Goal: Task Accomplishment & Management: Manage account settings

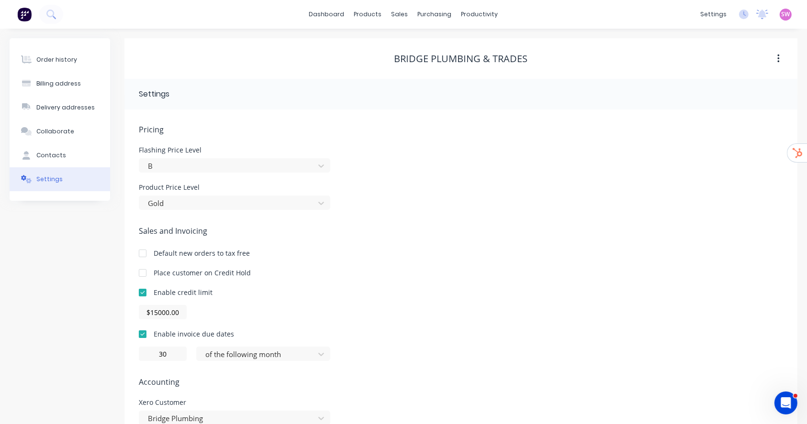
click at [231, 54] on div "Bridge Plumbing & Trades" at bounding box center [460, 58] width 673 height 11
click at [337, 16] on link "dashboard" at bounding box center [326, 14] width 45 height 14
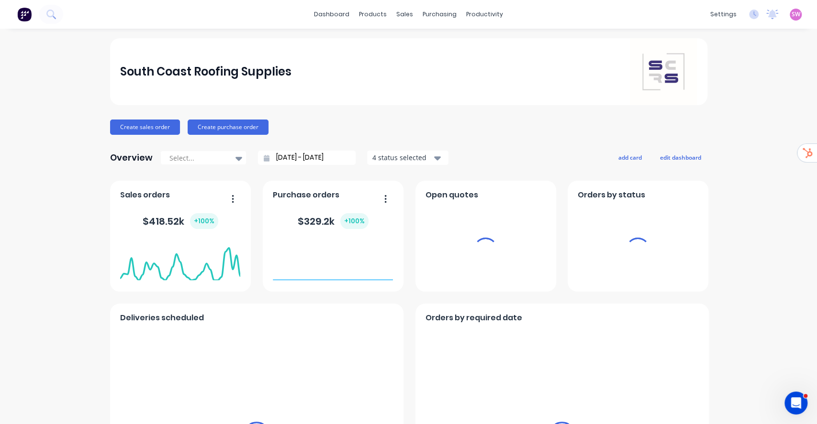
click at [792, 13] on span "SW" at bounding box center [796, 14] width 9 height 9
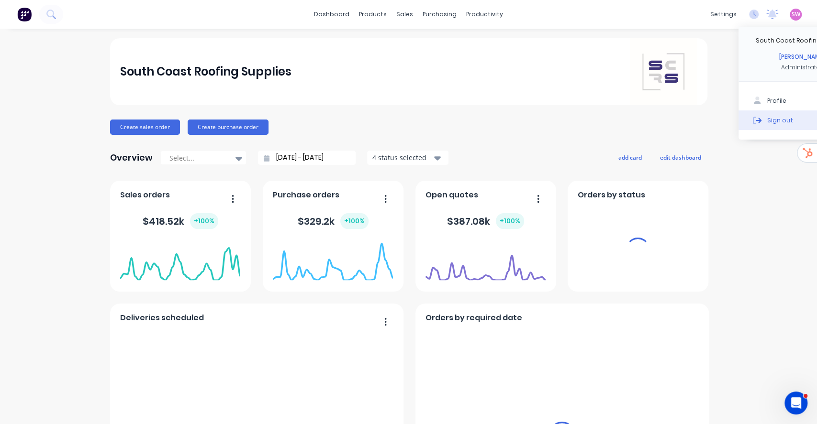
click at [764, 122] on button "Sign out" at bounding box center [801, 120] width 127 height 19
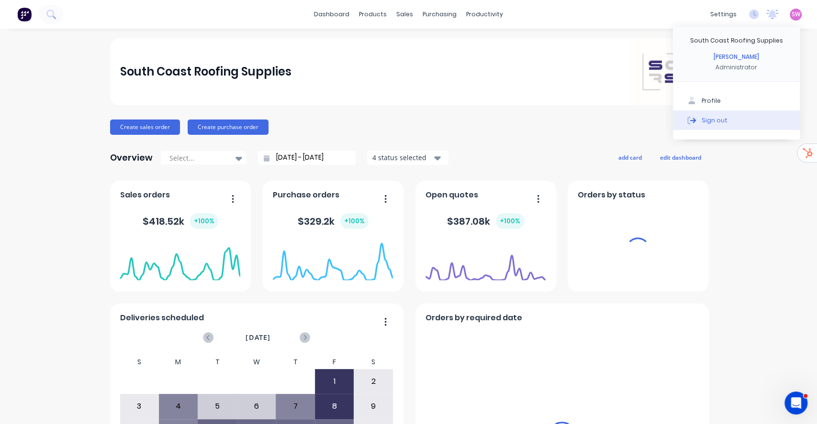
click at [703, 121] on div "Sign out" at bounding box center [715, 120] width 26 height 9
click at [710, 123] on div "Sign out" at bounding box center [715, 120] width 26 height 9
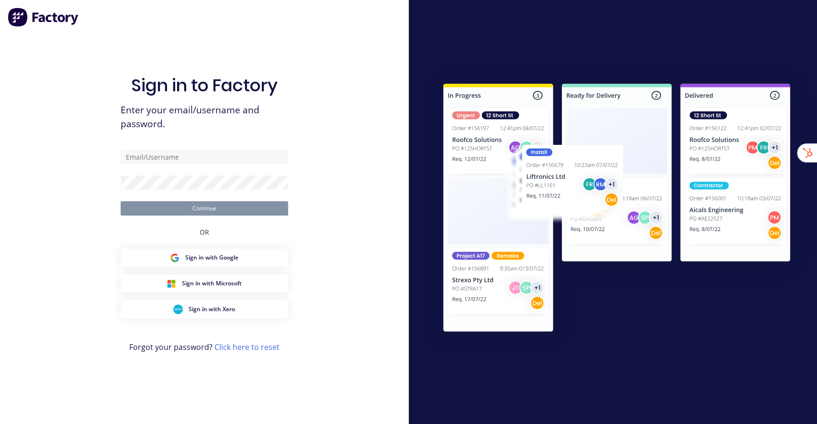
type input "[EMAIL_ADDRESS][DOMAIN_NAME]"
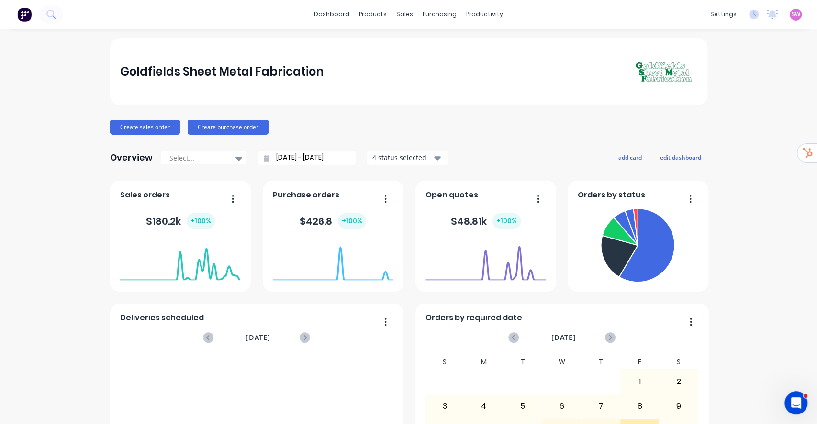
click at [379, 44] on link "Product Catalogue" at bounding box center [415, 45] width 127 height 19
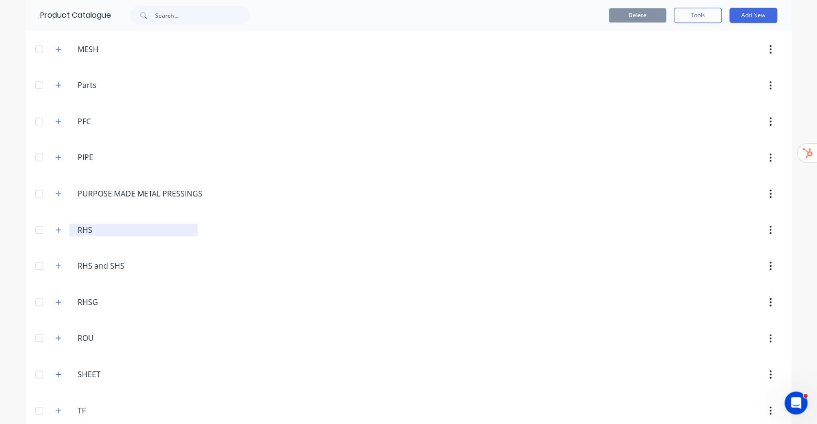
scroll to position [562, 0]
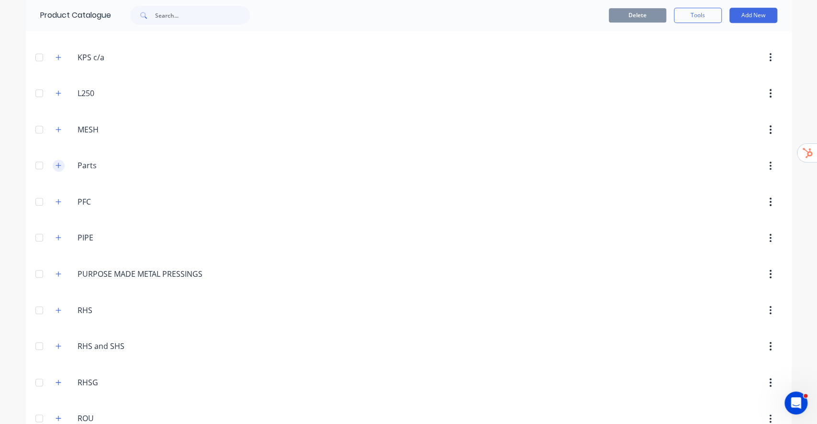
click at [56, 164] on icon "button" at bounding box center [59, 165] width 6 height 7
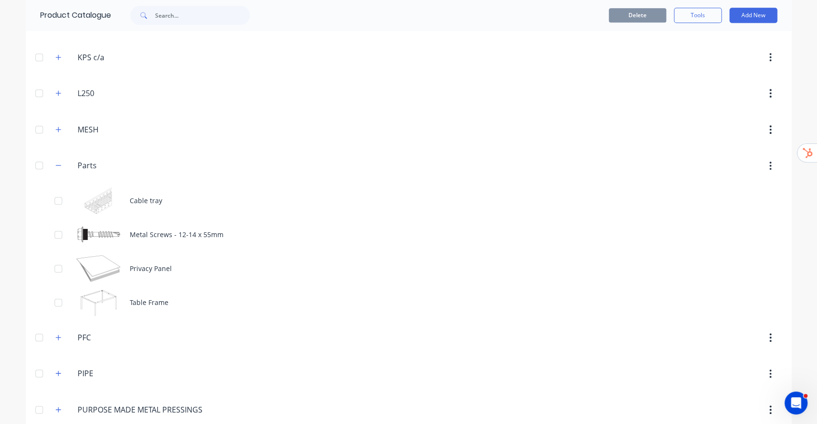
click at [32, 166] on div at bounding box center [39, 165] width 19 height 19
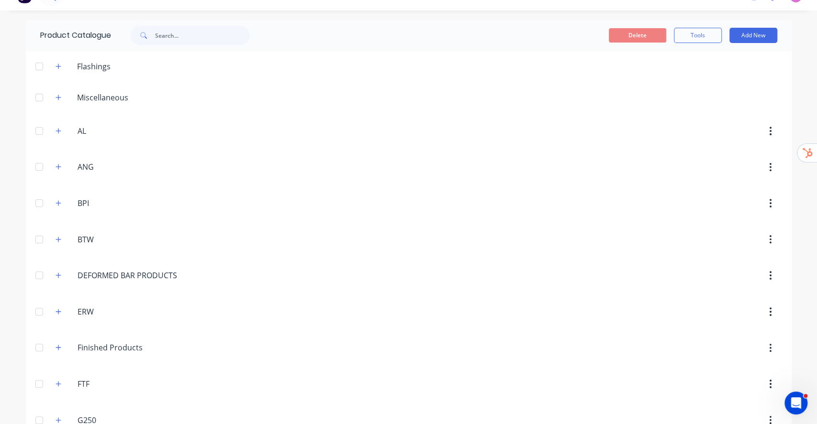
scroll to position [0, 0]
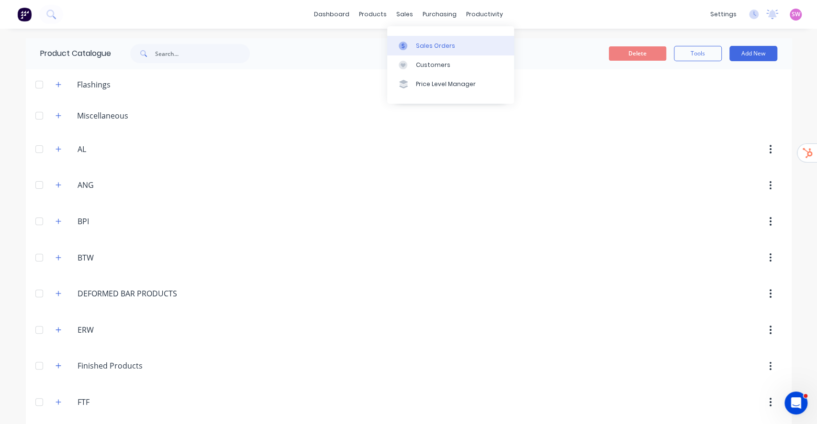
click at [426, 45] on div "Sales Orders" at bounding box center [435, 46] width 39 height 9
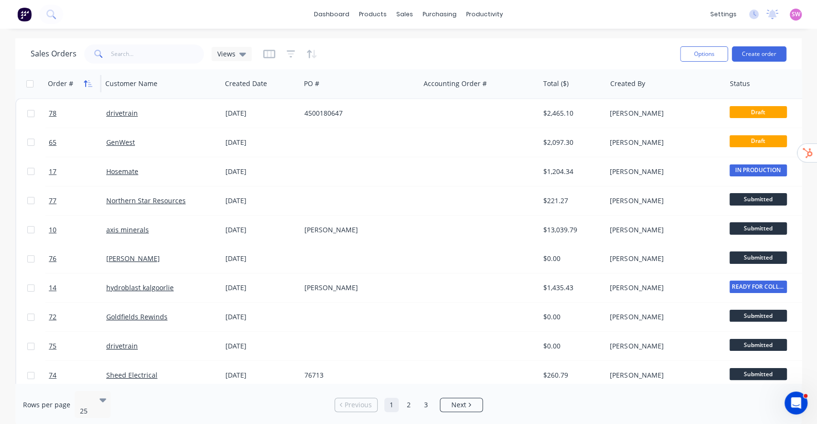
click at [89, 78] on button "button" at bounding box center [88, 84] width 14 height 14
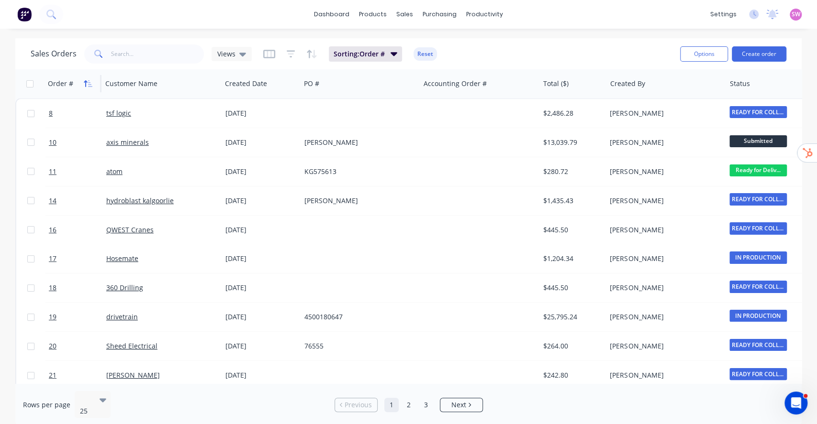
click at [89, 80] on icon "button" at bounding box center [90, 83] width 4 height 7
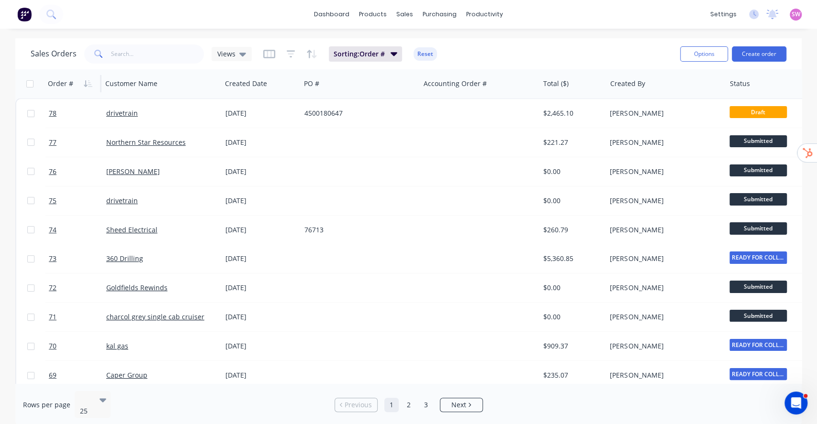
click at [269, 60] on button "button" at bounding box center [269, 53] width 12 height 15
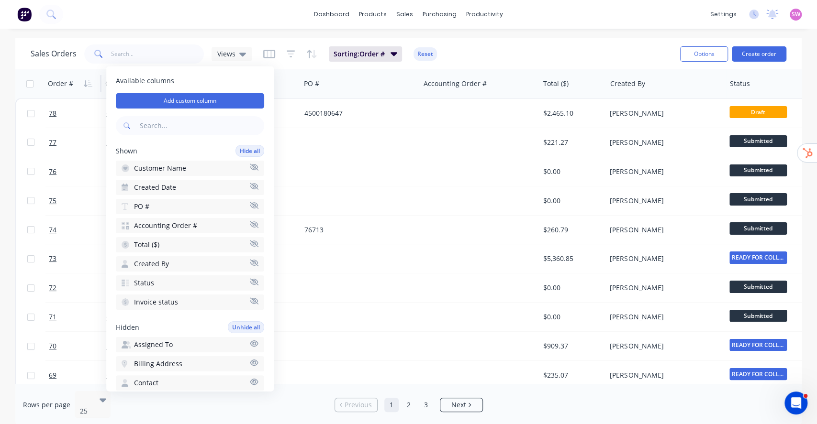
click at [291, 59] on button "button" at bounding box center [291, 53] width 9 height 15
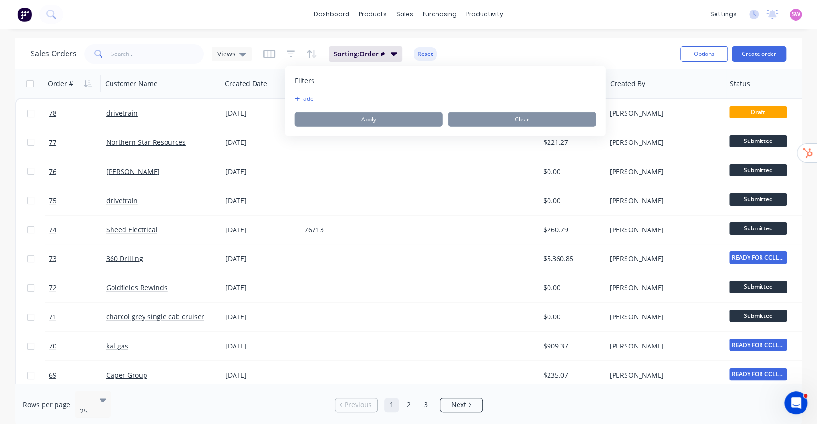
click at [297, 98] on icon "button" at bounding box center [297, 99] width 5 height 5
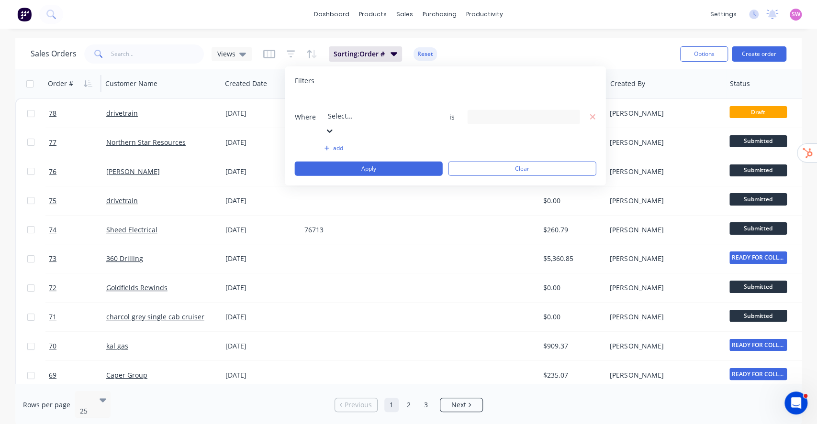
click at [364, 105] on div at bounding box center [397, 103] width 138 height 12
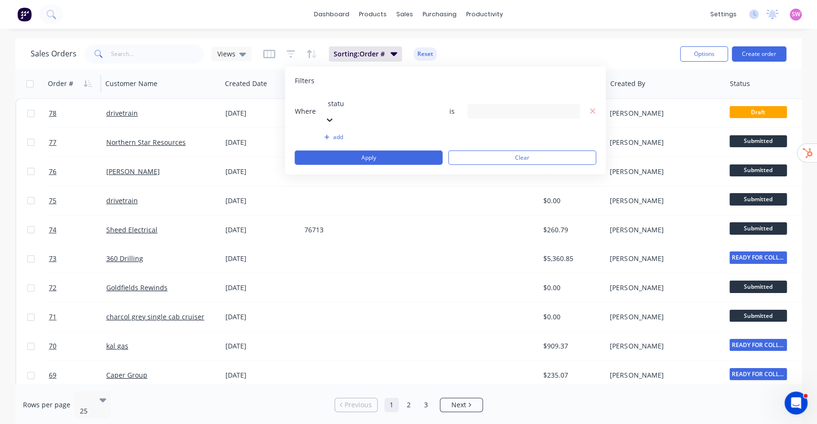
type input "status"
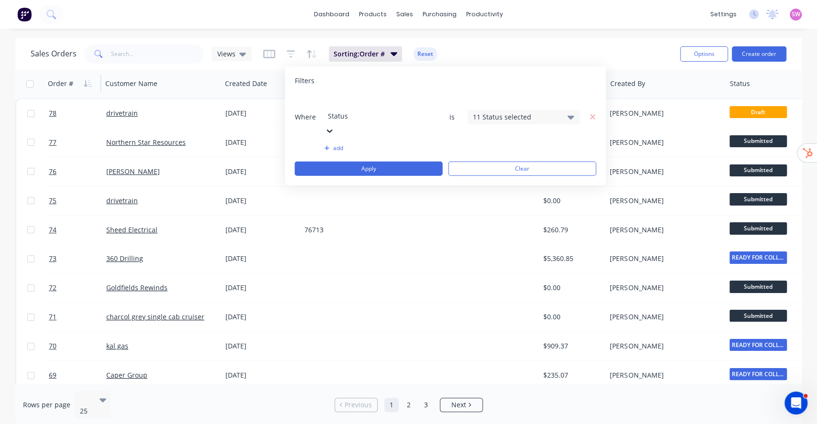
click at [498, 112] on div "11 Status selected" at bounding box center [516, 117] width 87 height 10
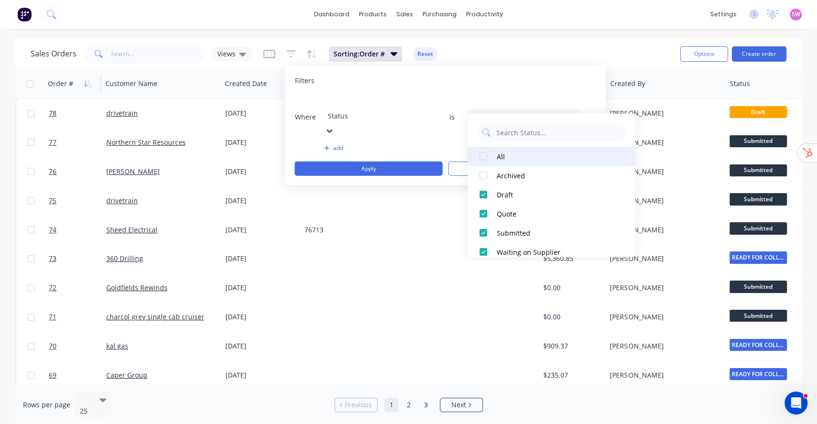
click at [490, 155] on div at bounding box center [483, 156] width 19 height 19
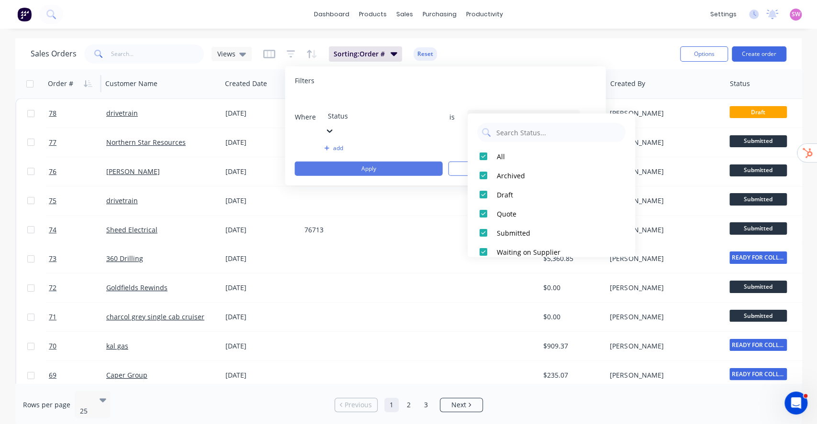
click at [413, 162] on button "Apply" at bounding box center [369, 169] width 148 height 14
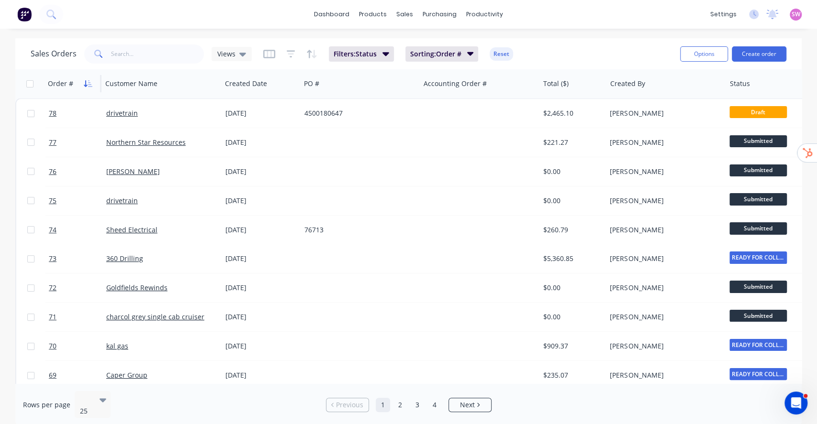
click at [86, 82] on icon "button" at bounding box center [85, 83] width 3 height 7
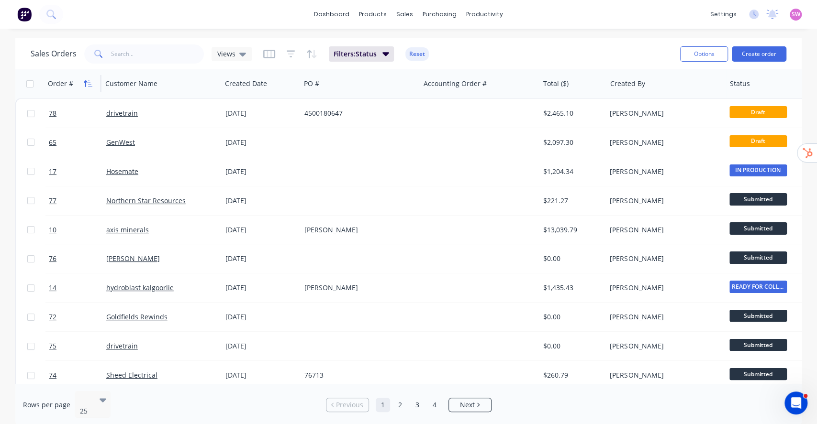
click at [86, 82] on icon "button" at bounding box center [85, 83] width 3 height 7
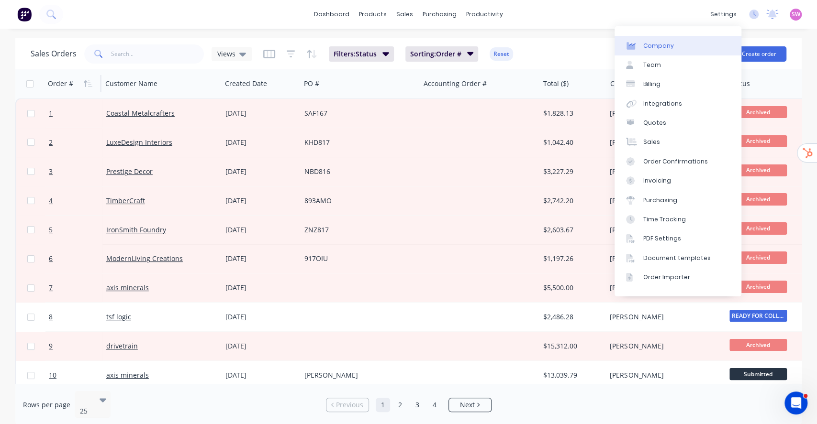
click at [715, 36] on link "Company" at bounding box center [677, 45] width 127 height 19
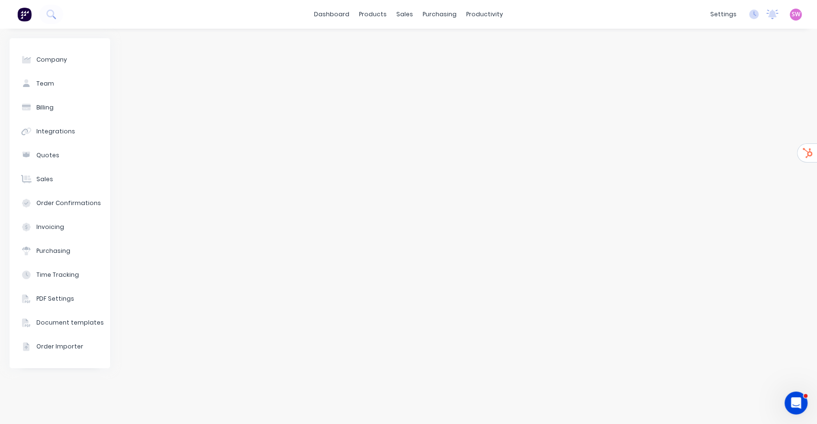
select select "AU"
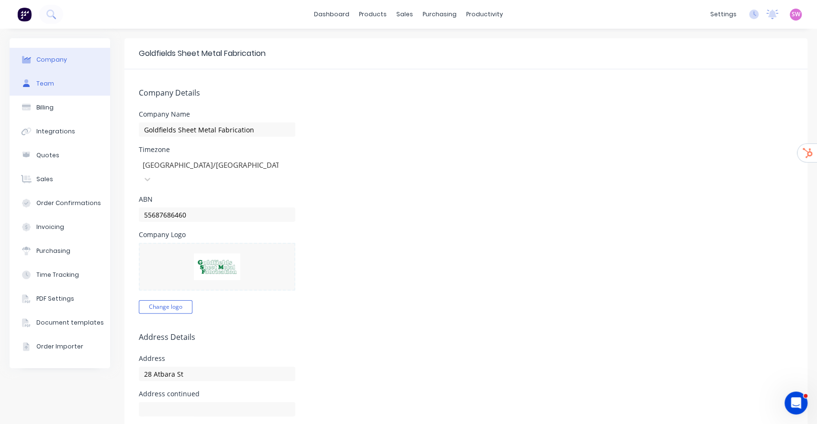
click at [62, 79] on button "Team" at bounding box center [60, 84] width 100 height 24
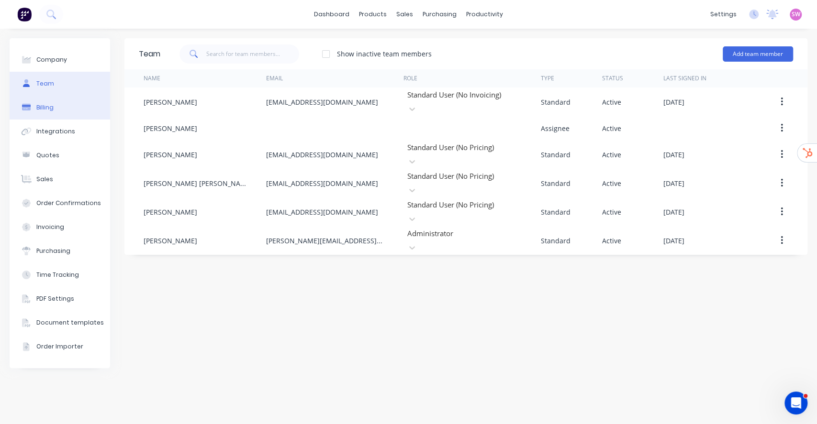
click at [49, 113] on button "Billing" at bounding box center [60, 108] width 100 height 24
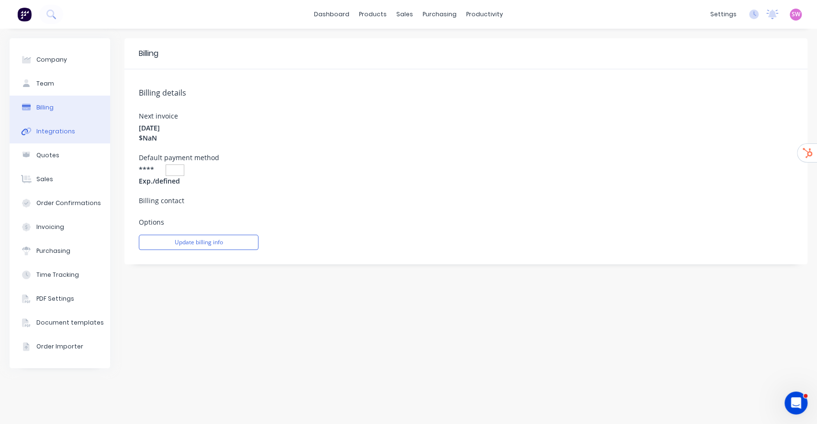
click at [63, 132] on div "Integrations" at bounding box center [55, 131] width 39 height 9
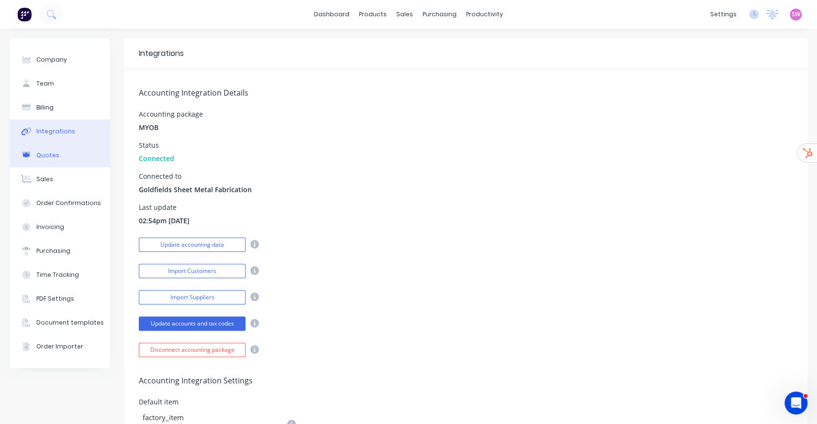
click at [32, 156] on div at bounding box center [26, 155] width 14 height 9
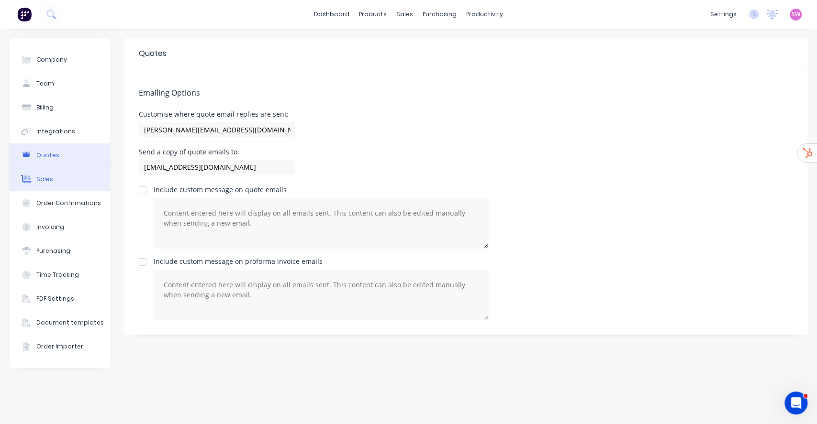
click at [54, 178] on button "Sales" at bounding box center [60, 179] width 100 height 24
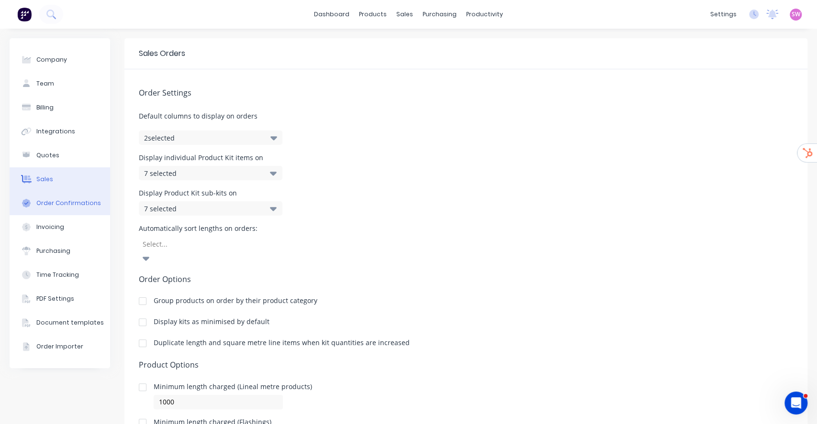
click at [50, 200] on div "Order Confirmations" at bounding box center [68, 203] width 65 height 9
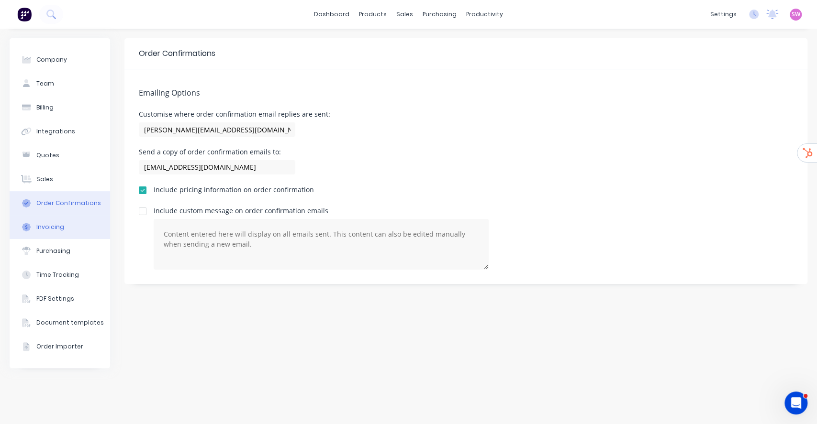
click at [65, 231] on button "Invoicing" at bounding box center [60, 227] width 100 height 24
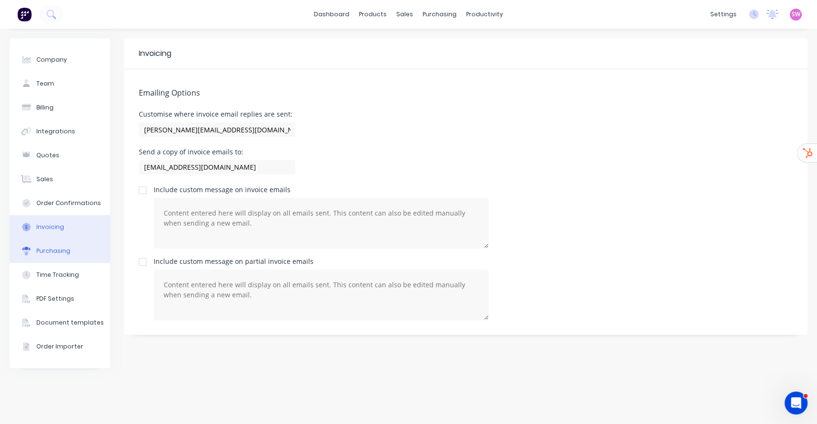
click at [56, 257] on button "Purchasing" at bounding box center [60, 251] width 100 height 24
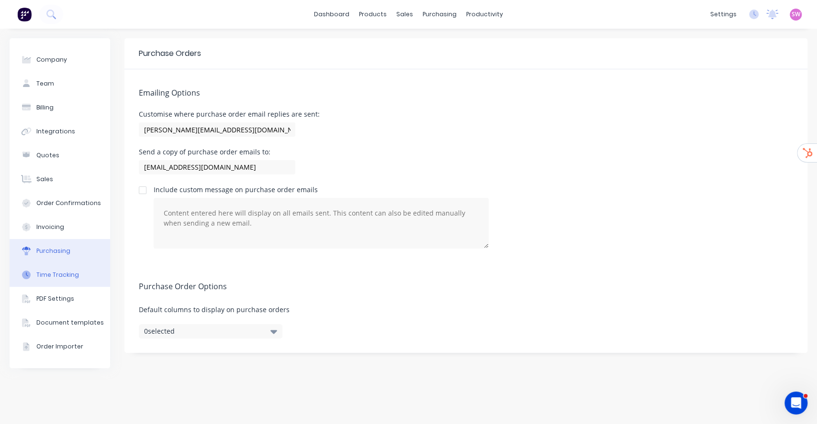
click at [54, 280] on button "Time Tracking" at bounding box center [60, 275] width 100 height 24
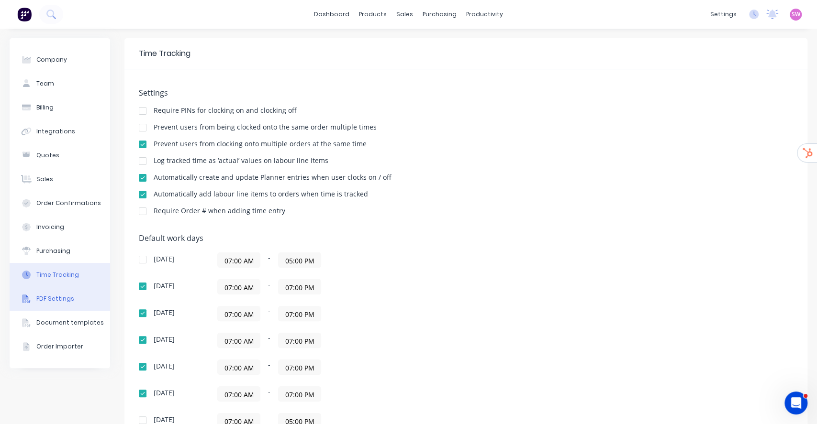
click at [57, 302] on div "PDF Settings" at bounding box center [55, 299] width 38 height 9
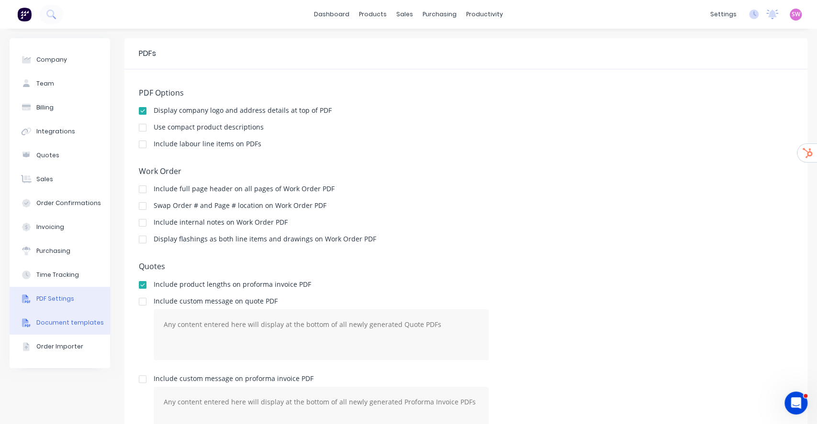
click at [67, 332] on button "Document templates" at bounding box center [60, 323] width 100 height 24
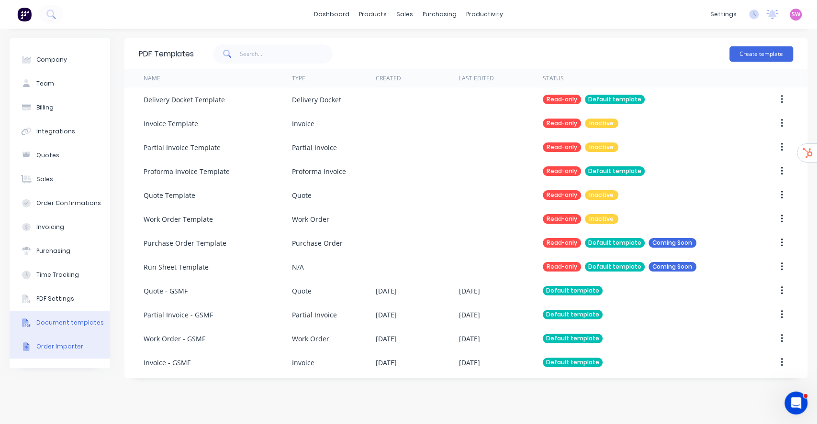
click at [61, 350] on div "Order Importer" at bounding box center [59, 347] width 47 height 9
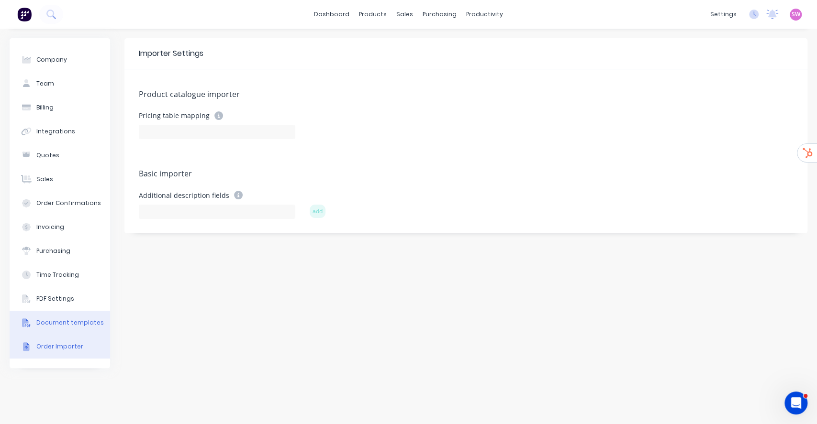
click at [76, 316] on button "Document templates" at bounding box center [60, 323] width 100 height 24
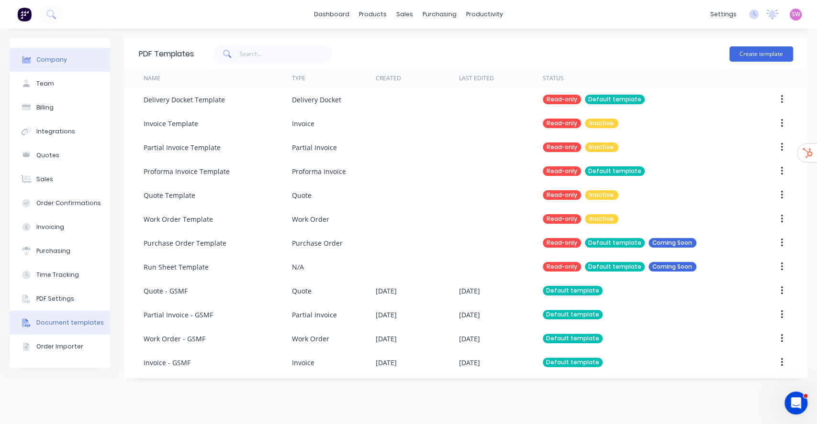
click at [53, 56] on div "Company" at bounding box center [51, 60] width 31 height 9
select select "AU"
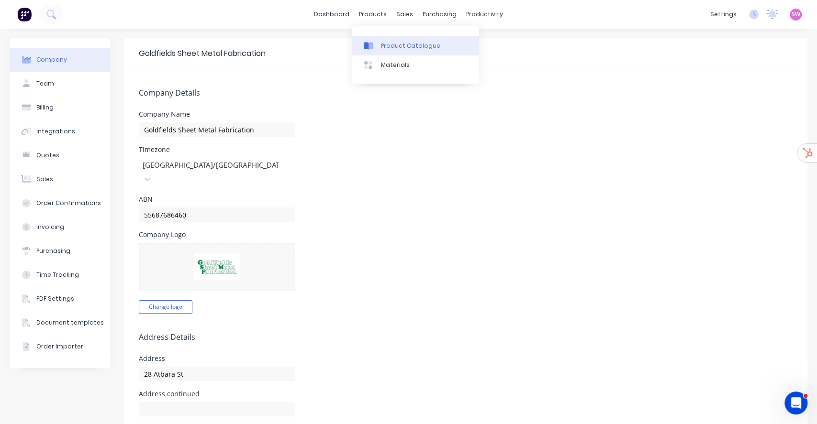
click at [391, 42] on div "Product Catalogue" at bounding box center [410, 46] width 59 height 9
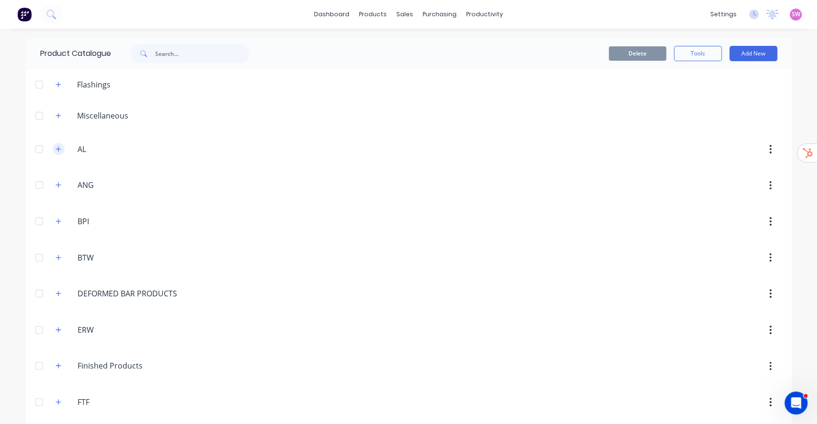
click at [59, 148] on button "button" at bounding box center [59, 149] width 12 height 12
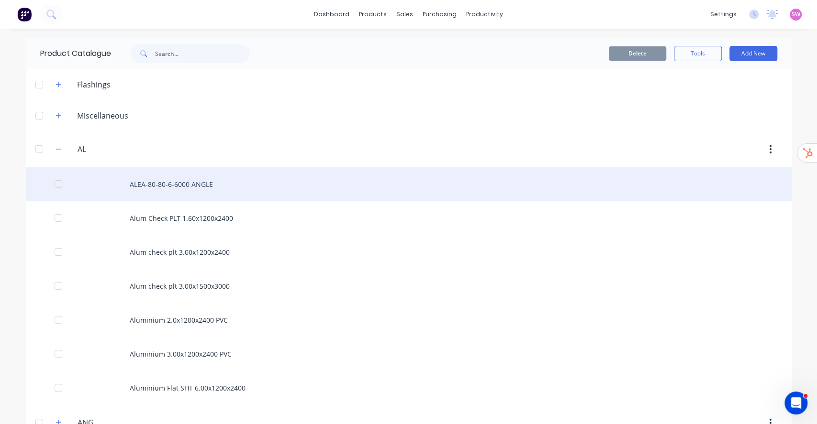
click at [193, 198] on div "ALEA-80-80-6-6000 ANGLE" at bounding box center [409, 184] width 766 height 34
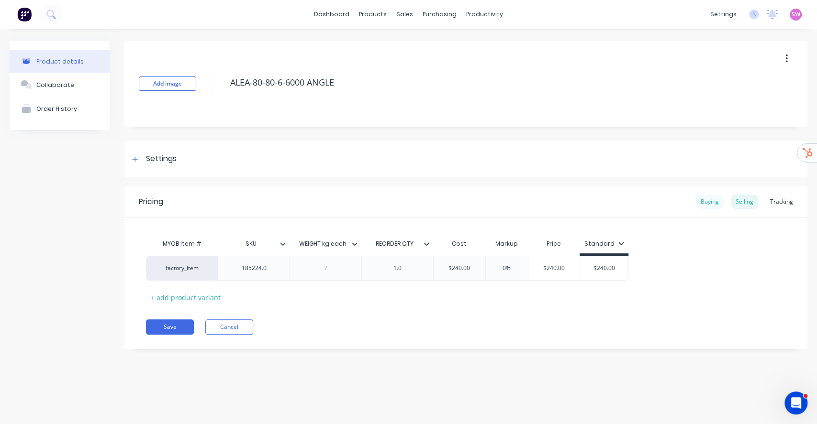
click at [712, 199] on div "Buying" at bounding box center [710, 202] width 28 height 14
click at [740, 198] on div "Selling" at bounding box center [744, 202] width 27 height 14
click at [444, 60] on link "Suppliers" at bounding box center [479, 65] width 127 height 19
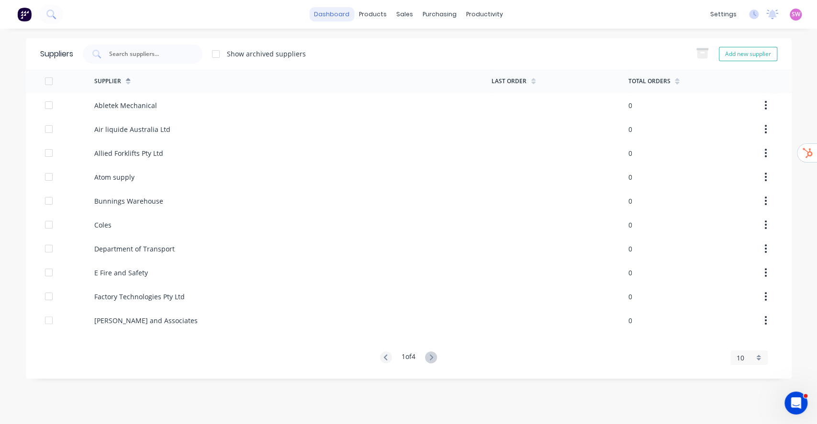
click at [345, 14] on link "dashboard" at bounding box center [331, 14] width 45 height 14
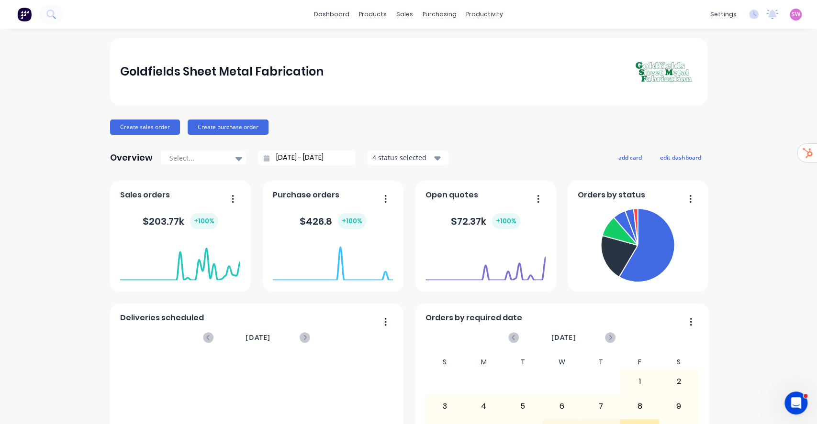
click at [404, 11] on div "sales" at bounding box center [404, 14] width 26 height 14
click at [417, 45] on div "Sales Orders" at bounding box center [435, 46] width 39 height 9
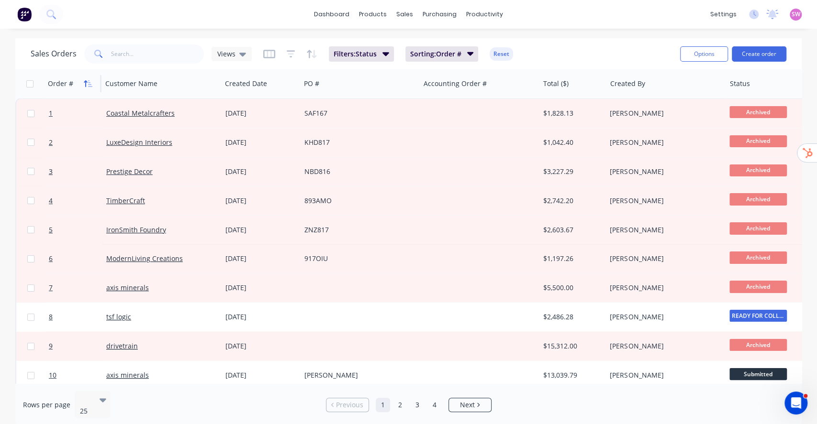
click at [89, 80] on icon "button" at bounding box center [88, 84] width 9 height 8
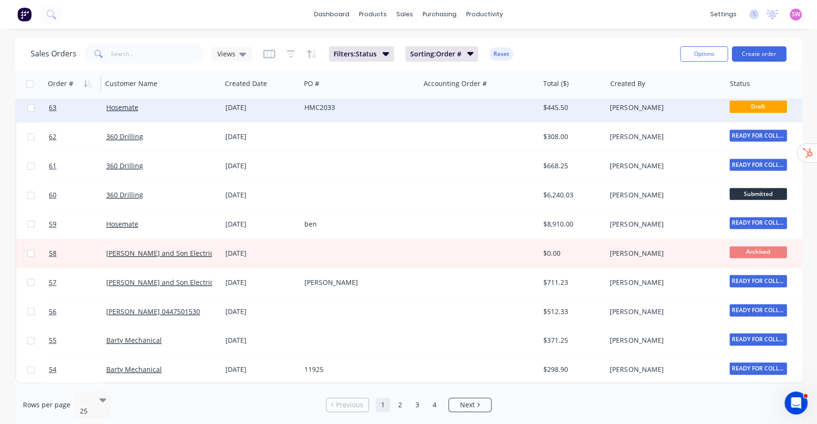
scroll to position [447, 0]
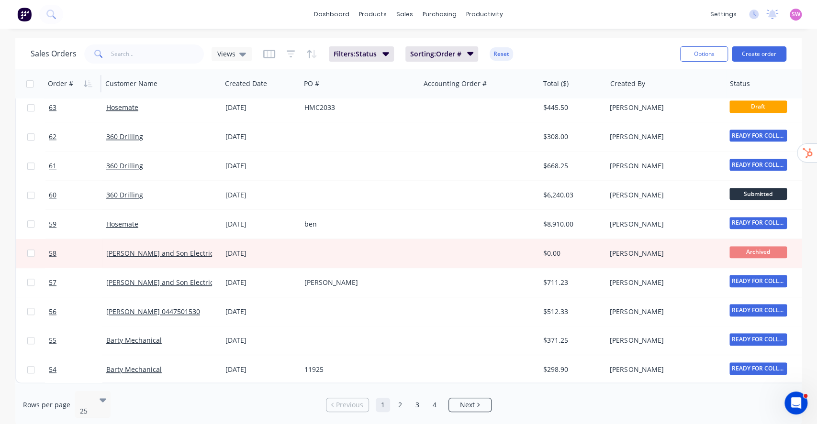
click at [78, 20] on div "dashboard products sales purchasing productivity dashboard products Product Cat…" at bounding box center [408, 14] width 817 height 29
click at [389, 42] on div "Product Catalogue" at bounding box center [415, 46] width 59 height 9
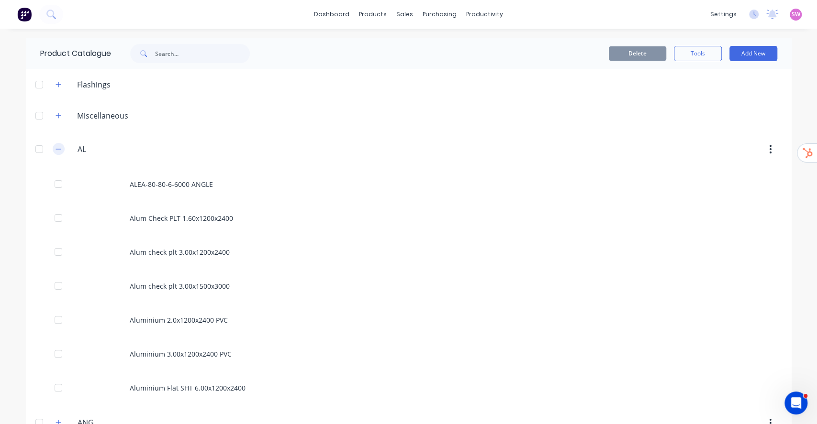
click at [56, 146] on icon "button" at bounding box center [59, 149] width 6 height 7
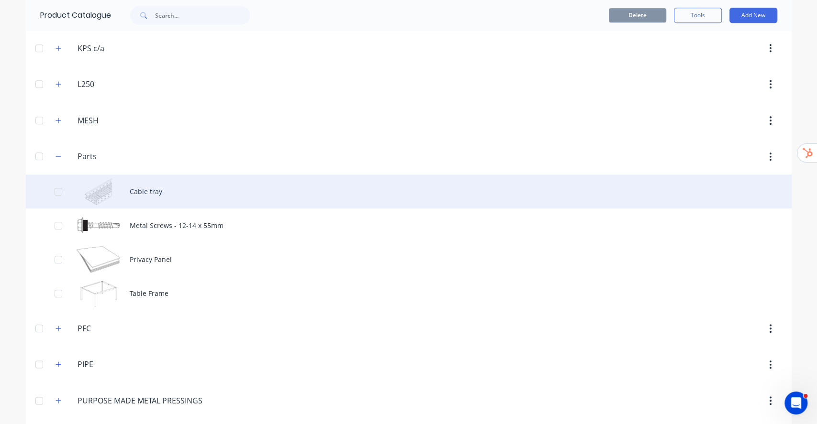
scroll to position [574, 0]
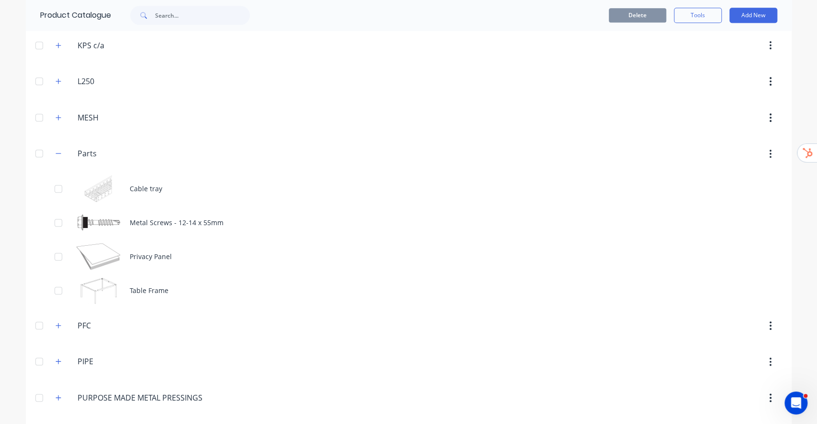
click at [38, 152] on div at bounding box center [39, 153] width 19 height 19
click at [639, 21] on button "Delete" at bounding box center [637, 15] width 57 height 14
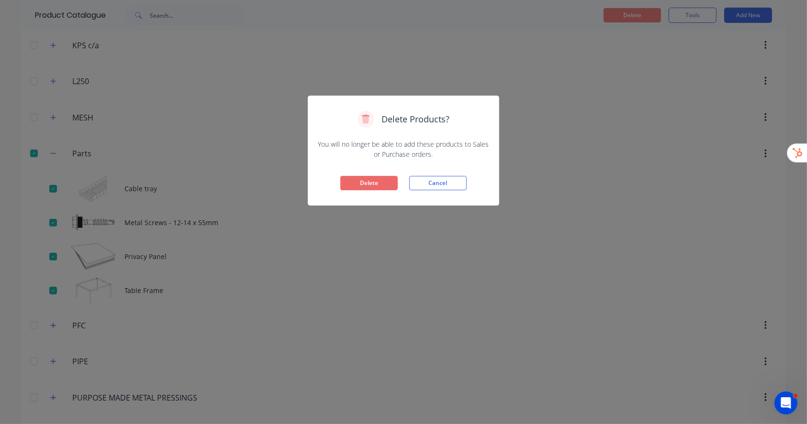
click at [368, 184] on button "Delete" at bounding box center [368, 183] width 57 height 14
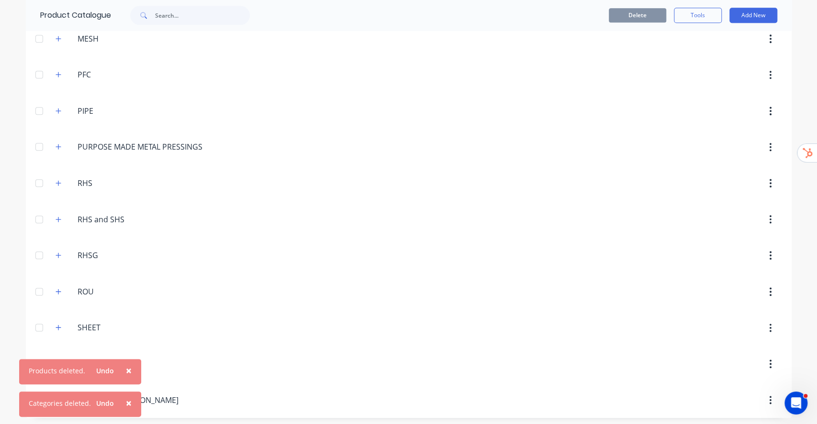
scroll to position [654, 0]
click at [254, 273] on header "ROU ROU" at bounding box center [409, 291] width 766 height 36
click at [87, 249] on input "RHSG" at bounding box center [134, 254] width 113 height 11
click at [53, 257] on button "button" at bounding box center [59, 255] width 12 height 12
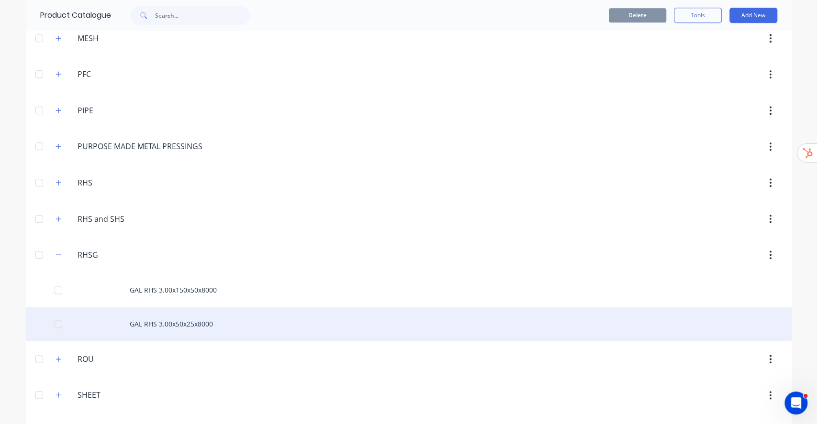
click at [142, 317] on div "GAL RHS 3.00x50x25x8000" at bounding box center [409, 324] width 766 height 34
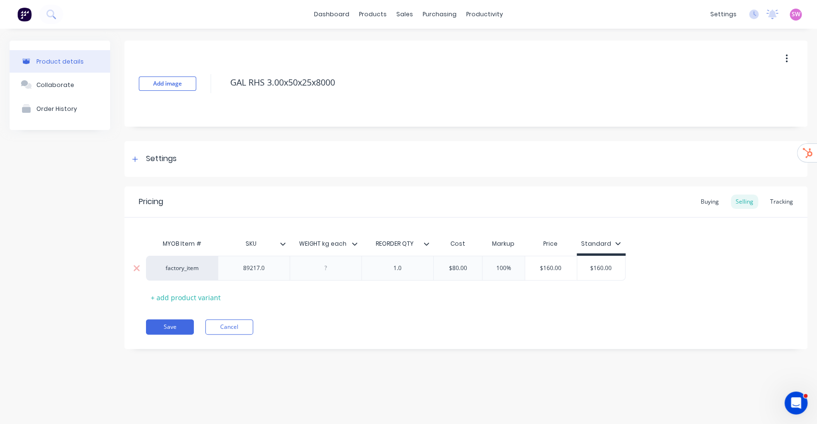
type textarea "x"
click at [717, 201] on div "Buying" at bounding box center [710, 202] width 28 height 14
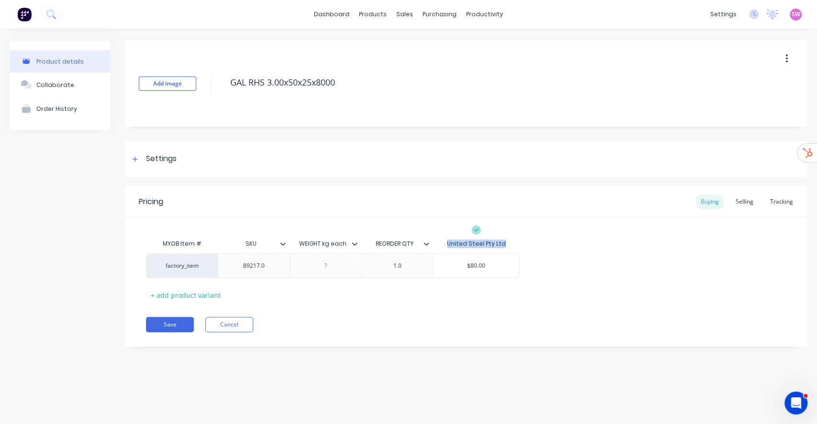
drag, startPoint x: 448, startPoint y: 243, endPoint x: 507, endPoint y: 245, distance: 58.9
click at [507, 245] on div "United Steel Pty Ltd" at bounding box center [476, 243] width 86 height 19
copy div "United Steel Pty Ltd"
click at [344, 15] on link "dashboard" at bounding box center [331, 14] width 45 height 14
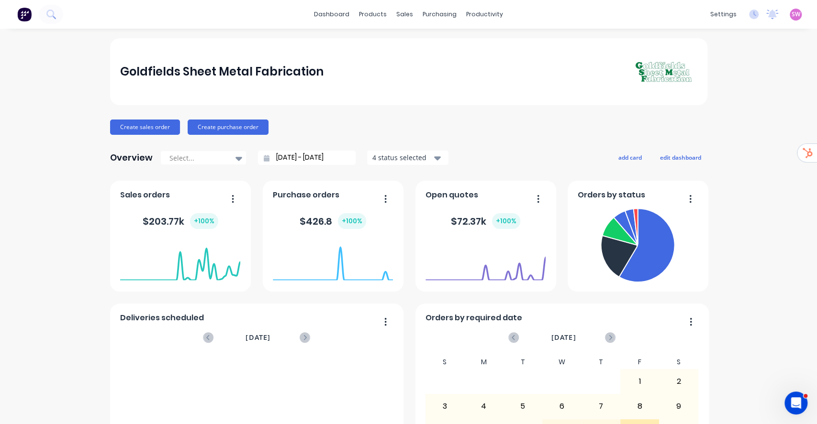
click at [792, 15] on div "settings No new notifications Mark all as read You have no notifications SW Gol…" at bounding box center [761, 14] width 112 height 14
click at [792, 16] on span "SW" at bounding box center [796, 14] width 9 height 9
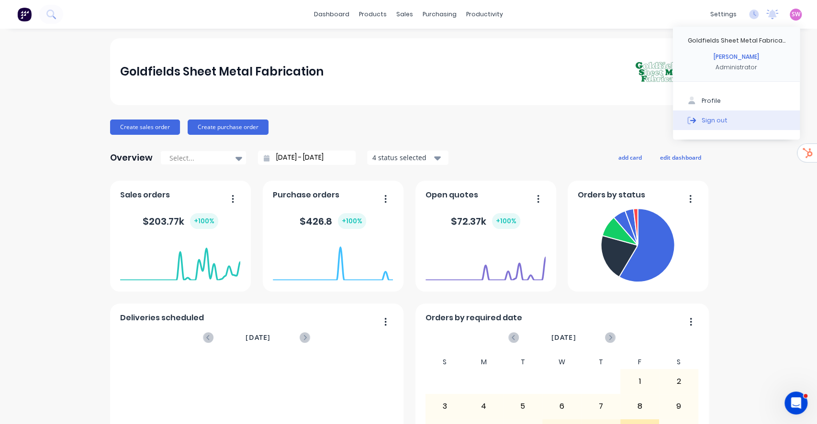
click at [697, 113] on button "Sign out" at bounding box center [736, 120] width 127 height 19
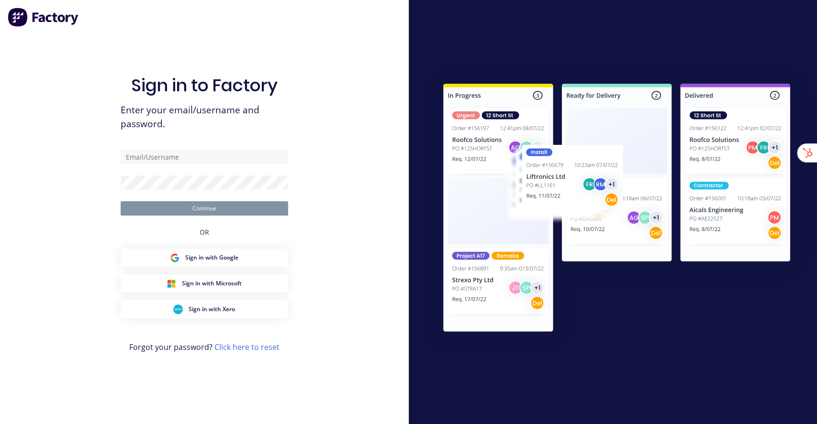
type input "stuart@factory.app"
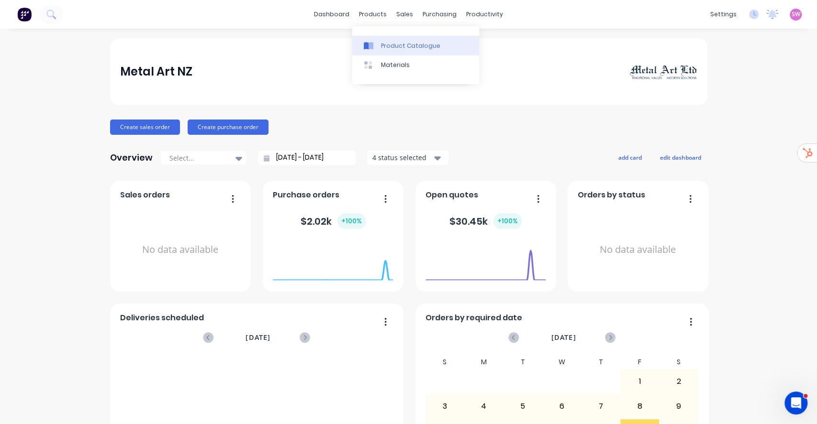
click at [397, 44] on div "Product Catalogue" at bounding box center [410, 46] width 59 height 9
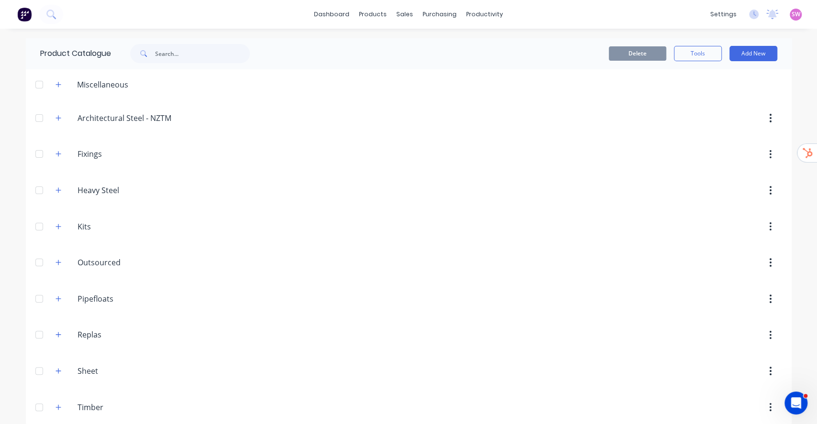
click at [53, 365] on span at bounding box center [59, 371] width 12 height 12
click at [53, 366] on button "button" at bounding box center [59, 371] width 12 height 12
click at [57, 367] on button "button" at bounding box center [59, 371] width 12 height 12
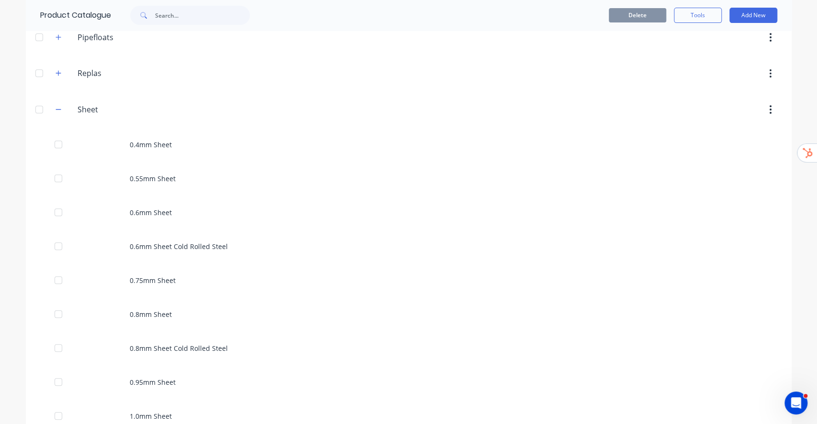
scroll to position [319, 0]
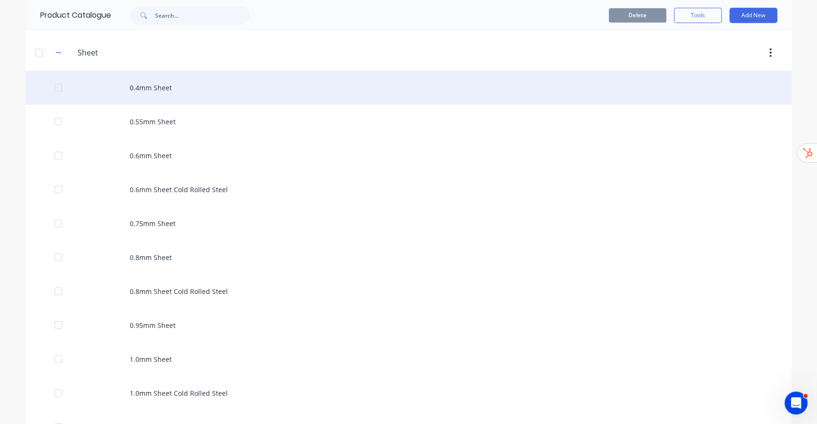
click at [165, 87] on div "0.4mm Sheet" at bounding box center [409, 88] width 766 height 34
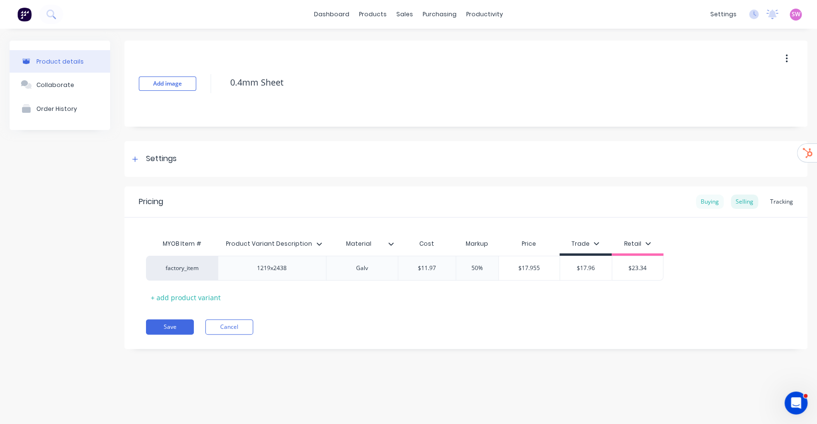
click at [716, 205] on div "Buying" at bounding box center [710, 202] width 28 height 14
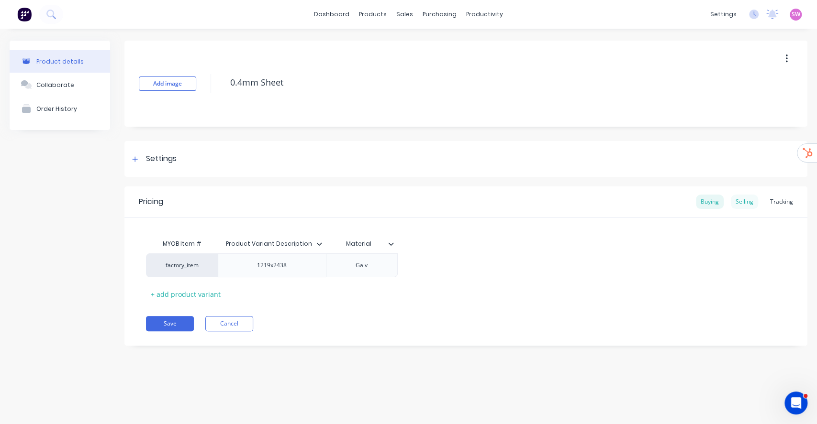
click at [739, 203] on div "Selling" at bounding box center [744, 202] width 27 height 14
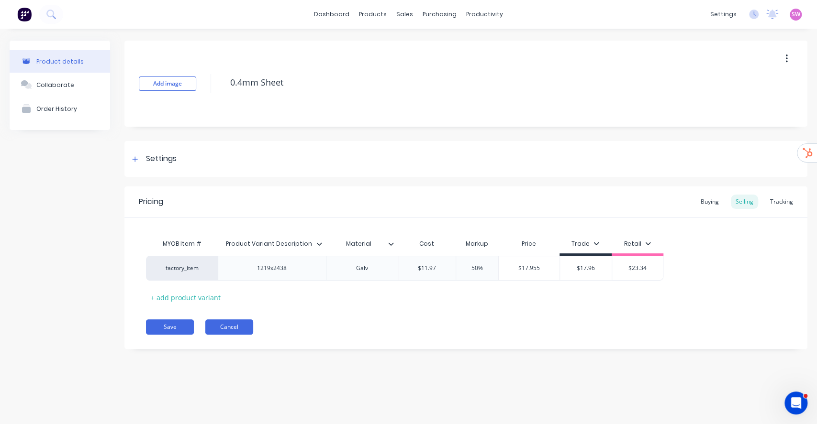
click at [229, 324] on button "Cancel" at bounding box center [229, 327] width 48 height 15
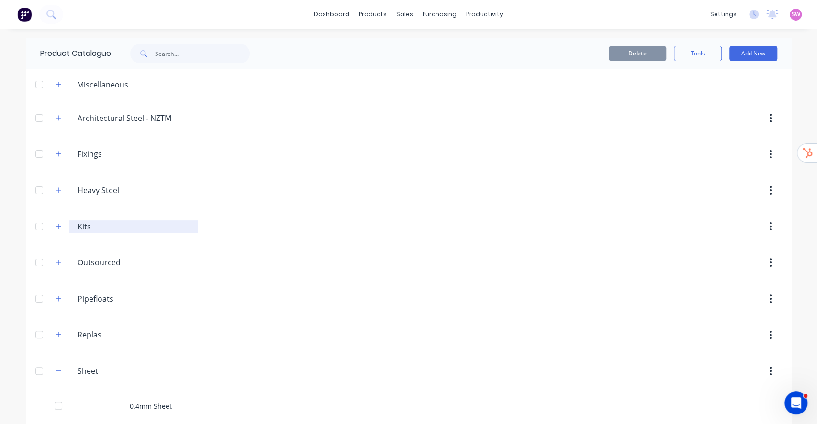
scroll to position [127, 0]
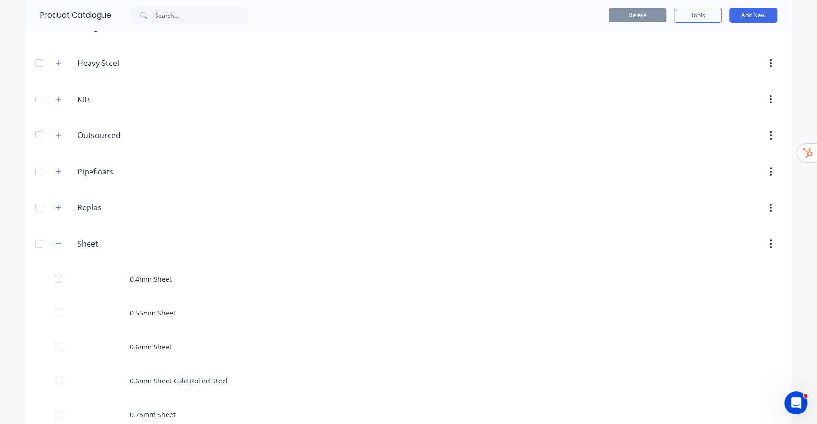
click at [56, 64] on icon "button" at bounding box center [59, 63] width 6 height 7
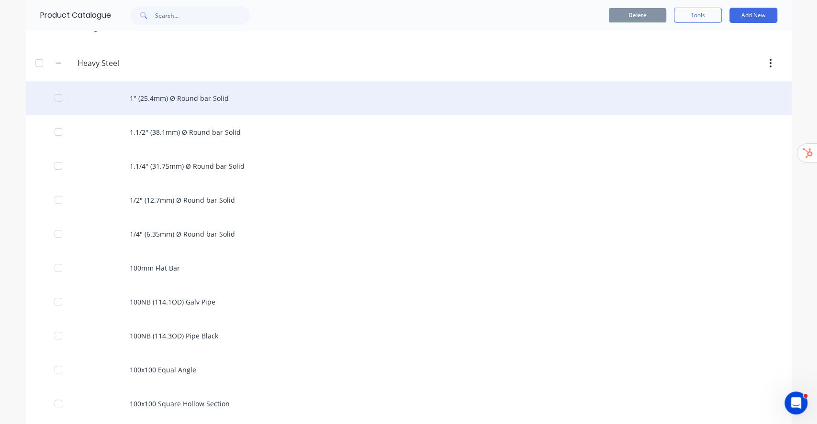
click at [198, 104] on div "1" (25.4mm) Ø Round bar Solid" at bounding box center [409, 98] width 766 height 34
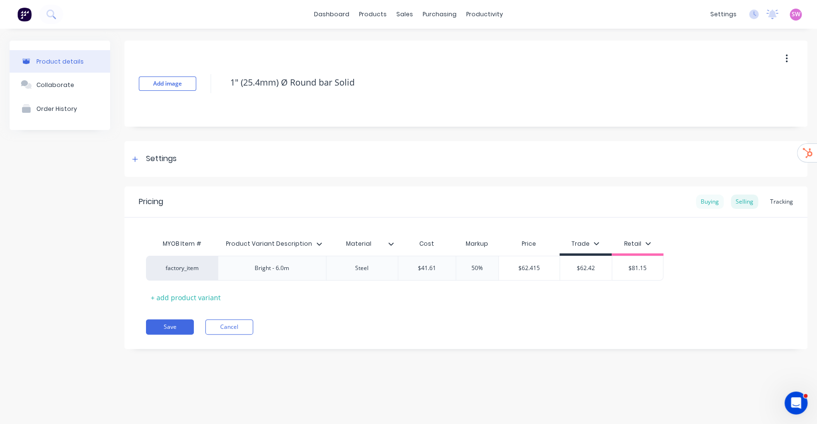
click at [717, 209] on div "Buying" at bounding box center [710, 202] width 28 height 14
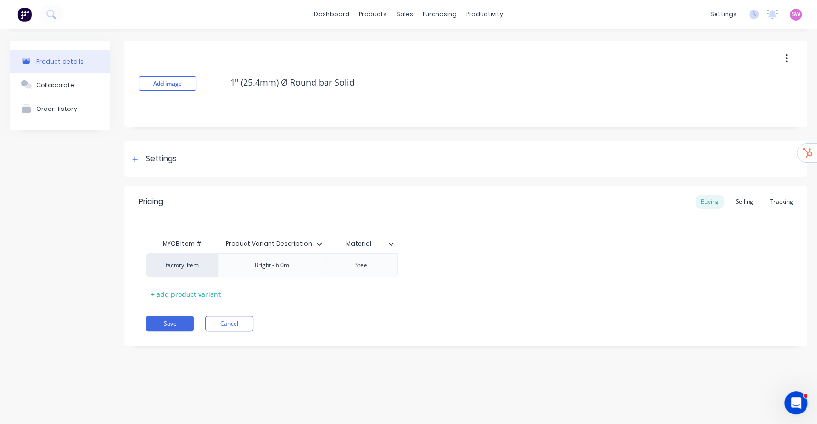
click at [38, 236] on div "Product details Collaborate Order History" at bounding box center [60, 201] width 100 height 320
click at [133, 147] on div "Settings" at bounding box center [465, 159] width 683 height 36
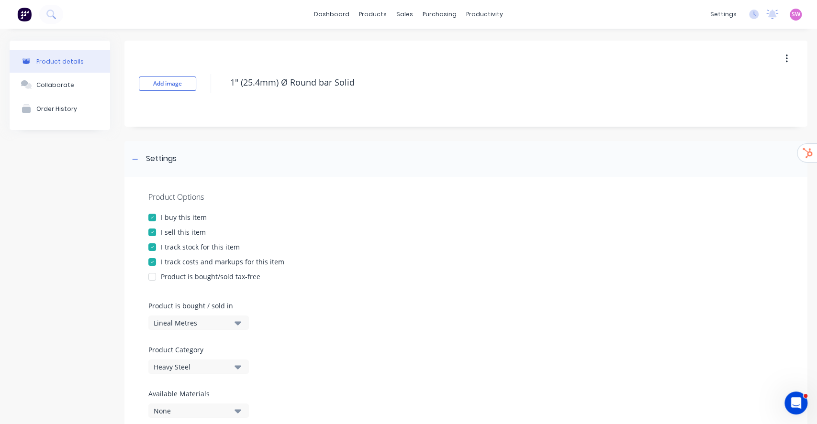
scroll to position [64, 0]
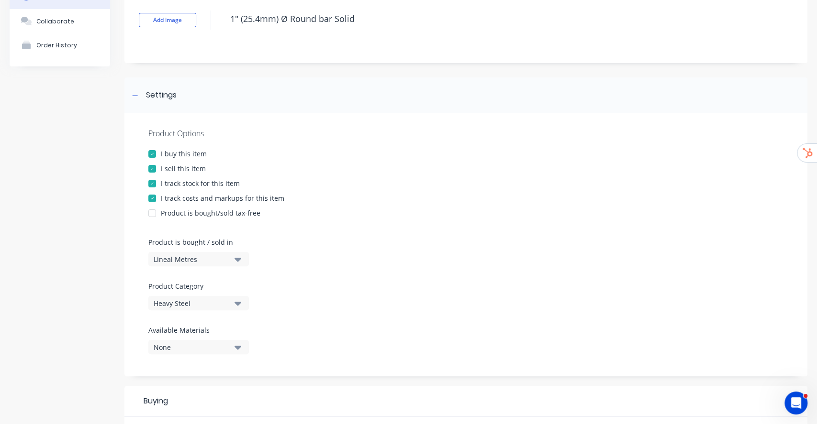
drag, startPoint x: 325, startPoint y: 20, endPoint x: 210, endPoint y: 12, distance: 115.1
click at [211, 12] on div "Add image 1" (25.4mm) Ø Round bar Solid" at bounding box center [465, 20] width 683 height 86
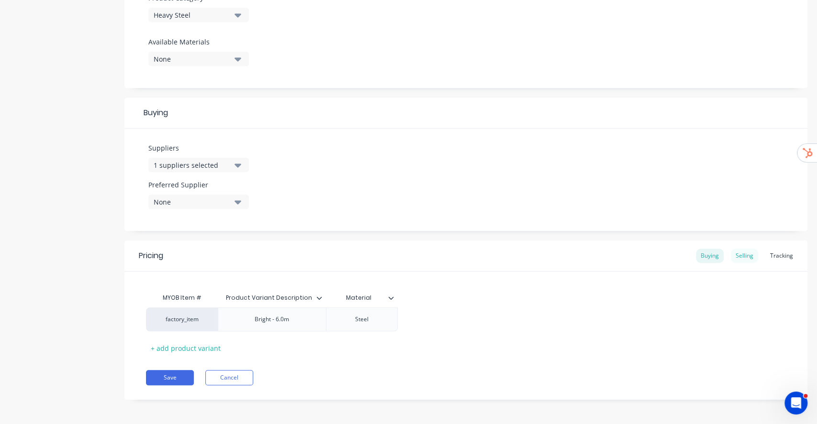
scroll to position [354, 0]
click at [731, 253] on div "Selling" at bounding box center [744, 254] width 27 height 14
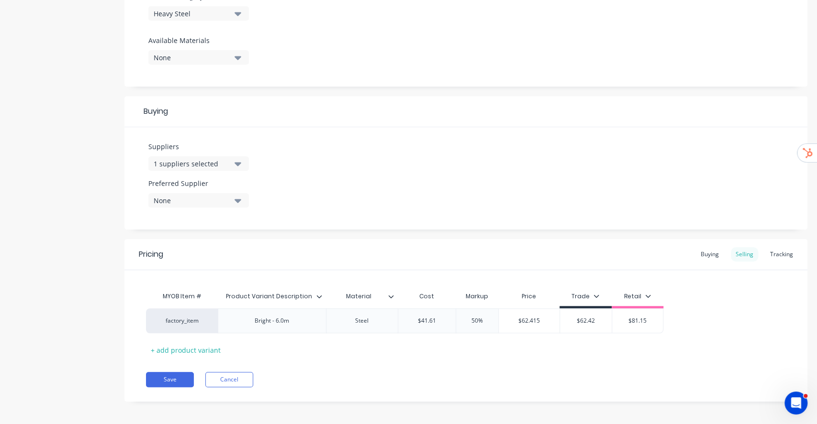
type textarea "x"
click at [696, 254] on div "Buying" at bounding box center [710, 254] width 28 height 14
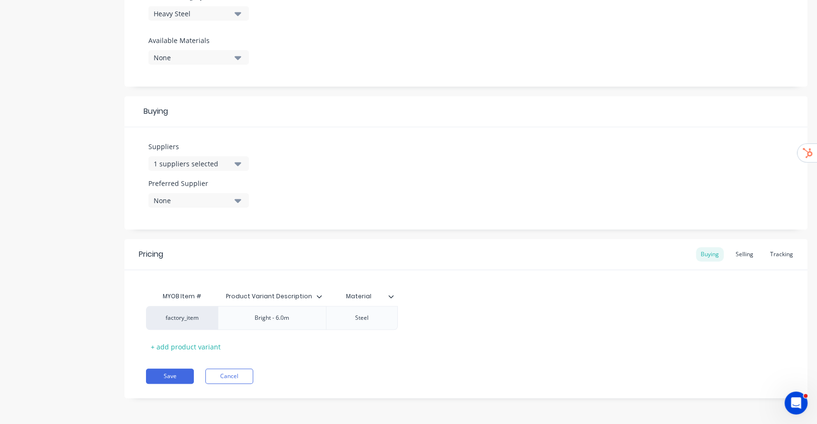
click at [229, 165] on div "1 suppliers selected" at bounding box center [192, 164] width 77 height 10
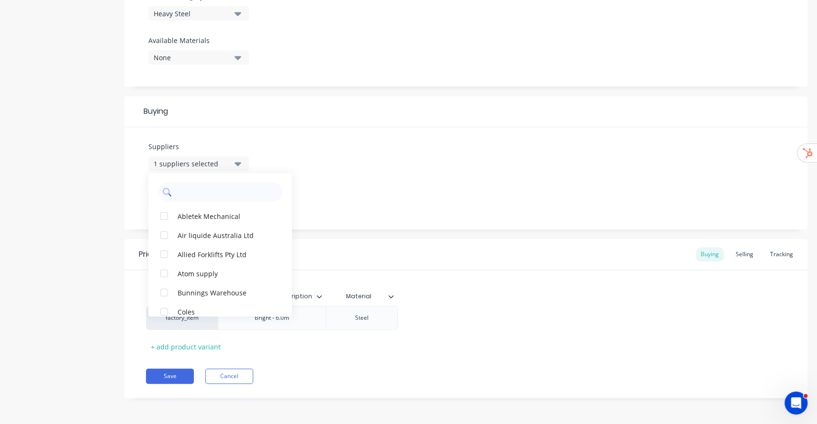
click at [211, 190] on input "text" at bounding box center [226, 192] width 101 height 19
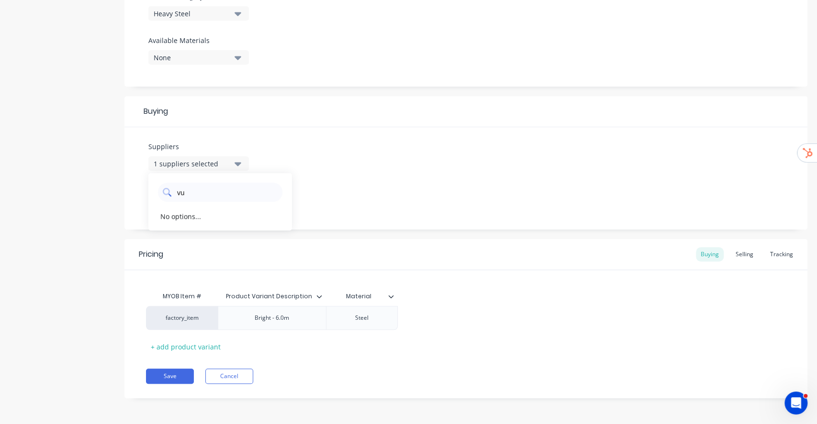
type input "v"
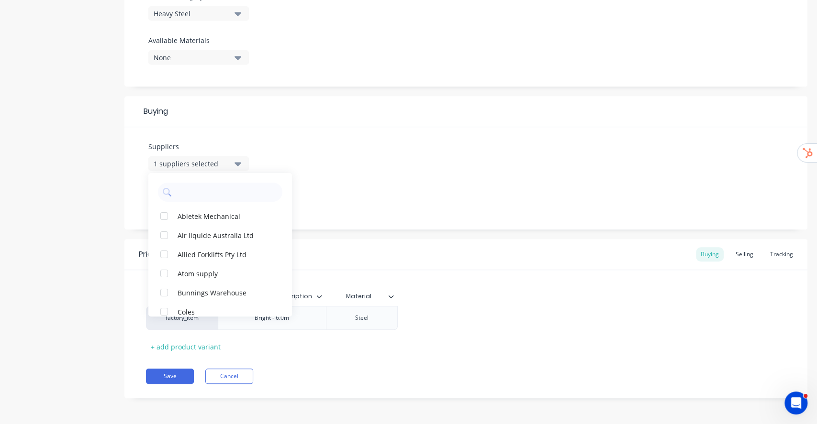
click at [349, 156] on div "Suppliers 1 suppliers selected Abletek Mechanical Air liquide Australia Ltd All…" at bounding box center [465, 178] width 683 height 102
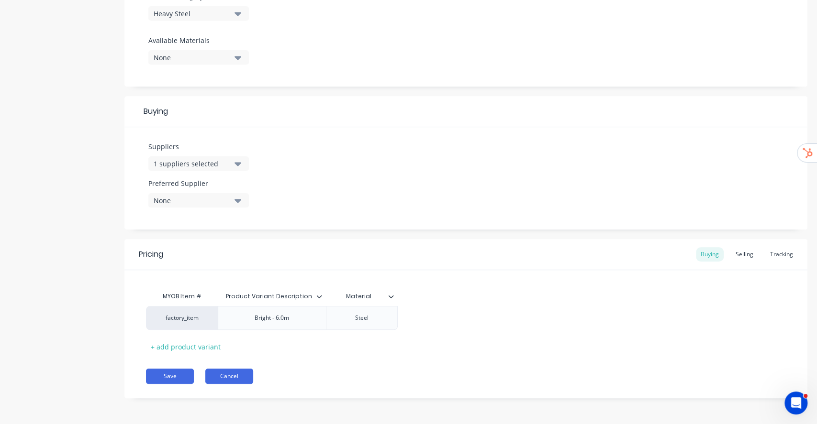
click at [229, 377] on button "Cancel" at bounding box center [229, 376] width 48 height 15
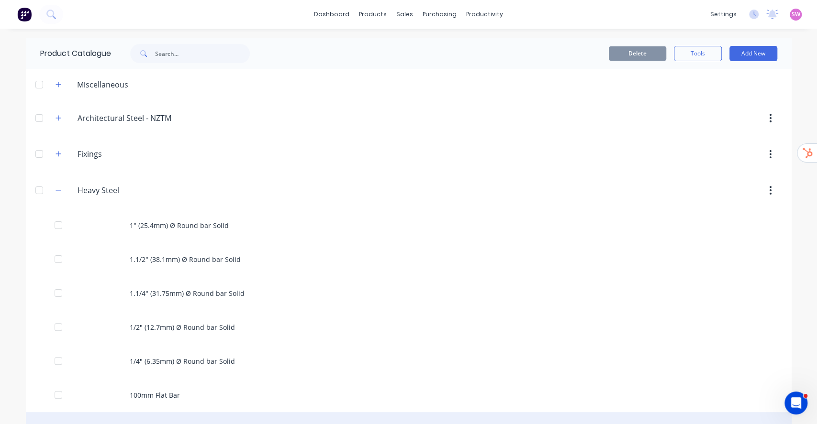
scroll to position [255, 0]
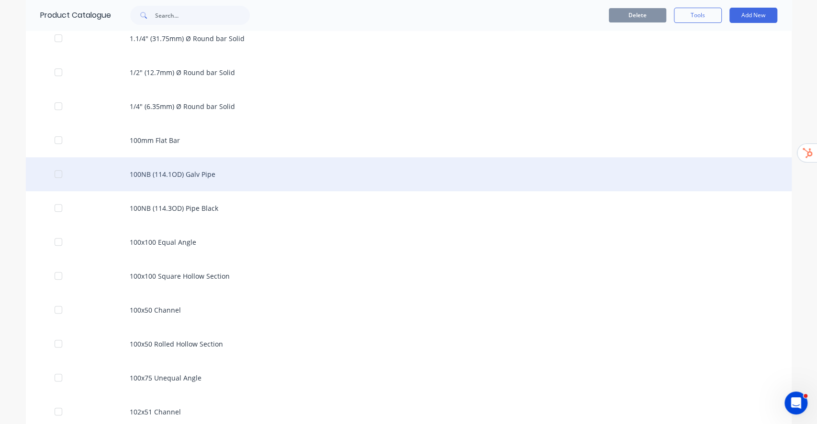
click at [176, 165] on div "100NB (114.1OD) Galv Pipe" at bounding box center [409, 174] width 766 height 34
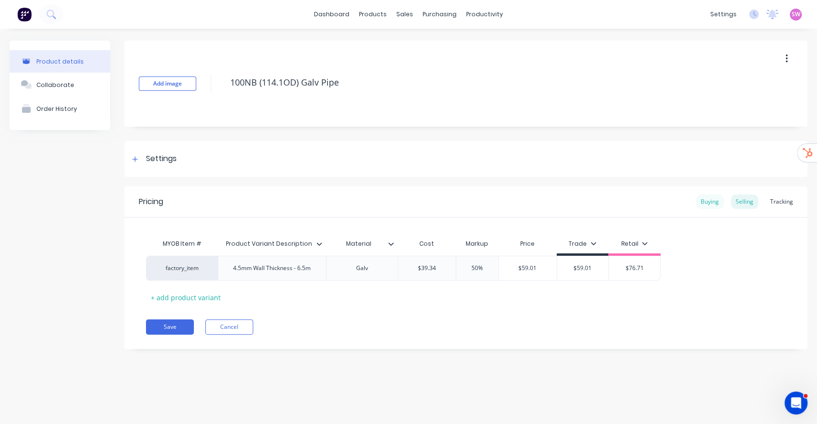
click at [703, 205] on div "Buying" at bounding box center [710, 202] width 28 height 14
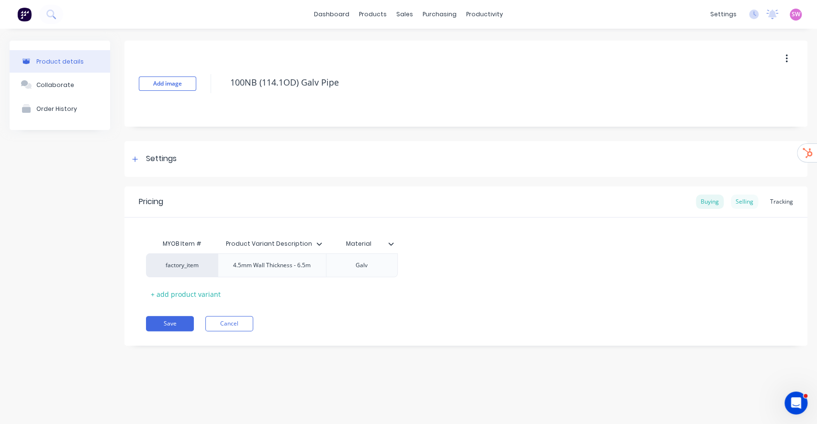
click at [747, 209] on div "Selling" at bounding box center [744, 202] width 27 height 14
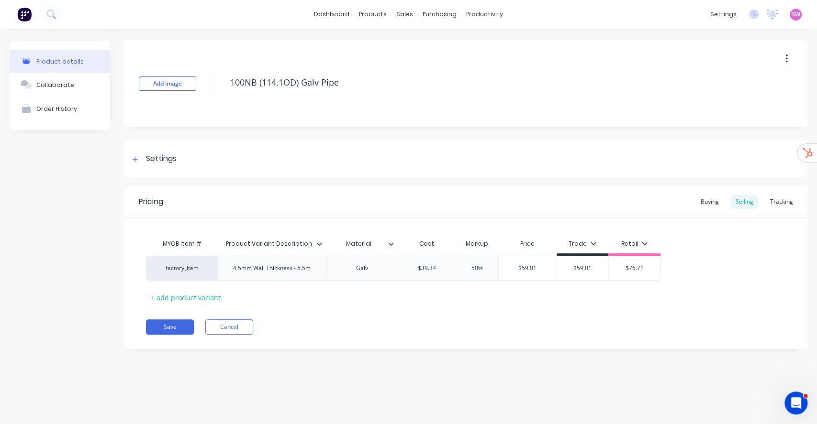
drag, startPoint x: 302, startPoint y: 77, endPoint x: 202, endPoint y: 70, distance: 99.8
click at [202, 70] on div "Add image 100NB (114.1OD) Galv Pipe" at bounding box center [465, 84] width 683 height 86
click at [142, 155] on div "Settings" at bounding box center [152, 159] width 47 height 12
type textarea "x"
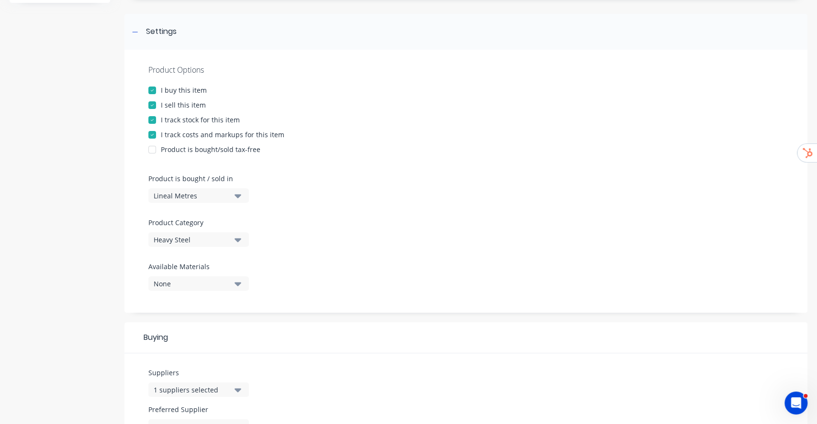
scroll to position [357, 0]
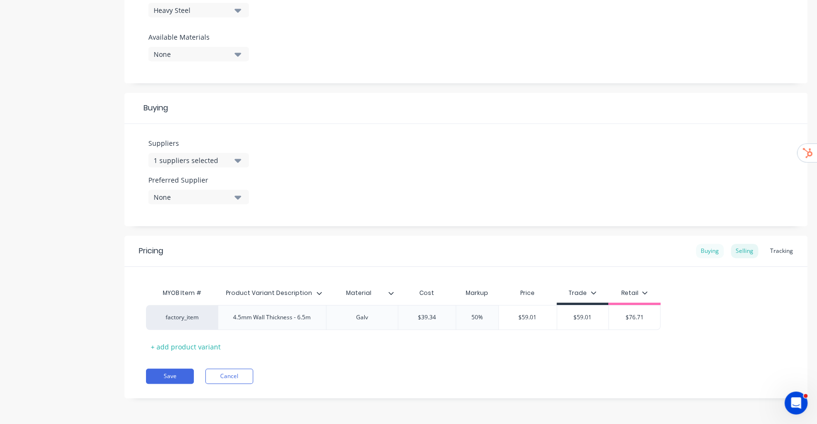
click at [698, 252] on div "Buying" at bounding box center [710, 251] width 28 height 14
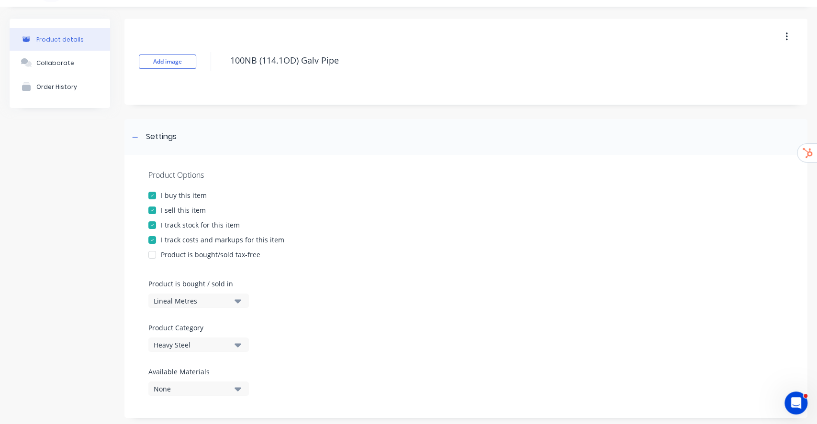
scroll to position [0, 0]
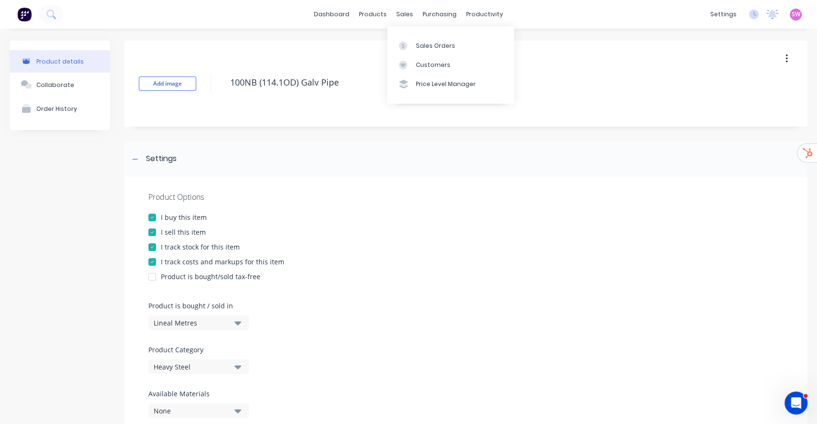
click at [23, 11] on img at bounding box center [24, 14] width 14 height 14
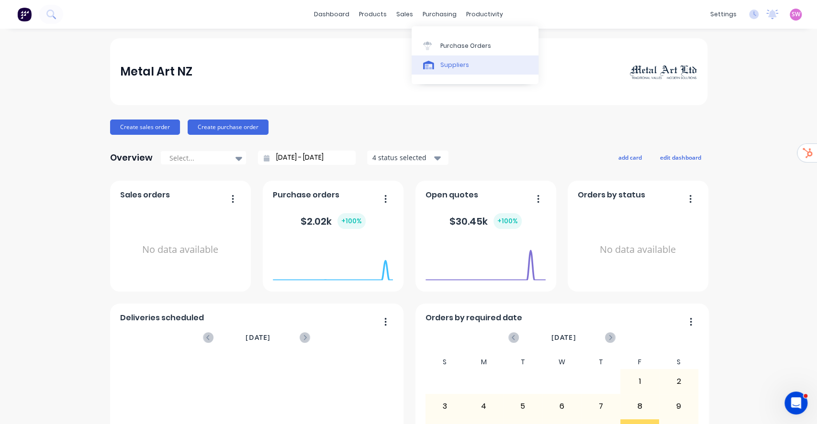
click at [450, 57] on link "Suppliers" at bounding box center [475, 65] width 127 height 19
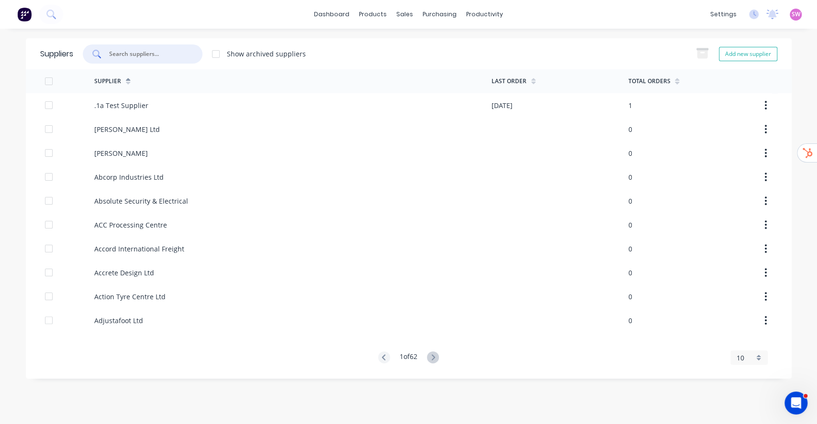
click at [161, 52] on input "text" at bounding box center [147, 54] width 79 height 10
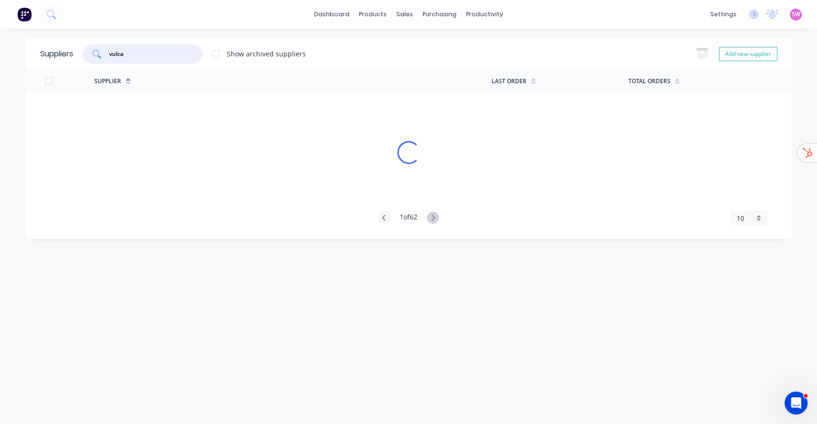
type input "vulcan"
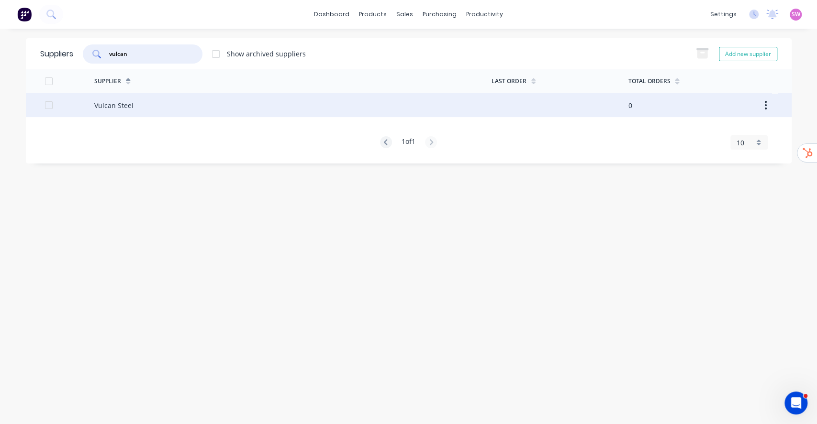
click at [146, 108] on div "Vulcan Steel" at bounding box center [292, 105] width 397 height 24
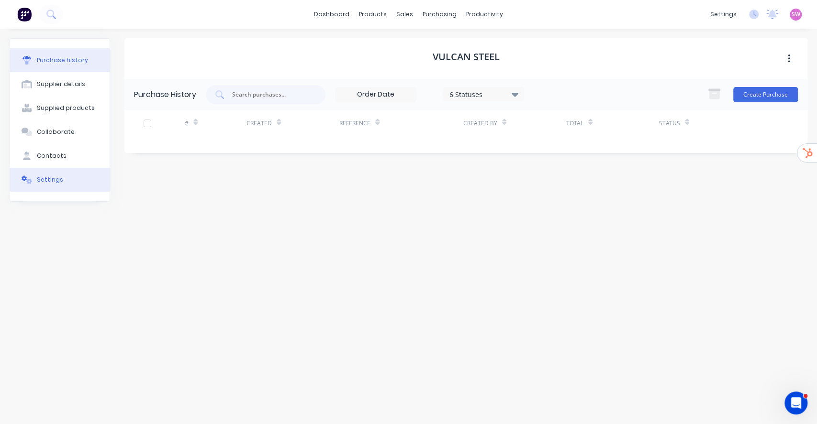
click at [46, 181] on div "Settings" at bounding box center [50, 180] width 26 height 9
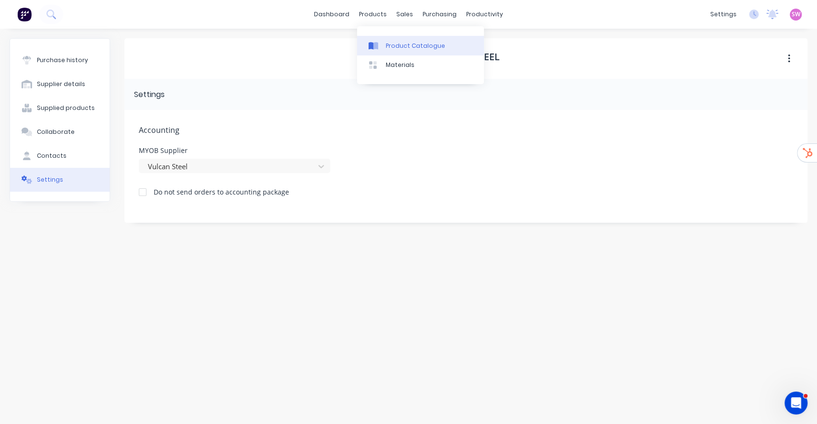
click at [407, 37] on link "Product Catalogue" at bounding box center [420, 45] width 127 height 19
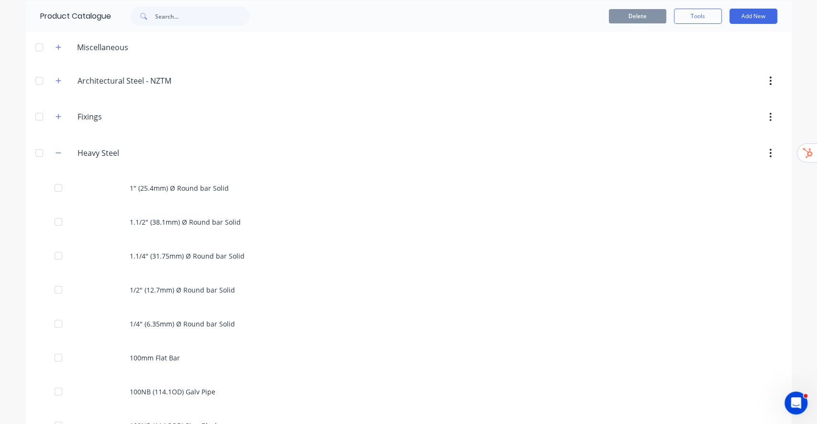
scroll to position [64, 0]
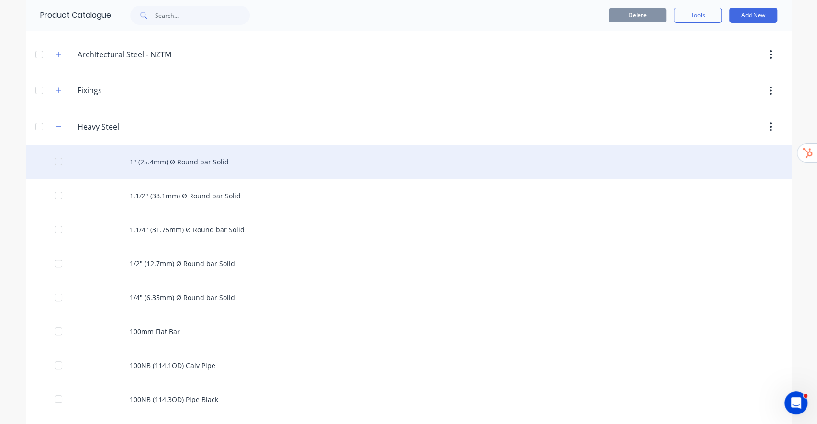
click at [205, 161] on div "1" (25.4mm) Ø Round bar Solid" at bounding box center [409, 162] width 766 height 34
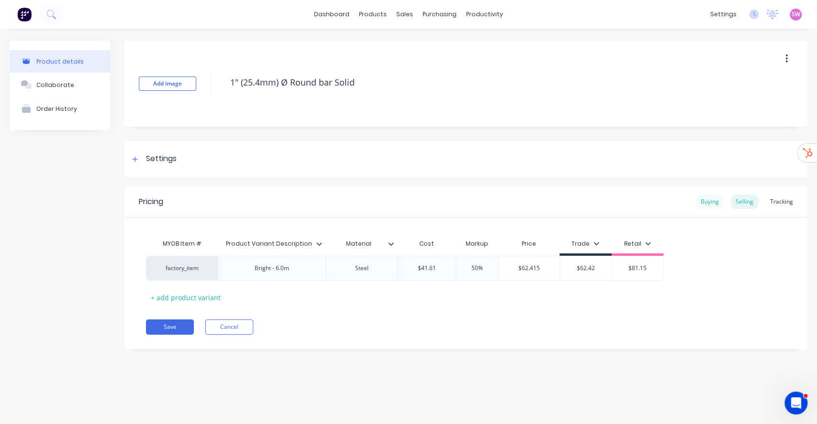
click at [696, 196] on div "Buying Selling Tracking" at bounding box center [747, 202] width 102 height 14
click at [714, 201] on div "Buying" at bounding box center [710, 202] width 28 height 14
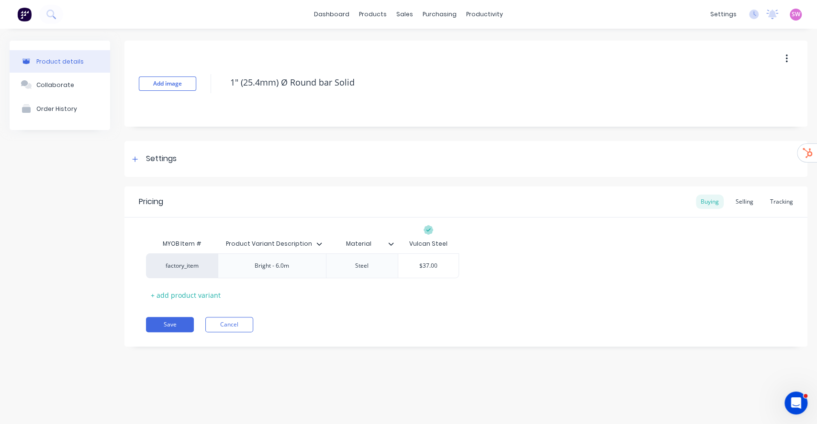
drag, startPoint x: 249, startPoint y: 80, endPoint x: 222, endPoint y: 80, distance: 26.8
click at [222, 80] on div "Add image 1" (25.4mm) Ø Round bar Solid" at bounding box center [465, 84] width 683 height 86
click at [737, 207] on div "Selling" at bounding box center [744, 202] width 27 height 14
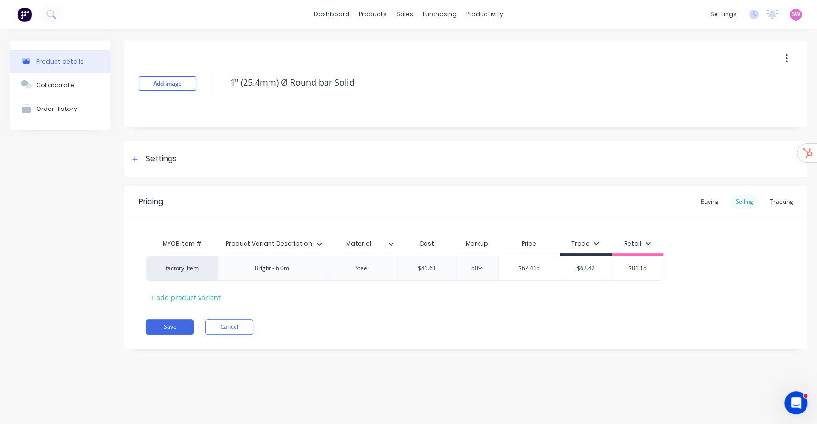
type textarea "x"
click at [332, 10] on link "dashboard" at bounding box center [331, 14] width 45 height 14
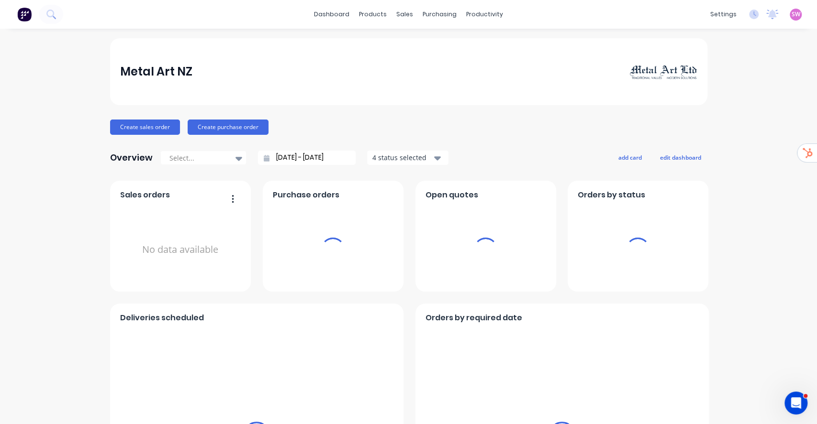
click at [792, 13] on span "SW" at bounding box center [796, 14] width 9 height 9
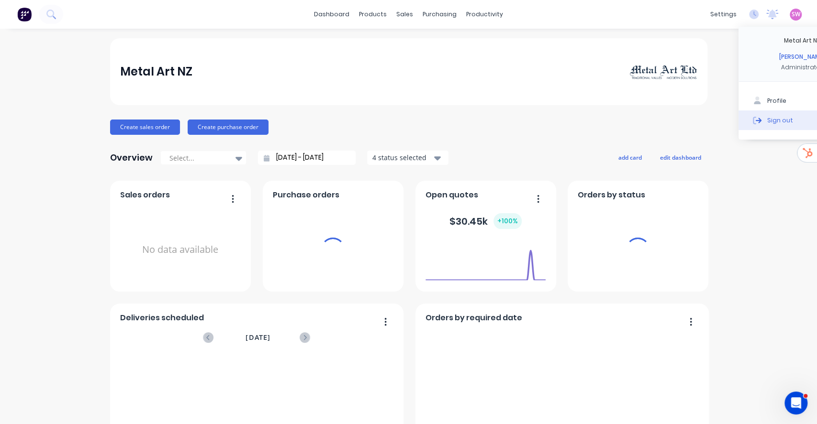
click at [767, 119] on div "Sign out" at bounding box center [780, 120] width 26 height 9
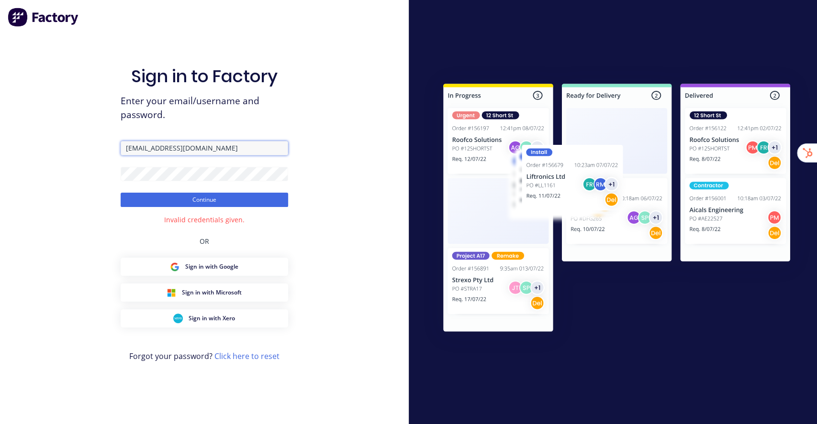
drag, startPoint x: 215, startPoint y: 155, endPoint x: 238, endPoint y: 120, distance: 42.2
click at [232, 156] on form "stuart@factory.app Continue" at bounding box center [204, 174] width 167 height 66
type input "[PERSON_NAME][EMAIL_ADDRESS][DOMAIN_NAME]"
click at [219, 209] on div "Sign in to Factory Enter your email/username and password. stuart@scrs.net.au C…" at bounding box center [204, 222] width 167 height 390
click at [219, 207] on div "Sign in to Factory Enter your email/username and password. stuart@scrs.net.au C…" at bounding box center [204, 222] width 167 height 390
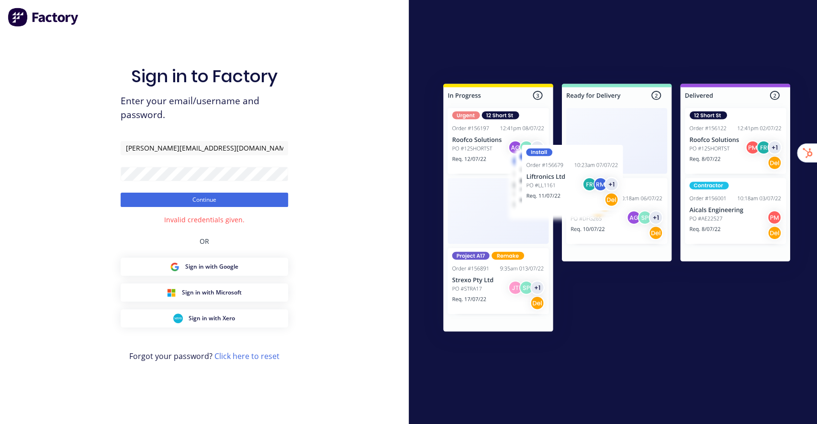
click at [220, 205] on button "Continue" at bounding box center [204, 200] width 167 height 14
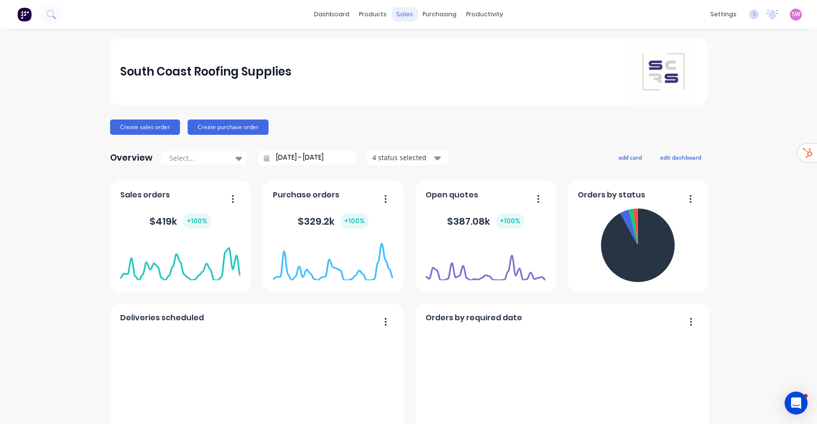
click at [403, 17] on div "sales" at bounding box center [404, 14] width 26 height 14
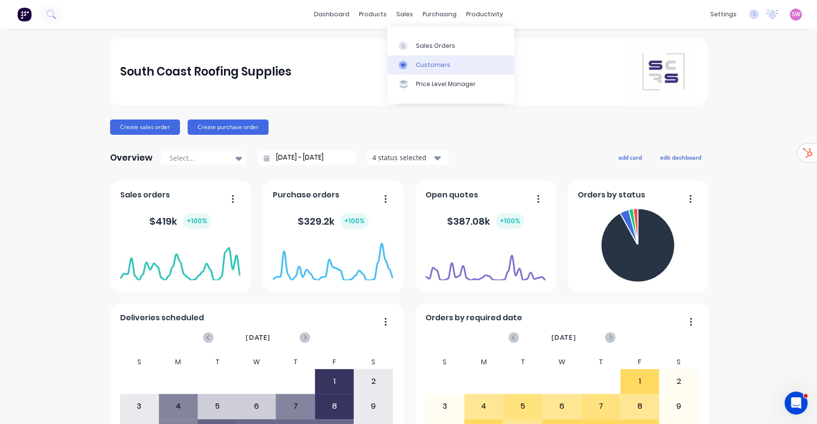
click at [433, 63] on div "Customers" at bounding box center [433, 65] width 34 height 9
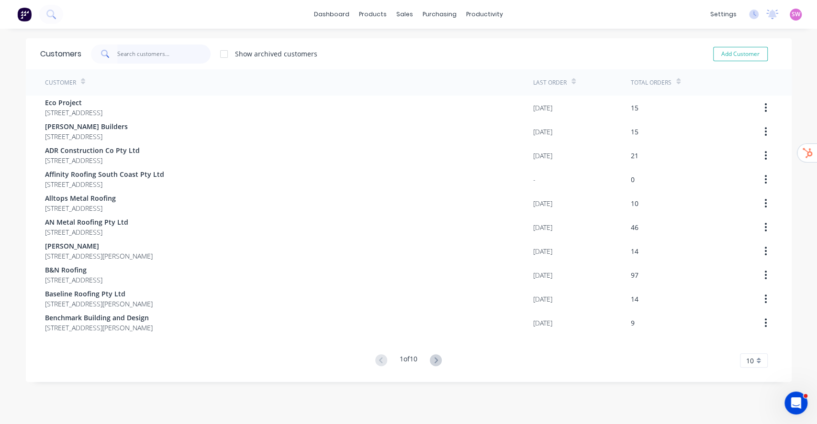
click at [164, 57] on input "text" at bounding box center [163, 54] width 93 height 19
paste input "Principle Construction"
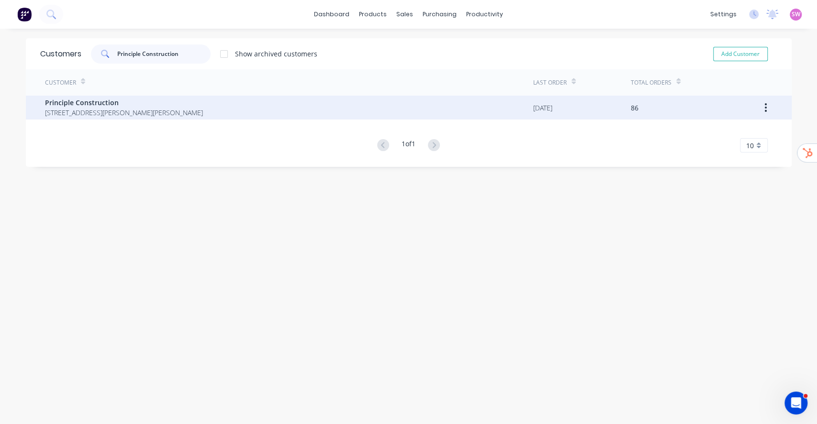
type input "Principle Construction"
click at [93, 117] on span "771 Burrier Road Burrier New South Wales Australia 2540" at bounding box center [124, 113] width 158 height 10
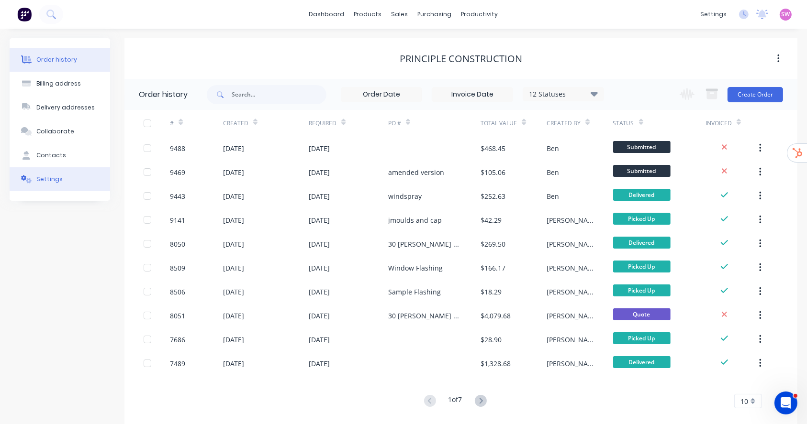
click at [69, 183] on button "Settings" at bounding box center [60, 179] width 100 height 24
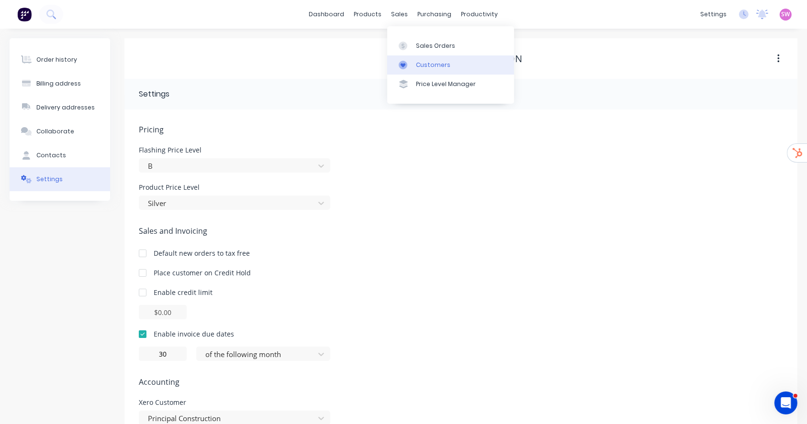
click at [418, 59] on link "Customers" at bounding box center [450, 65] width 127 height 19
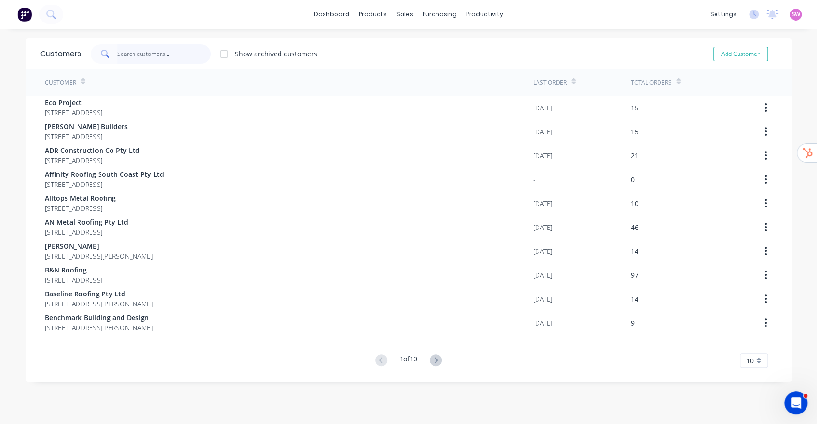
click at [176, 56] on input "text" at bounding box center [163, 54] width 93 height 19
paste input "Shoalhaven Scaffolding"
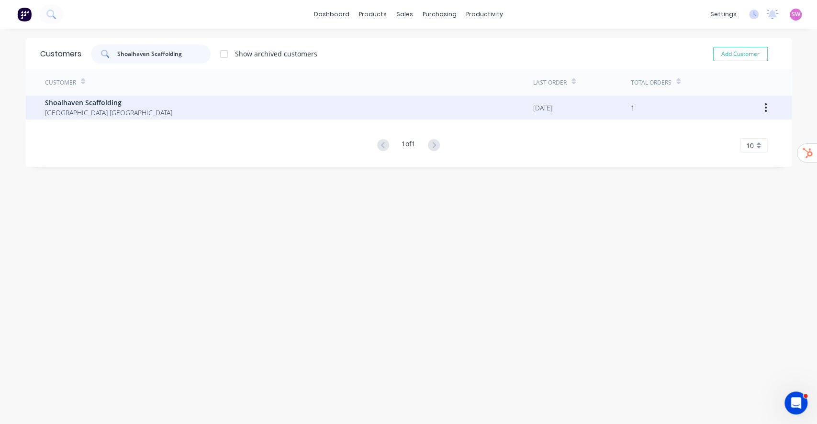
type input "Shoalhaven Scaffolding"
click at [122, 100] on div "Shoalhaven Scaffolding New South Wales Australia" at bounding box center [289, 108] width 488 height 24
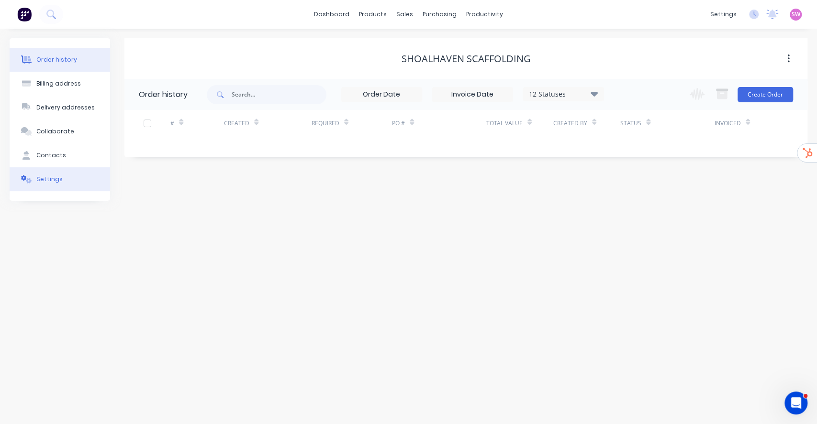
click at [46, 178] on div "Settings" at bounding box center [49, 179] width 26 height 9
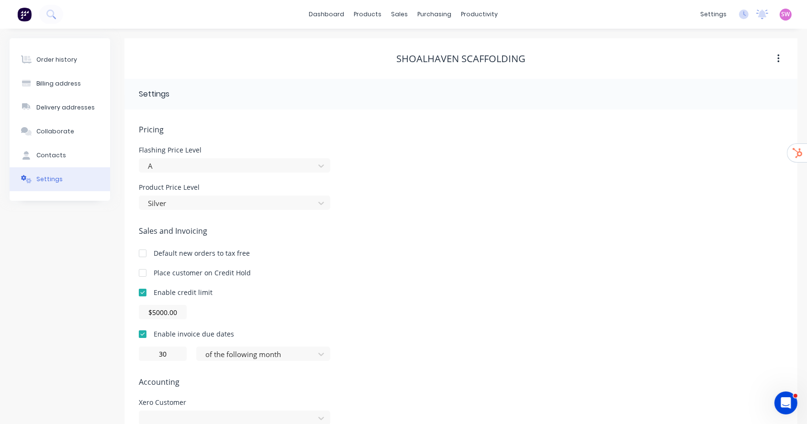
scroll to position [50, 0]
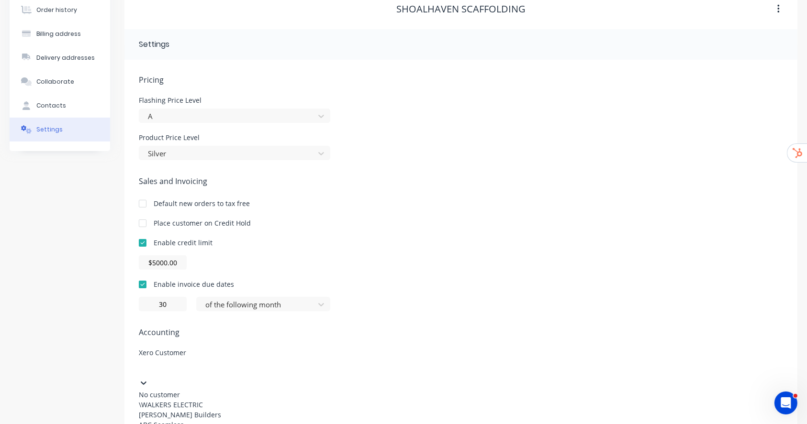
type input "shoalhaven sca"
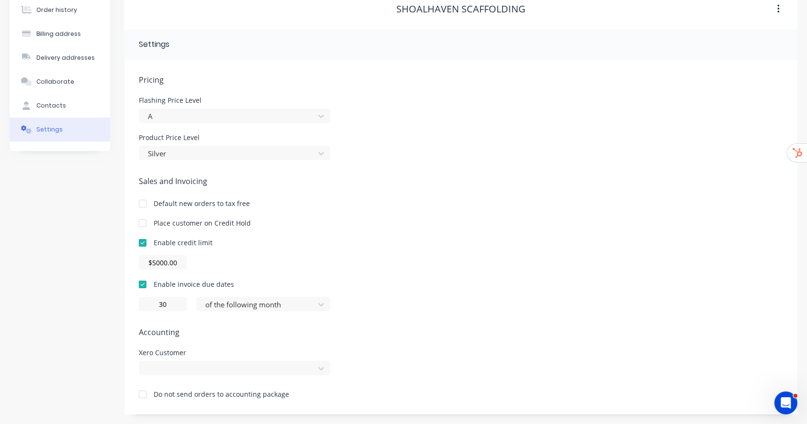
click at [502, 159] on div "Pricing Flashing Price Level A Product Price Level Silver Sales and Invoicing D…" at bounding box center [461, 244] width 644 height 341
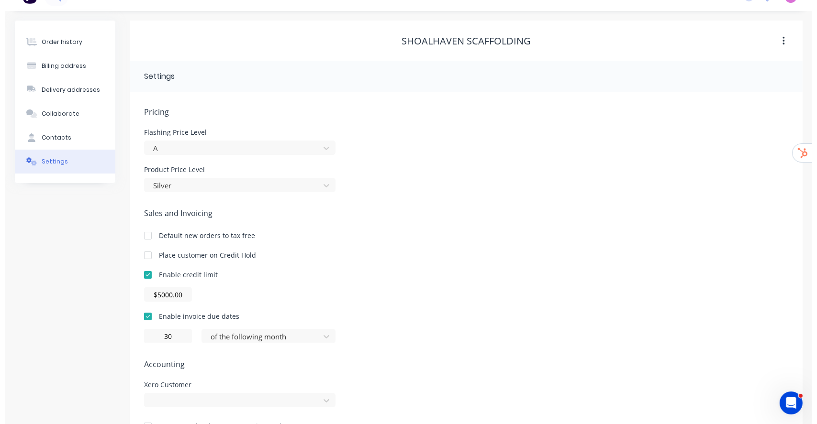
scroll to position [0, 0]
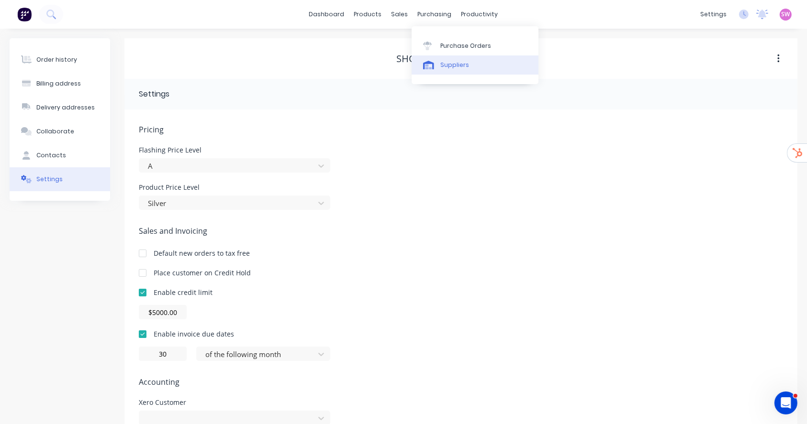
click at [459, 60] on link "Suppliers" at bounding box center [475, 65] width 127 height 19
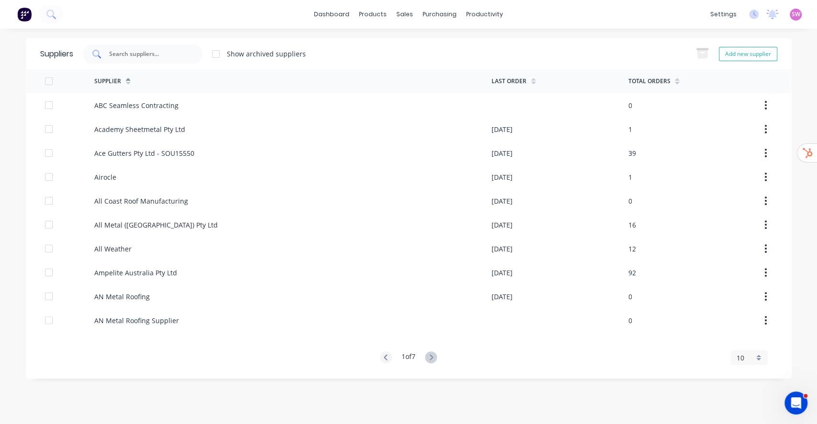
click at [145, 60] on div at bounding box center [143, 54] width 120 height 19
paste input "Eureka Insulation"
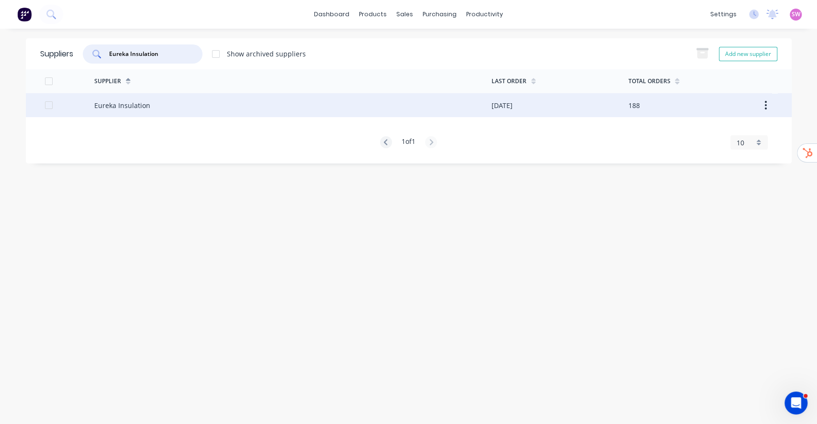
type input "Eureka Insulation"
click at [134, 108] on div "Eureka Insulation" at bounding box center [122, 105] width 56 height 10
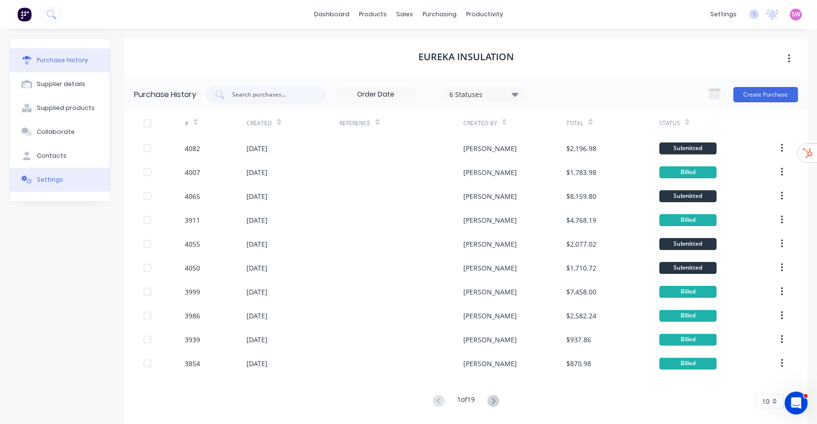
click at [67, 174] on button "Settings" at bounding box center [60, 180] width 100 height 24
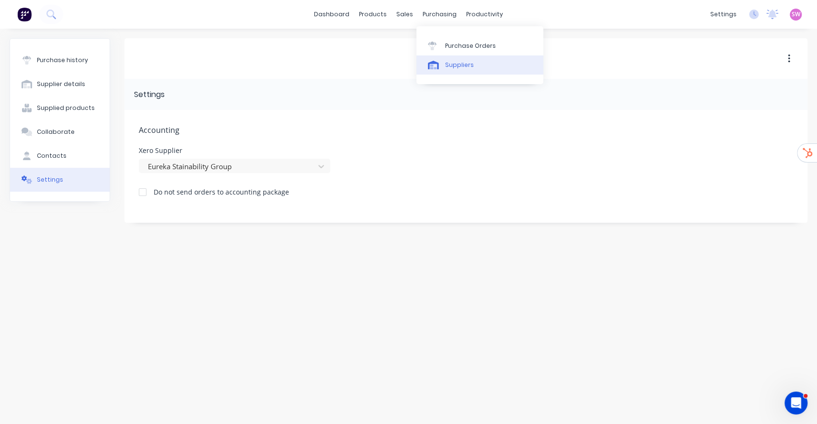
click at [451, 66] on div "Suppliers" at bounding box center [459, 65] width 29 height 9
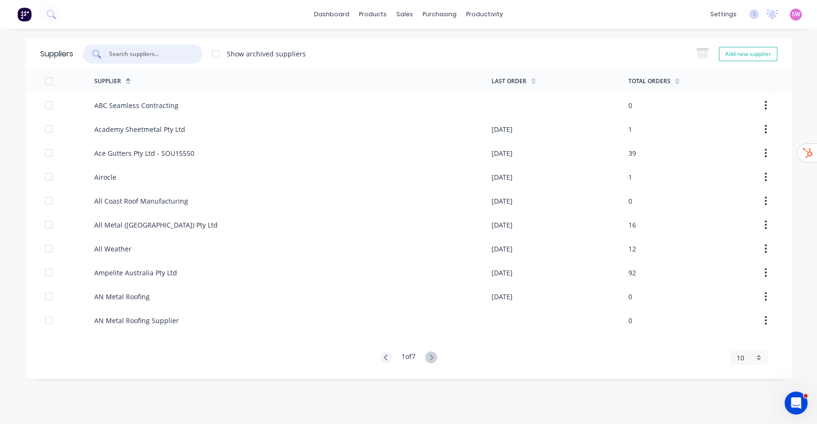
click at [170, 58] on input "text" at bounding box center [147, 54] width 79 height 10
paste input "Millform Products - Acc#2719"
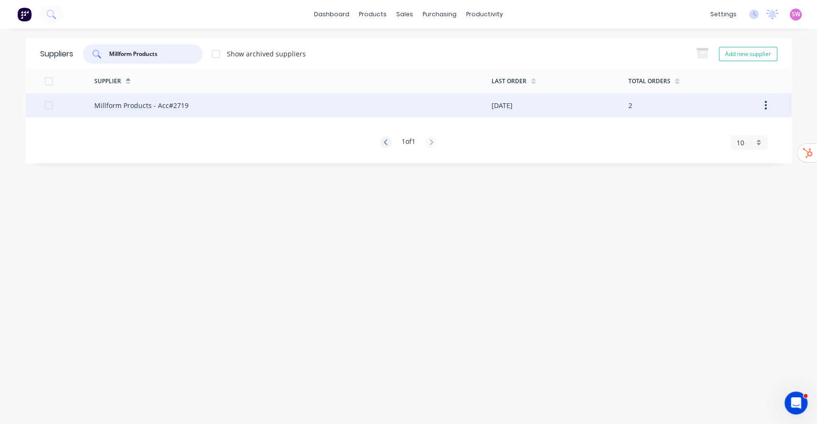
type input "Millform Products"
click at [176, 98] on div "Millform Products - Acc#2719" at bounding box center [292, 105] width 397 height 24
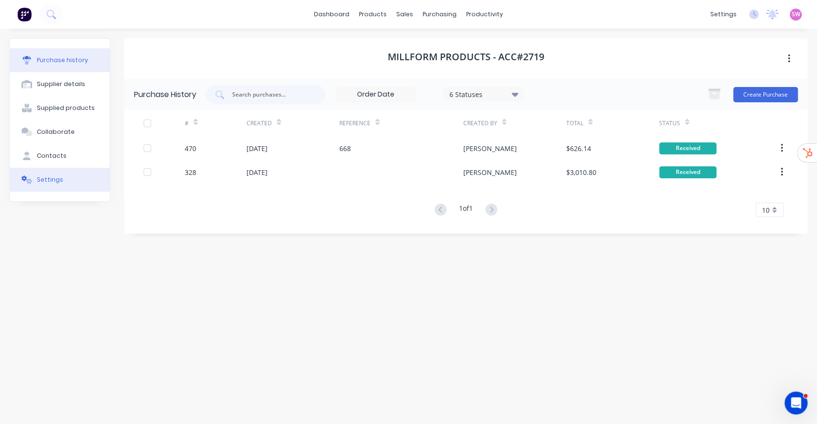
click at [46, 190] on button "Settings" at bounding box center [60, 180] width 100 height 24
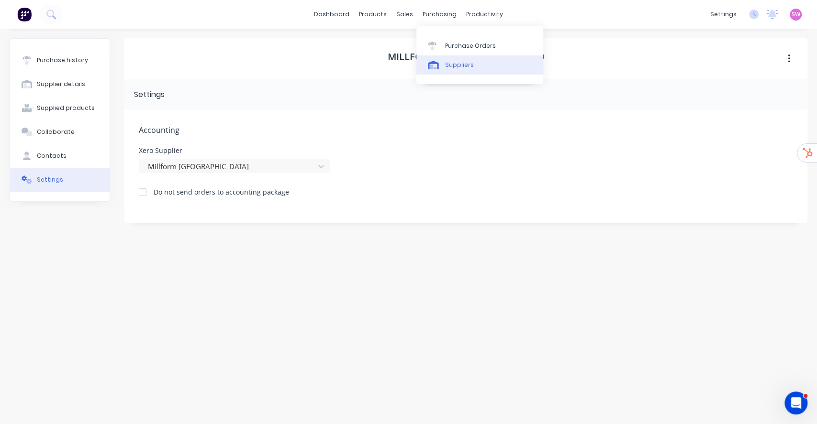
click at [459, 60] on link "Suppliers" at bounding box center [479, 65] width 127 height 19
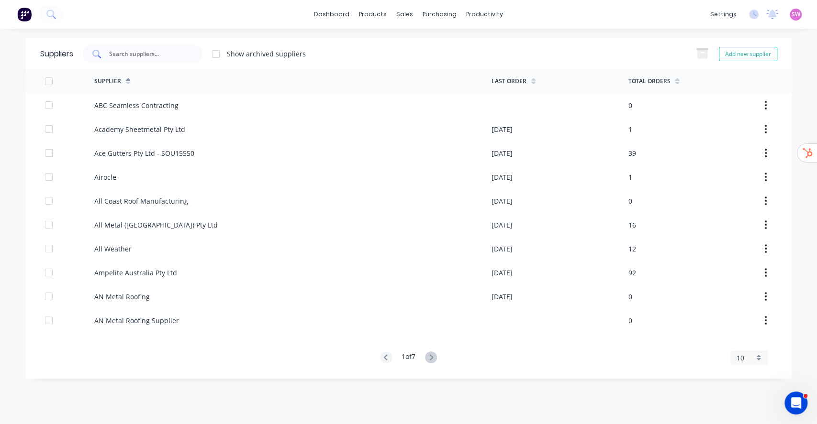
click at [121, 52] on input "text" at bounding box center [147, 54] width 79 height 10
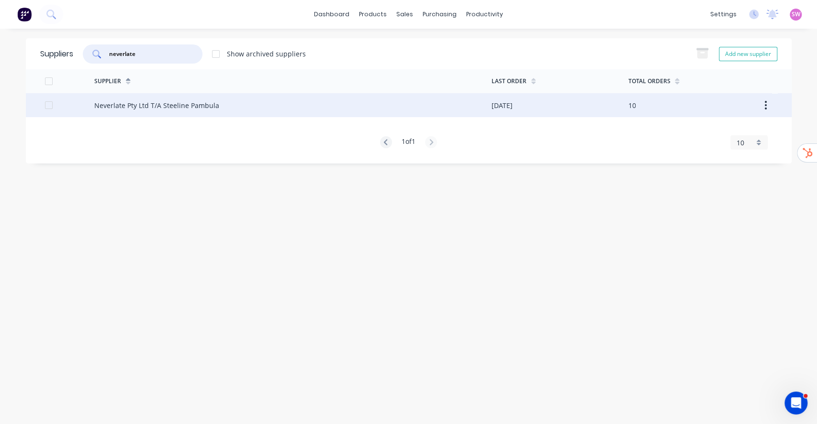
type input "neverlate"
click at [142, 103] on div "Neverlate Pty Ltd T/A Steeline Pambula" at bounding box center [156, 105] width 125 height 10
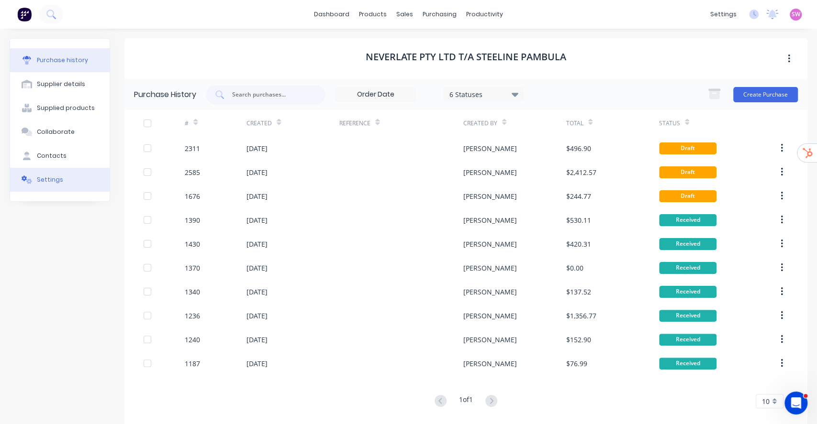
click at [50, 190] on button "Settings" at bounding box center [60, 180] width 100 height 24
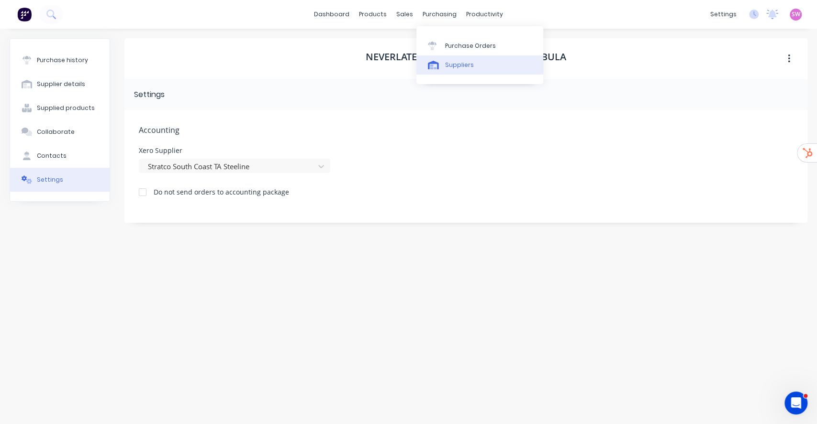
click at [439, 62] on div at bounding box center [435, 65] width 14 height 9
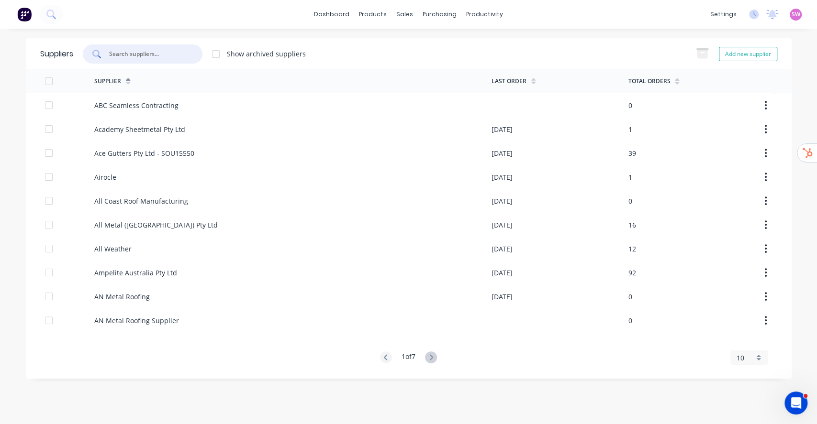
click at [154, 51] on input "text" at bounding box center [147, 54] width 79 height 10
paste input "Shieldcoat"
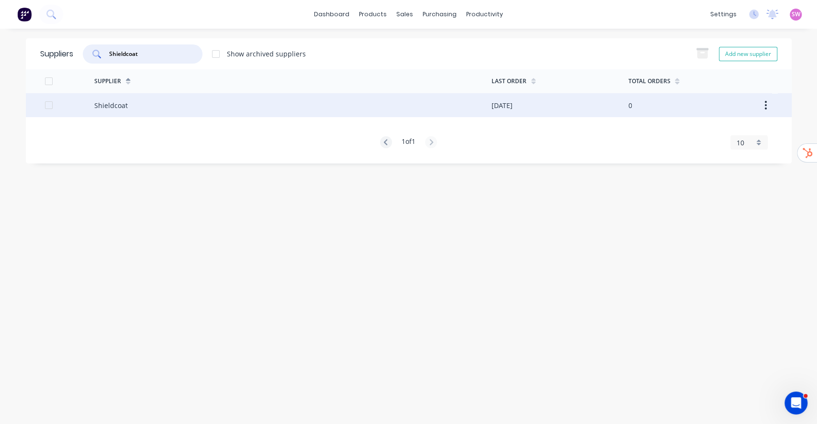
type input "Shieldcoat"
click at [152, 96] on div "Shieldcoat" at bounding box center [292, 105] width 397 height 24
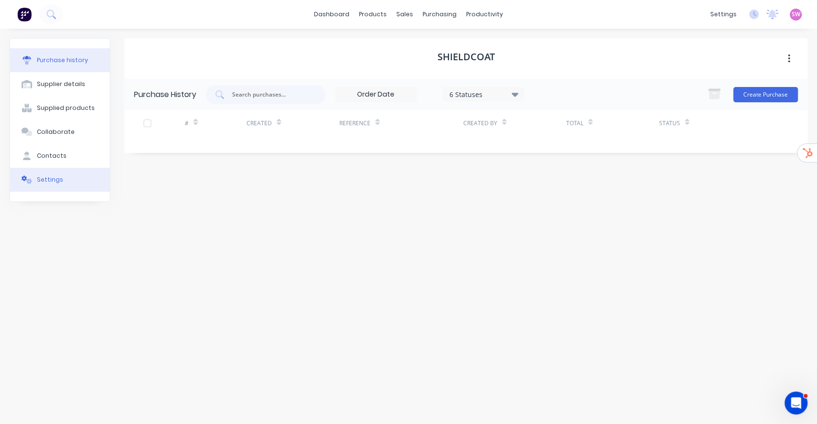
click at [49, 178] on div "Settings" at bounding box center [50, 180] width 26 height 9
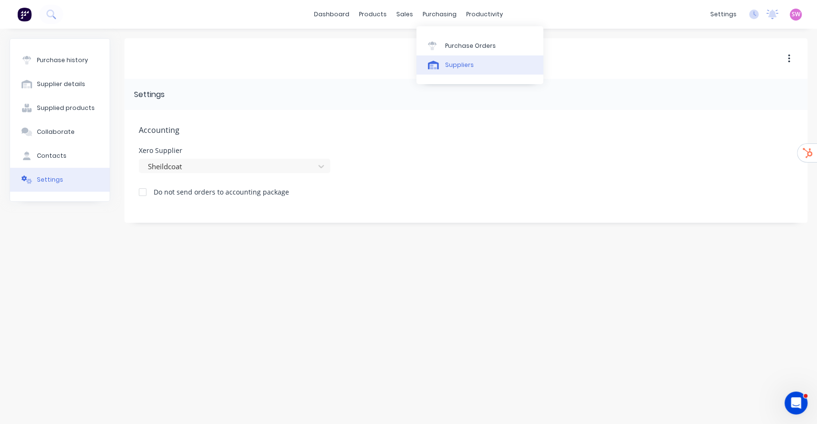
click at [460, 64] on div "Suppliers" at bounding box center [459, 65] width 29 height 9
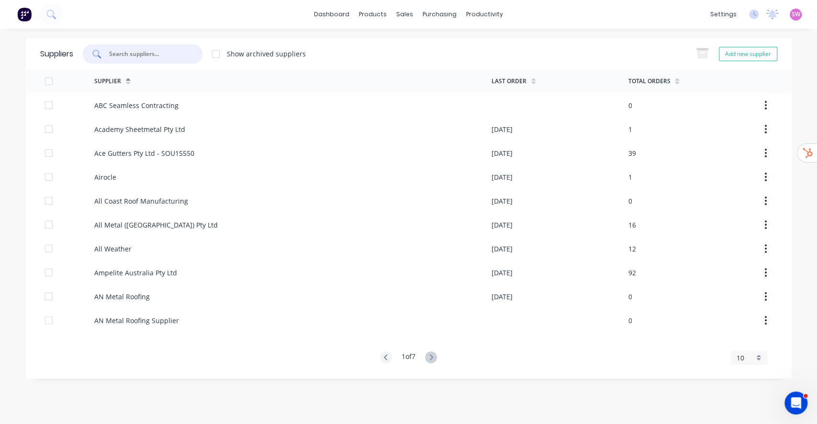
click at [169, 55] on input "text" at bounding box center [147, 54] width 79 height 10
paste input "The Leaf Man Australia Pty Ltd"
type input "The Leaf Man Australia Pty Ltd"
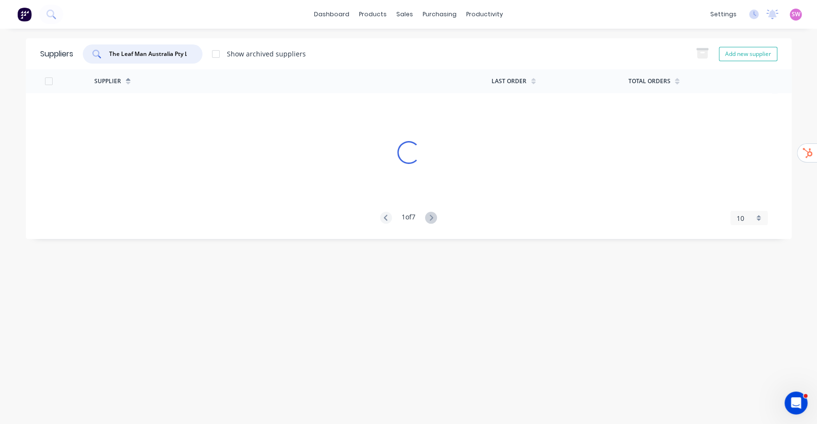
scroll to position [0, 13]
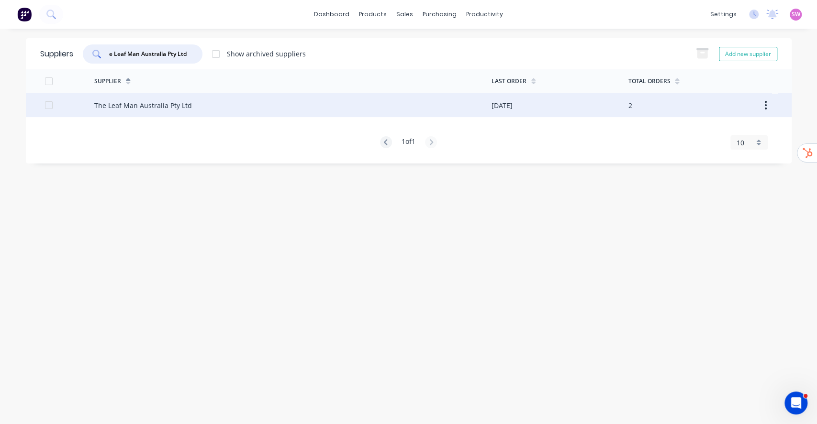
click at [178, 112] on div "The Leaf Man Australia Pty Ltd" at bounding box center [292, 105] width 397 height 24
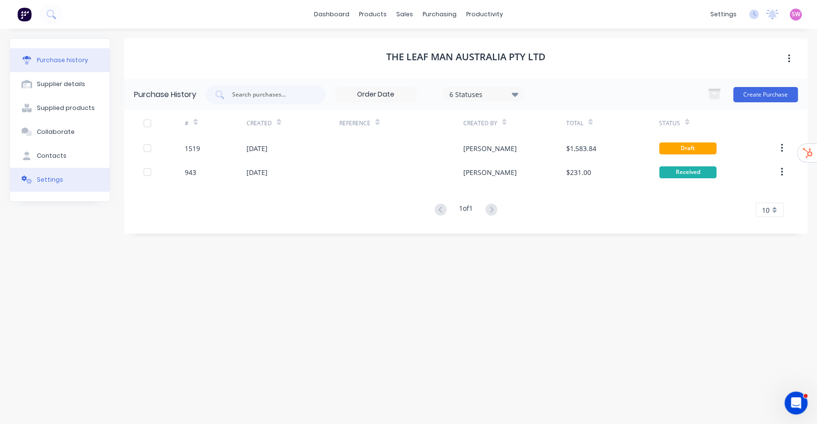
click at [56, 180] on div "Settings" at bounding box center [50, 180] width 26 height 9
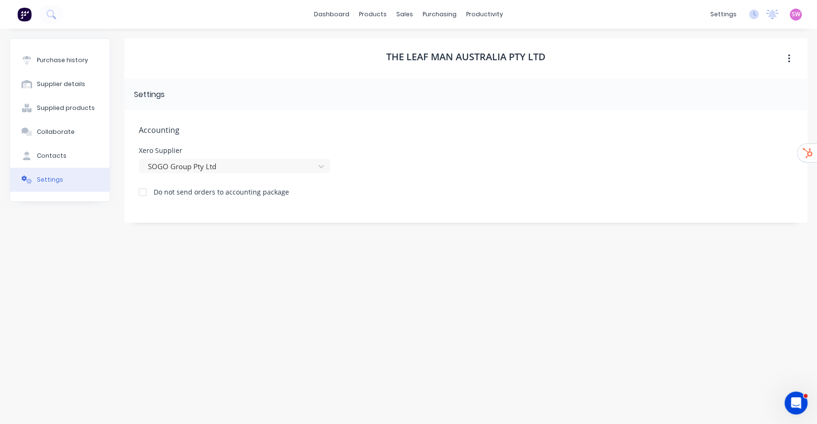
click at [526, 277] on div "The Leaf Man Australia Pty Ltd Settings Accounting Xero Supplier SOGO Group Pty…" at bounding box center [465, 221] width 683 height 367
click at [335, 13] on link "dashboard" at bounding box center [331, 14] width 45 height 14
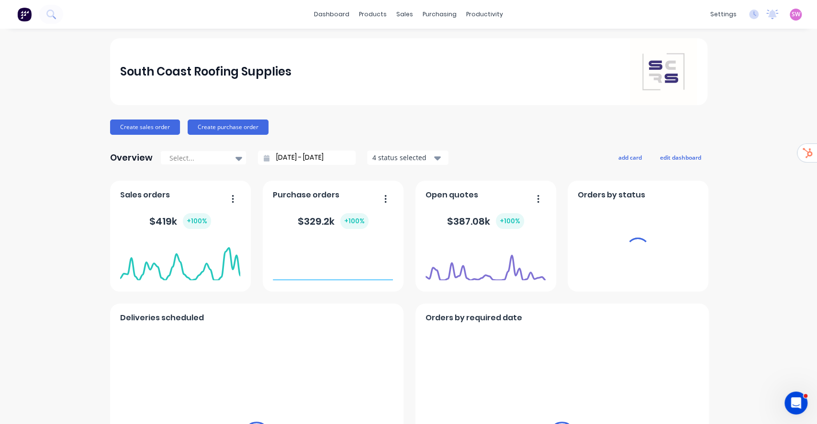
click at [792, 14] on span "SW" at bounding box center [796, 14] width 9 height 9
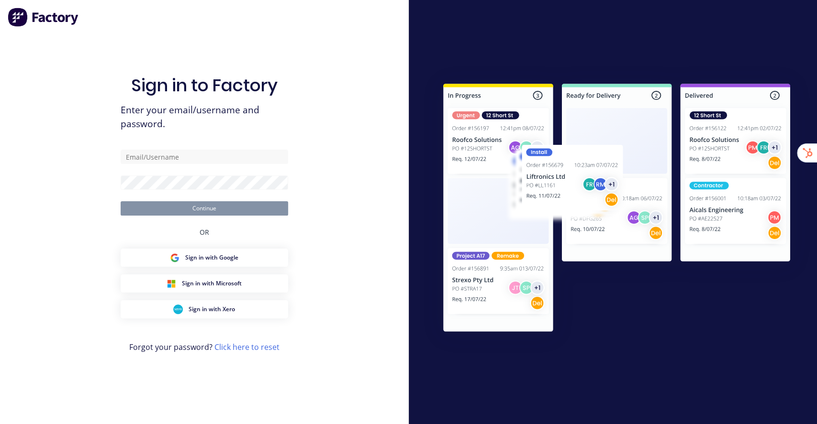
click at [364, 82] on div "Sign in to Factory Enter your email/username and password. Continue OR Sign in …" at bounding box center [204, 212] width 409 height 424
type input "[EMAIL_ADDRESS][DOMAIN_NAME]"
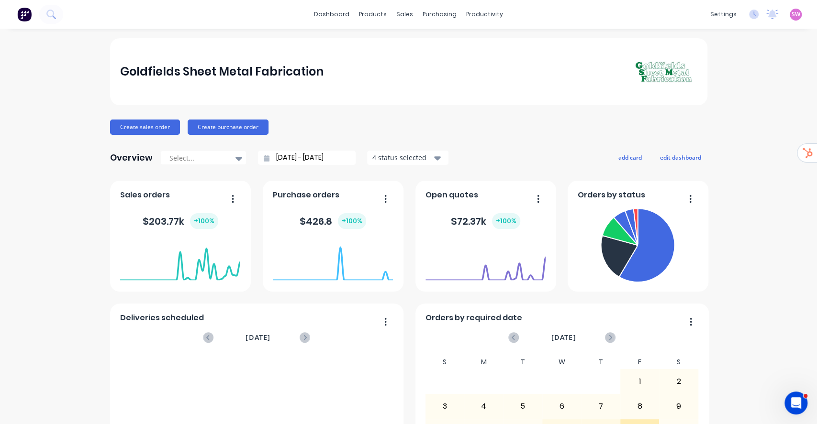
click at [394, 10] on div "sales" at bounding box center [404, 14] width 26 height 14
click at [441, 46] on div "Sales Orders" at bounding box center [435, 46] width 39 height 9
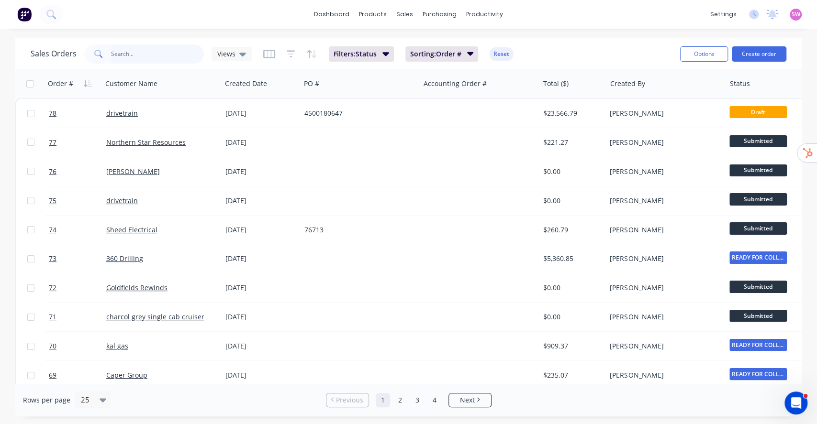
click at [162, 56] on input "text" at bounding box center [157, 54] width 93 height 19
type input "52"
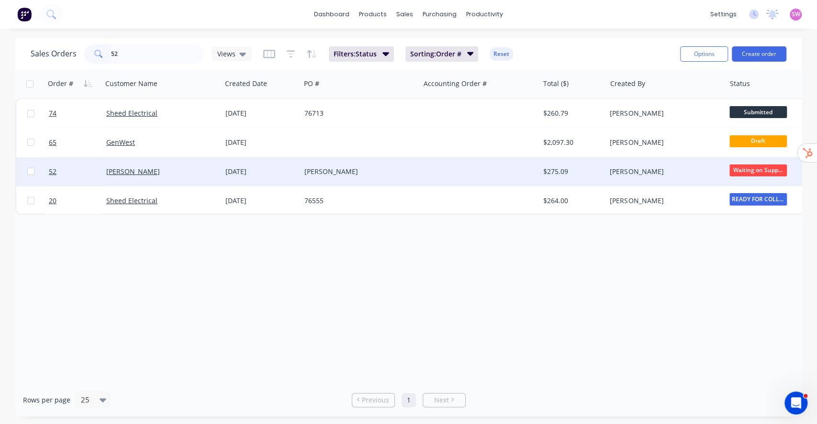
click at [375, 168] on div "JIM" at bounding box center [357, 172] width 106 height 10
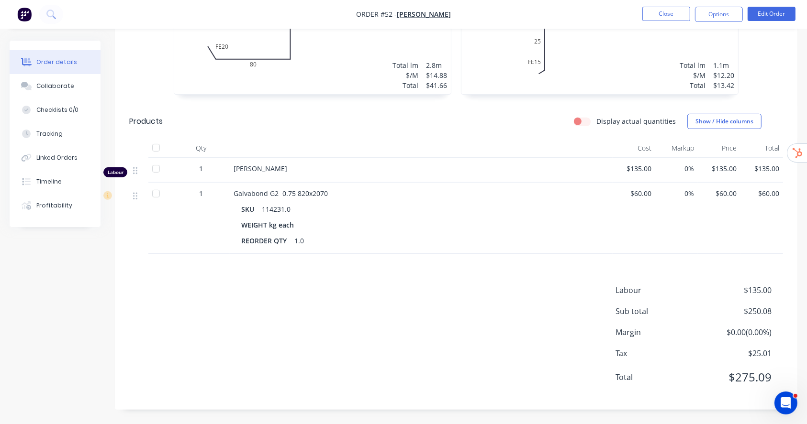
scroll to position [226, 0]
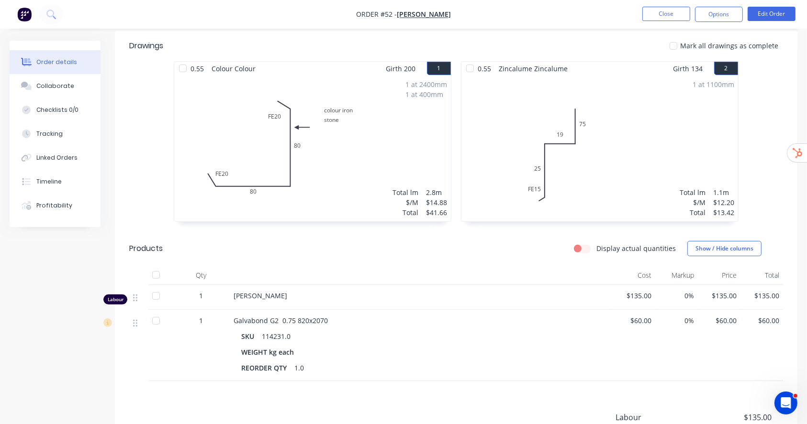
click at [428, 121] on div "1 at 2400mm 1 at 400mm Total lm $/M Total 2.8m $14.88 $41.66" at bounding box center [312, 149] width 277 height 146
click at [792, 400] on div "Open Intercom Messenger" at bounding box center [785, 402] width 32 height 32
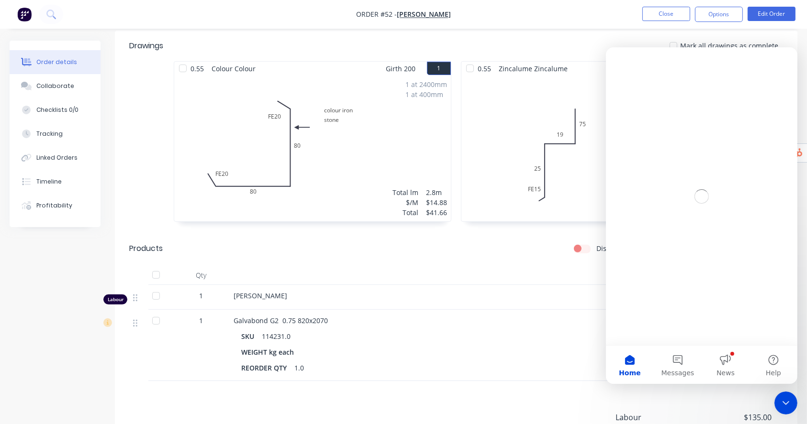
scroll to position [0, 0]
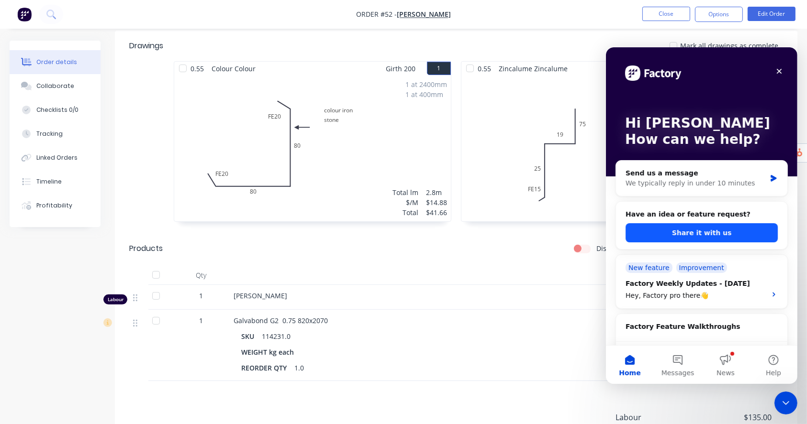
click at [751, 233] on button "Share it with us" at bounding box center [701, 232] width 152 height 19
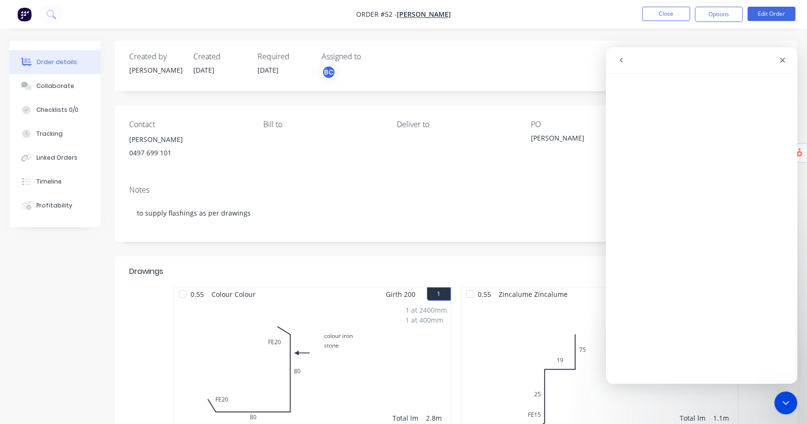
click at [795, 412] on div at bounding box center [785, 403] width 23 height 23
click at [786, 402] on icon "Close Intercom Messenger" at bounding box center [784, 402] width 7 height 4
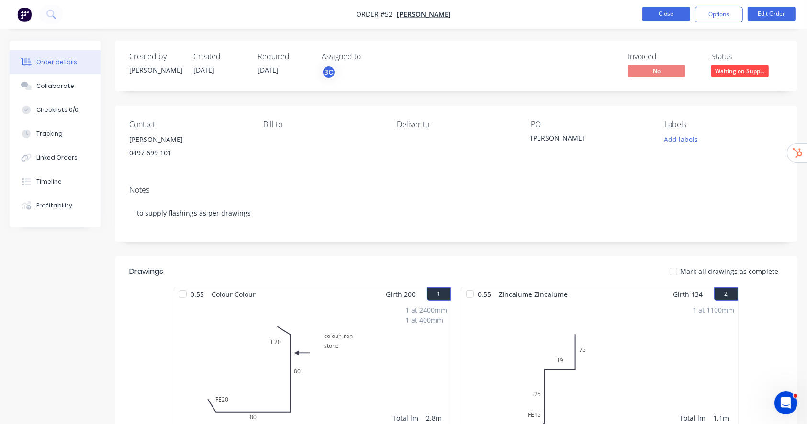
click at [667, 10] on button "Close" at bounding box center [666, 14] width 48 height 14
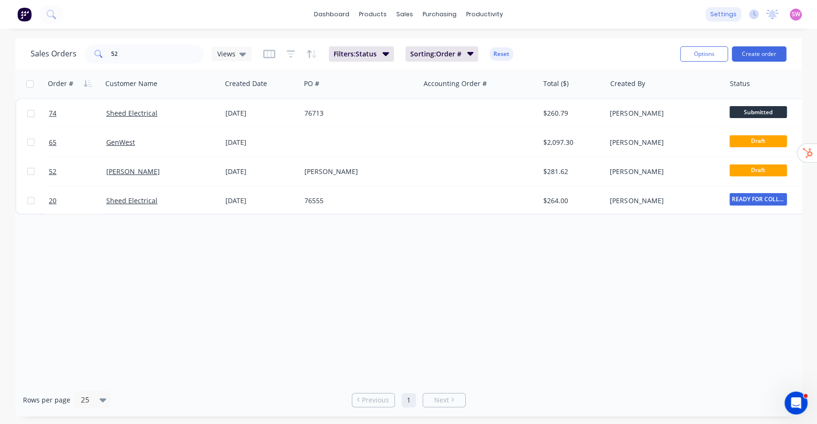
click at [720, 12] on div "settings" at bounding box center [723, 14] width 36 height 14
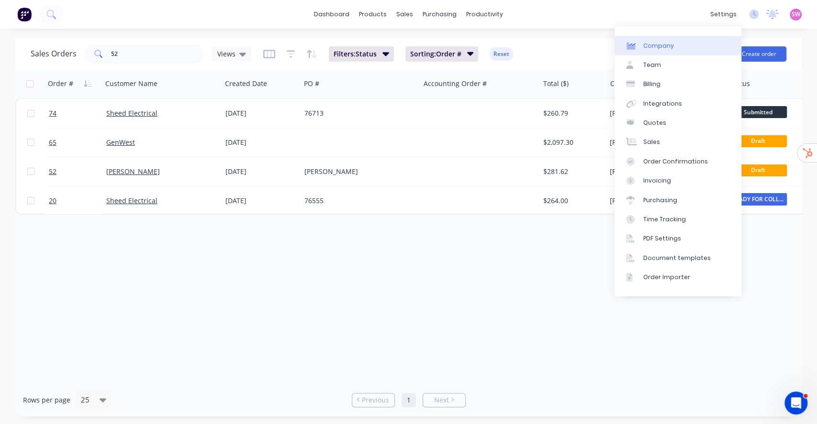
click at [654, 50] on link "Company" at bounding box center [677, 45] width 127 height 19
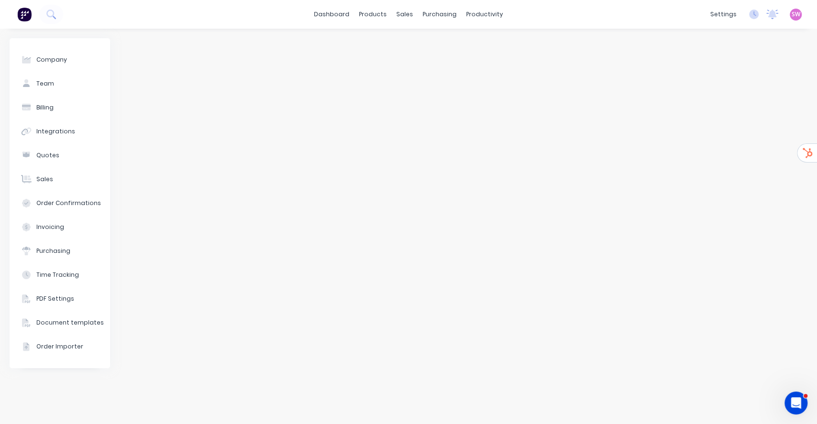
select select "AU"
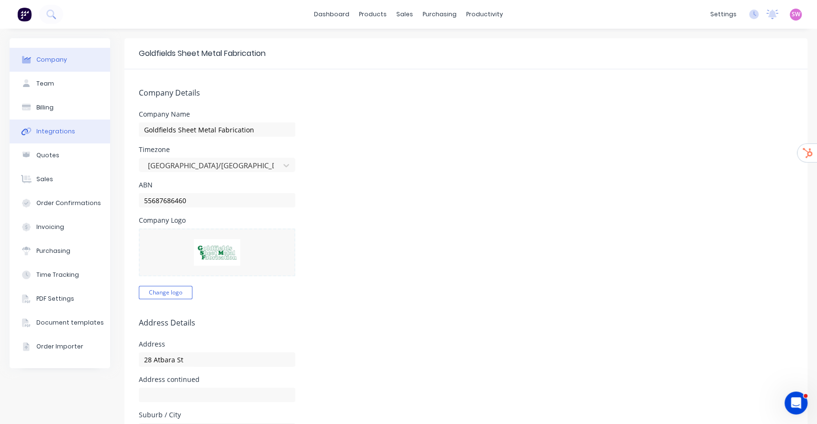
click at [46, 125] on button "Integrations" at bounding box center [60, 132] width 100 height 24
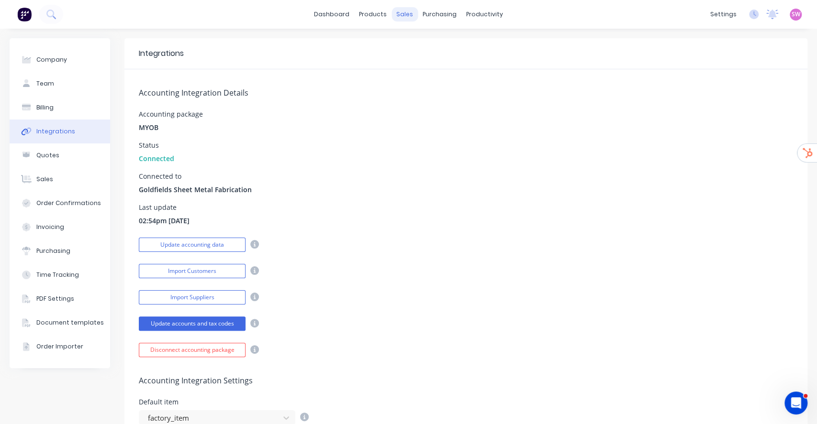
click at [402, 11] on div "sales" at bounding box center [404, 14] width 26 height 14
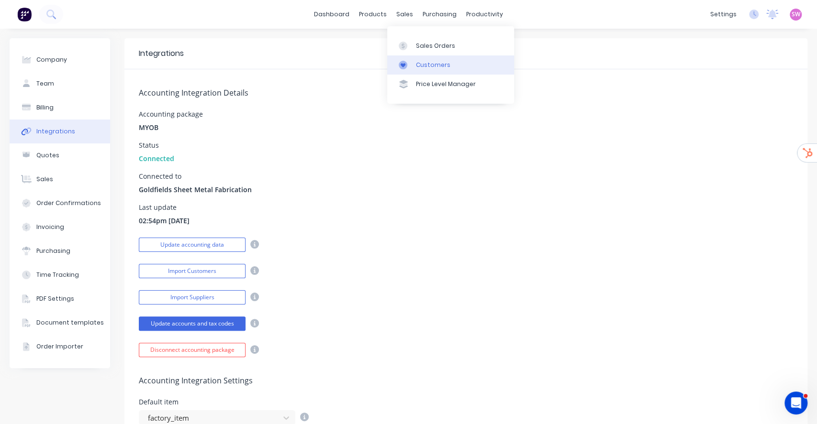
click at [430, 62] on div "Customers" at bounding box center [433, 65] width 34 height 9
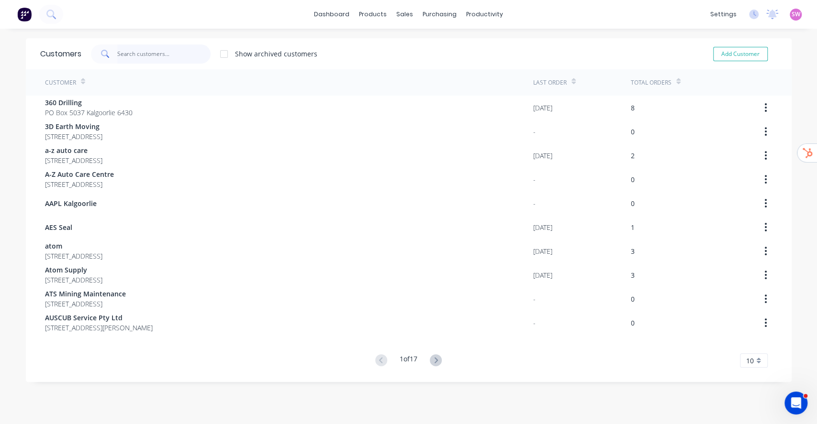
click at [168, 59] on input "text" at bounding box center [163, 54] width 93 height 19
type input "james"
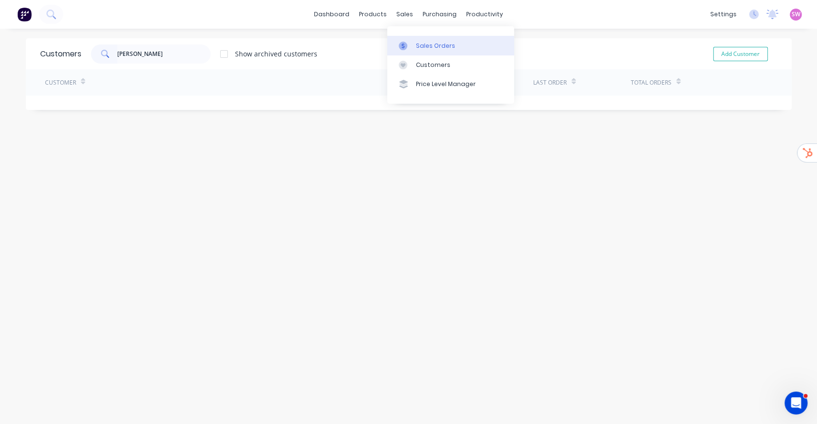
click at [416, 43] on div "Sales Orders" at bounding box center [435, 46] width 39 height 9
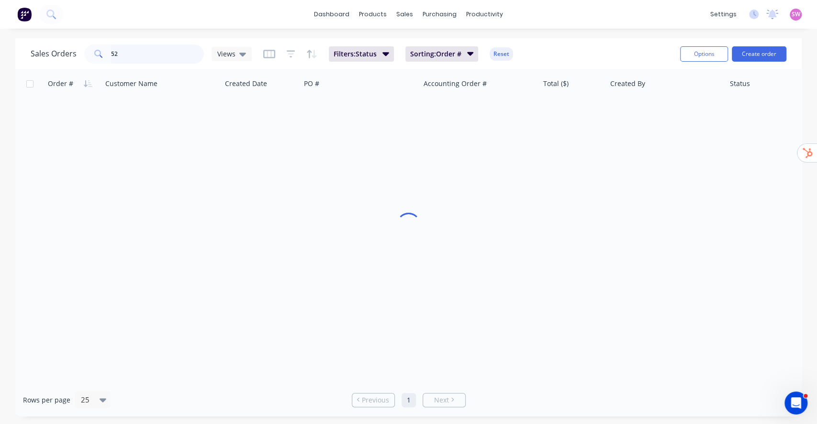
click at [45, 57] on div "Sales Orders 52 Views" at bounding box center [141, 54] width 221 height 19
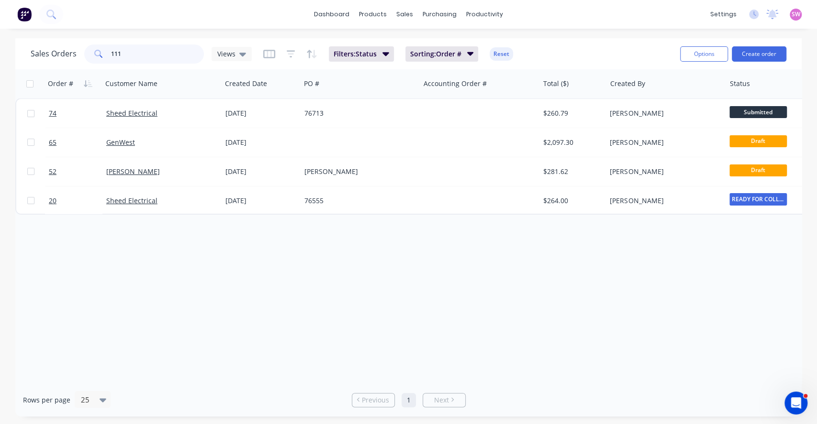
type input "11"
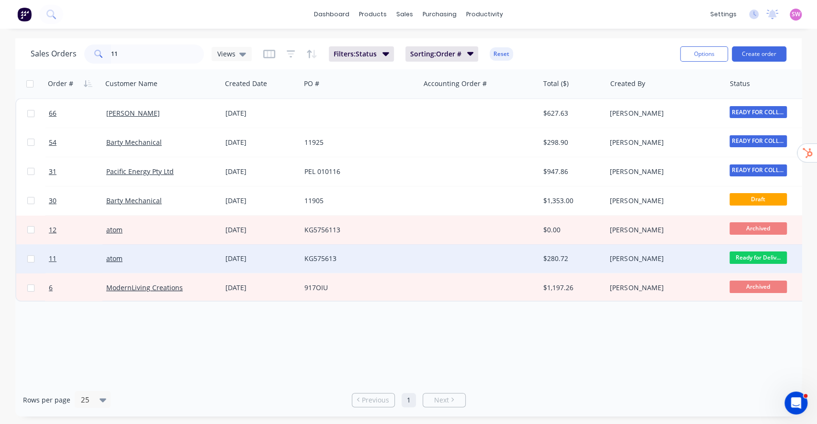
click at [367, 262] on div "KG575613" at bounding box center [357, 259] width 106 height 10
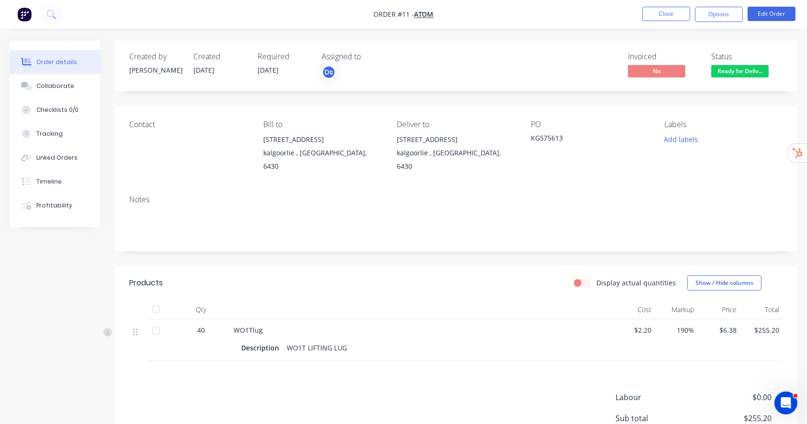
scroll to position [64, 0]
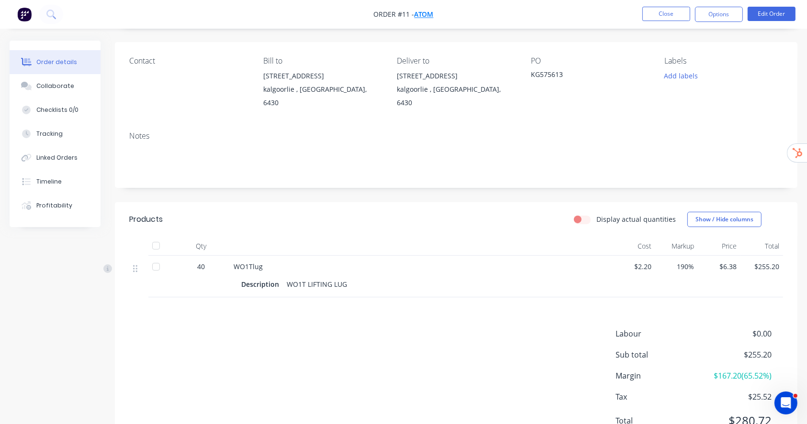
click at [423, 17] on span "atom" at bounding box center [423, 14] width 19 height 9
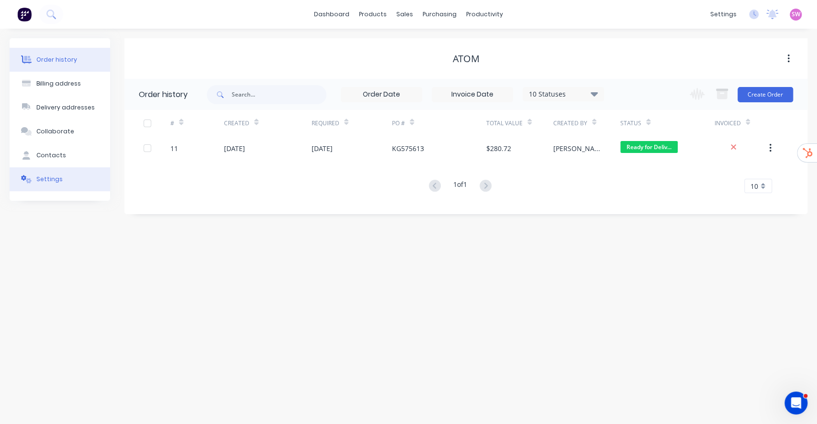
click at [43, 181] on div "Settings" at bounding box center [49, 179] width 26 height 9
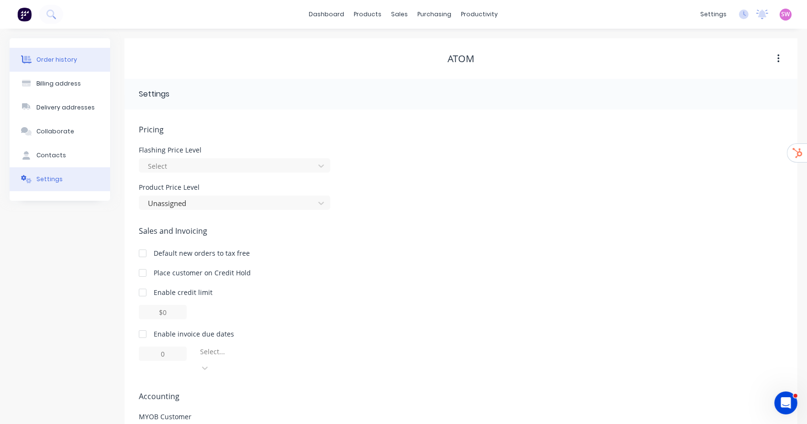
click at [63, 59] on div "Order history" at bounding box center [56, 60] width 41 height 9
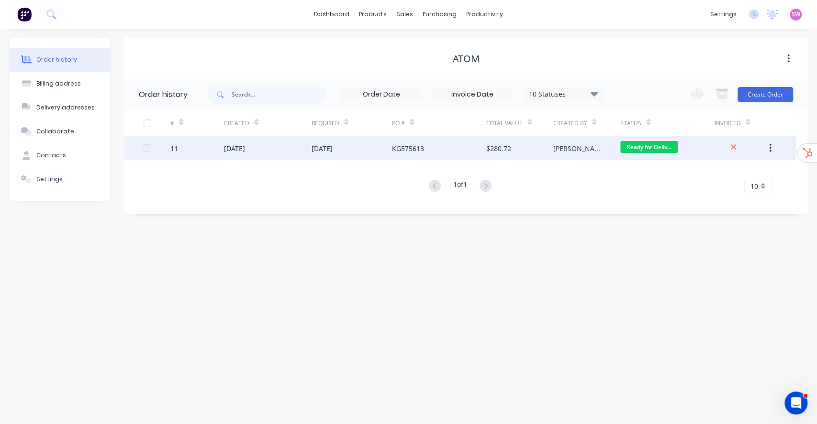
click at [460, 147] on div "KG575613" at bounding box center [439, 148] width 94 height 24
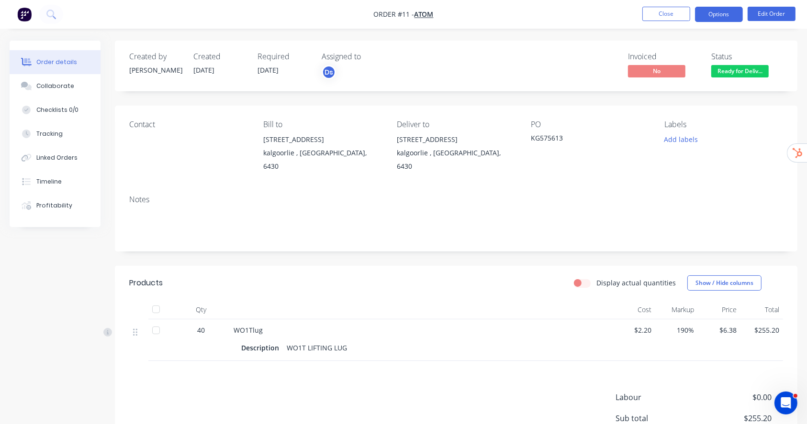
click at [734, 20] on button "Options" at bounding box center [719, 14] width 48 height 15
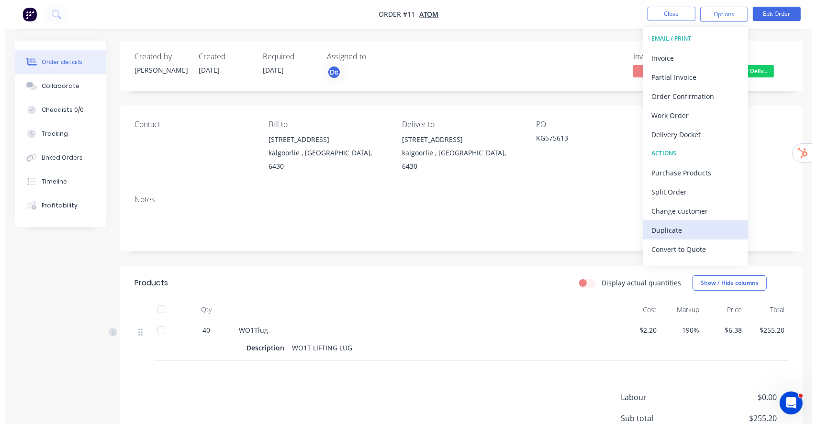
scroll to position [14, 0]
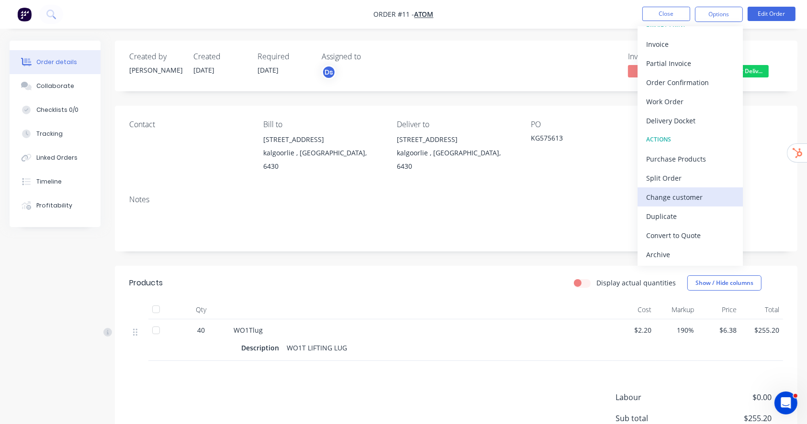
click at [687, 195] on div "Change customer" at bounding box center [690, 197] width 88 height 14
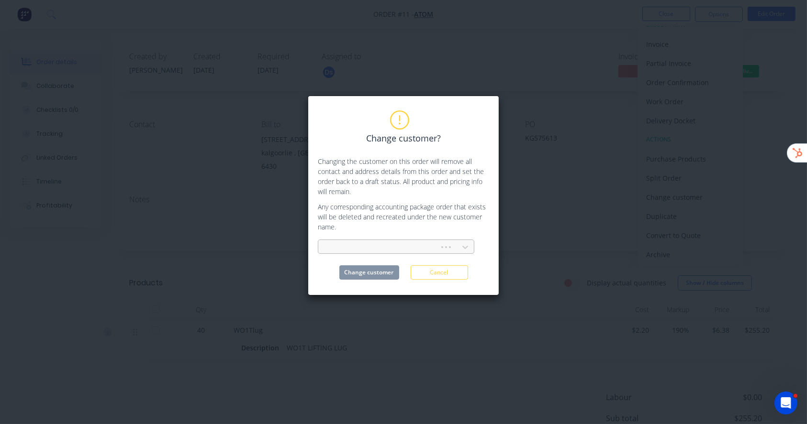
click at [414, 249] on div at bounding box center [380, 248] width 109 height 12
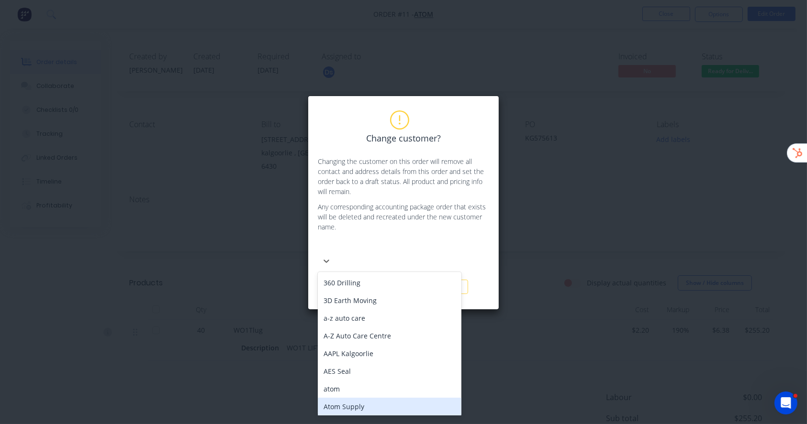
click at [362, 398] on div "Atom Supply" at bounding box center [390, 407] width 144 height 18
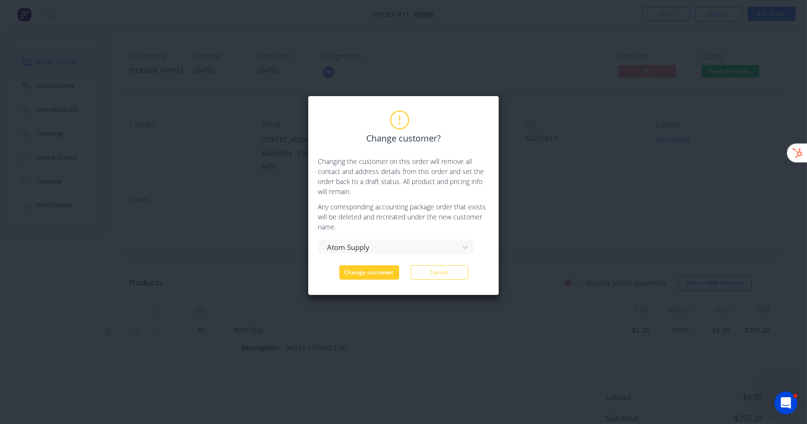
click at [369, 270] on button "Change customer" at bounding box center [369, 273] width 60 height 14
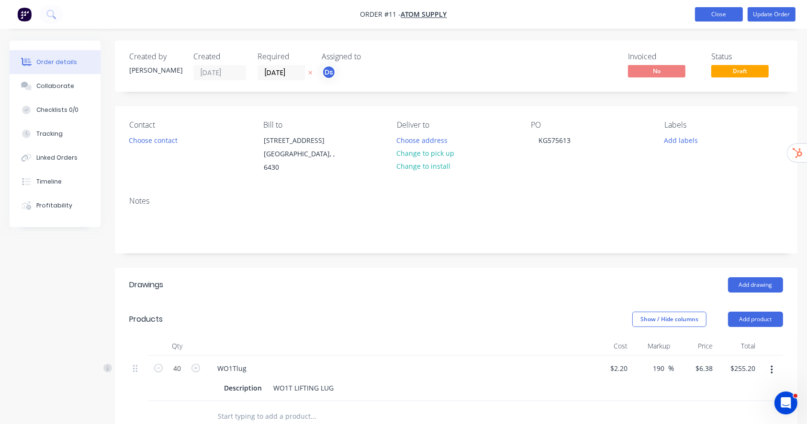
click at [729, 10] on button "Close" at bounding box center [719, 14] width 48 height 14
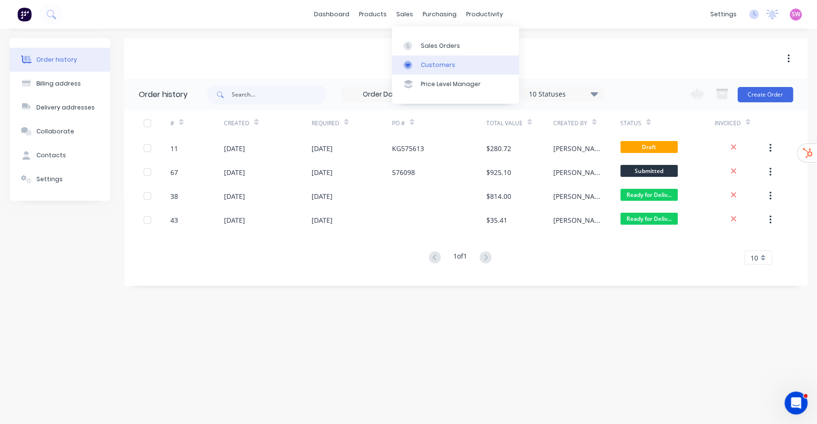
click at [432, 59] on link "Customers" at bounding box center [455, 65] width 127 height 19
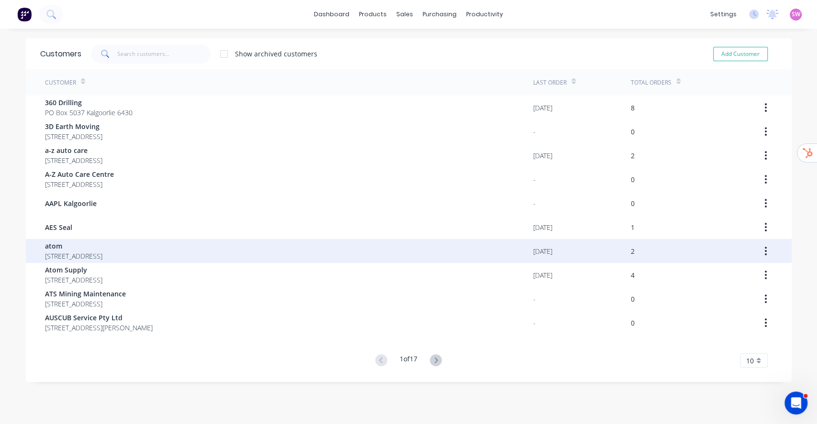
click at [65, 247] on span "atom" at bounding box center [73, 246] width 57 height 10
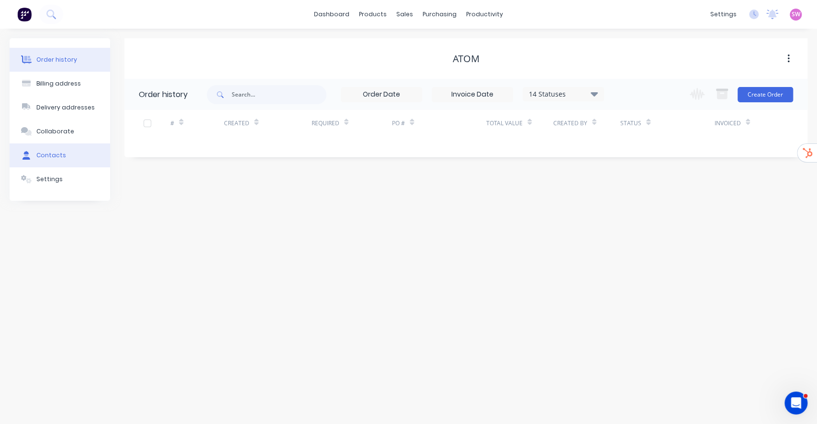
drag, startPoint x: 53, startPoint y: 177, endPoint x: 56, endPoint y: 163, distance: 14.4
click at [52, 176] on div "Settings" at bounding box center [49, 179] width 26 height 9
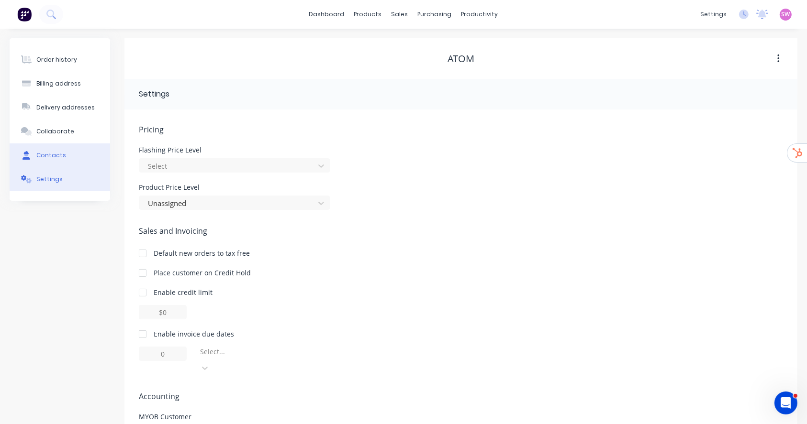
click at [59, 156] on div "Contacts" at bounding box center [51, 155] width 30 height 9
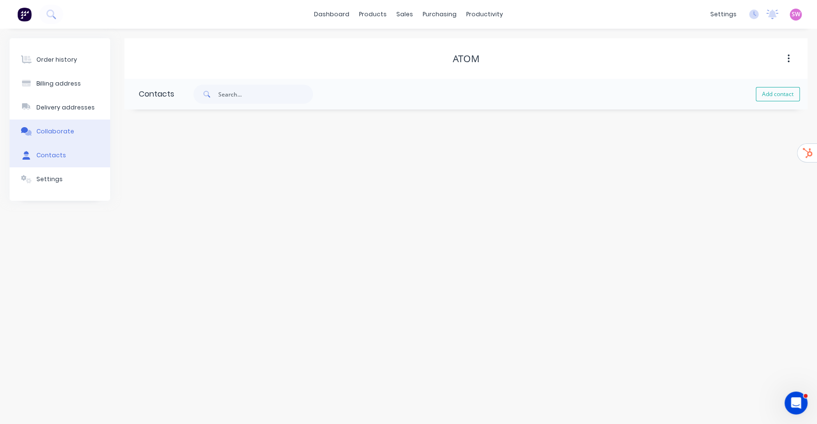
click at [62, 137] on button "Collaborate" at bounding box center [60, 132] width 100 height 24
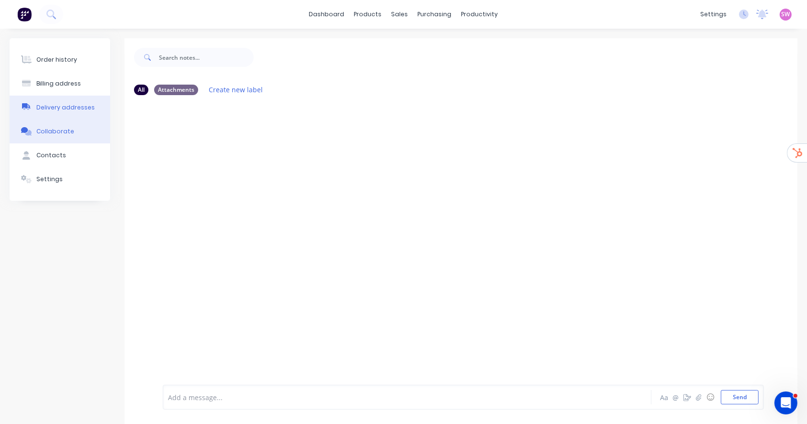
click at [71, 108] on div "Delivery addresses" at bounding box center [65, 107] width 58 height 9
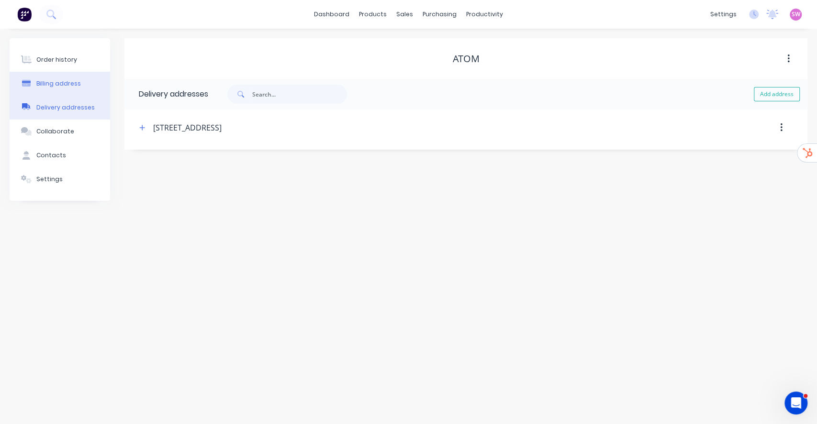
click at [73, 89] on button "Billing address" at bounding box center [60, 84] width 100 height 24
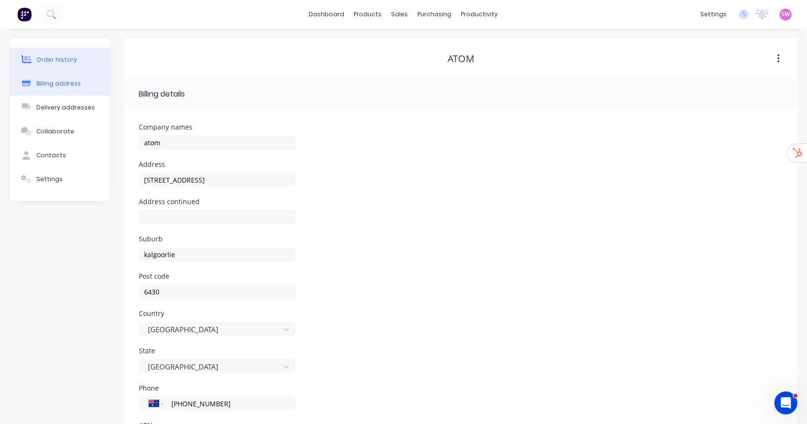
click at [75, 62] on button "Order history" at bounding box center [60, 60] width 100 height 24
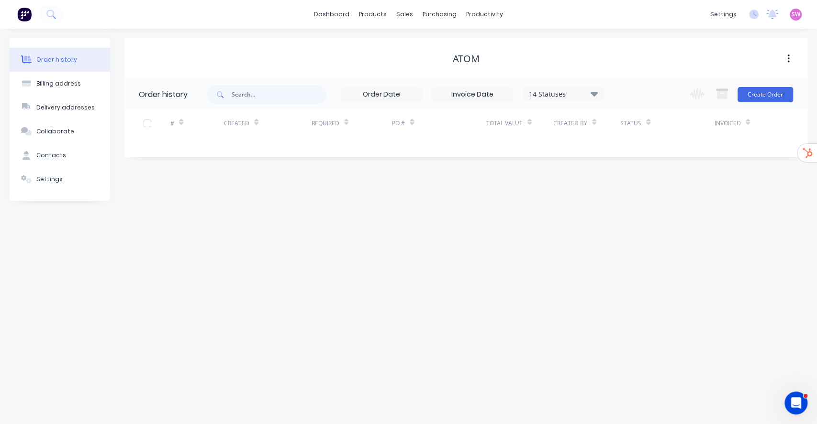
click at [789, 62] on button "button" at bounding box center [788, 58] width 22 height 17
click at [732, 82] on div "Archive" at bounding box center [754, 84] width 74 height 14
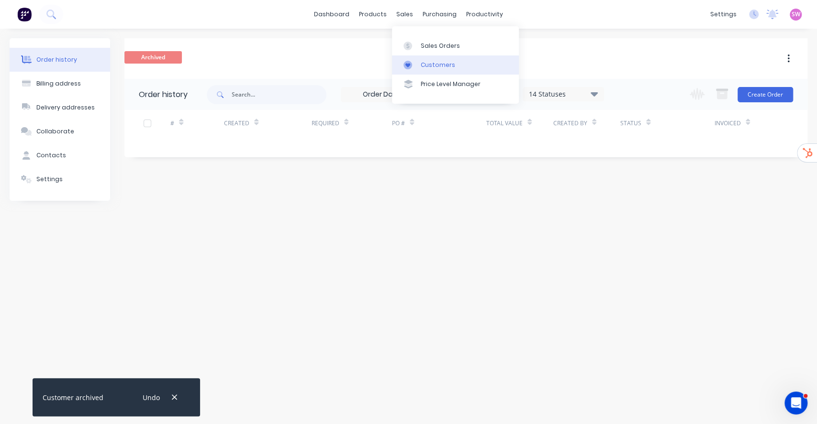
click at [429, 64] on div "Customers" at bounding box center [438, 65] width 34 height 9
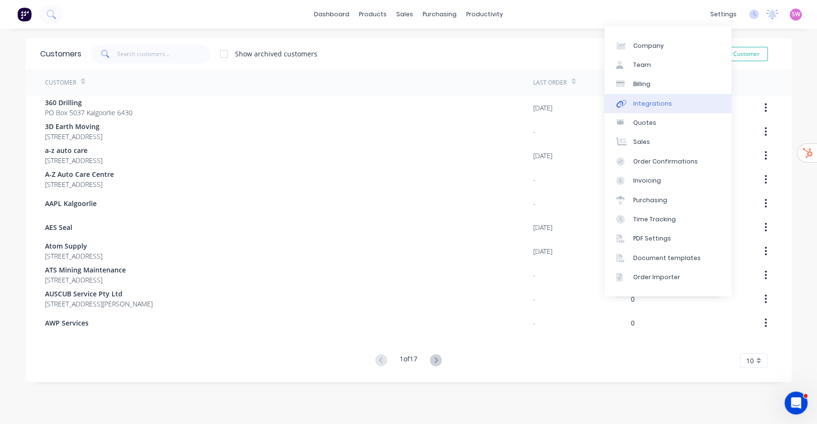
click at [651, 100] on div "Integrations" at bounding box center [652, 104] width 39 height 9
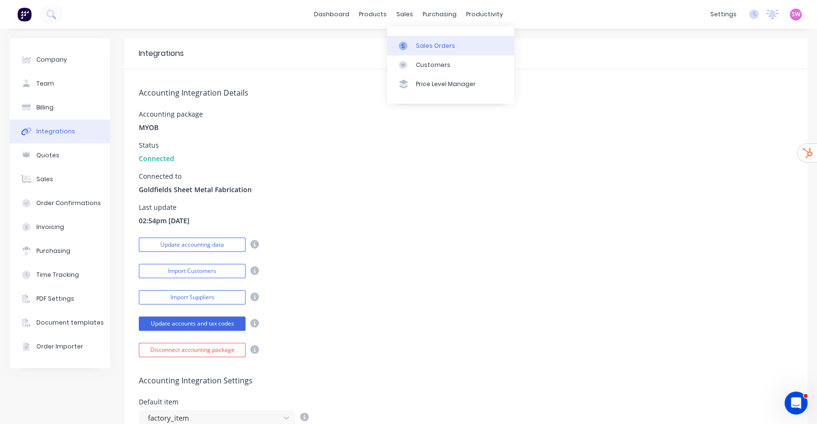
click at [428, 43] on div "Sales Orders" at bounding box center [435, 46] width 39 height 9
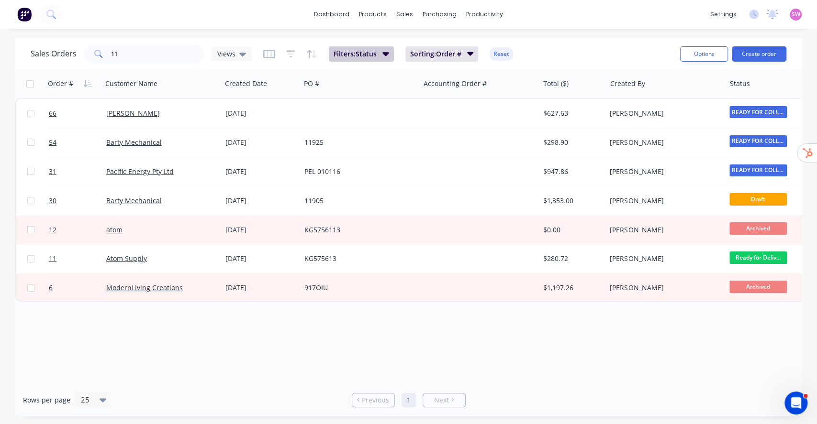
click at [386, 59] on button "Filters: Status" at bounding box center [361, 53] width 65 height 15
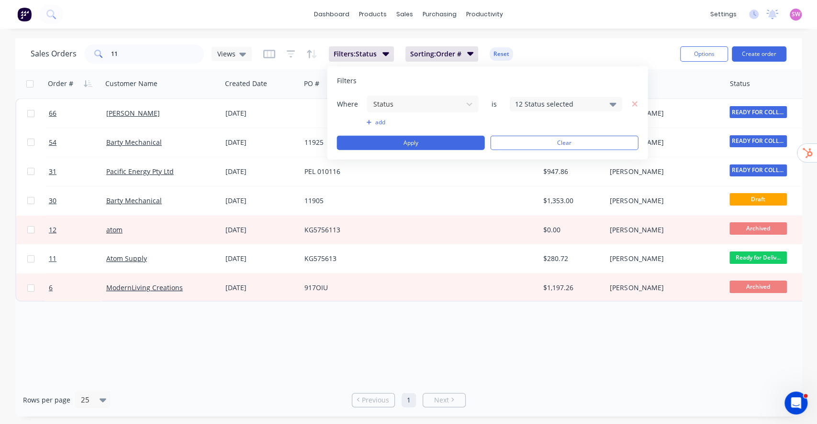
click at [376, 123] on button "add" at bounding box center [423, 123] width 112 height 8
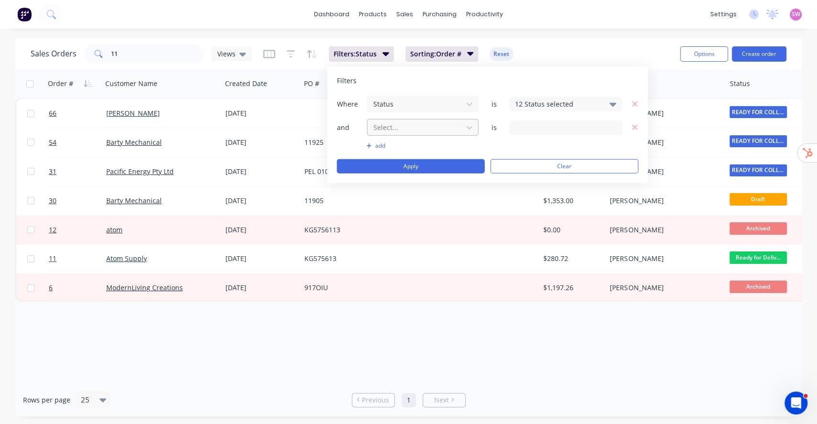
click at [404, 130] on div at bounding box center [415, 128] width 86 height 12
type input "invoice"
click at [599, 126] on div "3 Invoice status selected" at bounding box center [558, 128] width 87 height 10
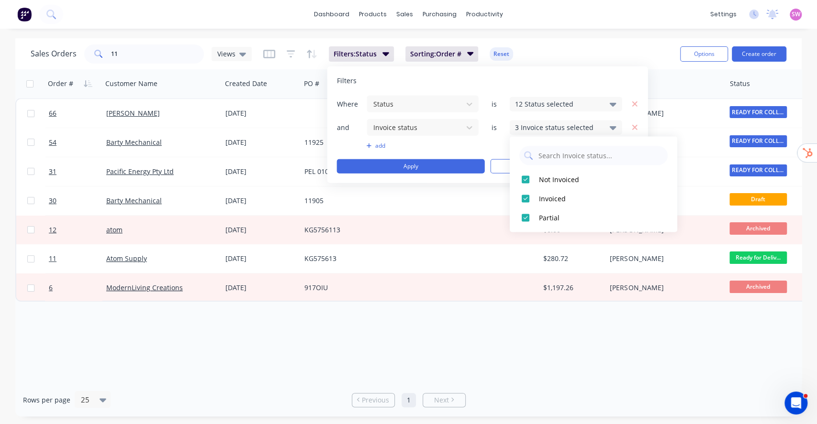
click at [381, 324] on div "Order # Customer Name Created Date PO # Accounting Order # Total ($) Created By…" at bounding box center [408, 226] width 786 height 314
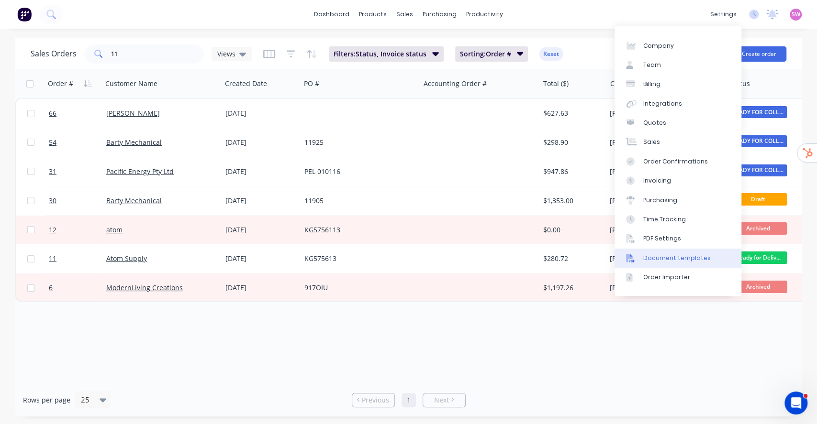
click at [680, 257] on div "Document templates" at bounding box center [676, 258] width 67 height 9
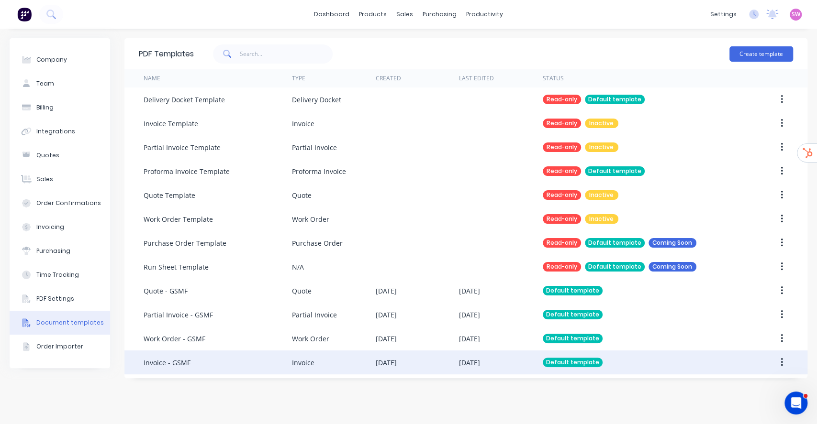
click at [418, 362] on div "25 Aug 2025" at bounding box center [417, 363] width 83 height 24
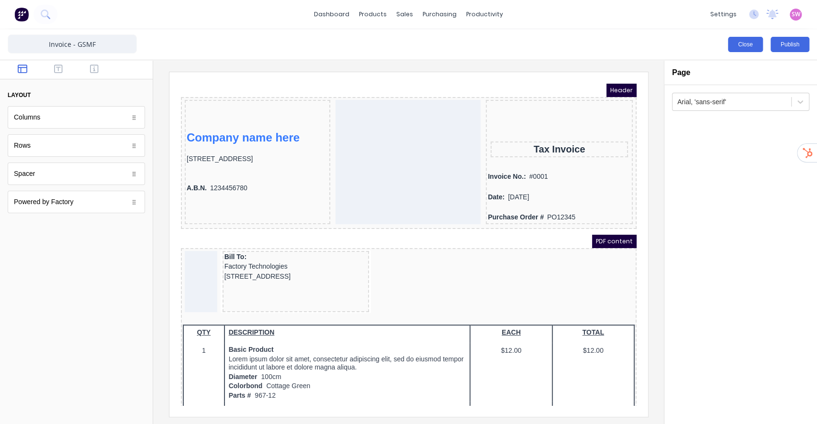
click at [755, 46] on button "Close" at bounding box center [745, 44] width 35 height 15
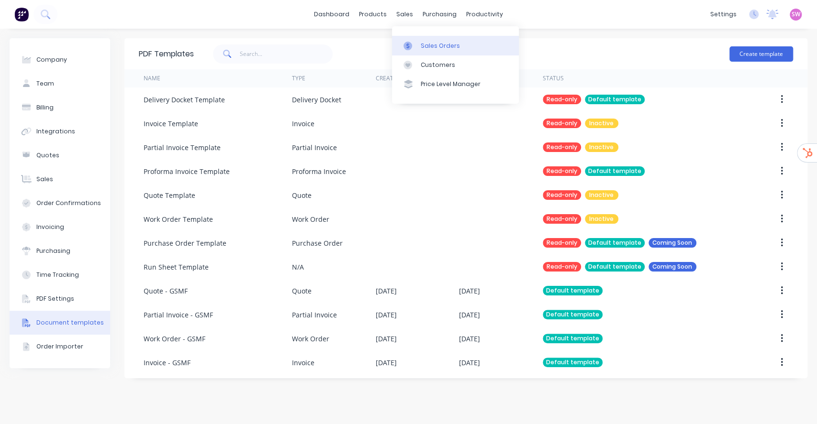
click at [423, 42] on div "Sales Orders" at bounding box center [440, 46] width 39 height 9
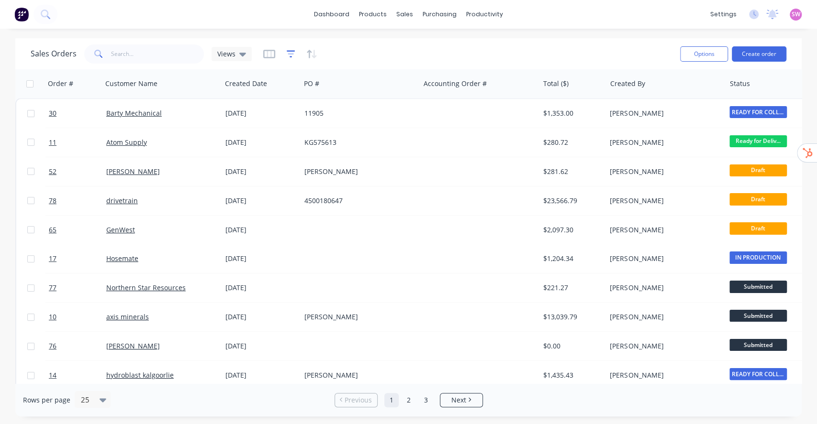
click at [289, 50] on icon "button" at bounding box center [291, 54] width 9 height 10
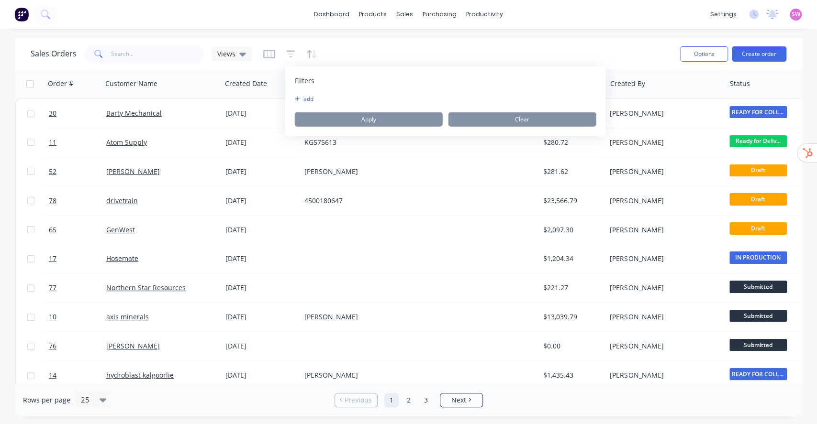
click at [302, 96] on button "add" at bounding box center [307, 99] width 24 height 8
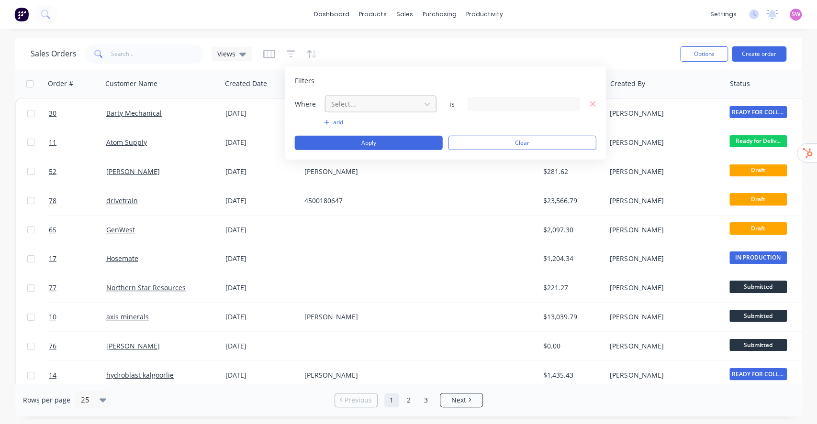
click at [352, 102] on div at bounding box center [373, 104] width 86 height 12
type input "status"
click at [498, 43] on div "Workflow" at bounding box center [501, 46] width 29 height 9
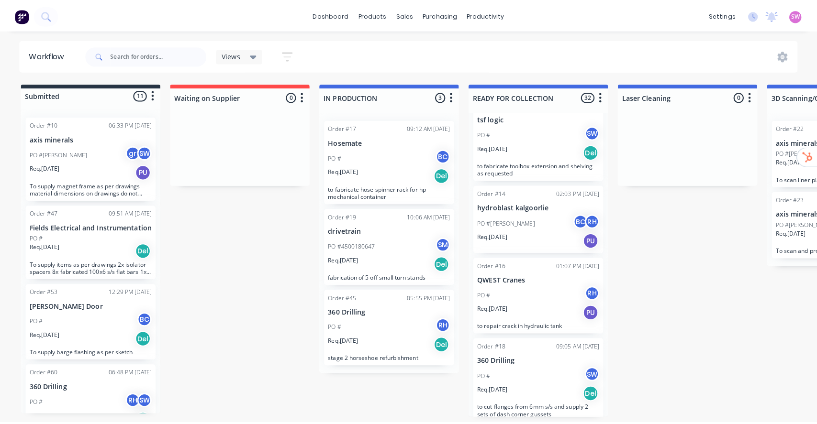
scroll to position [64, 0]
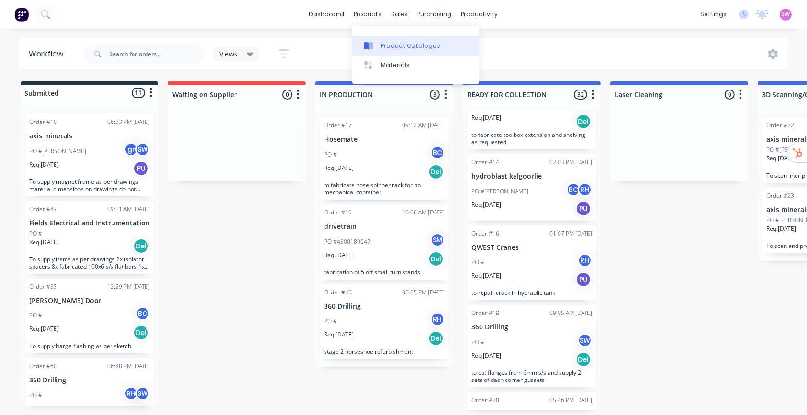
click at [388, 42] on div "Product Catalogue" at bounding box center [410, 46] width 59 height 9
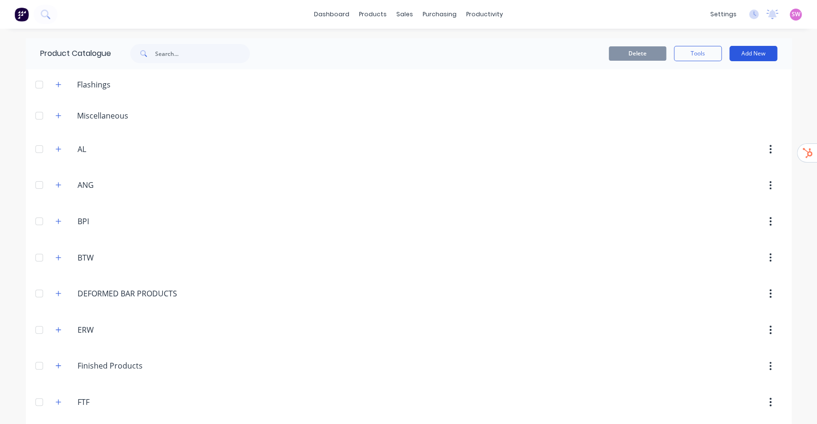
click at [756, 54] on button "Add New" at bounding box center [753, 53] width 48 height 15
click at [713, 114] on div "Product" at bounding box center [732, 117] width 74 height 14
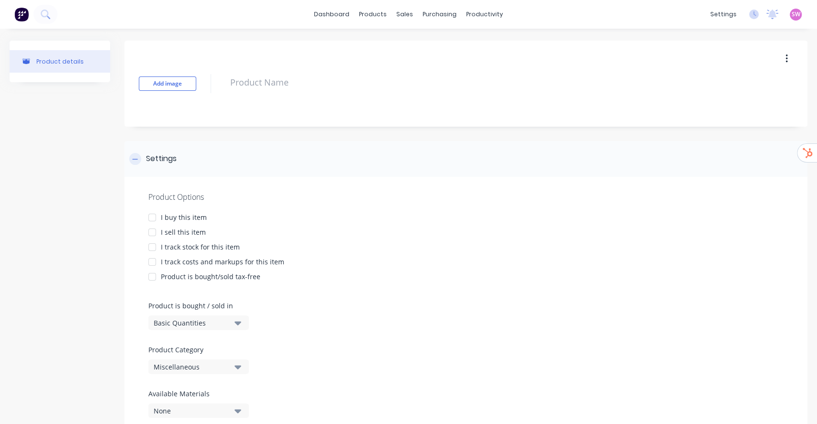
scroll to position [37, 0]
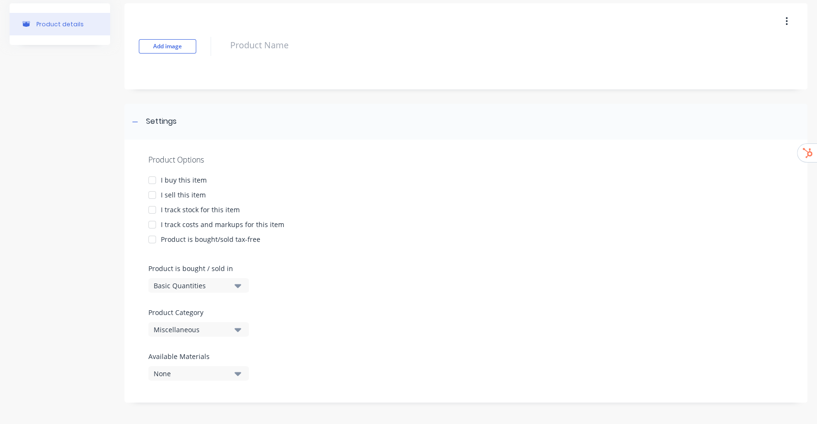
click at [201, 287] on div "Basic Quantities" at bounding box center [192, 286] width 77 height 10
click at [197, 340] on div "Custom Formula" at bounding box center [220, 347] width 144 height 19
click at [153, 196] on div at bounding box center [152, 195] width 19 height 19
type textarea "x"
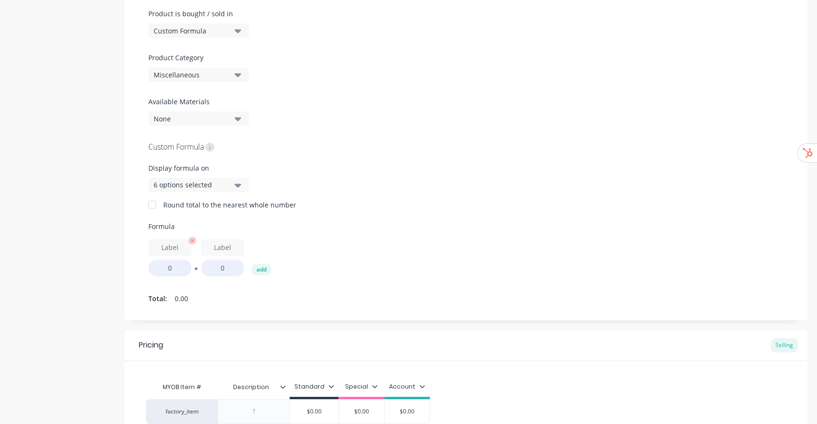
click at [177, 247] on input "text" at bounding box center [169, 247] width 43 height 17
type input "width"
type textarea "x"
click at [219, 244] on input "text" at bounding box center [222, 247] width 43 height 17
type input "depth"
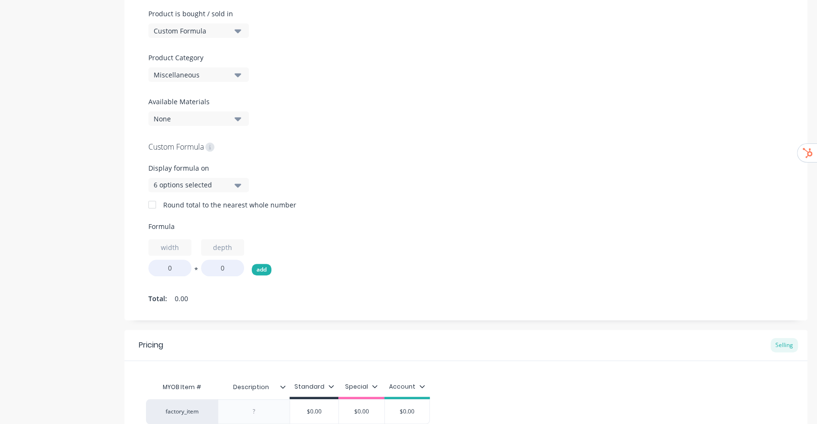
click at [263, 273] on button "add" at bounding box center [262, 269] width 20 height 11
type textarea "x"
click at [275, 243] on input "text" at bounding box center [275, 247] width 43 height 17
type input "lenght"
click at [197, 270] on button "*" at bounding box center [196, 271] width 10 height 7
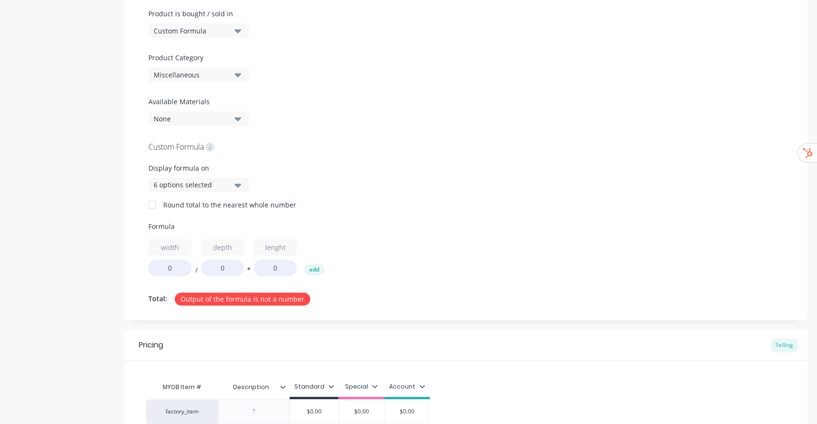
click at [197, 269] on button "/" at bounding box center [196, 271] width 10 height 7
click at [198, 270] on button "+" at bounding box center [196, 271] width 10 height 7
click at [196, 270] on button "-" at bounding box center [196, 271] width 10 height 7
click at [314, 269] on button "add" at bounding box center [314, 269] width 20 height 11
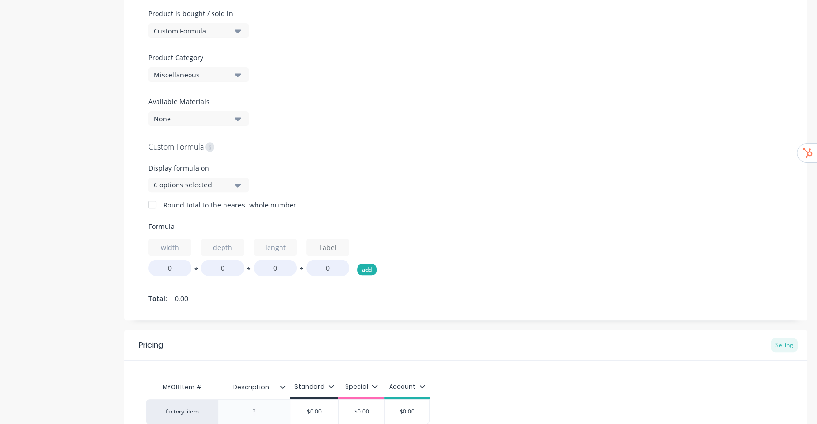
click at [364, 267] on button "add" at bounding box center [367, 269] width 20 height 11
click at [402, 242] on icon "button" at bounding box center [403, 241] width 8 height 8
click at [172, 271] on input "0" at bounding box center [169, 268] width 43 height 17
click at [318, 261] on input "0" at bounding box center [327, 268] width 43 height 17
click at [173, 266] on input "0" at bounding box center [169, 268] width 43 height 17
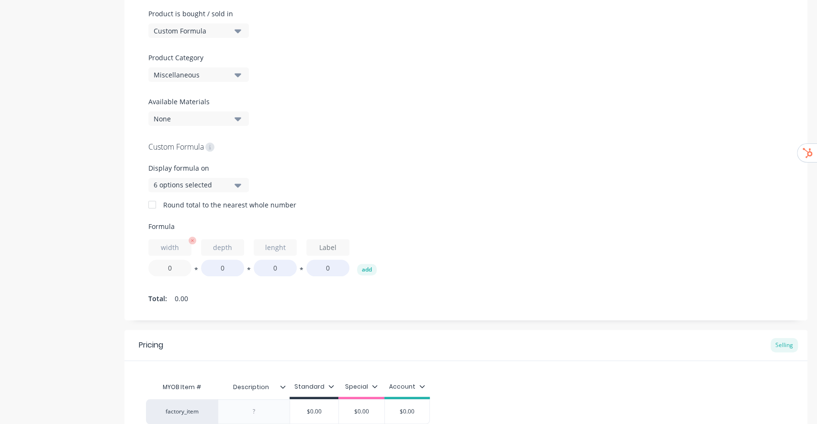
click at [173, 266] on input "0" at bounding box center [169, 268] width 43 height 17
type textarea "x"
type input "2"
drag, startPoint x: 222, startPoint y: 267, endPoint x: 228, endPoint y: 268, distance: 6.8
click at [226, 268] on input "0" at bounding box center [222, 268] width 43 height 17
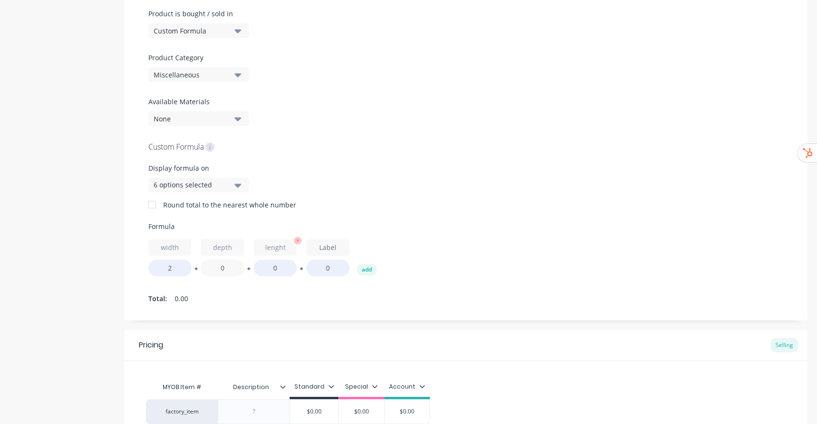
type textarea "x"
type input "2"
drag, startPoint x: 273, startPoint y: 272, endPoint x: 289, endPoint y: 270, distance: 16.4
click at [289, 270] on input "0" at bounding box center [275, 268] width 43 height 17
type textarea "x"
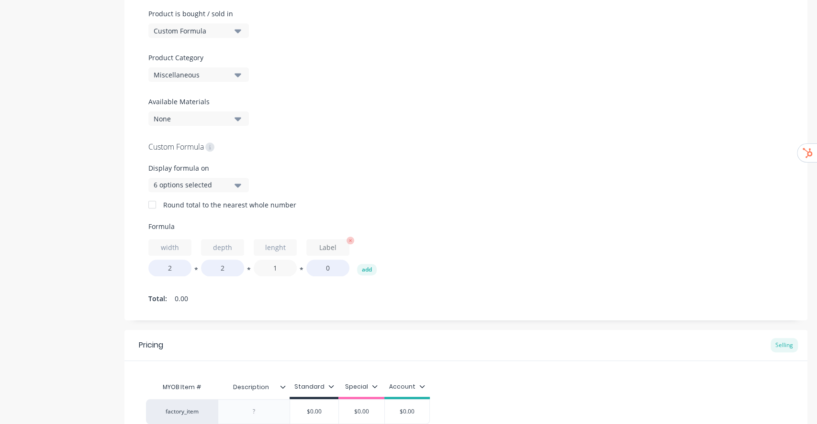
type input "1"
drag, startPoint x: 323, startPoint y: 267, endPoint x: 333, endPoint y: 267, distance: 10.5
click at [333, 267] on input "0" at bounding box center [327, 268] width 43 height 17
click at [369, 271] on button "add" at bounding box center [367, 269] width 20 height 11
click at [404, 239] on icon "button" at bounding box center [403, 241] width 8 height 8
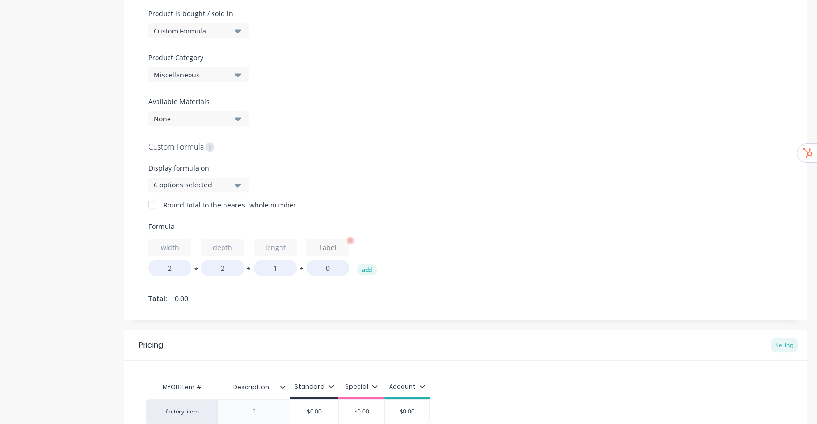
click at [350, 244] on button "button" at bounding box center [350, 241] width 8 height 10
type textarea "x"
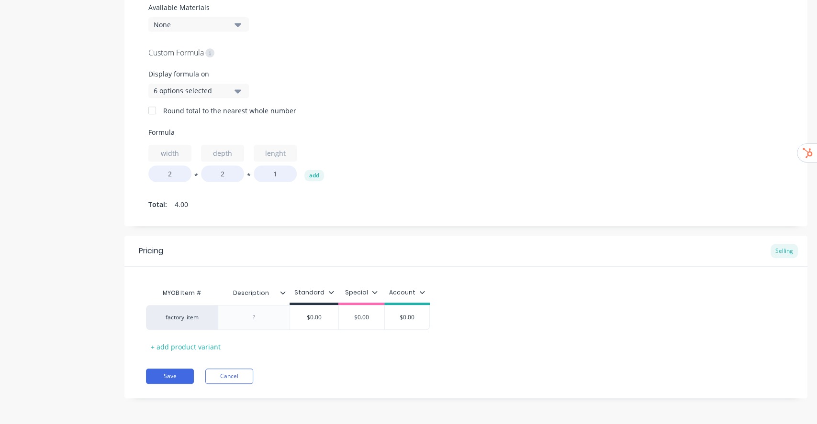
scroll to position [387, 0]
click at [253, 320] on div at bounding box center [254, 318] width 48 height 12
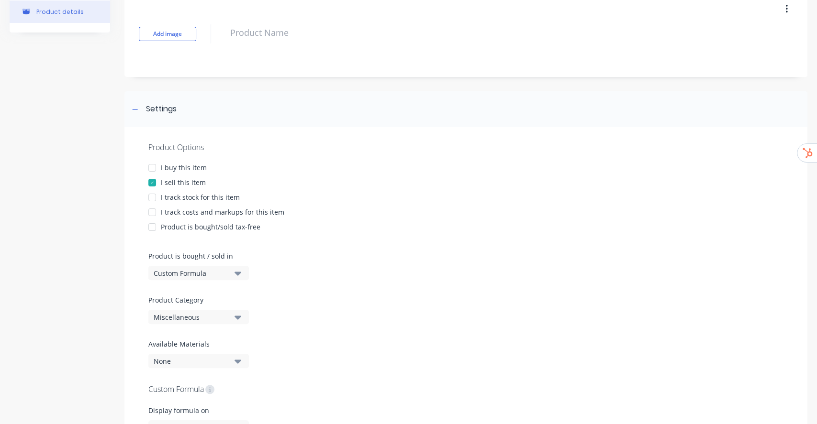
scroll to position [4, 0]
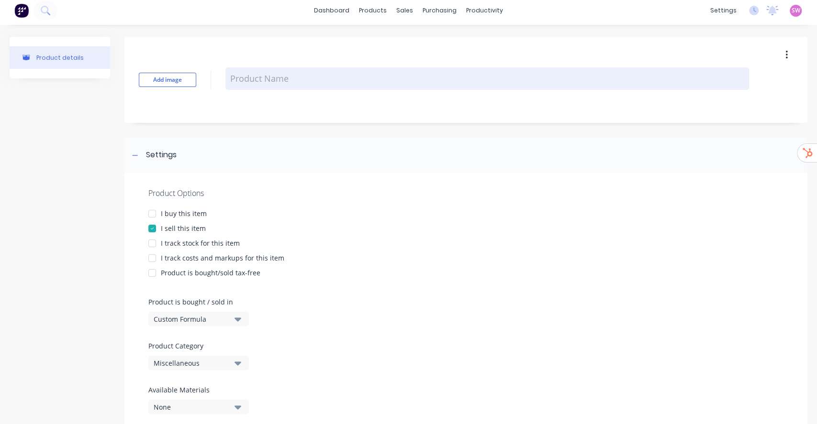
click at [317, 81] on textarea at bounding box center [487, 78] width 524 height 22
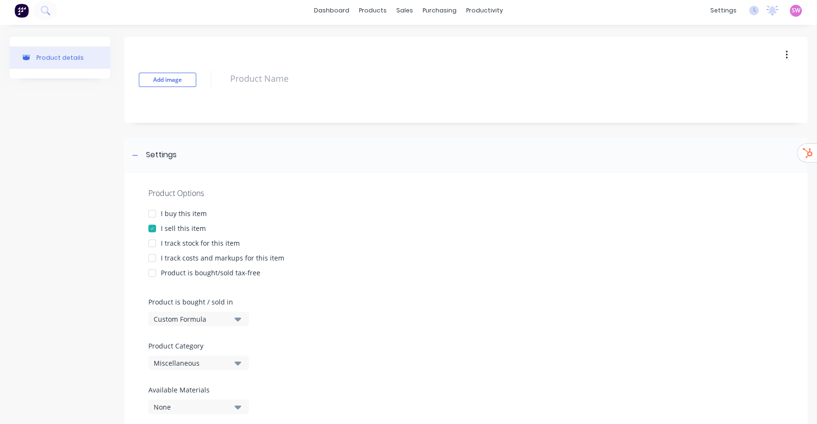
type textarea "x"
type textarea "D"
type textarea "x"
type textarea "Du"
type textarea "x"
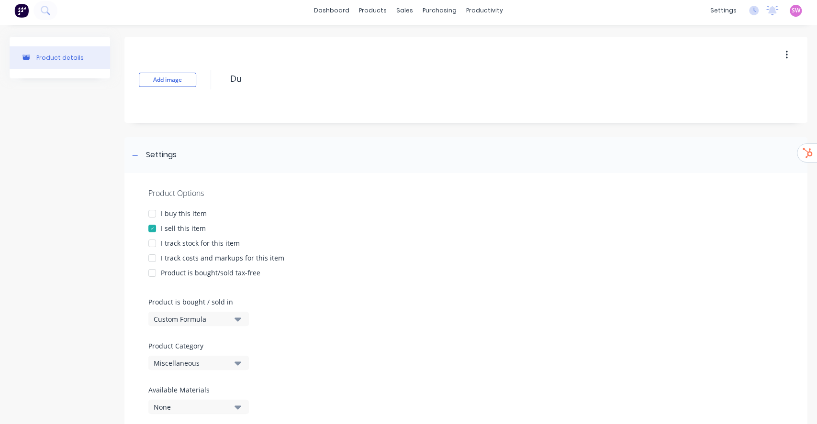
type textarea "Duc"
type textarea "x"
type textarea "Duct"
type textarea "x"
type textarea "Ducti"
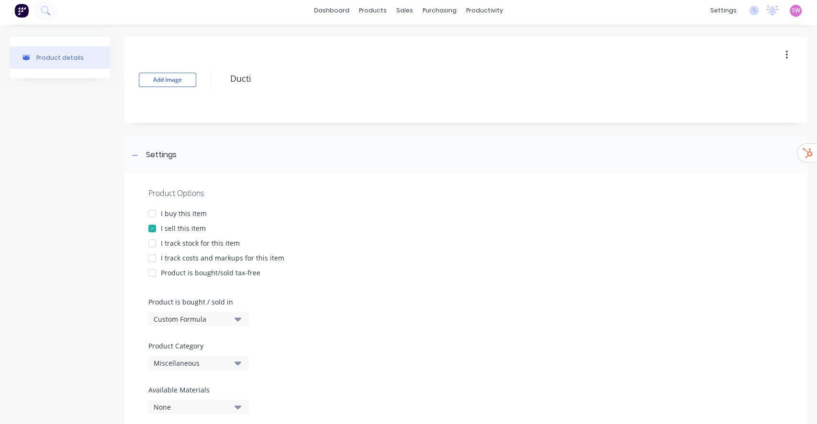
type textarea "x"
type textarea "Ductin"
type textarea "x"
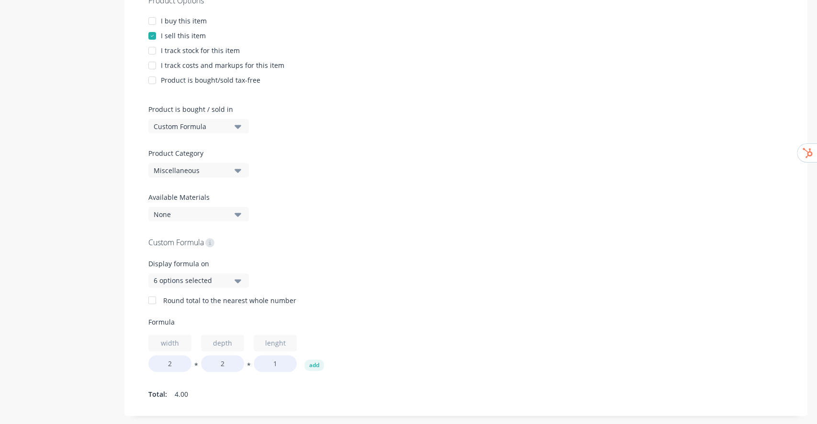
scroll to position [259, 0]
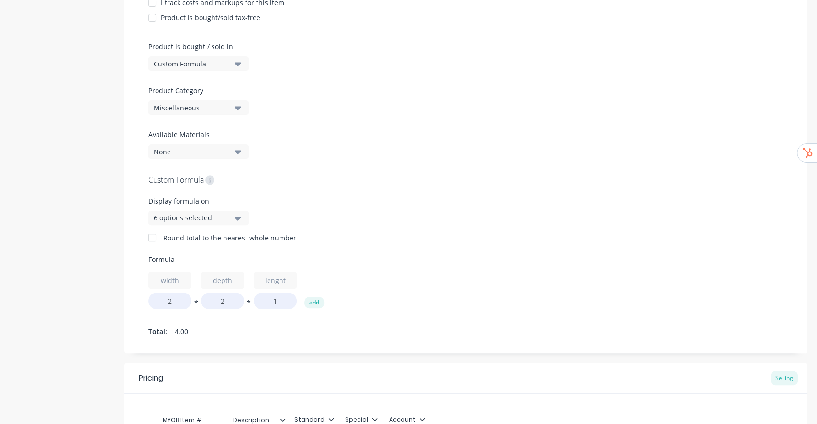
type textarea "Ducting"
type textarea "x"
type textarea "Ducting"
click at [238, 147] on icon "button" at bounding box center [237, 151] width 7 height 11
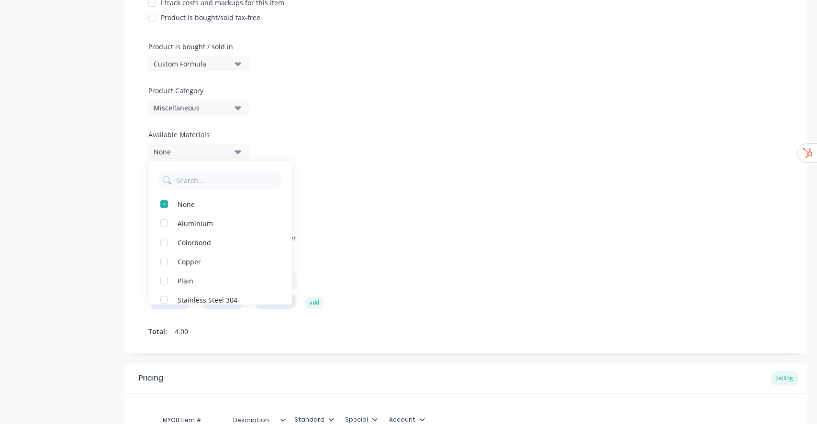
click at [313, 123] on div at bounding box center [465, 126] width 635 height 7
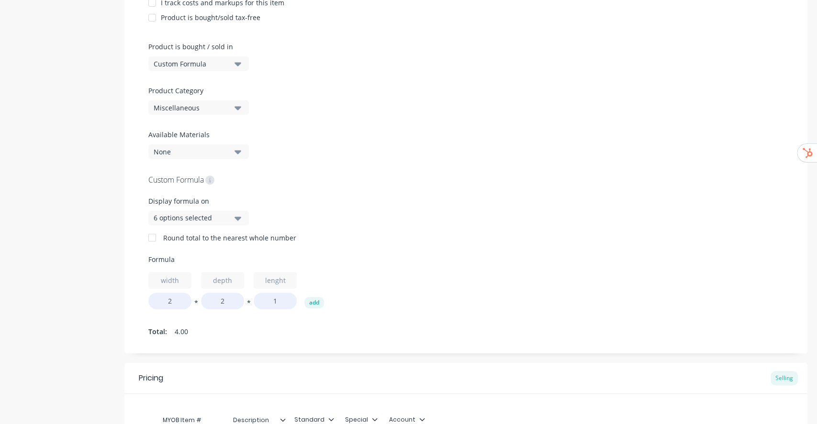
click at [210, 220] on div "6 options selected" at bounding box center [192, 218] width 77 height 10
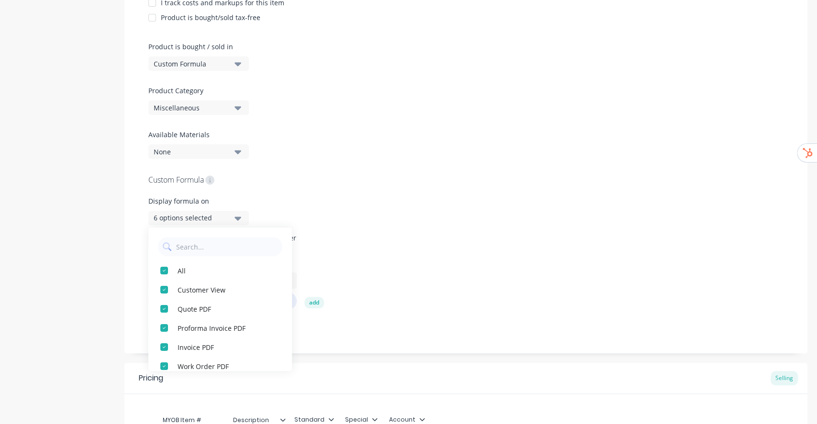
click at [252, 194] on div "Custom Formula Display formula on 6 options selected All Customer View Quote PD…" at bounding box center [465, 257] width 635 height 166
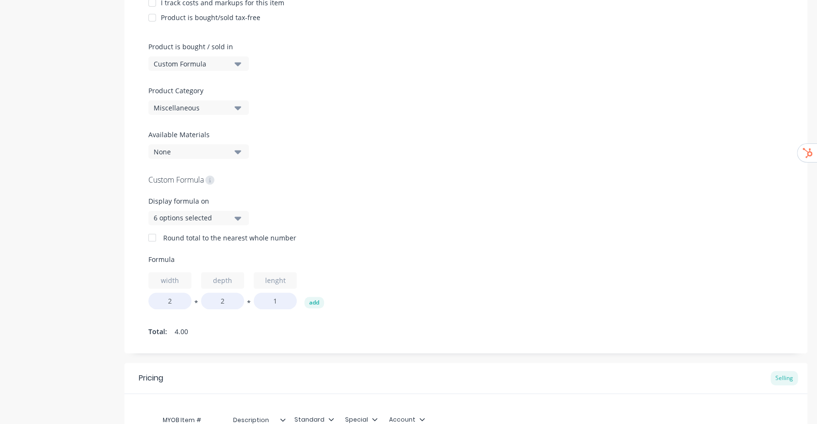
click at [181, 217] on div "6 options selected" at bounding box center [192, 218] width 77 height 10
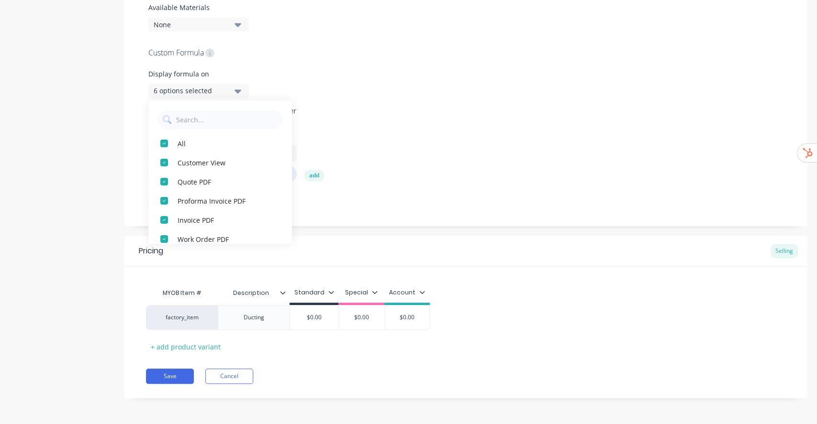
click at [397, 170] on div "width 2 * depth 2 * lenght 1 add" at bounding box center [465, 163] width 635 height 37
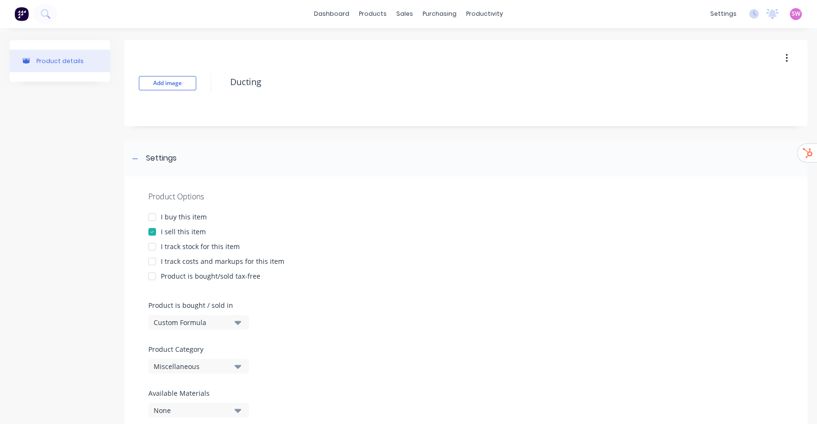
scroll to position [0, 0]
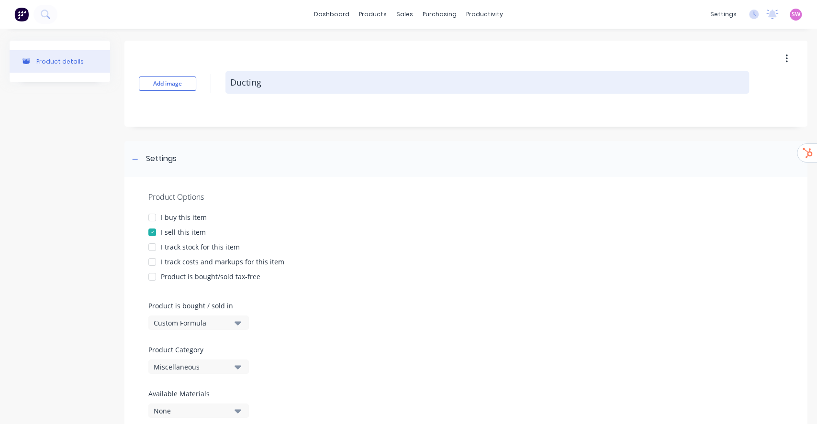
click at [265, 82] on textarea "Ducting" at bounding box center [487, 82] width 524 height 22
type textarea "x"
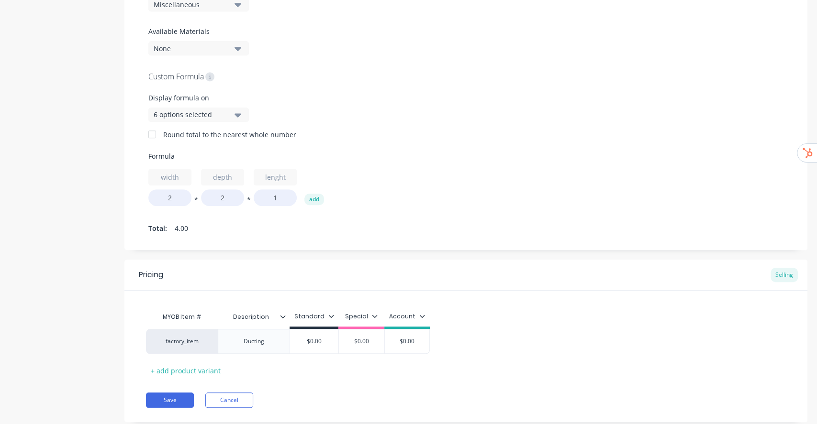
scroll to position [383, 0]
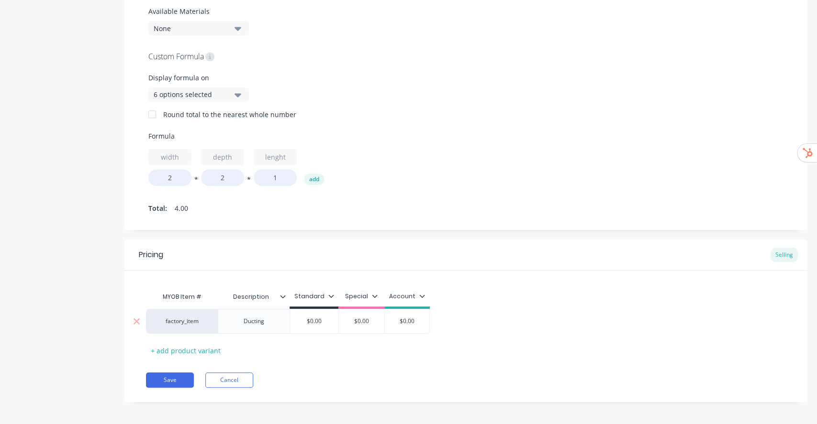
type textarea "Ducting_"
type textarea "x"
type textarea "Ducting_"
type input "$0.00"
click at [313, 318] on input "$0.00" at bounding box center [314, 321] width 48 height 9
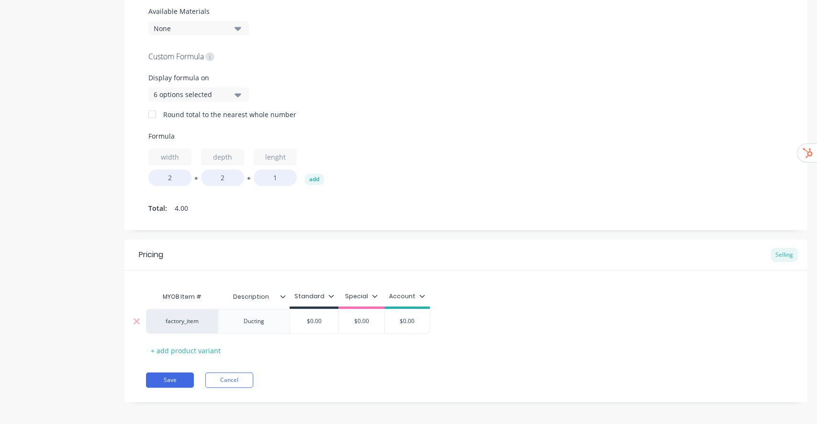
click at [313, 318] on input "$0.00" at bounding box center [314, 321] width 48 height 9
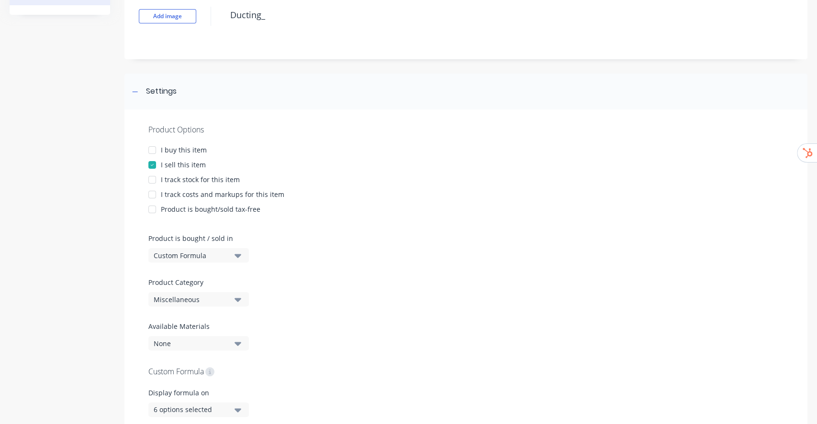
scroll to position [64, 0]
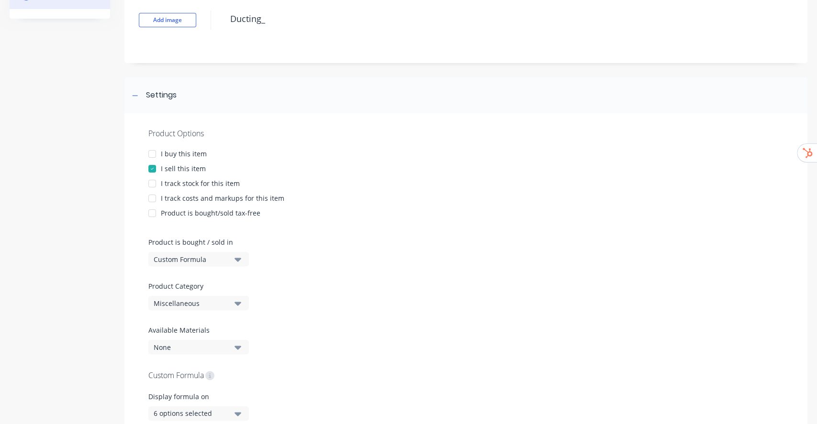
click at [152, 182] on div at bounding box center [152, 183] width 19 height 19
click at [149, 196] on div at bounding box center [152, 198] width 19 height 19
click at [154, 186] on div at bounding box center [152, 183] width 19 height 19
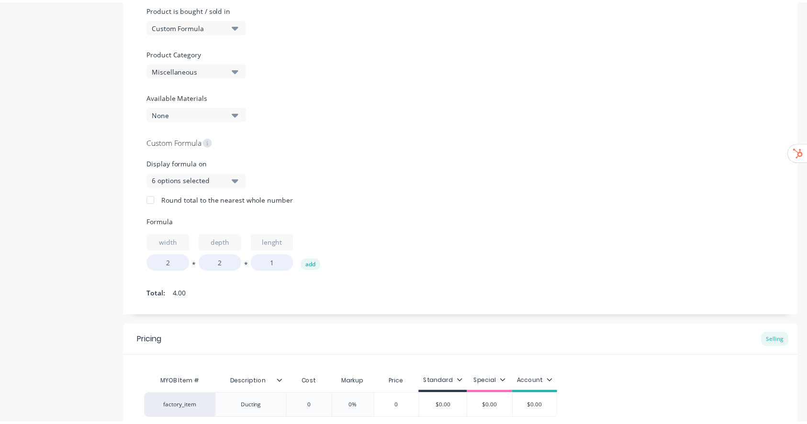
scroll to position [387, 0]
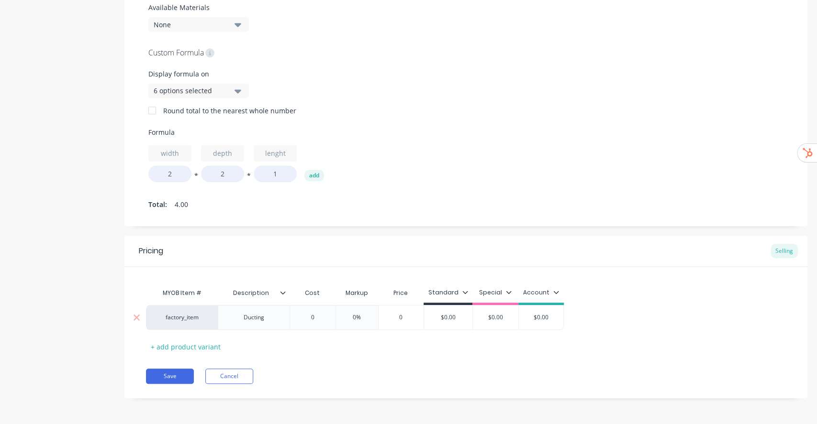
click at [182, 320] on div "factory_item" at bounding box center [182, 317] width 53 height 9
click at [192, 322] on div "WO1T" at bounding box center [182, 317] width 72 height 25
click at [191, 319] on div "WO1T" at bounding box center [182, 317] width 53 height 9
click at [191, 319] on button "WO1T" at bounding box center [186, 322] width 60 height 14
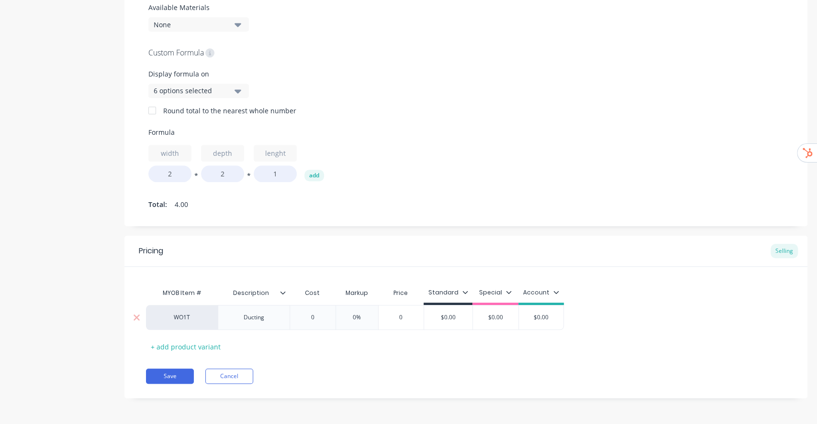
click at [191, 319] on div "WO1T" at bounding box center [182, 317] width 53 height 9
drag, startPoint x: 401, startPoint y: 250, endPoint x: 395, endPoint y: 255, distance: 7.5
click at [401, 251] on div "Pricing Selling" at bounding box center [465, 251] width 683 height 31
click at [203, 319] on div "WO1T" at bounding box center [182, 317] width 53 height 9
click at [138, 316] on icon at bounding box center [136, 318] width 7 height 10
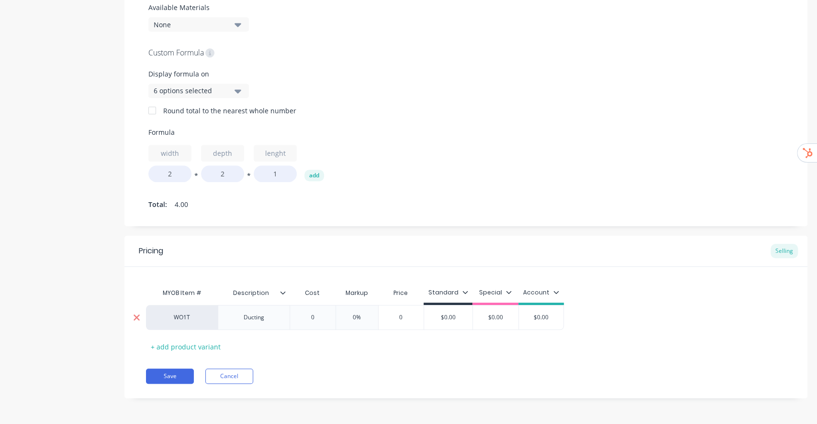
click at [141, 323] on div at bounding box center [136, 318] width 24 height 24
click at [201, 317] on div "WO1T" at bounding box center [182, 317] width 53 height 9
click at [265, 253] on div "Pricing Selling" at bounding box center [465, 251] width 683 height 31
click at [181, 346] on div "+ add product variant" at bounding box center [185, 347] width 79 height 15
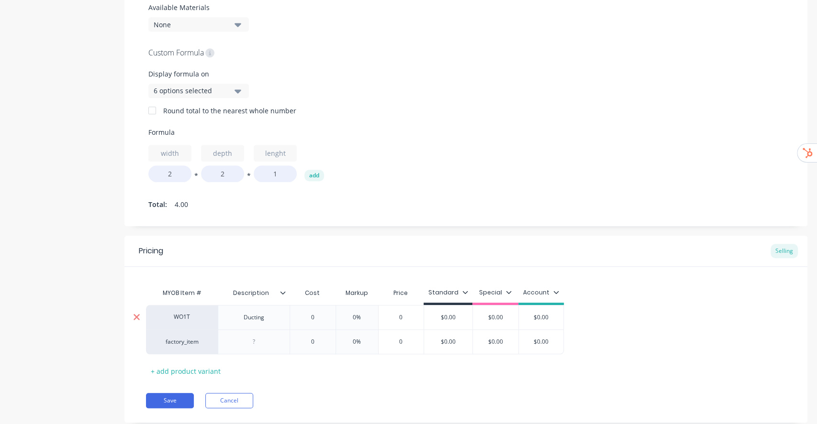
click at [138, 323] on div at bounding box center [136, 317] width 24 height 24
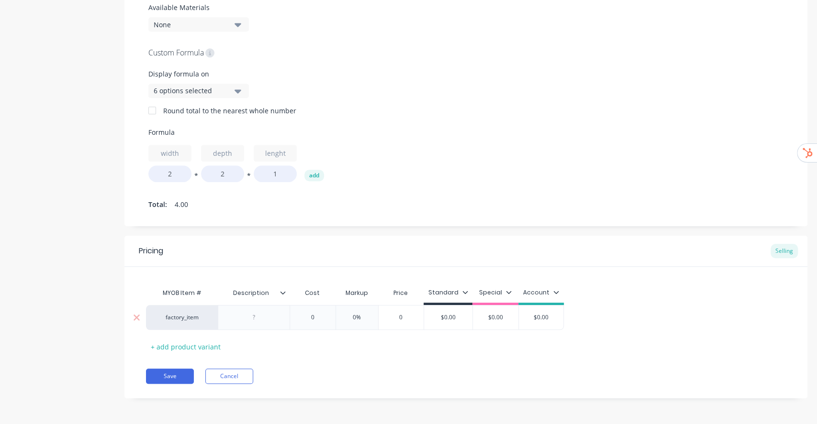
click at [249, 312] on div at bounding box center [254, 318] width 48 height 12
click at [315, 317] on input "text" at bounding box center [313, 317] width 48 height 9
type textarea "x"
type input "0"
click at [281, 322] on div ".75mm" at bounding box center [254, 317] width 72 height 25
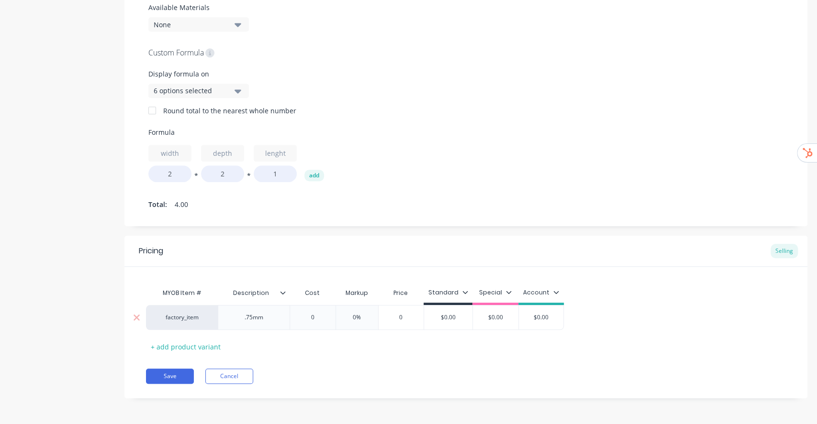
click at [311, 318] on input "0" at bounding box center [313, 317] width 48 height 9
drag, startPoint x: 315, startPoint y: 318, endPoint x: 333, endPoint y: 320, distance: 17.8
click at [333, 320] on div "factory_item .75mm 0 0 0% 0 $0.00 $0.00 $0.00 $0.00" at bounding box center [355, 317] width 418 height 25
click at [321, 320] on input "0" at bounding box center [313, 317] width 48 height 9
type textarea "x"
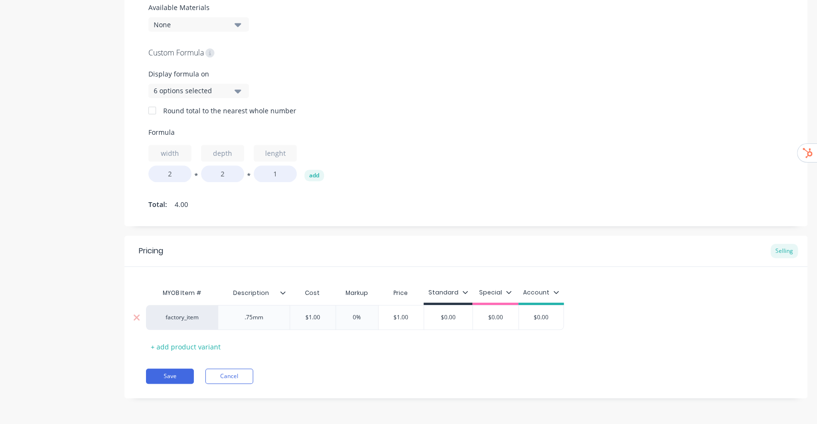
type input "010"
type textarea "x"
type input "0100"
type textarea "x"
type input "0100"
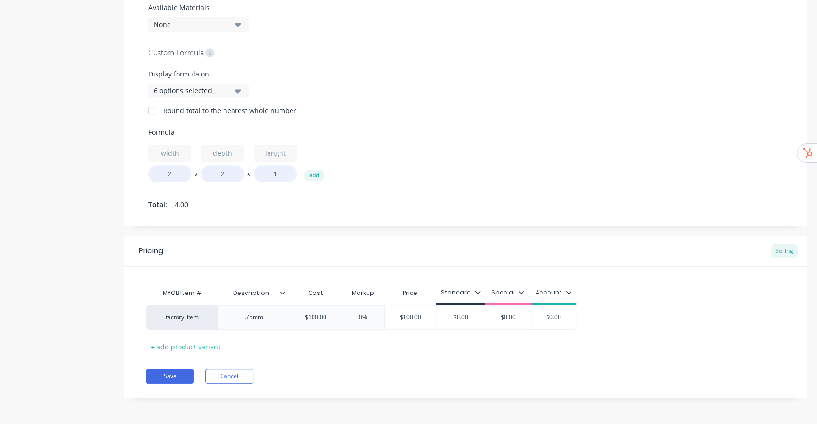
click at [692, 322] on div "factory_item .75mm $100.00 0100 0% $100.00 $0.00 $0.00 $0.00 $0.00" at bounding box center [466, 317] width 640 height 25
click at [264, 321] on div ".75mm" at bounding box center [254, 318] width 48 height 12
click at [643, 339] on div "MYOB Item # Description Cost Markup Price Standard Special Account factory_item…" at bounding box center [466, 319] width 640 height 71
click at [182, 379] on button "Save" at bounding box center [170, 376] width 48 height 15
type textarea "x"
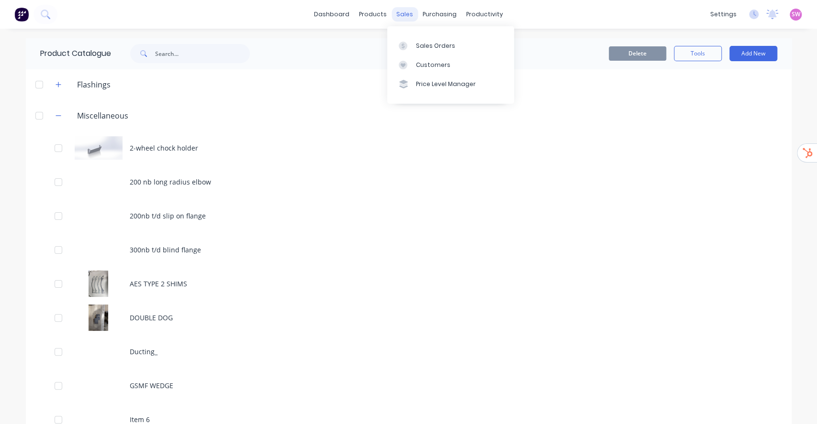
click at [393, 19] on div "sales" at bounding box center [404, 14] width 26 height 14
click at [457, 53] on link "Sales Orders" at bounding box center [450, 45] width 127 height 19
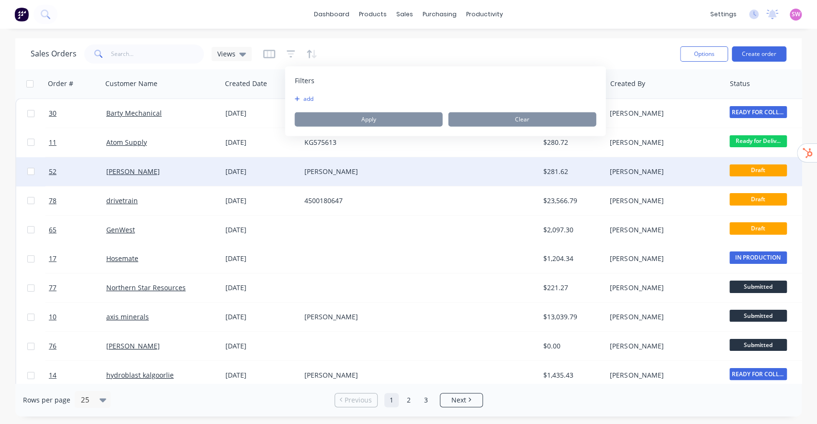
click at [438, 167] on div at bounding box center [479, 171] width 119 height 29
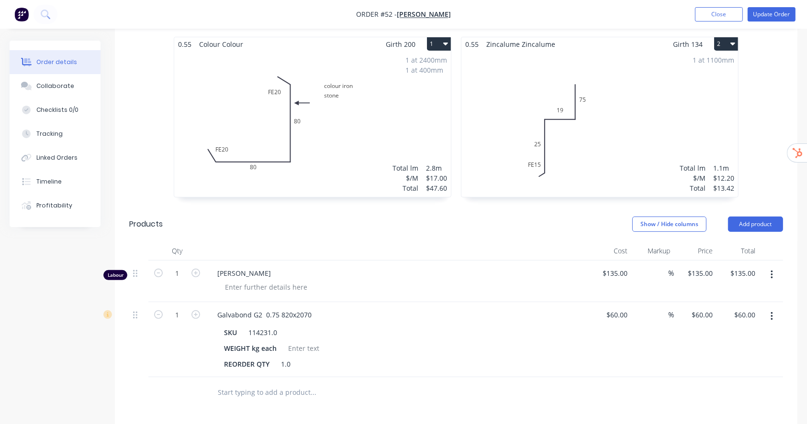
scroll to position [482, 0]
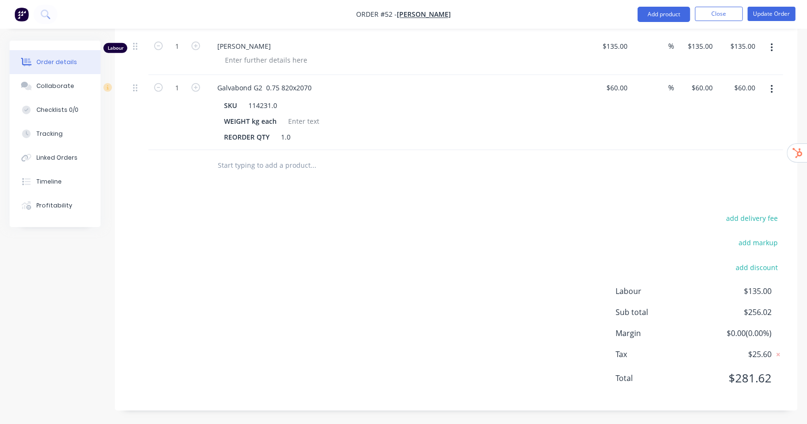
click at [267, 160] on input "text" at bounding box center [312, 165] width 191 height 19
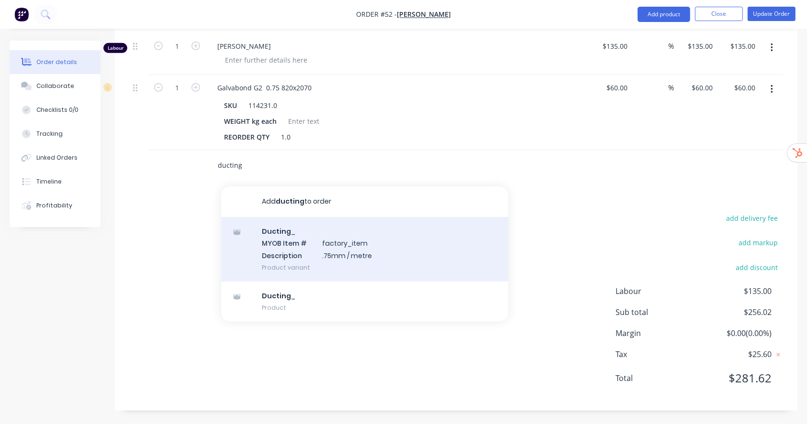
type input "ducting"
click at [329, 267] on div "Ducting _ MYOB Item # factory_item Description .75mm / metre Product variant" at bounding box center [364, 249] width 287 height 65
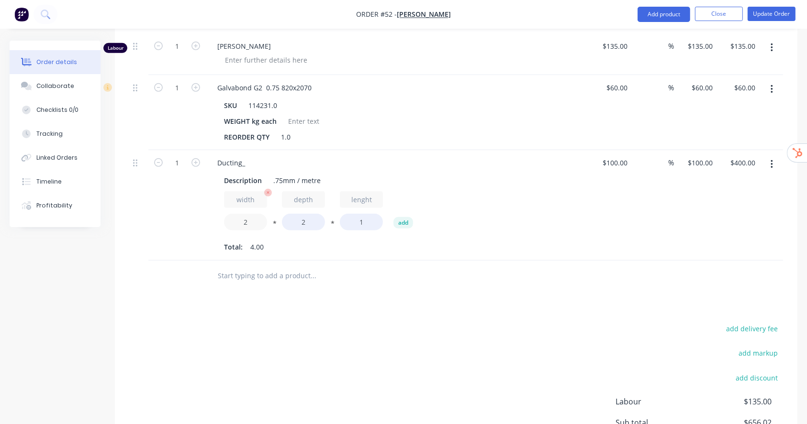
drag, startPoint x: 240, startPoint y: 222, endPoint x: 256, endPoint y: 218, distance: 15.7
click at [256, 218] on input "2" at bounding box center [245, 222] width 43 height 17
click at [251, 218] on input "2" at bounding box center [245, 222] width 43 height 17
click at [257, 221] on input "2" at bounding box center [245, 222] width 43 height 17
click at [247, 220] on input "2" at bounding box center [245, 222] width 43 height 17
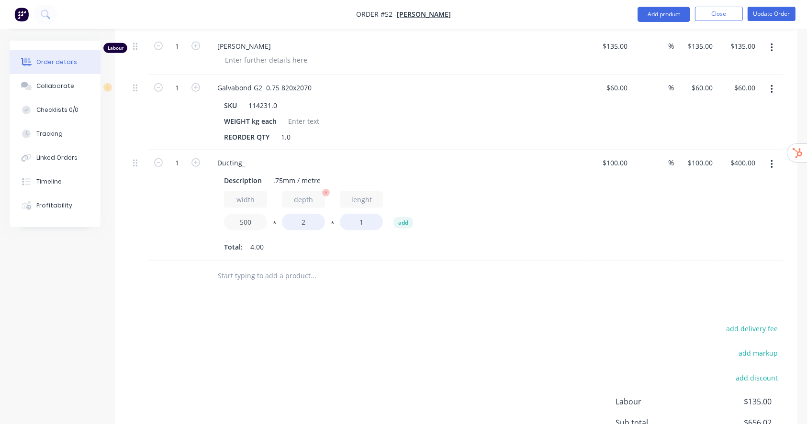
type input "500"
type input "$100,000.00"
click at [301, 220] on input "2" at bounding box center [303, 222] width 43 height 17
type input "500"
click at [508, 222] on div "width 500 * depth 500 * lenght 1 add" at bounding box center [397, 212] width 346 height 43
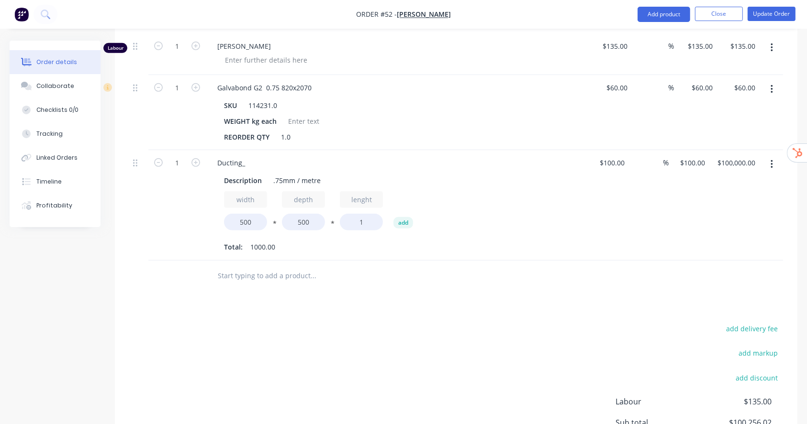
type input "$25,000,000.00"
drag, startPoint x: 360, startPoint y: 223, endPoint x: 367, endPoint y: 223, distance: 6.7
click at [367, 223] on input "1" at bounding box center [361, 222] width 43 height 17
type input "4"
type input "$100,000,000.00"
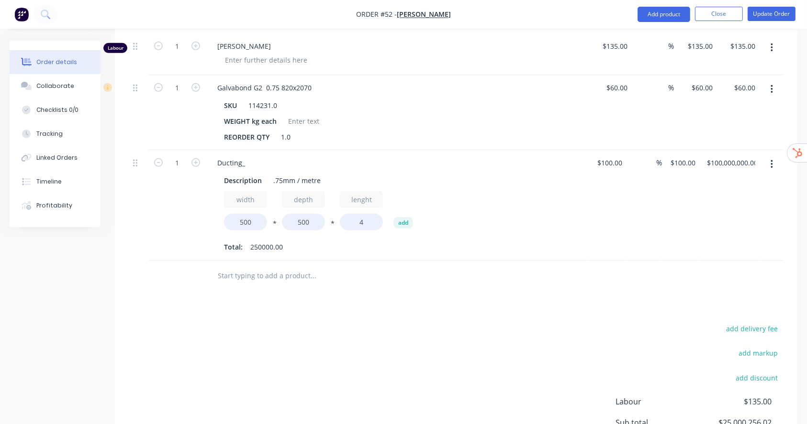
click at [485, 237] on div "width 500 * depth 500 * lenght 4 add Total: 250000.00" at bounding box center [397, 222] width 346 height 63
click at [237, 217] on input "500" at bounding box center [245, 222] width 43 height 17
type input "0.500"
click at [295, 222] on input "500" at bounding box center [303, 222] width 43 height 17
type input "$100,000.00"
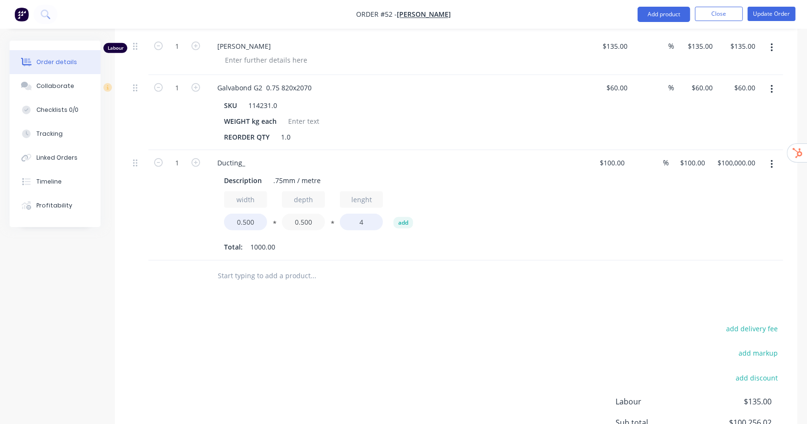
type input "0.500"
type input "$100.00"
click at [574, 223] on div "Description .75mm / metre width 0.500 * depth 0.500 * lenght 4 add Total: 1.00" at bounding box center [397, 213] width 375 height 83
drag, startPoint x: 340, startPoint y: 333, endPoint x: 345, endPoint y: 318, distance: 15.6
click at [338, 339] on div "add delivery fee add markup add discount Labour $135.00 Sub total $356.02 Margi…" at bounding box center [456, 415] width 654 height 185
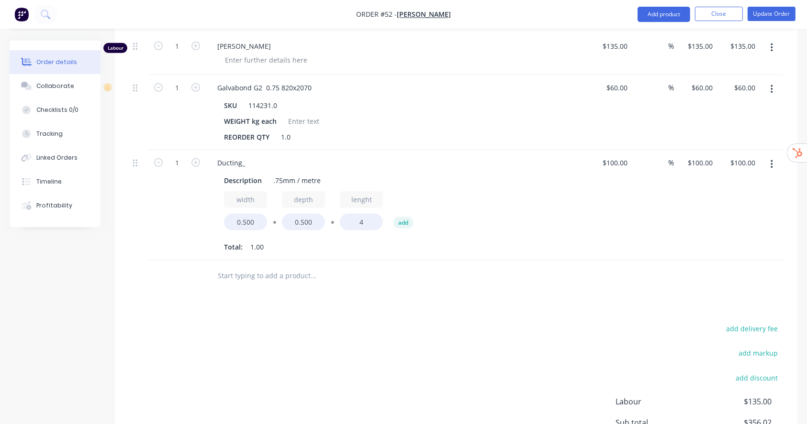
click at [777, 167] on button "button" at bounding box center [771, 164] width 22 height 17
click at [727, 241] on div "Delete" at bounding box center [738, 247] width 74 height 14
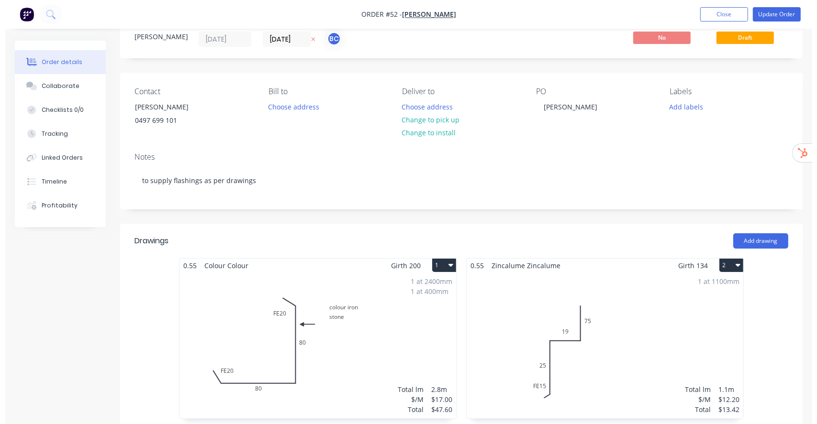
scroll to position [0, 0]
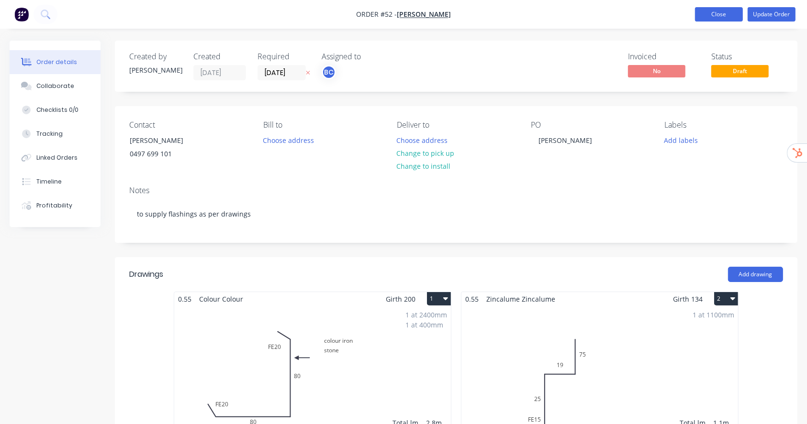
click at [724, 14] on button "Close" at bounding box center [719, 14] width 48 height 14
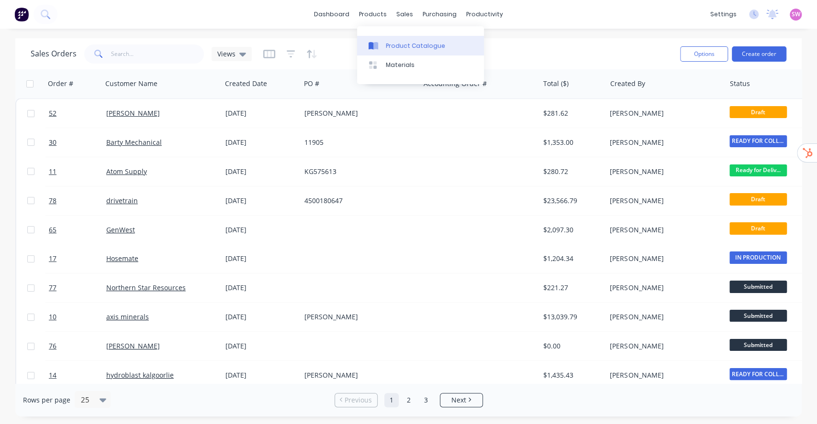
click at [391, 40] on link "Product Catalogue" at bounding box center [420, 45] width 127 height 19
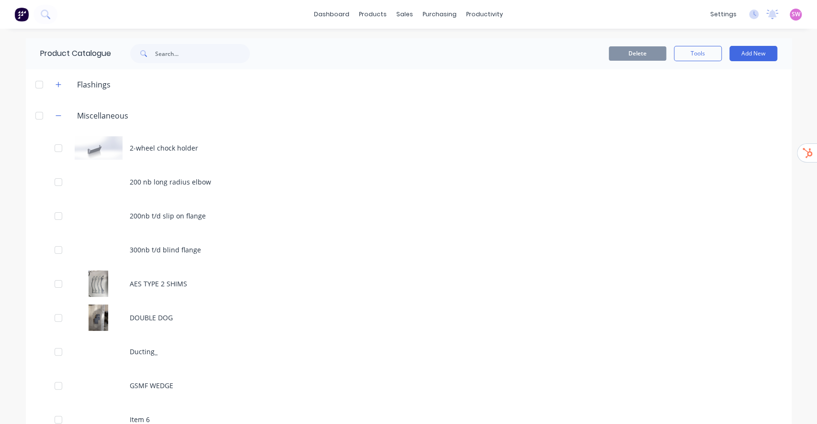
click at [216, 41] on div "Product Catalogue" at bounding box center [150, 53] width 248 height 31
click at [213, 45] on input "text" at bounding box center [202, 53] width 95 height 19
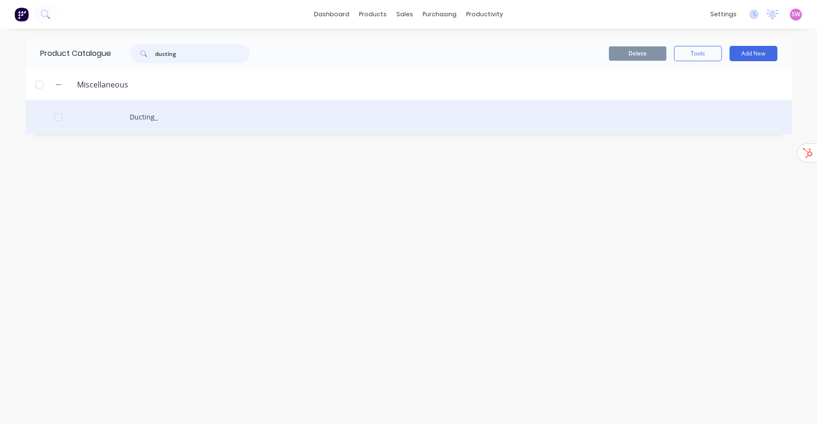
type input "ducting"
click at [174, 122] on div "Ducting_" at bounding box center [409, 117] width 766 height 34
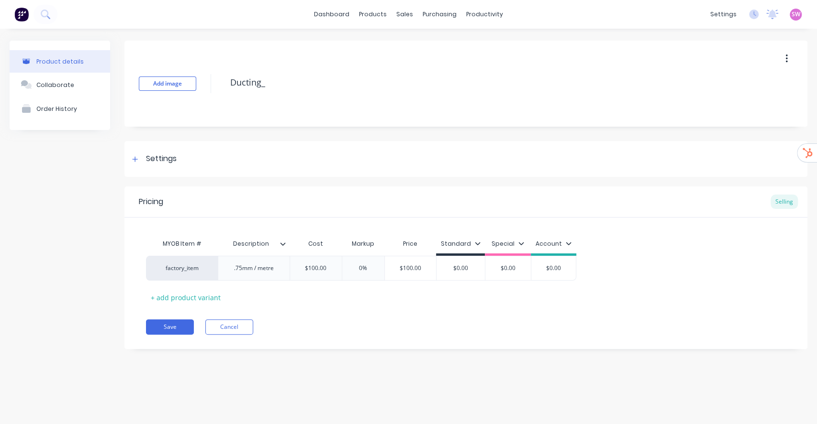
click at [792, 59] on button "button" at bounding box center [786, 58] width 22 height 17
click at [719, 98] on div "Delete" at bounding box center [752, 103] width 74 height 14
type textarea "x"
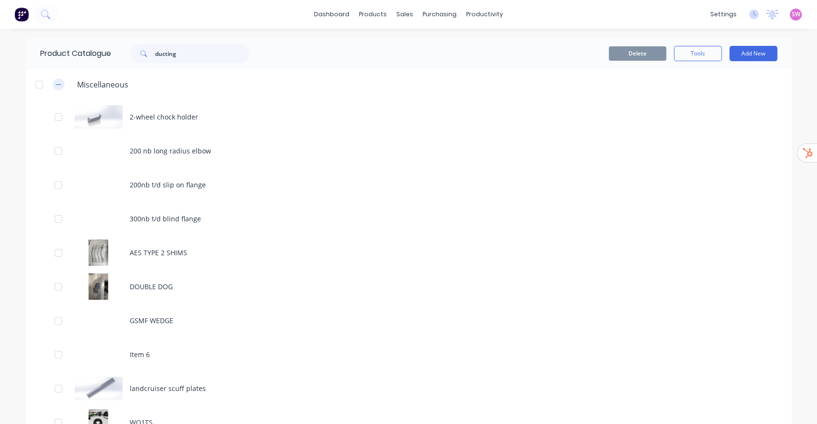
click at [53, 80] on button "button" at bounding box center [59, 84] width 12 height 12
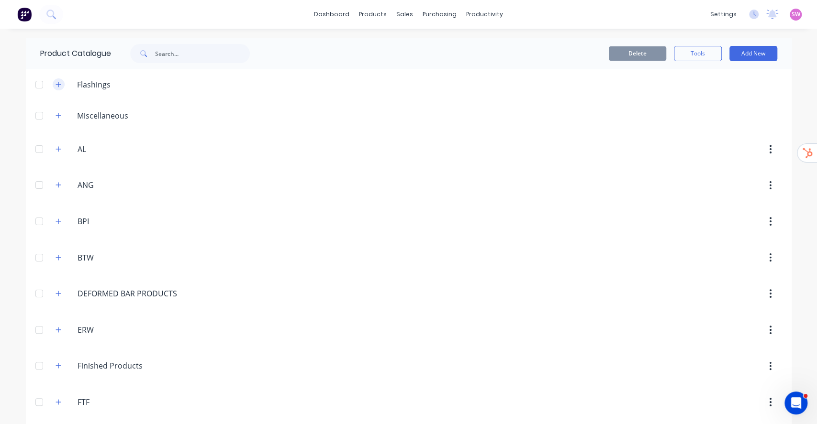
click at [56, 87] on icon "button" at bounding box center [59, 84] width 6 height 7
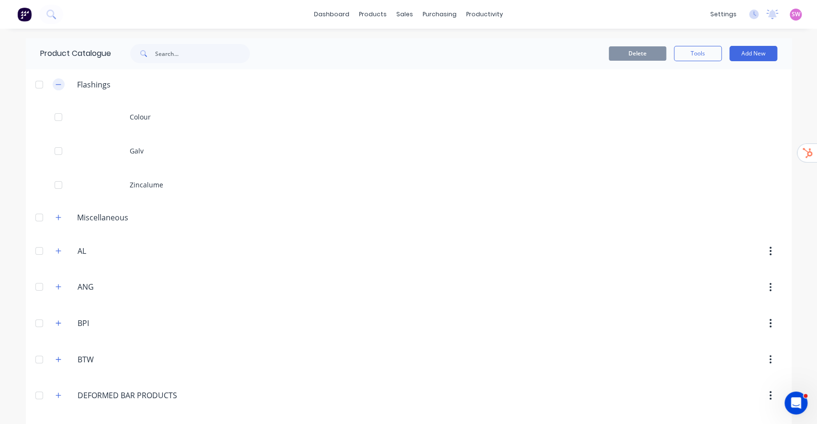
click at [56, 87] on icon "button" at bounding box center [59, 84] width 6 height 7
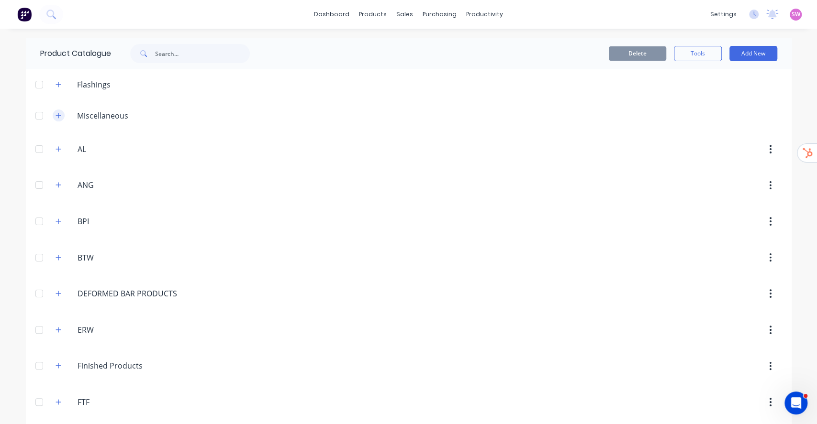
click at [56, 117] on icon "button" at bounding box center [59, 115] width 6 height 7
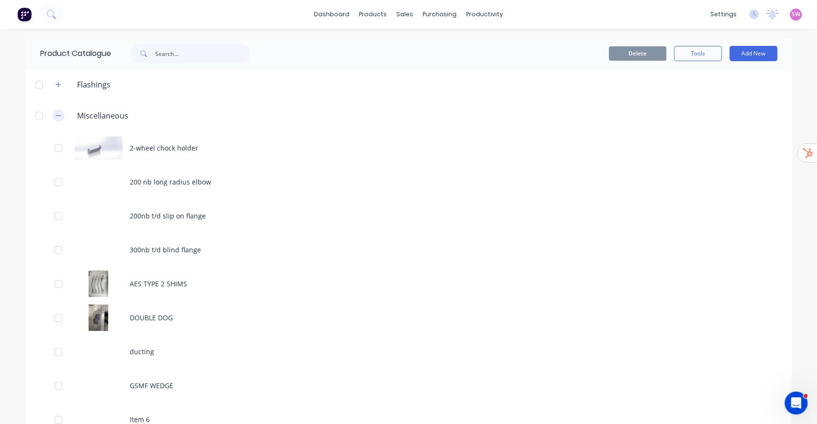
click at [56, 117] on icon "button" at bounding box center [59, 115] width 6 height 7
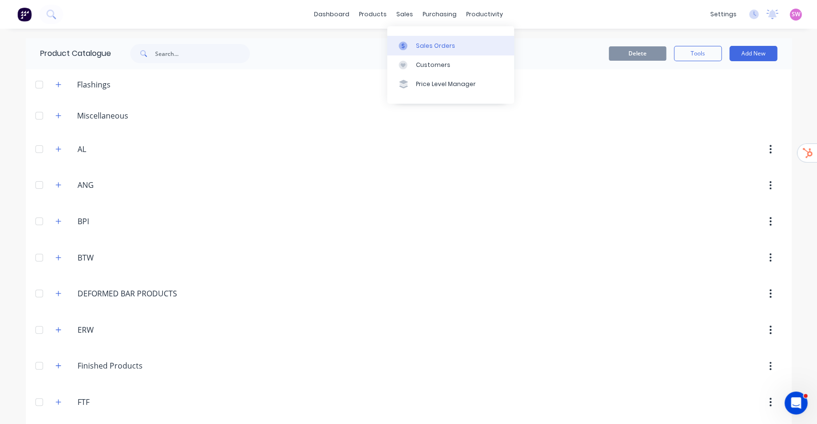
click at [414, 39] on link "Sales Orders" at bounding box center [450, 45] width 127 height 19
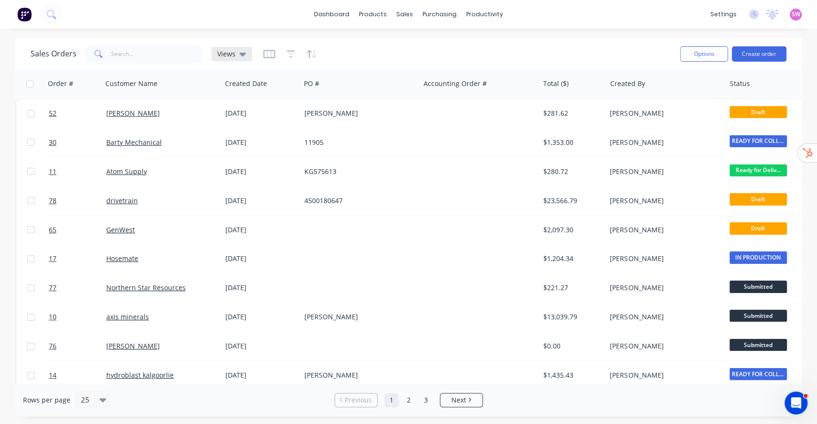
click at [235, 48] on div "Views" at bounding box center [232, 54] width 40 height 14
click at [287, 60] on button "button" at bounding box center [291, 53] width 9 height 15
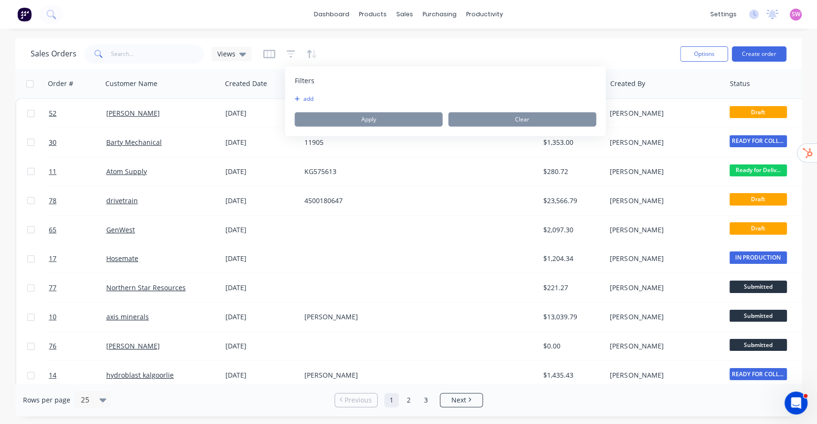
click at [300, 100] on button "add" at bounding box center [307, 99] width 24 height 8
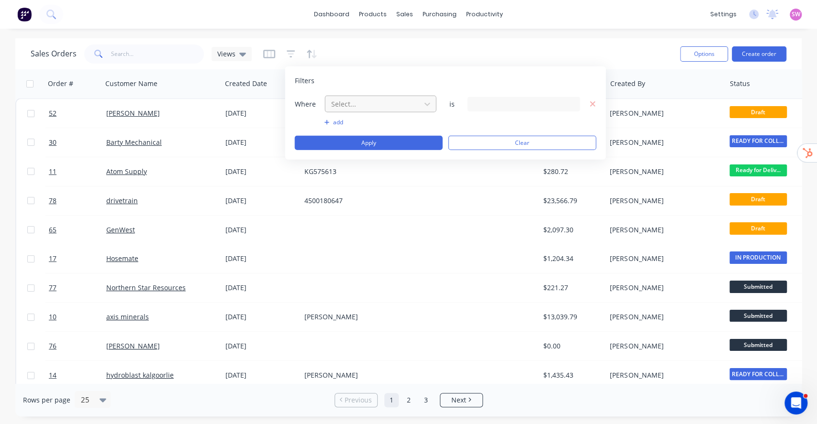
click at [347, 101] on div at bounding box center [373, 104] width 86 height 12
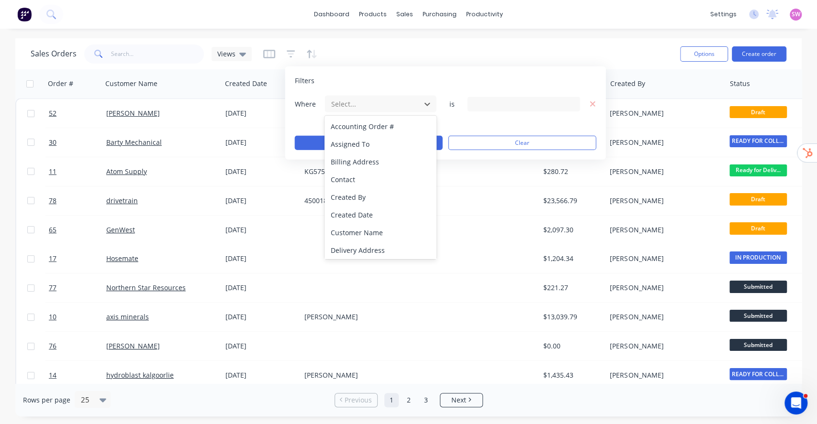
click at [23, 16] on img at bounding box center [24, 14] width 14 height 14
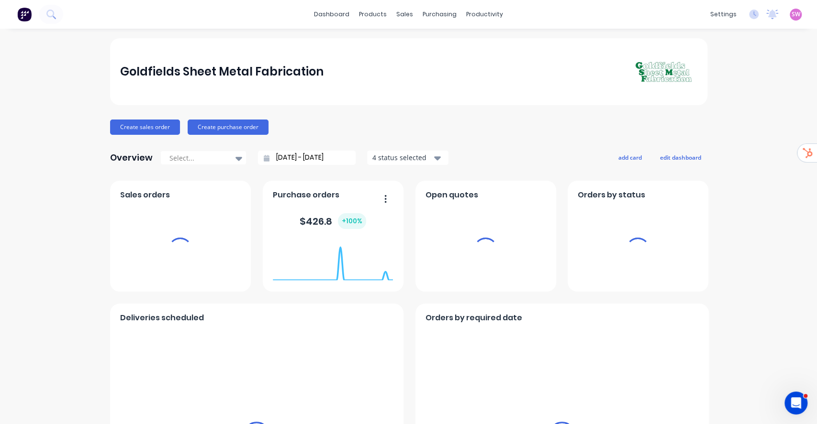
click at [406, 15] on div "sales" at bounding box center [404, 14] width 26 height 14
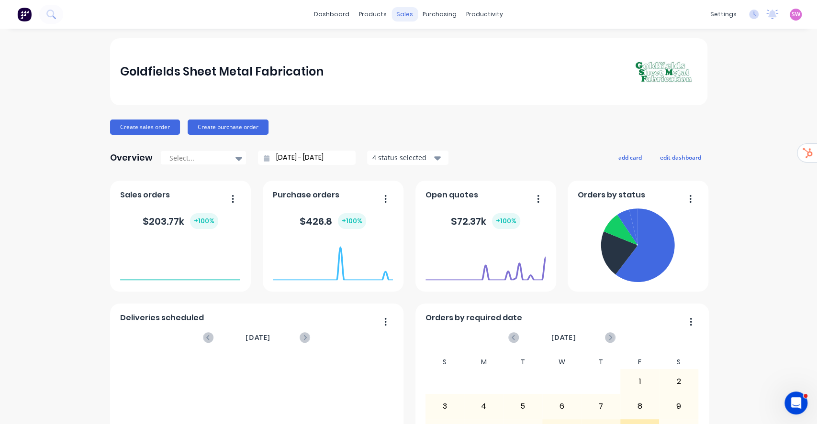
click at [402, 15] on div "sales" at bounding box center [404, 14] width 26 height 14
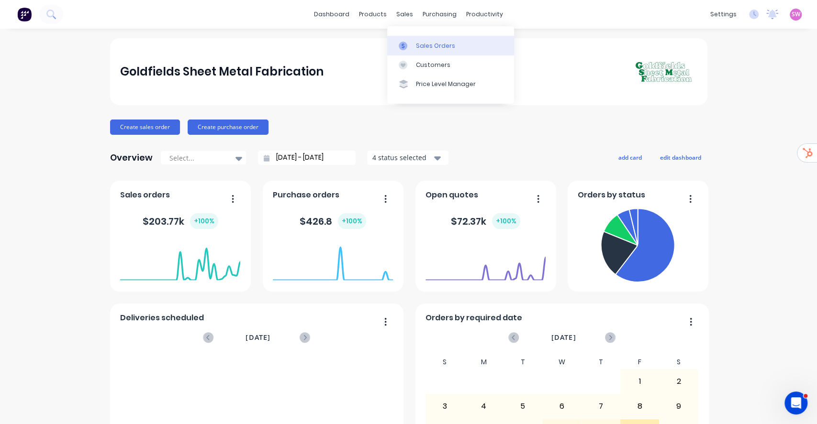
click at [432, 47] on div "Sales Orders" at bounding box center [435, 46] width 39 height 9
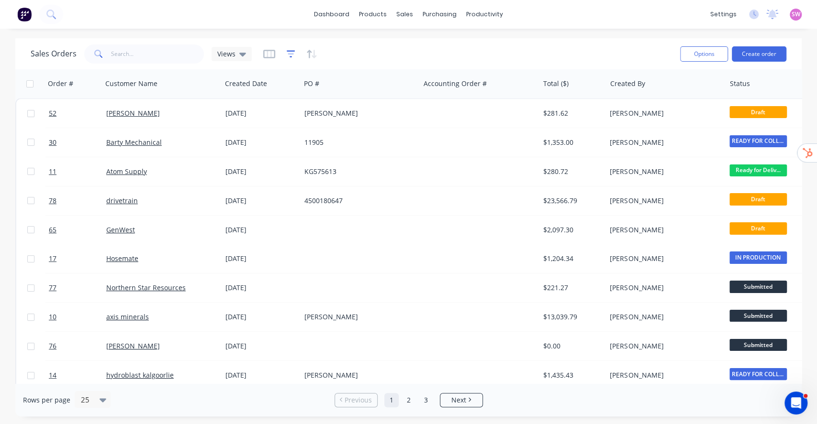
click at [289, 49] on icon "button" at bounding box center [291, 54] width 9 height 10
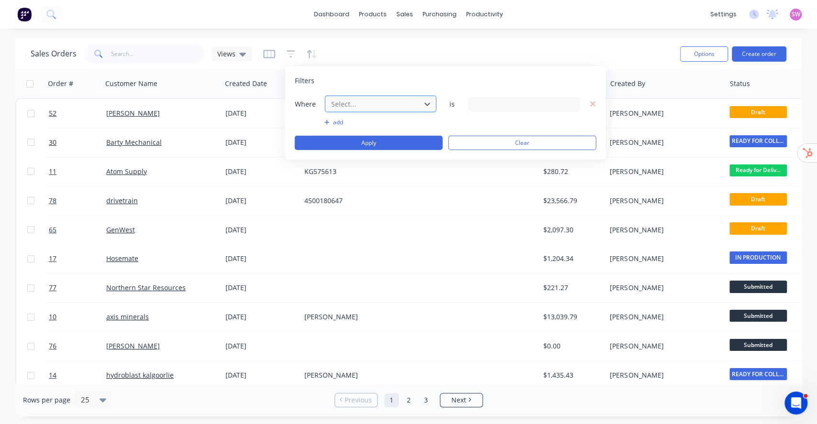
click at [356, 97] on div "Select..." at bounding box center [372, 104] width 91 height 16
type input "status"
click at [388, 141] on div "Status" at bounding box center [380, 144] width 112 height 18
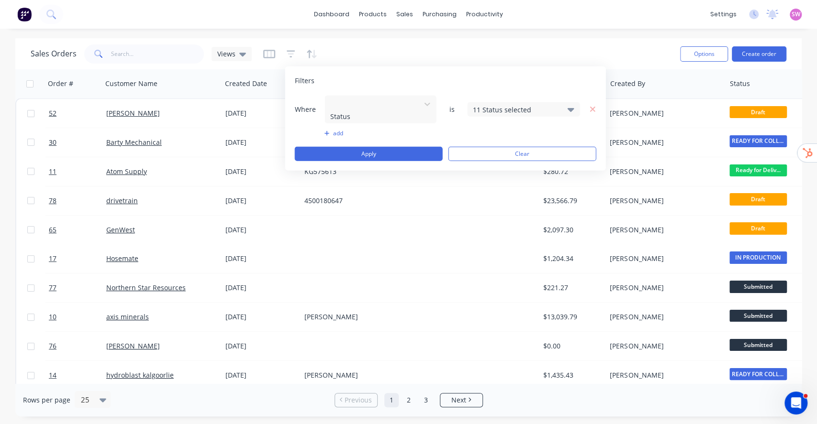
click at [525, 130] on div "add" at bounding box center [445, 134] width 301 height 8
click at [538, 107] on div "11 Status selected" at bounding box center [516, 109] width 87 height 10
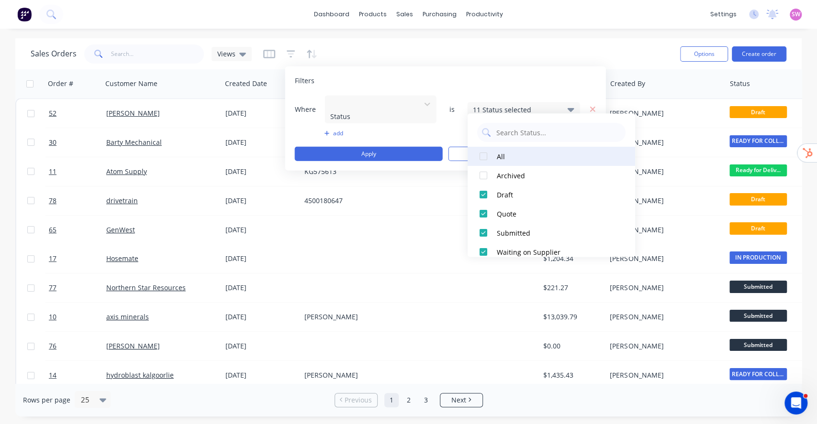
click at [505, 152] on div "All" at bounding box center [554, 157] width 115 height 10
click at [503, 152] on div "All" at bounding box center [554, 157] width 115 height 10
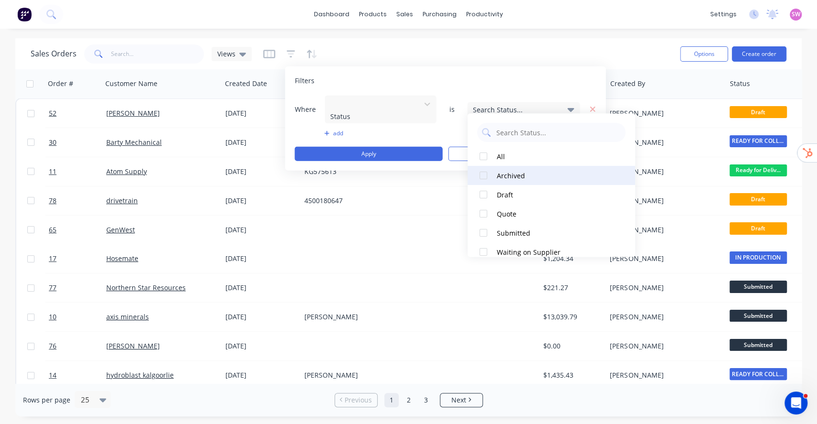
click at [504, 175] on div "Archived" at bounding box center [554, 176] width 115 height 10
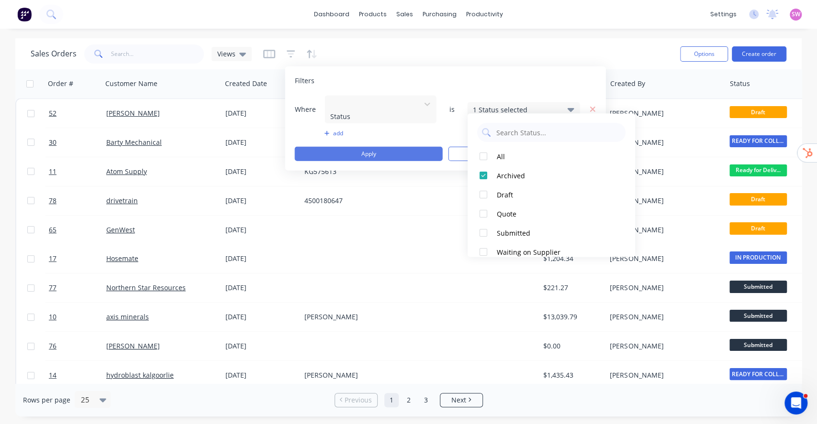
click at [407, 147] on button "Apply" at bounding box center [369, 154] width 148 height 14
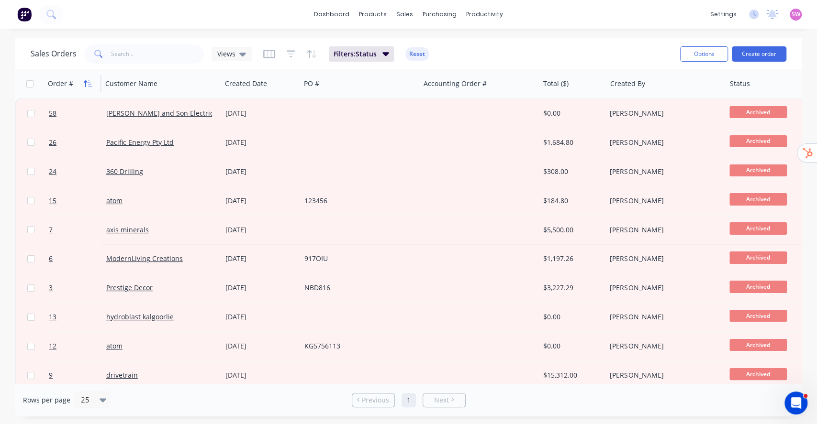
click at [94, 80] on button "button" at bounding box center [88, 84] width 14 height 14
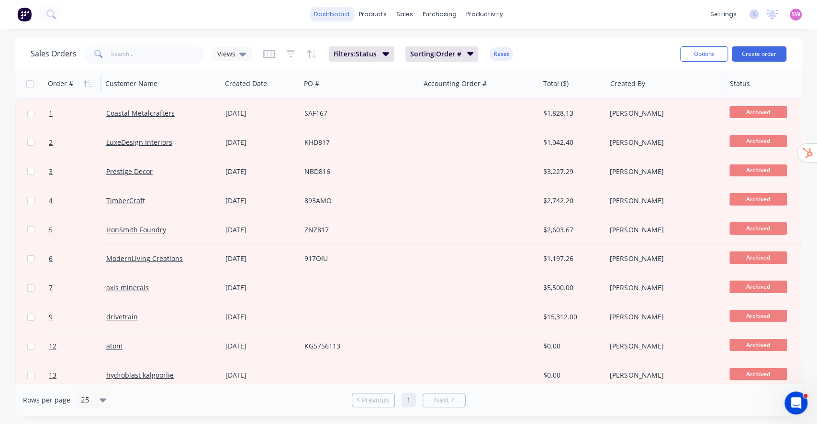
click at [346, 15] on link "dashboard" at bounding box center [331, 14] width 45 height 14
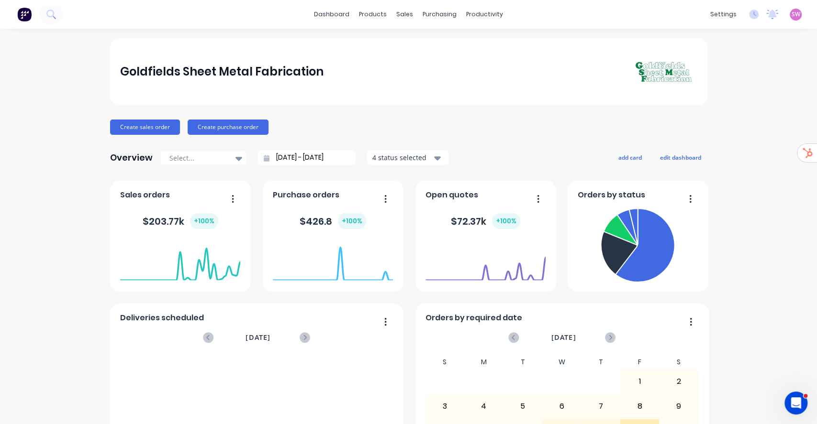
drag, startPoint x: 327, startPoint y: 15, endPoint x: 346, endPoint y: 17, distance: 18.8
click at [327, 14] on link "dashboard" at bounding box center [331, 14] width 45 height 14
click at [791, 14] on div "SW Goldfields Sheet Metal Fabrica... Stuart Wheatley Administrator Profile Sign…" at bounding box center [796, 15] width 12 height 12
click at [792, 15] on span "SW" at bounding box center [796, 14] width 9 height 9
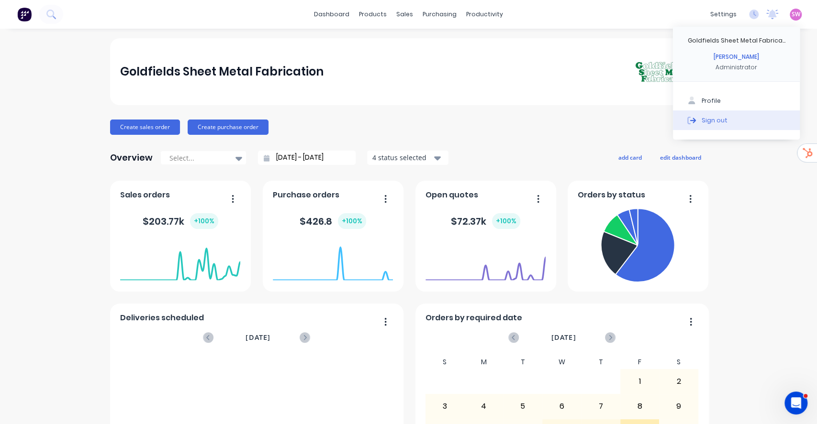
click at [706, 120] on div "Sign out" at bounding box center [715, 120] width 26 height 9
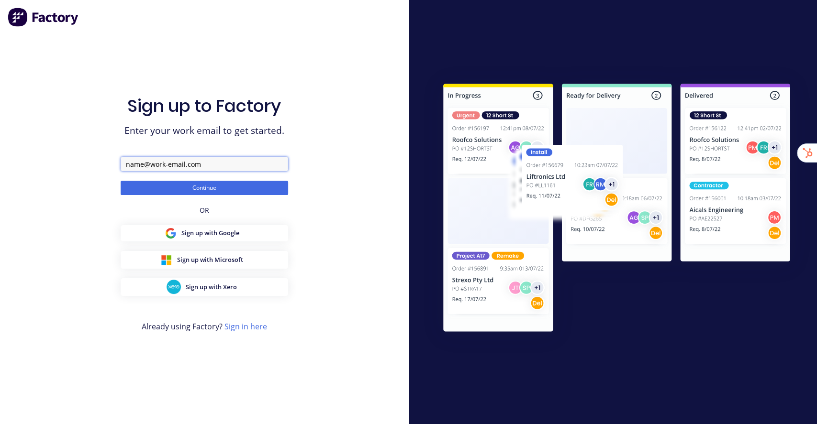
drag, startPoint x: 237, startPoint y: 165, endPoint x: 242, endPoint y: 170, distance: 7.1
click at [237, 167] on input "text" at bounding box center [204, 164] width 167 height 14
paste input "FRYNEM Engineering"
type input "[EMAIL_ADDRESS][DOMAIN_NAME]"
click at [121, 181] on button "Continue" at bounding box center [204, 188] width 167 height 14
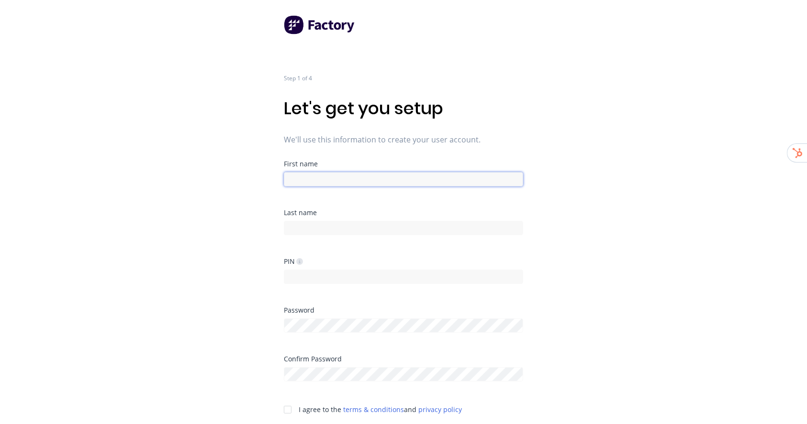
click at [463, 175] on input at bounding box center [403, 179] width 239 height 14
type input "Factory"
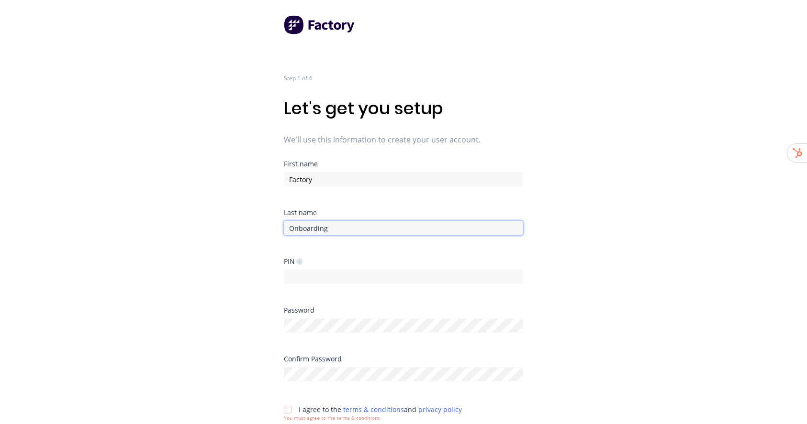
type input "Onboarding"
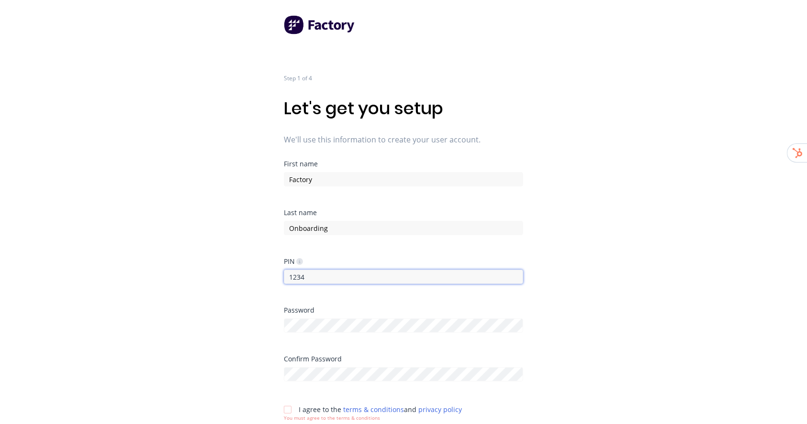
type input "1234"
click at [610, 225] on div "Step 1 of 4 Let's get you setup We'll use this information to create your user …" at bounding box center [403, 212] width 807 height 424
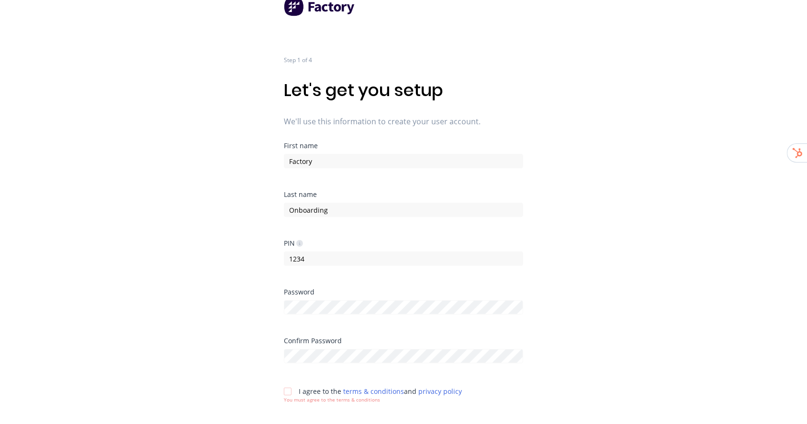
scroll to position [36, 0]
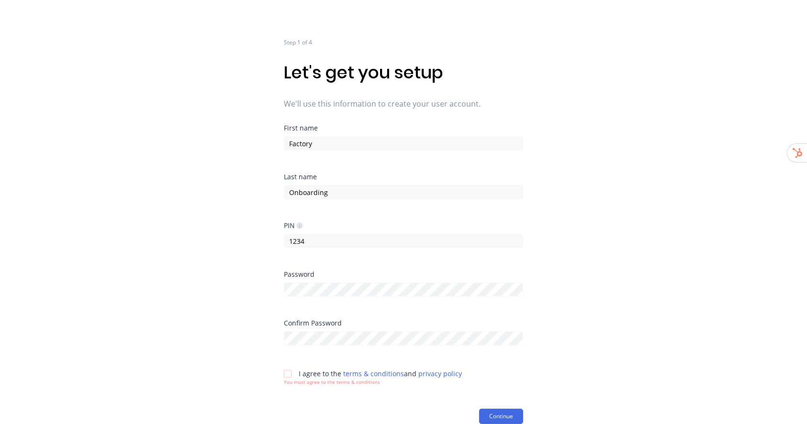
click at [326, 308] on div "Password" at bounding box center [403, 295] width 239 height 49
click at [722, 230] on div "Step 1 of 4 Let's get you setup We'll use this information to create your user …" at bounding box center [403, 176] width 807 height 424
click at [287, 373] on div at bounding box center [287, 374] width 19 height 19
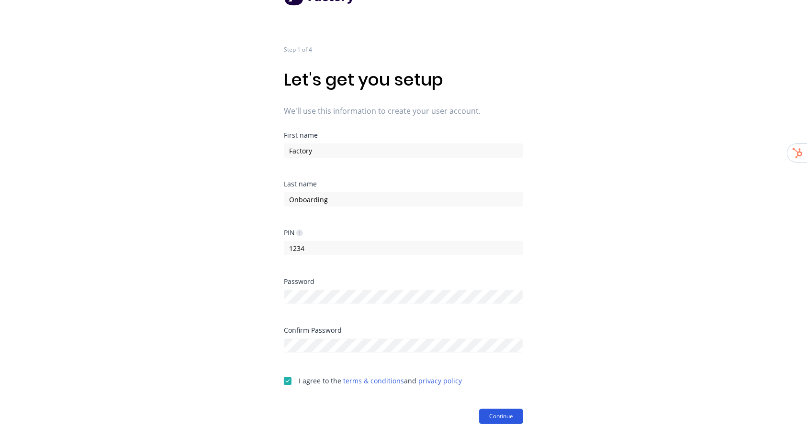
click at [513, 414] on button "Continue" at bounding box center [501, 416] width 44 height 15
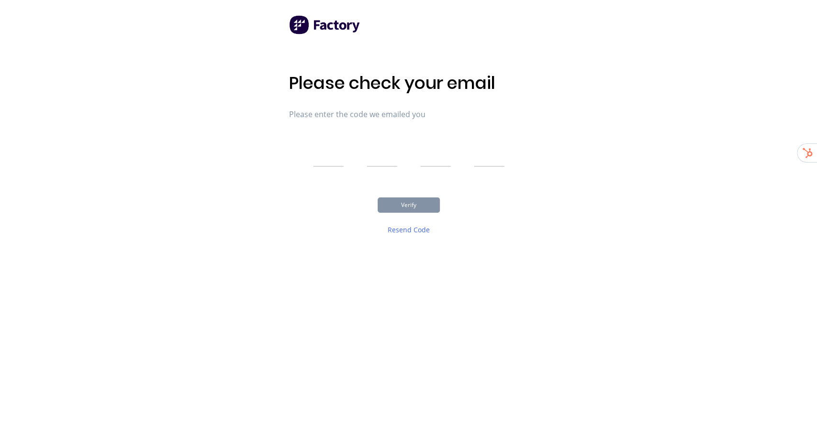
click at [326, 155] on input "text" at bounding box center [328, 155] width 31 height 24
type input "1"
type input "3"
type input "1"
type input "2"
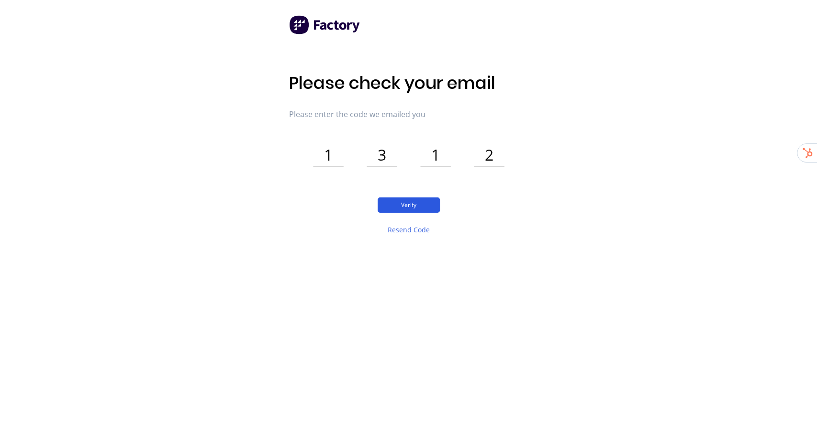
click at [417, 200] on button "Verify" at bounding box center [409, 205] width 62 height 15
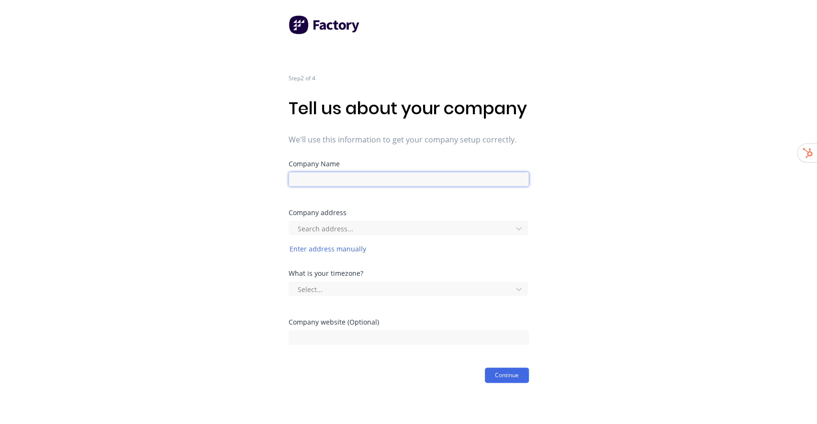
click at [378, 187] on input at bounding box center [409, 179] width 240 height 14
paste input "FRYNEM Engineering"
type input "FRYNEM Engineering"
click at [590, 111] on div "Step 2 of 4 Tell us about your company We'll use this information to get your c…" at bounding box center [408, 191] width 817 height 383
click at [327, 235] on div at bounding box center [402, 229] width 211 height 12
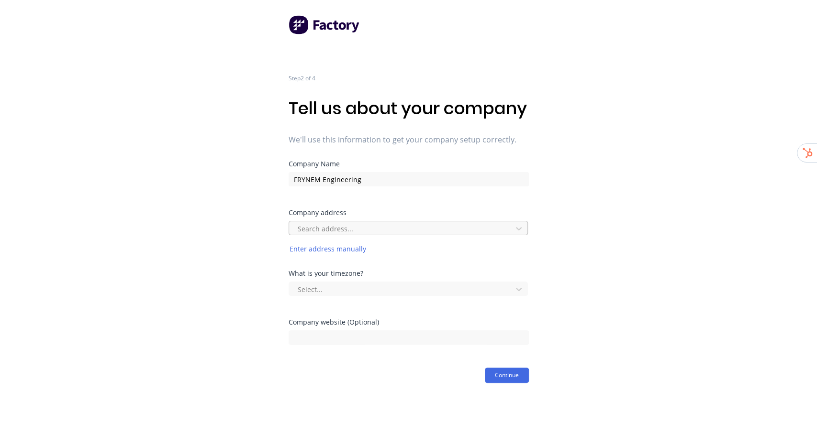
click at [370, 235] on div at bounding box center [402, 229] width 211 height 12
paste input "[STREET_ADDRESS]"
type input "[STREET_ADDRESS]"
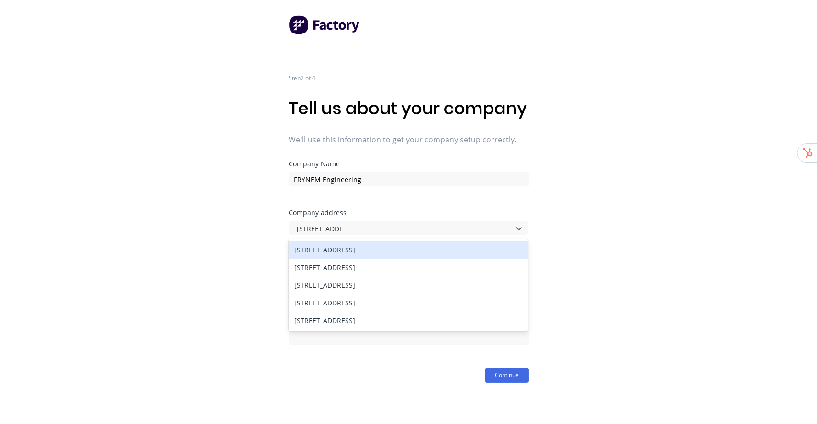
click at [388, 259] on div "[STREET_ADDRESS]" at bounding box center [408, 250] width 239 height 18
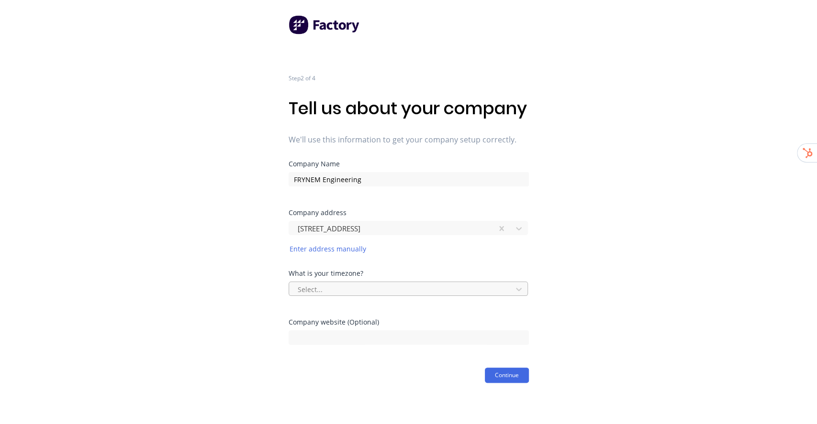
click at [341, 296] on div at bounding box center [402, 290] width 211 height 12
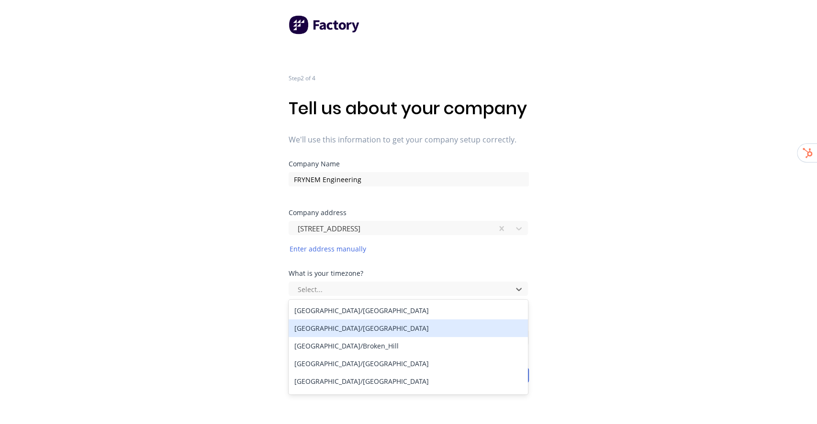
click at [342, 337] on div "[GEOGRAPHIC_DATA]/[GEOGRAPHIC_DATA]" at bounding box center [408, 329] width 239 height 18
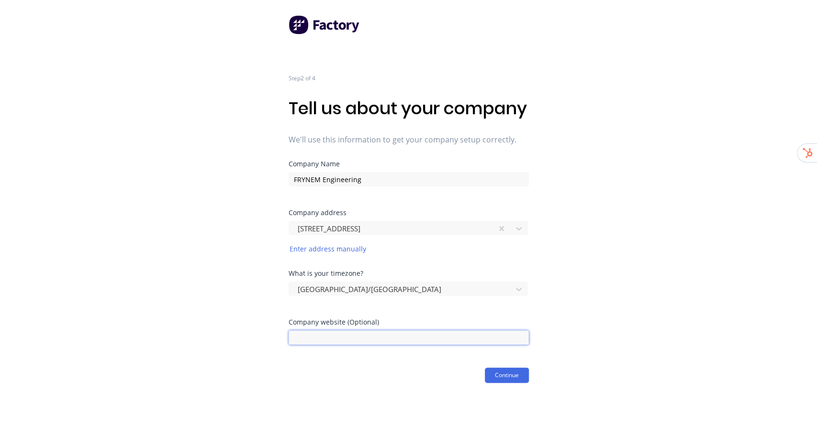
drag, startPoint x: 323, startPoint y: 353, endPoint x: 327, endPoint y: 360, distance: 8.6
click at [325, 345] on input at bounding box center [409, 338] width 240 height 14
paste input "[DOMAIN_NAME]"
type input "[DOMAIN_NAME]"
click at [493, 383] on button "Continue" at bounding box center [507, 375] width 44 height 15
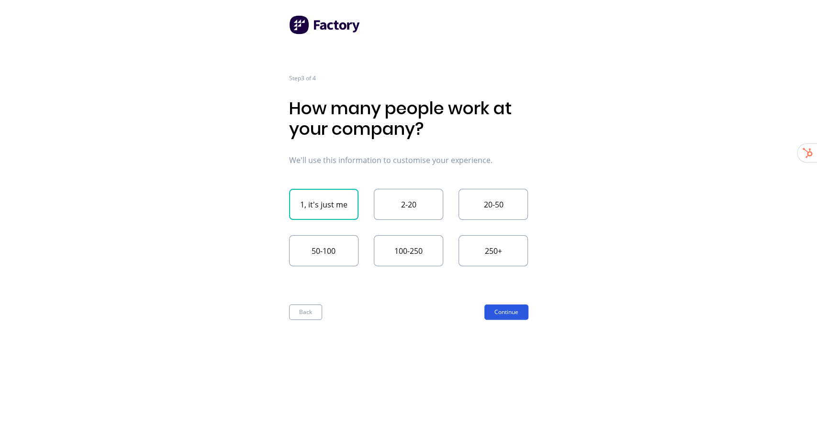
click at [525, 308] on button "Continue" at bounding box center [506, 312] width 44 height 15
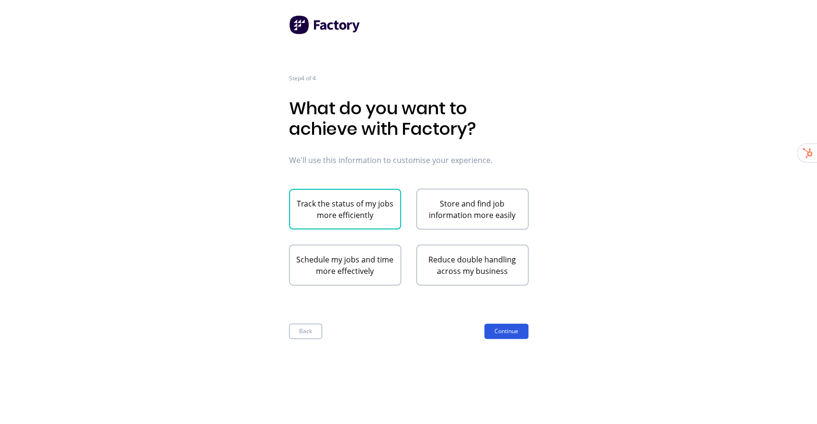
click at [513, 332] on button "Continue" at bounding box center [506, 331] width 44 height 15
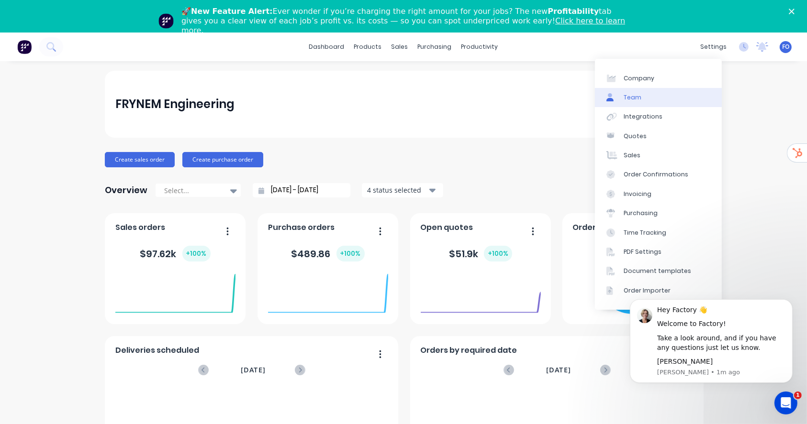
click at [638, 99] on div "Team" at bounding box center [633, 97] width 18 height 9
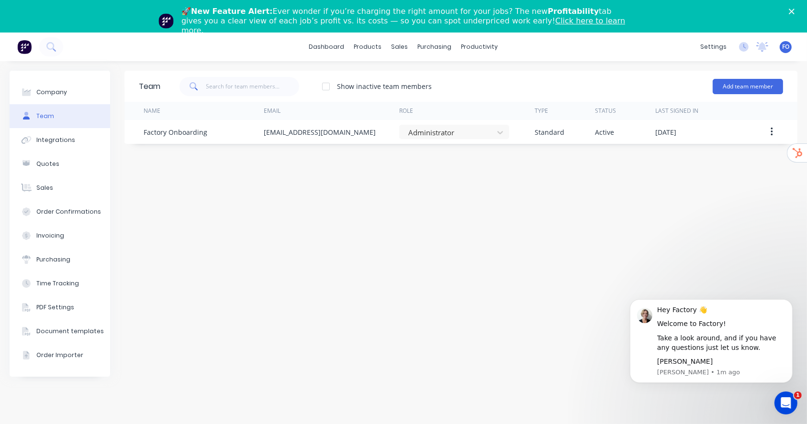
click at [448, 213] on div "Team Show inactive team members Add team member Name Email Role Type Status Las…" at bounding box center [460, 259] width 673 height 377
click at [421, 248] on div "Team Show inactive team members Add team member Name Email Role Type Status Las…" at bounding box center [460, 259] width 673 height 377
click at [336, 48] on link "dashboard" at bounding box center [326, 47] width 45 height 14
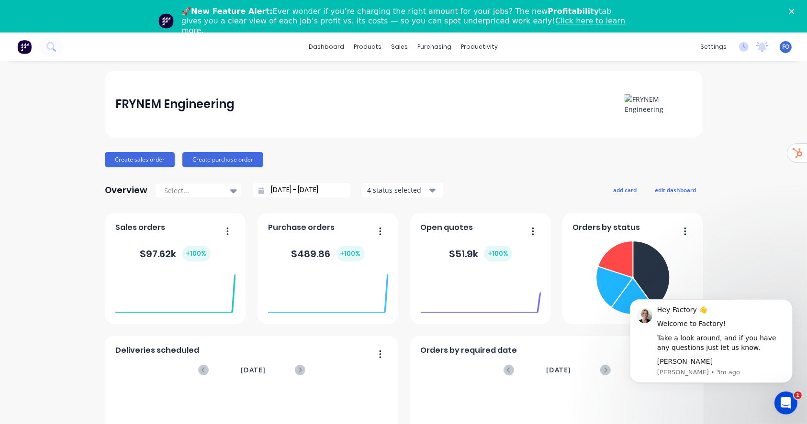
click at [780, 45] on div "FO FRYNEM Engineering Factory Onboarding Administrator Profile Sign out" at bounding box center [786, 47] width 12 height 12
click at [782, 47] on span "FO" at bounding box center [785, 47] width 7 height 9
click at [705, 150] on button "Sign out" at bounding box center [725, 152] width 127 height 19
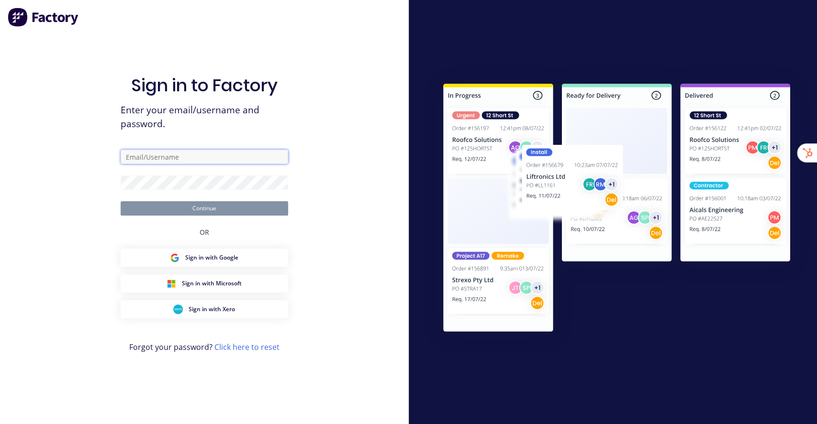
click at [156, 154] on input "text" at bounding box center [204, 157] width 167 height 14
paste input "stuart@Scrs.net.au"
click at [383, 136] on div "Sign in to Factory Enter your email/username and password. stuart@Scrs.net.au C…" at bounding box center [204, 212] width 409 height 424
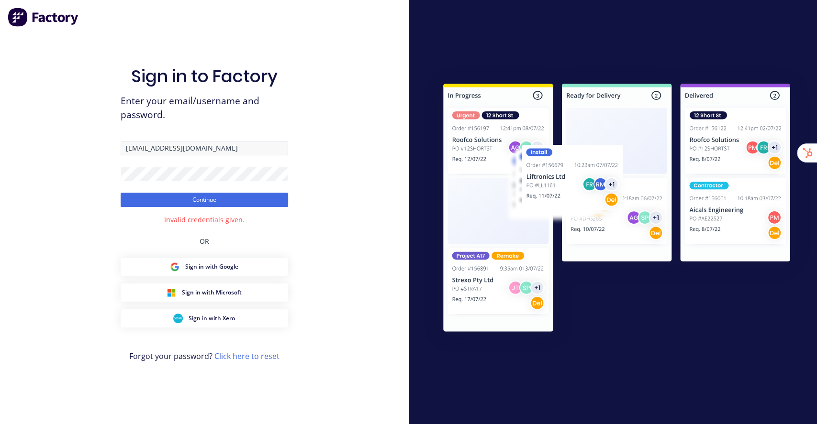
drag, startPoint x: 207, startPoint y: 157, endPoint x: 212, endPoint y: 152, distance: 6.8
click at [208, 157] on form "stuart@factory.app Continue" at bounding box center [204, 174] width 167 height 66
click at [212, 151] on input "stuart@factory.app" at bounding box center [204, 148] width 167 height 14
paste input "Scrs.net.au"
type input "stuart@Scrs.net.au"
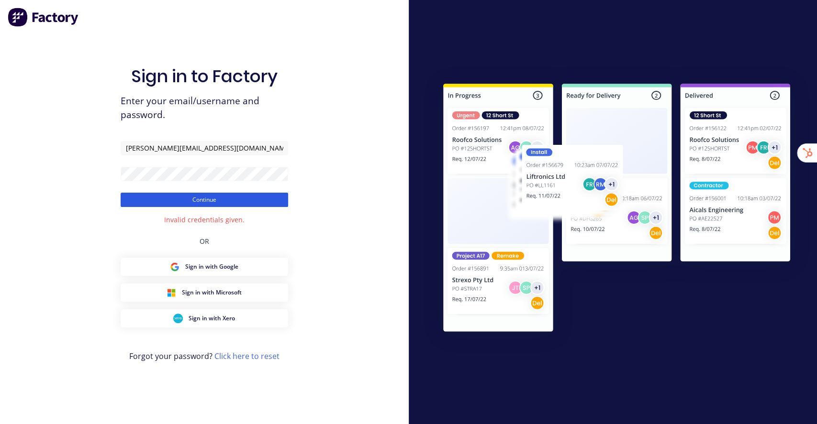
click at [215, 206] on button "Continue" at bounding box center [204, 200] width 167 height 14
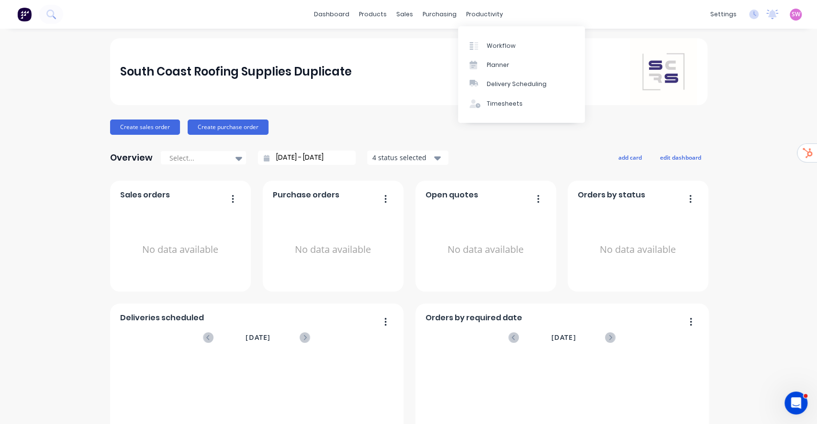
drag, startPoint x: 760, startPoint y: 116, endPoint x: 671, endPoint y: 82, distance: 95.3
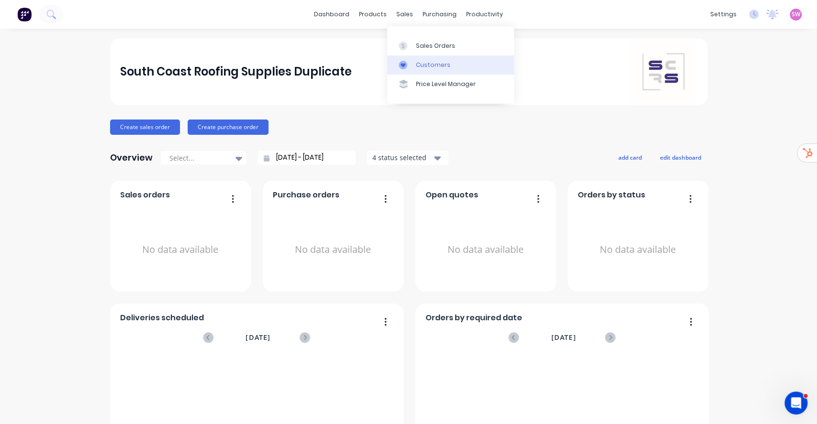
click at [421, 67] on div "Customers" at bounding box center [433, 65] width 34 height 9
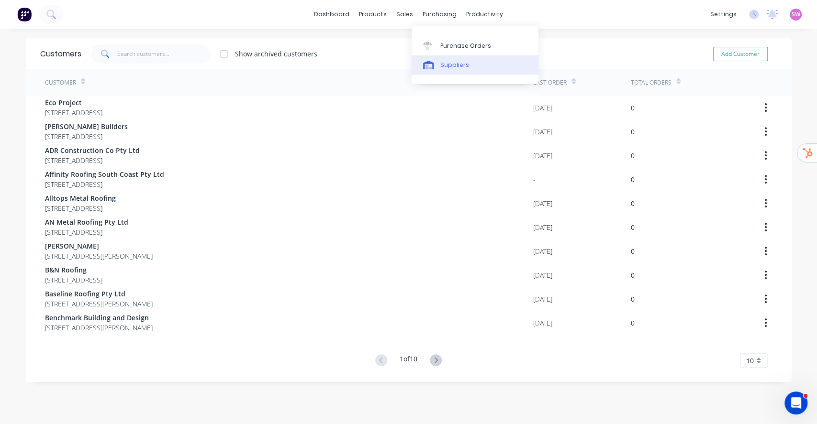
click at [448, 68] on div "Suppliers" at bounding box center [454, 65] width 29 height 9
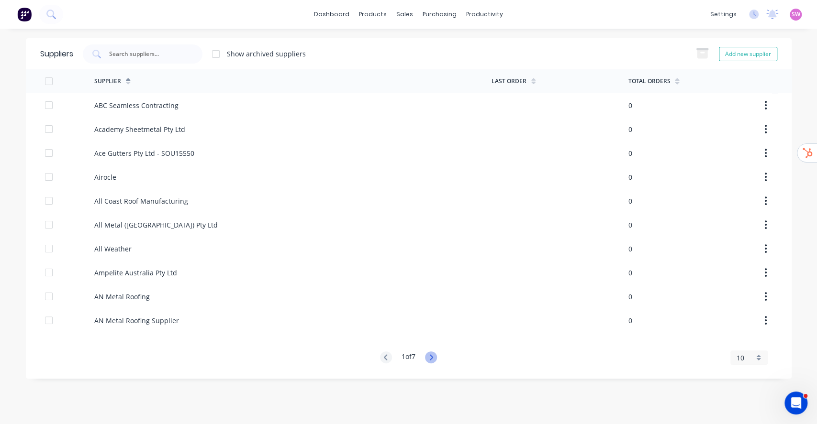
click at [431, 356] on icon at bounding box center [431, 358] width 12 height 12
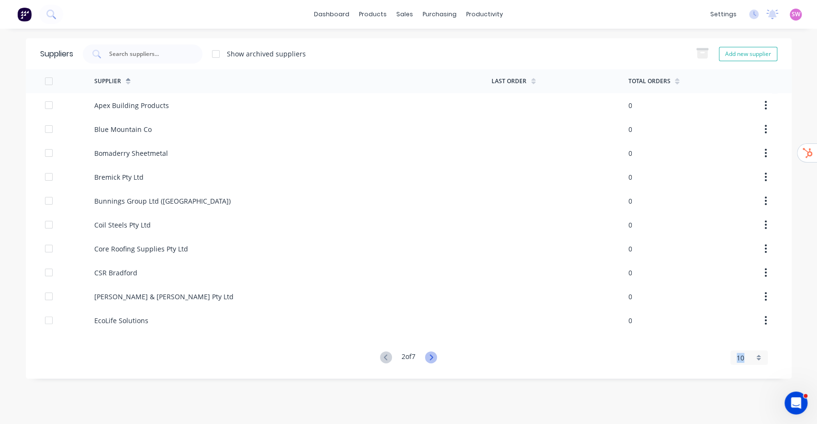
click at [431, 356] on icon at bounding box center [431, 358] width 12 height 12
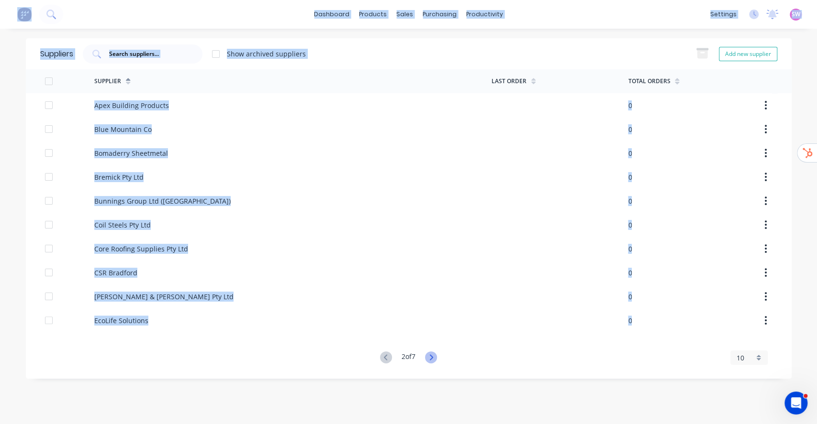
click at [431, 356] on icon at bounding box center [431, 358] width 12 height 12
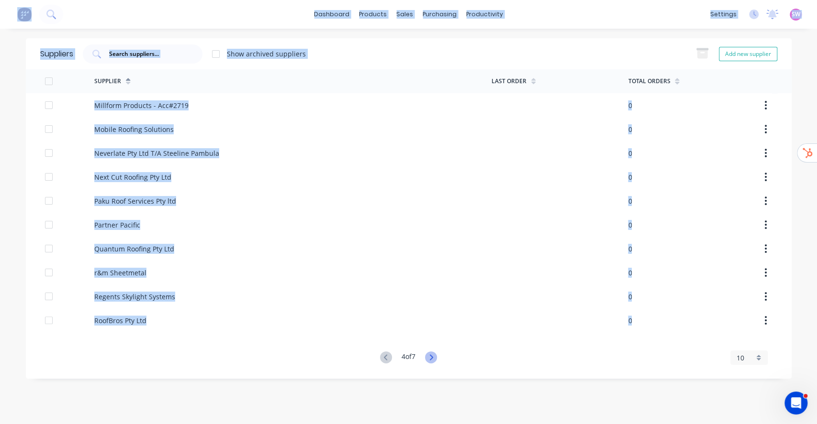
click at [431, 356] on icon at bounding box center [431, 358] width 12 height 12
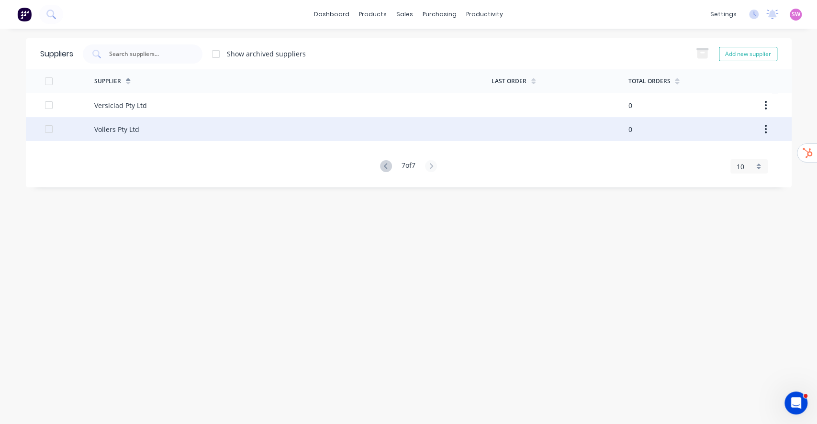
click at [126, 118] on div "Vollers Pty Ltd" at bounding box center [292, 129] width 397 height 24
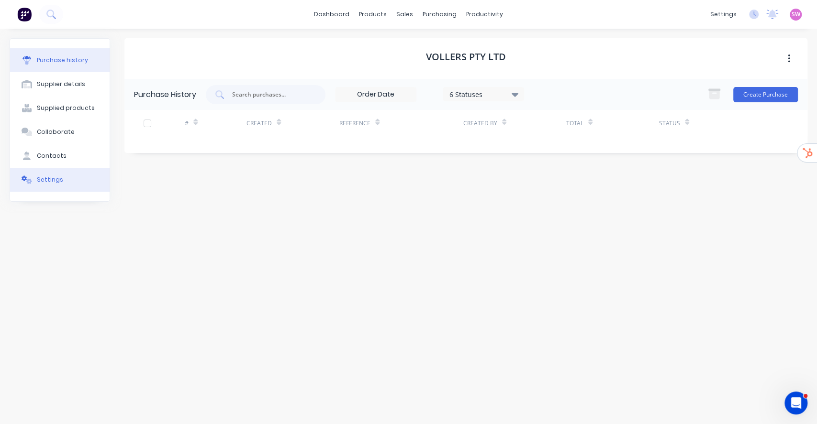
click at [40, 176] on div "Settings" at bounding box center [50, 180] width 26 height 9
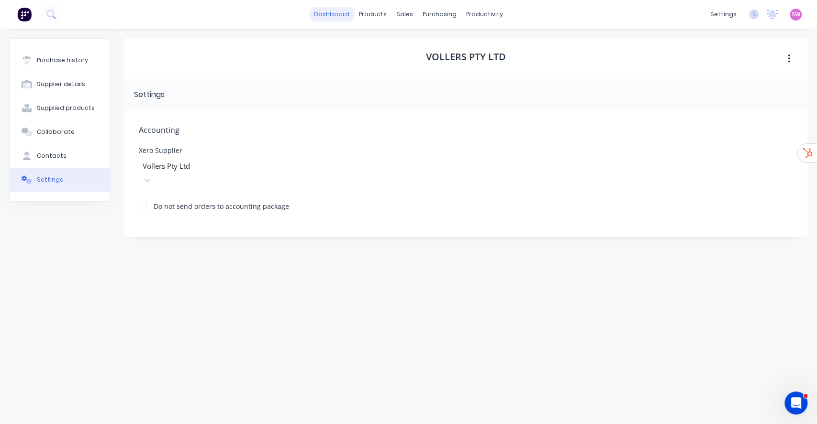
click at [347, 16] on link "dashboard" at bounding box center [331, 14] width 45 height 14
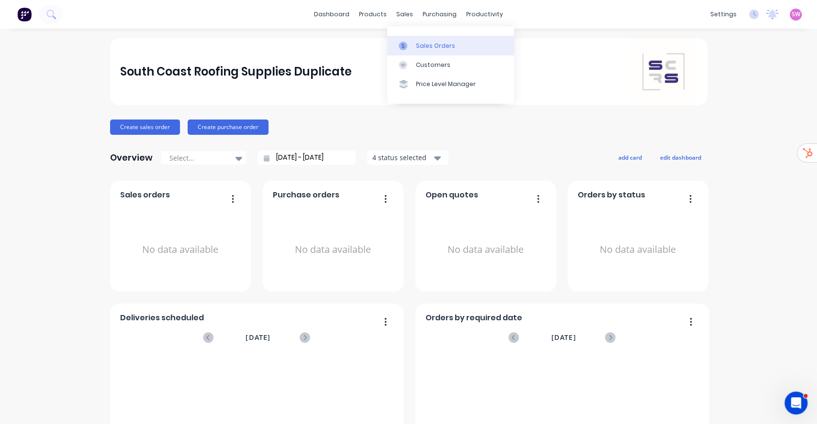
click at [405, 38] on link "Sales Orders" at bounding box center [450, 45] width 127 height 19
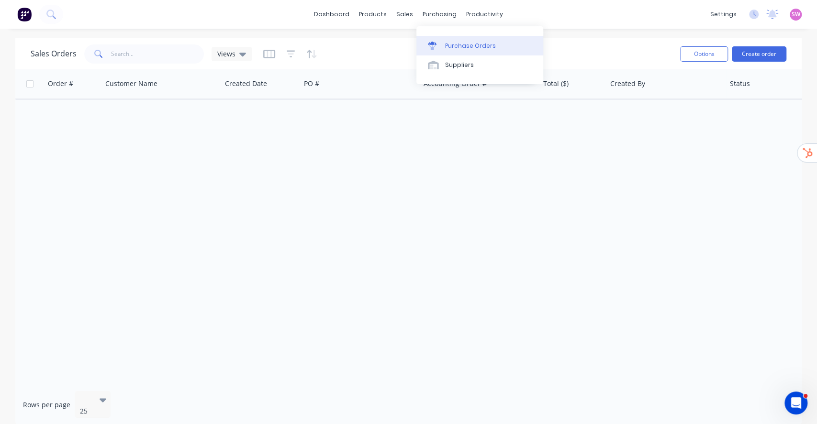
click at [459, 46] on div "Purchase Orders" at bounding box center [470, 46] width 51 height 9
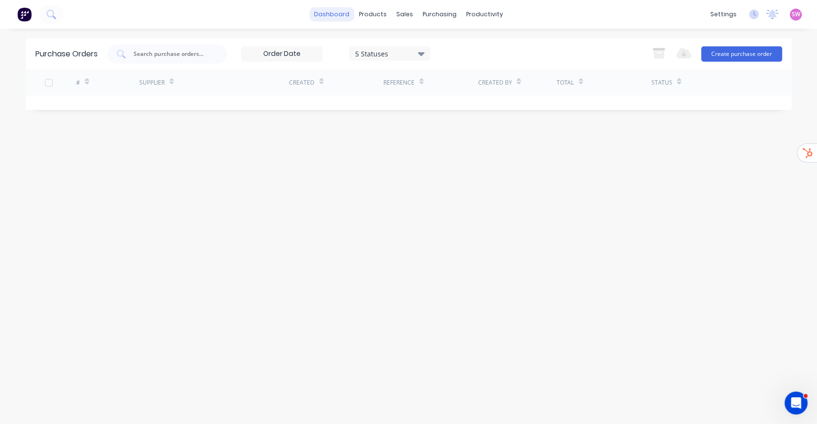
click at [344, 10] on link "dashboard" at bounding box center [331, 14] width 45 height 14
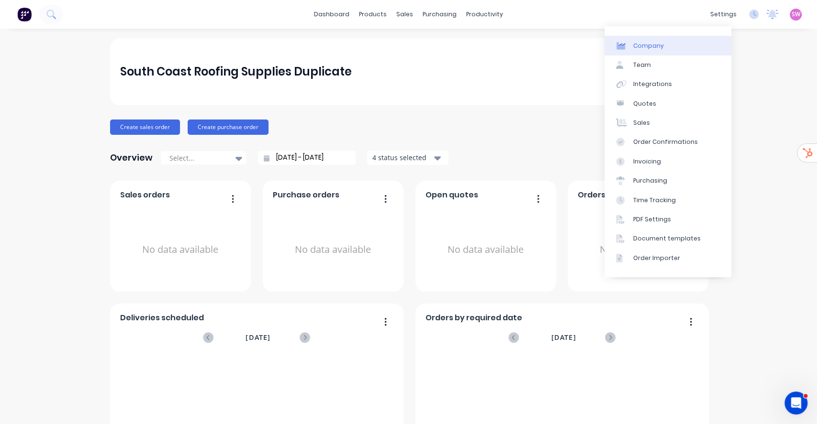
click at [699, 48] on link "Company" at bounding box center [667, 45] width 127 height 19
select select "AU"
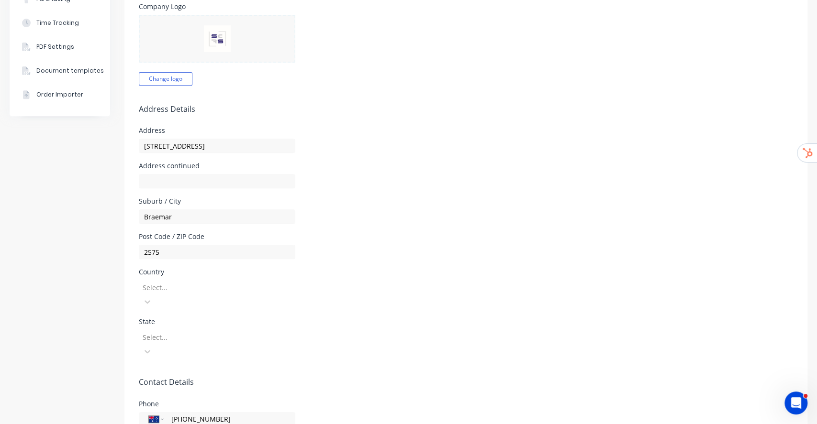
scroll to position [255, 0]
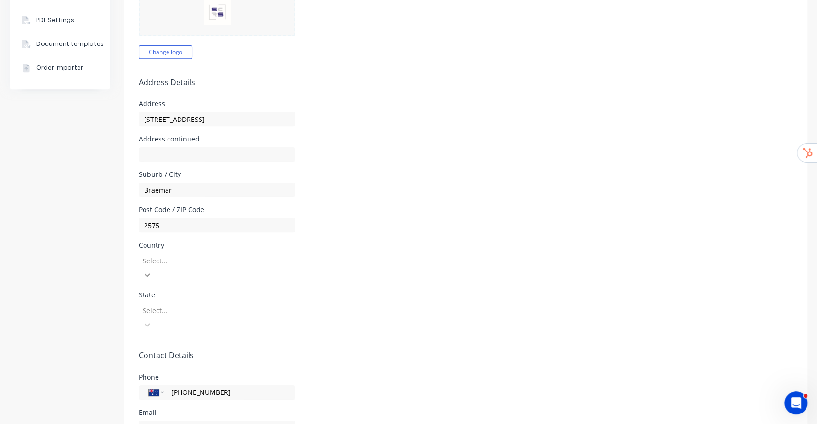
click at [152, 270] on icon at bounding box center [148, 275] width 10 height 10
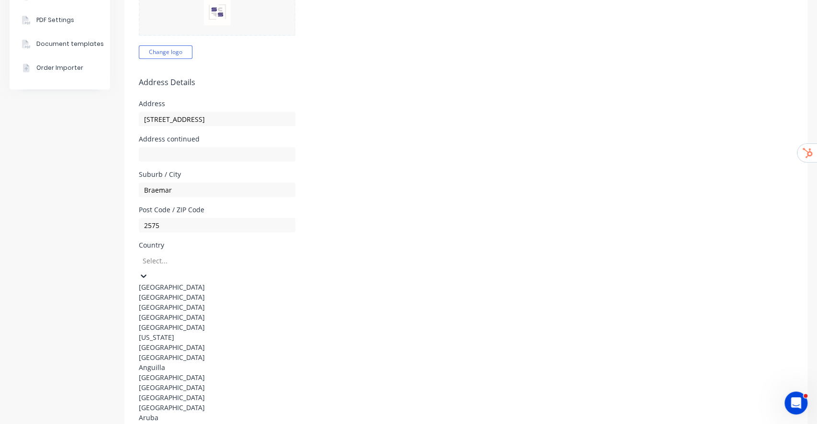
click at [190, 282] on div "Australia" at bounding box center [211, 287] width 144 height 10
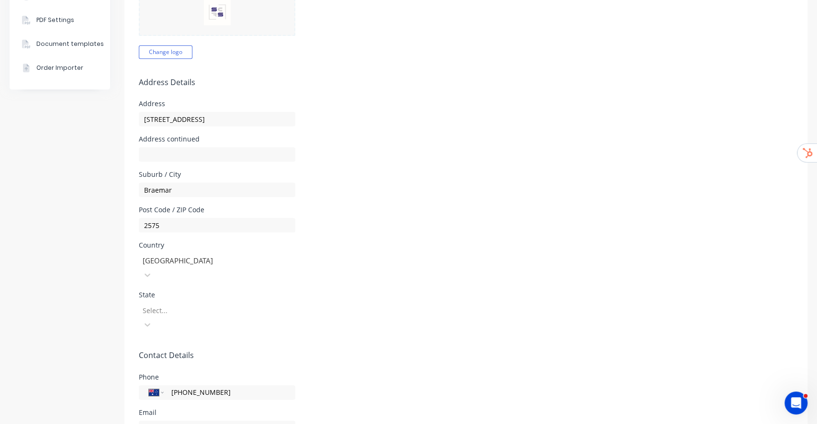
click at [191, 301] on div "Select..." at bounding box center [211, 316] width 144 height 31
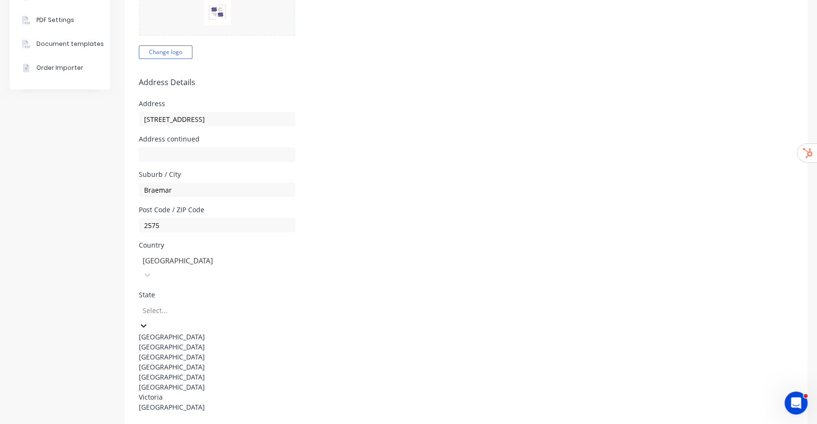
click at [188, 305] on div at bounding box center [211, 311] width 138 height 12
click at [190, 342] on div "New South Wales" at bounding box center [211, 347] width 144 height 10
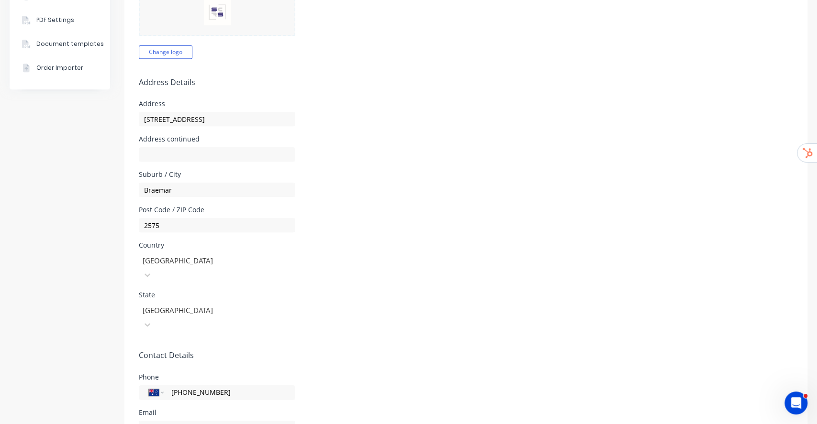
click at [394, 213] on div "Post Code / ZIP Code 2575" at bounding box center [466, 220] width 654 height 26
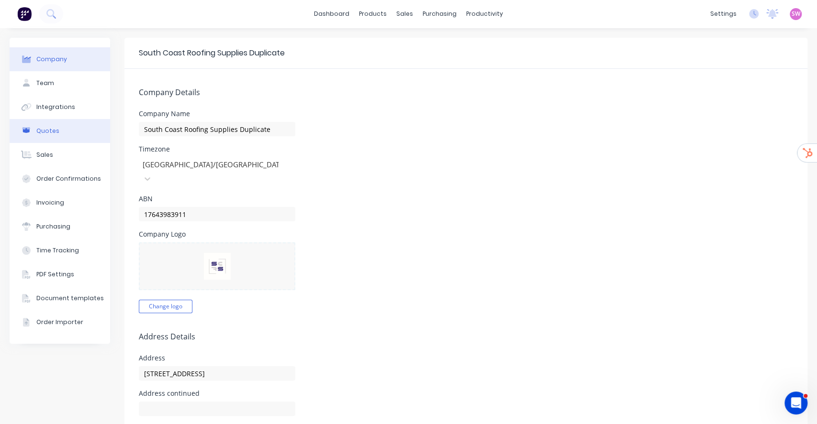
scroll to position [0, 0]
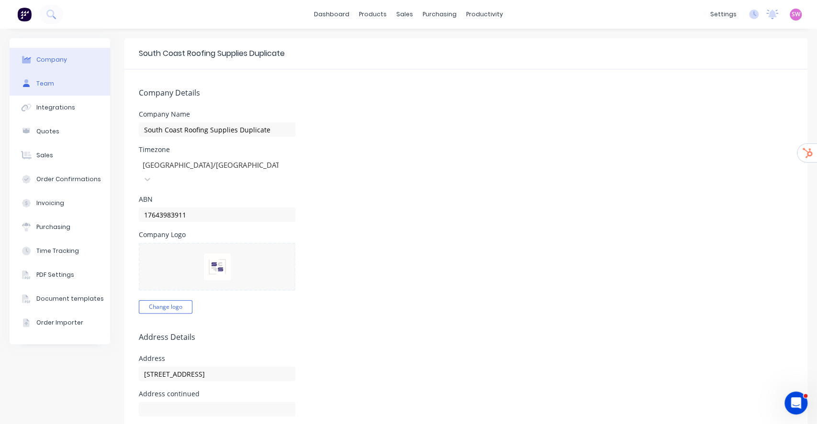
click at [49, 86] on div "Team" at bounding box center [45, 83] width 18 height 9
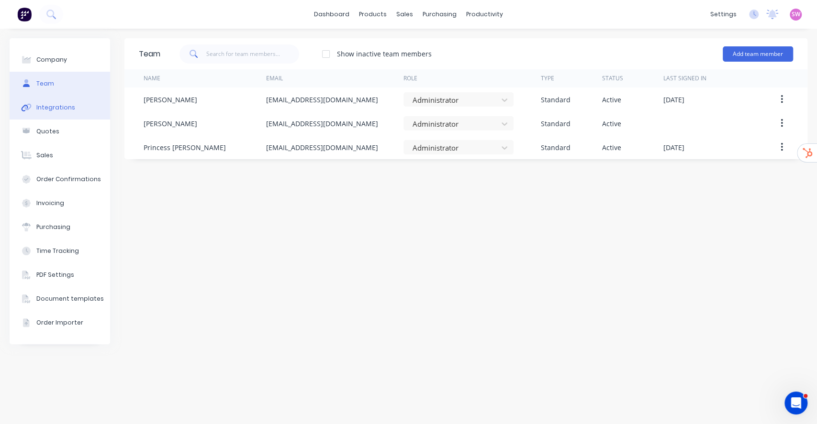
click at [52, 111] on div "Integrations" at bounding box center [55, 107] width 39 height 9
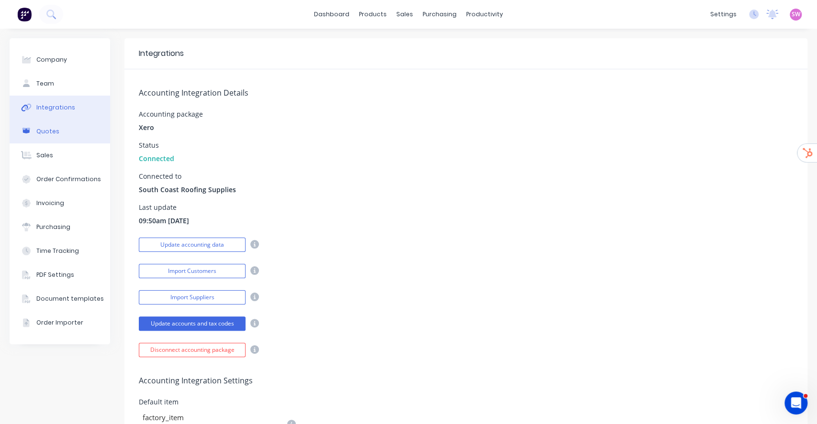
click at [50, 135] on div "Quotes" at bounding box center [47, 131] width 23 height 9
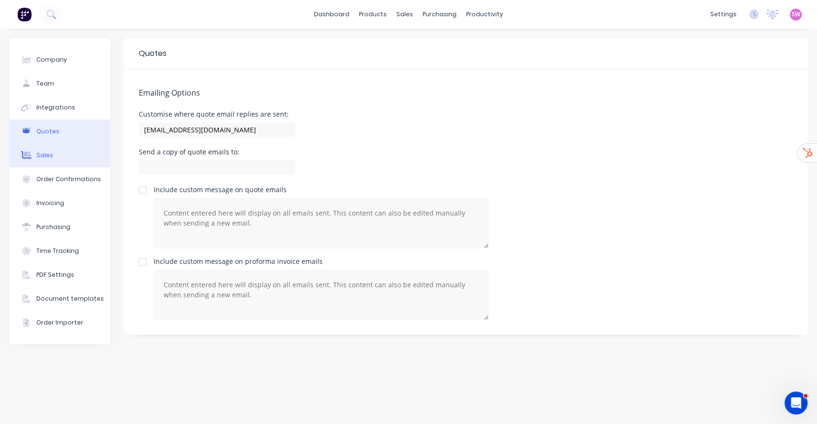
click at [59, 157] on button "Sales" at bounding box center [60, 156] width 100 height 24
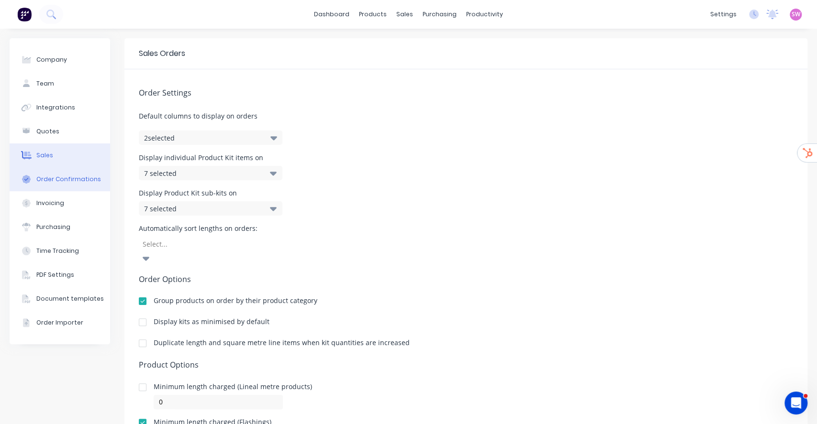
click at [54, 179] on div "Order Confirmations" at bounding box center [68, 179] width 65 height 9
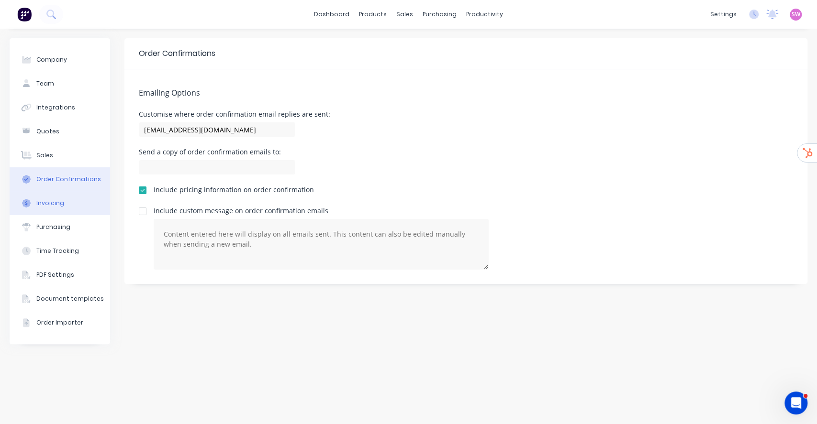
click at [54, 211] on button "Invoicing" at bounding box center [60, 203] width 100 height 24
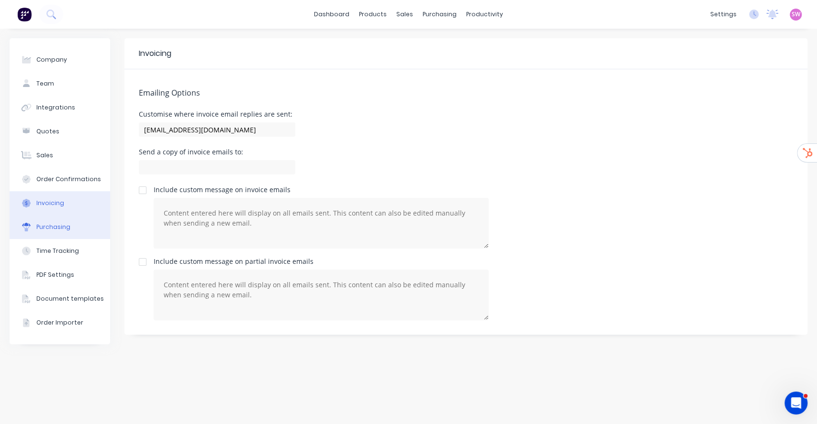
click at [54, 221] on button "Purchasing" at bounding box center [60, 227] width 100 height 24
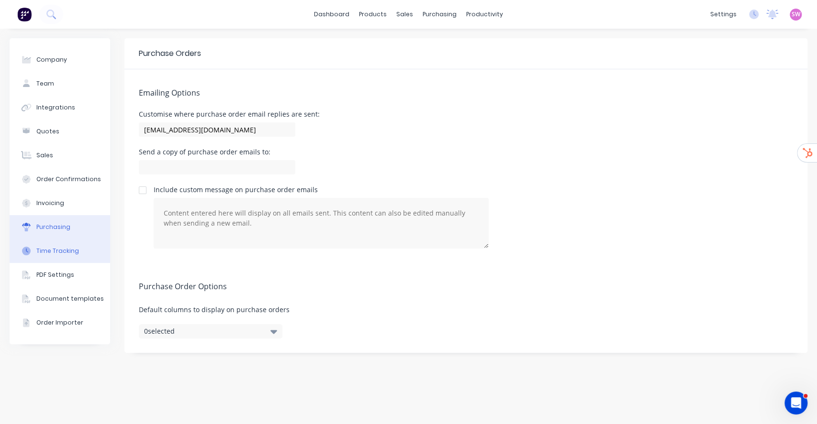
click at [52, 256] on button "Time Tracking" at bounding box center [60, 251] width 100 height 24
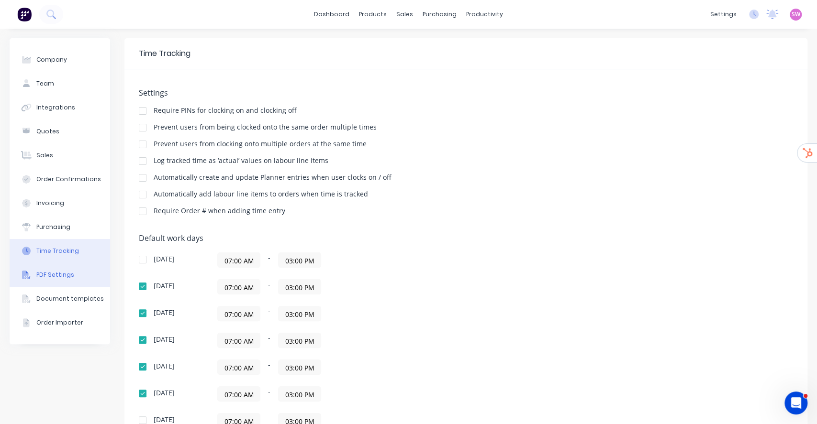
click at [54, 268] on button "PDF Settings" at bounding box center [60, 275] width 100 height 24
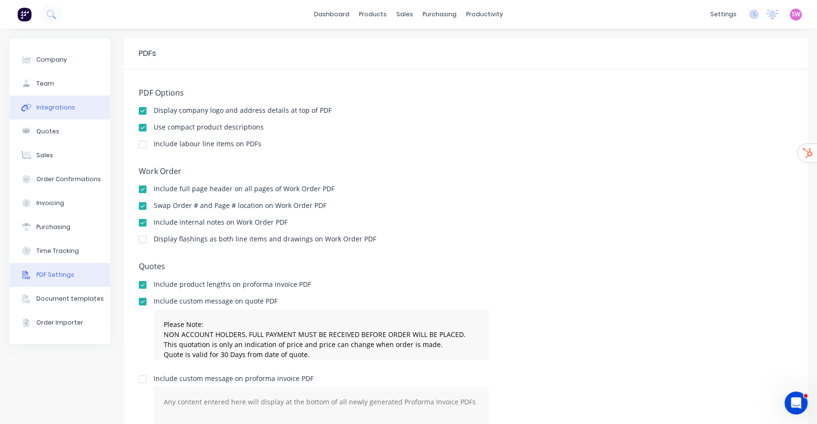
click at [47, 99] on button "Integrations" at bounding box center [60, 108] width 100 height 24
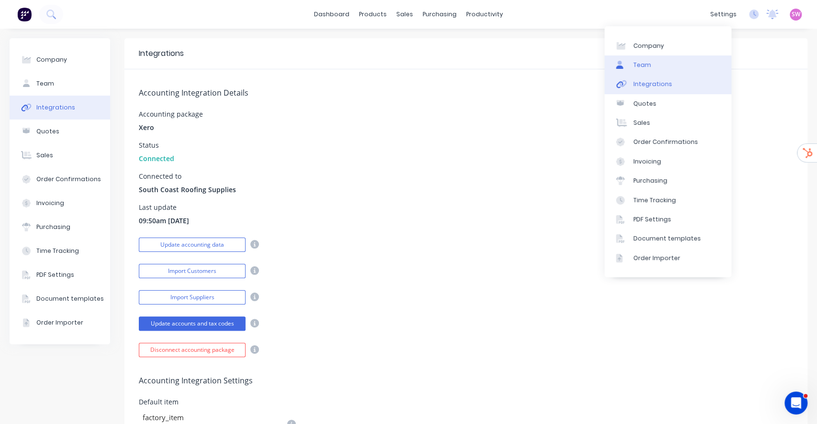
click at [673, 66] on link "Team" at bounding box center [667, 65] width 127 height 19
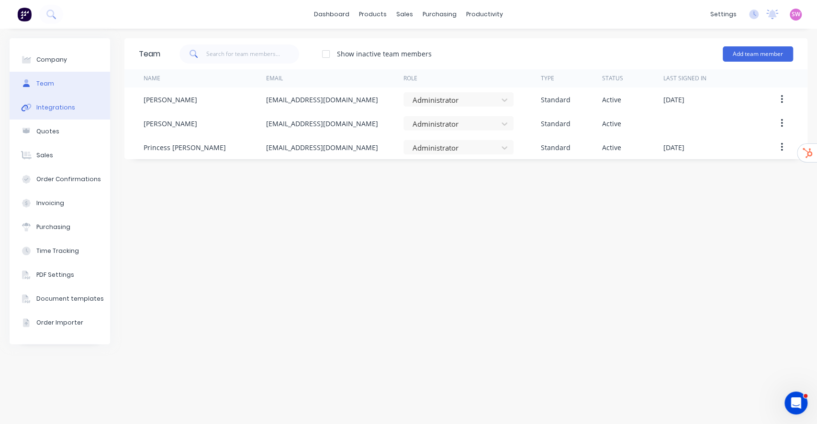
click at [62, 111] on div "Integrations" at bounding box center [55, 107] width 39 height 9
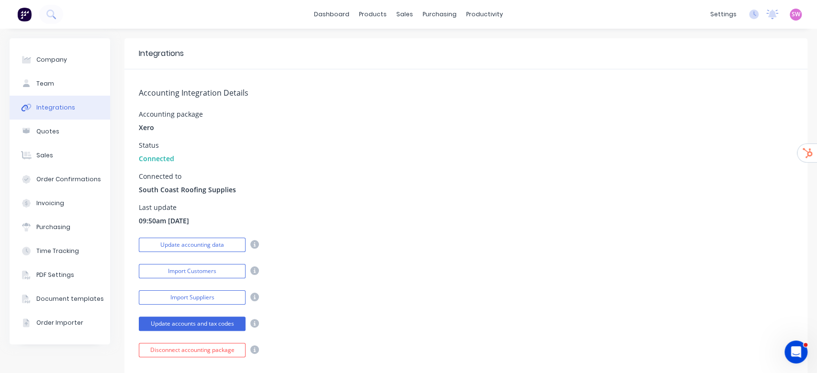
click at [422, 144] on div "Status Connected" at bounding box center [466, 153] width 654 height 22
click at [322, 13] on link "dashboard" at bounding box center [331, 14] width 45 height 14
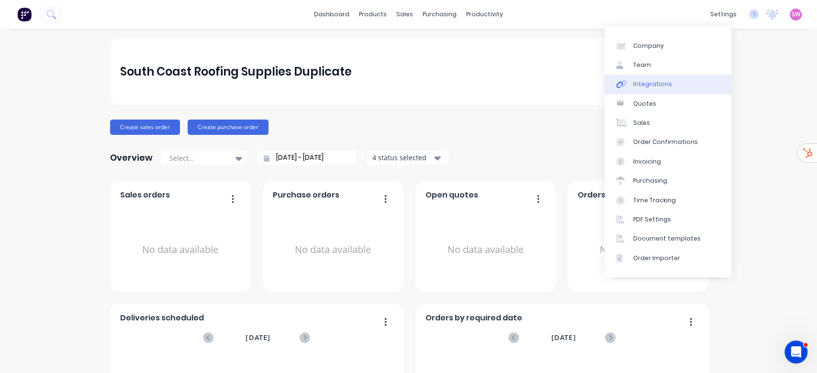
click at [670, 81] on link "Integrations" at bounding box center [667, 84] width 127 height 19
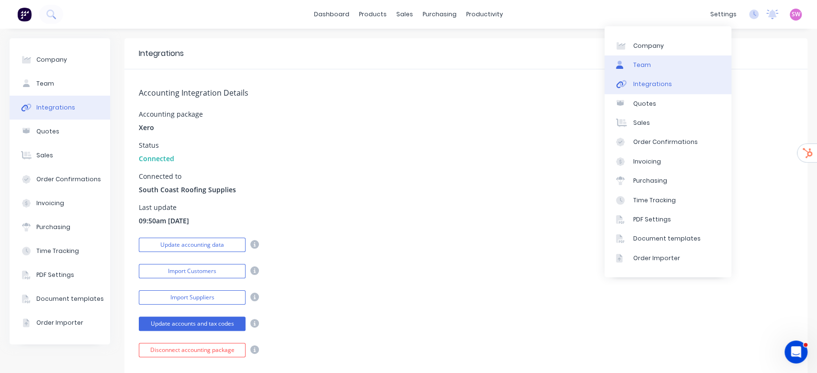
click at [639, 67] on div "Team" at bounding box center [642, 65] width 18 height 9
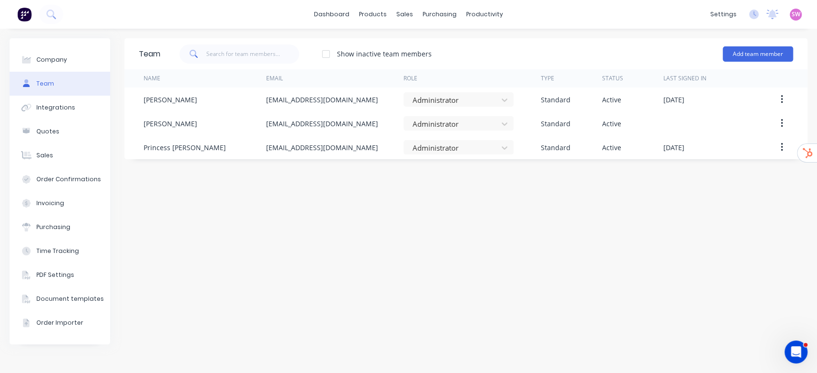
click at [507, 232] on div "Team Show inactive team members Add team member Name Email Role Type Status Las…" at bounding box center [465, 200] width 683 height 325
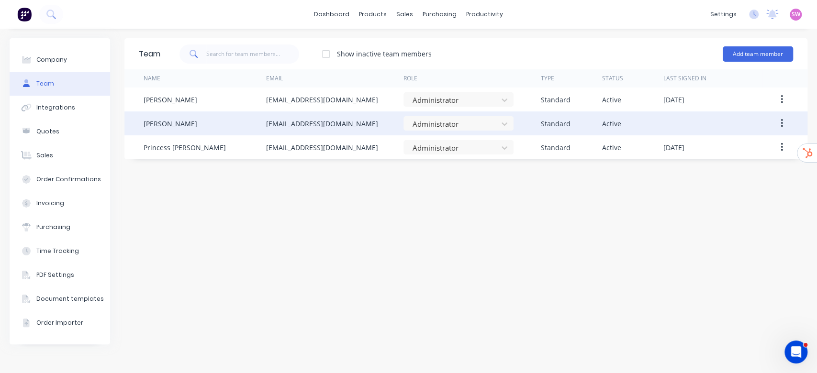
click at [779, 126] on button "button" at bounding box center [781, 123] width 22 height 17
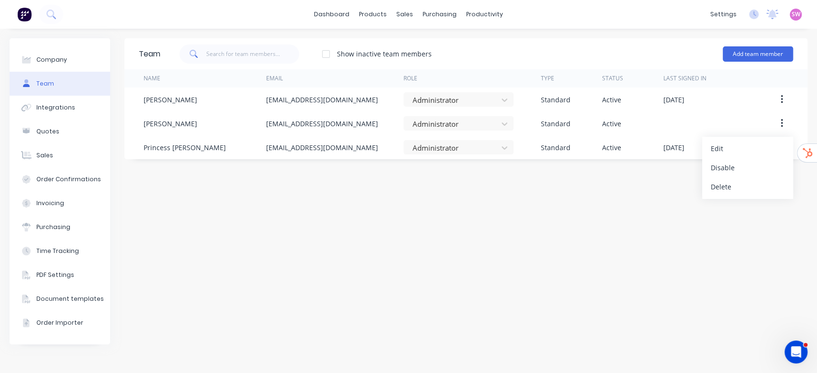
drag, startPoint x: 536, startPoint y: 202, endPoint x: 563, endPoint y: 212, distance: 28.0
click at [549, 205] on div "Team Show inactive team members Add team member Name Email Role Type Status Las…" at bounding box center [465, 200] width 683 height 325
click at [787, 52] on button "Add team member" at bounding box center [758, 53] width 70 height 15
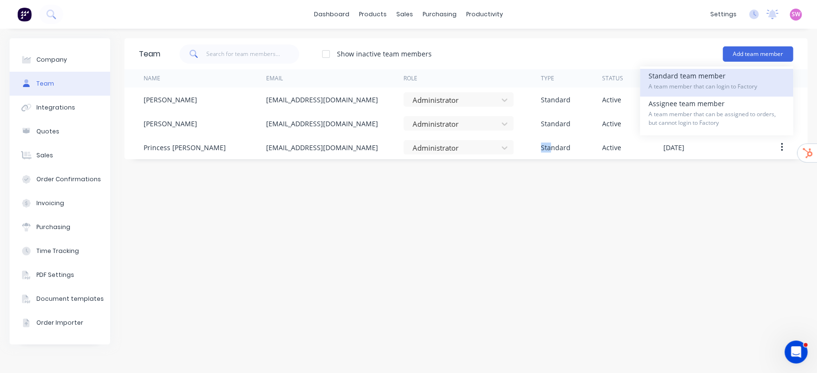
click at [741, 77] on div "Standard team member A team member that can login to Factory" at bounding box center [716, 83] width 136 height 28
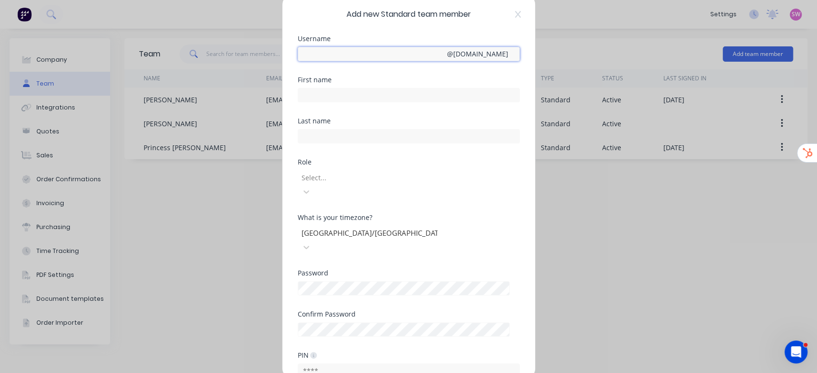
click at [360, 52] on input "text" at bounding box center [409, 54] width 222 height 14
type input "luke+shoalhaven"
click at [498, 70] on div "Username luke+shoalhaven @ Scrs.net.au" at bounding box center [409, 55] width 222 height 41
click at [412, 95] on input "text" at bounding box center [409, 95] width 222 height 14
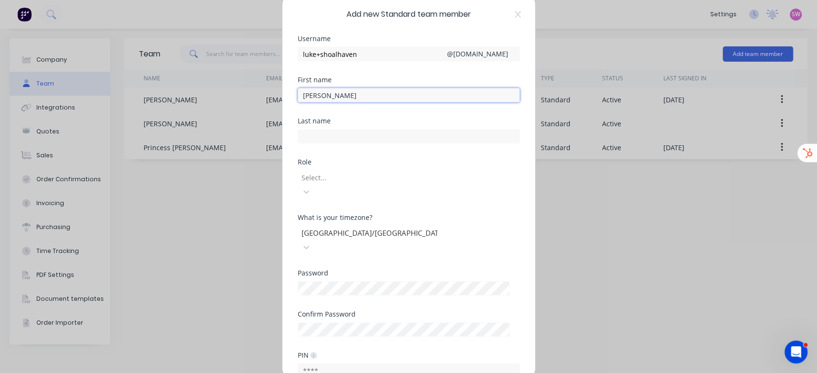
type input "Luke"
type input "Rushton"
click at [404, 109] on div "First name Luke" at bounding box center [409, 97] width 222 height 41
click at [362, 173] on div at bounding box center [370, 178] width 138 height 12
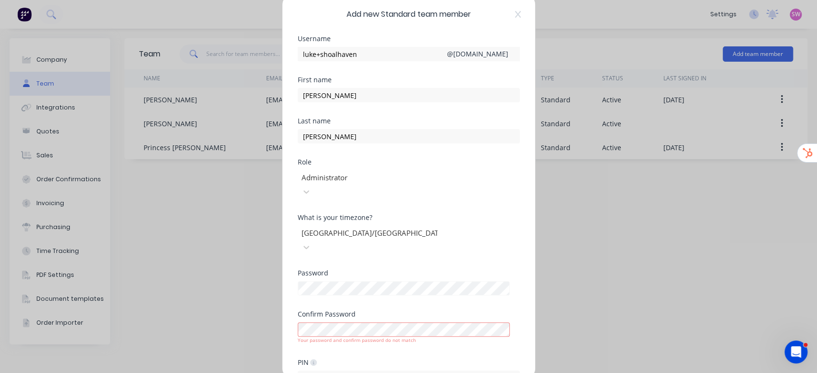
click at [490, 337] on div "Your password and confirm password do not match" at bounding box center [409, 340] width 222 height 7
click at [496, 300] on body "dashboard products sales purchasing productivity dashboard products Product Cat…" at bounding box center [408, 186] width 817 height 373
click at [478, 311] on div "Confirm Password" at bounding box center [409, 314] width 222 height 7
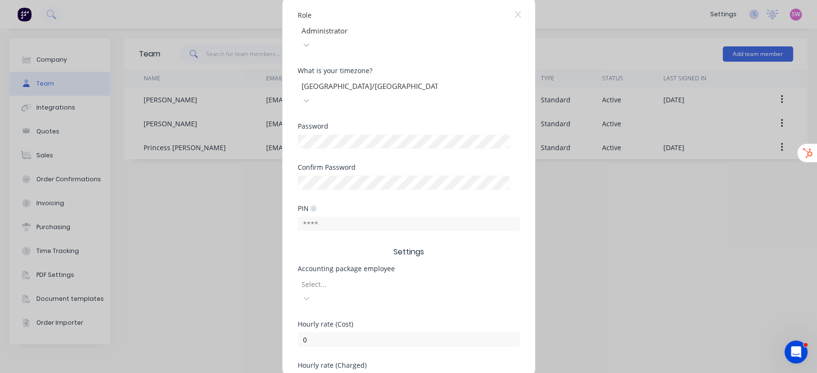
scroll to position [158, 0]
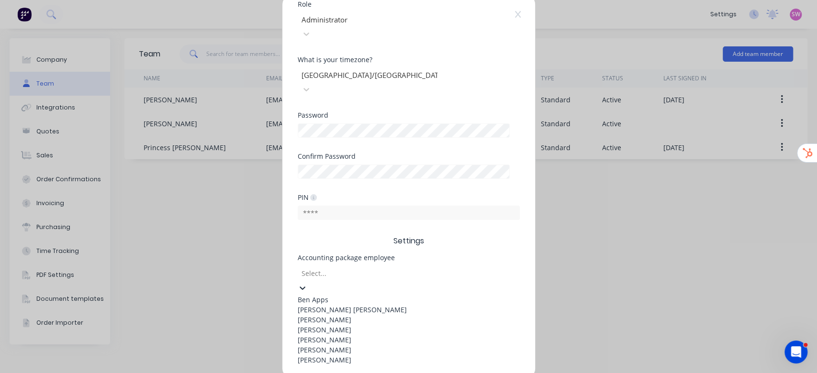
click at [415, 266] on div "Select..." at bounding box center [370, 273] width 144 height 14
type input "luke"
click at [354, 295] on div "Luke Rushton" at bounding box center [409, 300] width 222 height 10
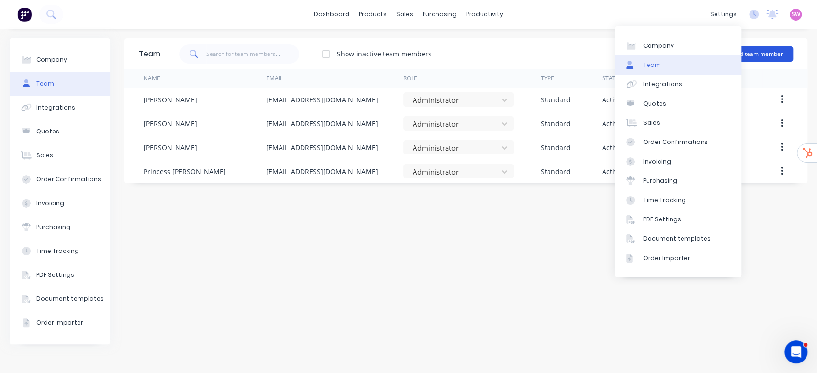
click at [785, 51] on button "Add team member" at bounding box center [758, 53] width 70 height 15
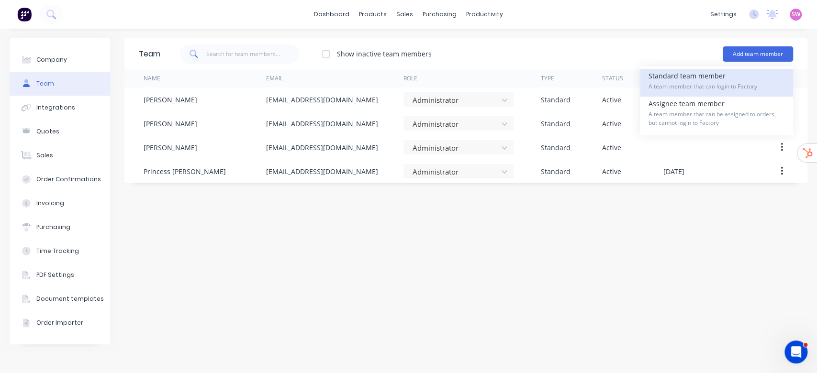
click at [722, 79] on div "Standard team member A team member that can login to Factory" at bounding box center [716, 83] width 136 height 28
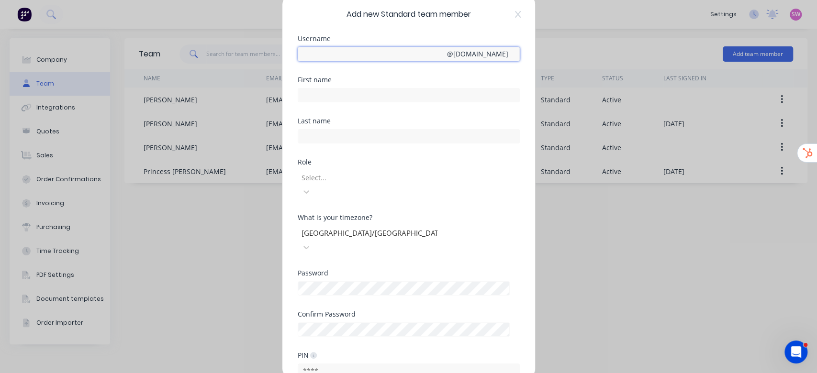
click at [349, 52] on input "text" at bounding box center [409, 54] width 222 height 14
type input "takeoffs+shoalhaven"
click at [506, 80] on div "First name" at bounding box center [409, 80] width 222 height 7
click at [361, 102] on div "First name" at bounding box center [409, 97] width 222 height 41
click at [366, 95] on input "text" at bounding box center [409, 95] width 222 height 14
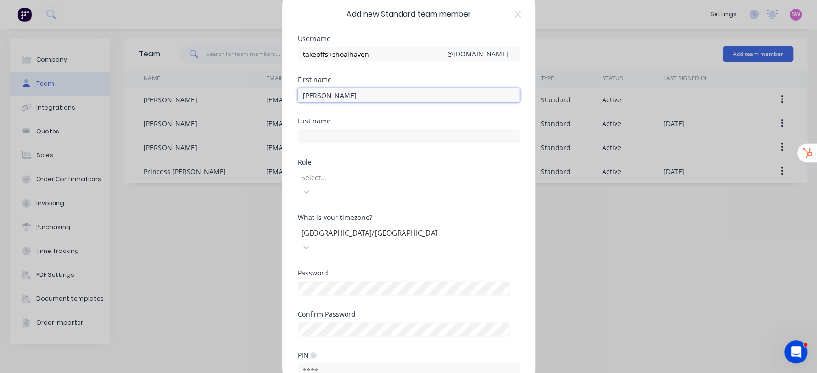
type input "Trevor"
type input "Delaney"
click at [368, 182] on div at bounding box center [370, 178] width 138 height 12
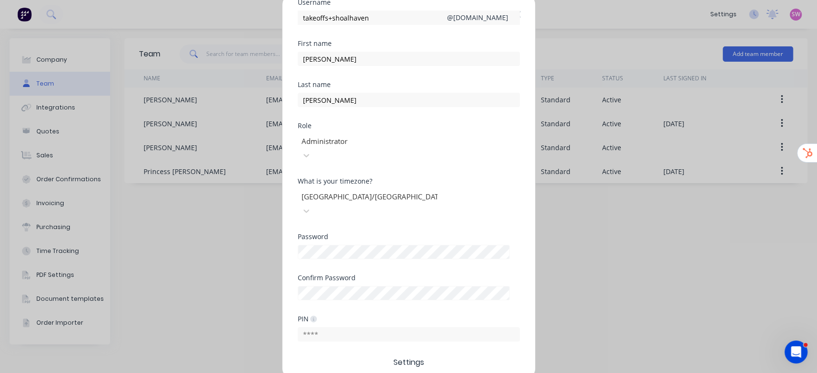
scroll to position [64, 0]
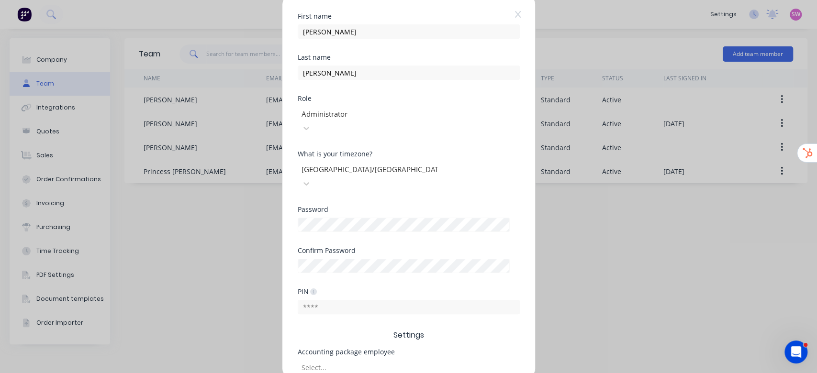
click at [436, 209] on div "Password" at bounding box center [409, 226] width 222 height 41
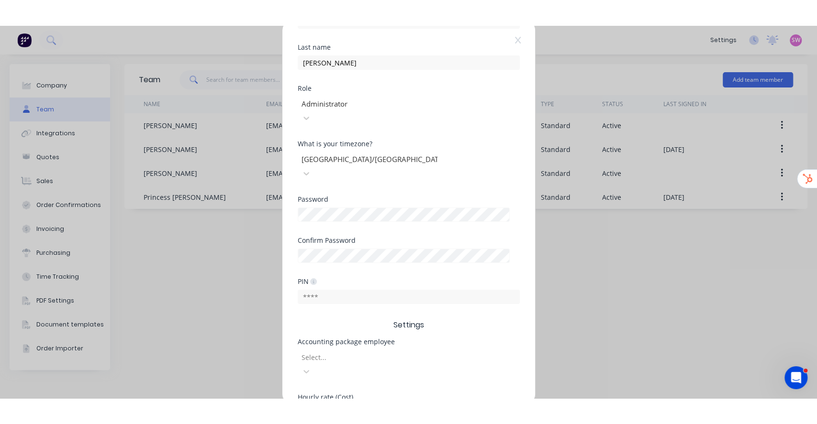
scroll to position [158, 0]
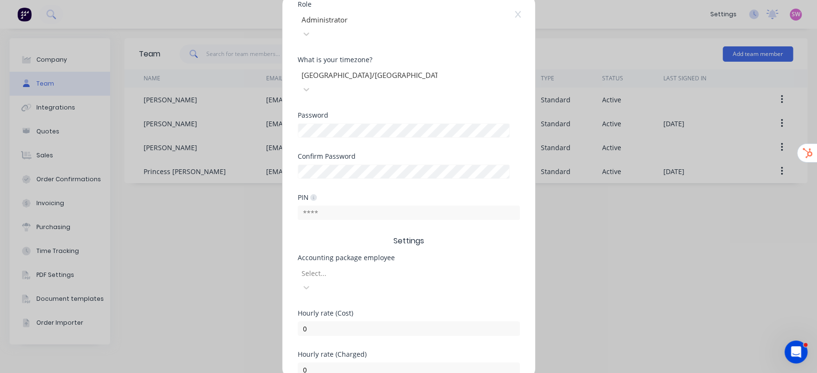
click at [364, 268] on div at bounding box center [370, 274] width 138 height 12
type input "tr"
click at [370, 295] on div "[PERSON_NAME]" at bounding box center [409, 300] width 222 height 10
click at [461, 235] on span "Settings" at bounding box center [409, 240] width 222 height 11
drag, startPoint x: 381, startPoint y: 352, endPoint x: 377, endPoint y: 349, distance: 4.9
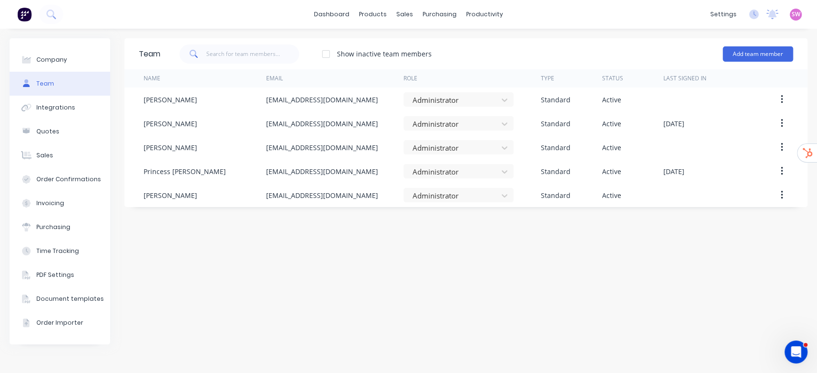
click at [521, 278] on div "Team Show inactive team members Add team member Name Email Role Type Status Las…" at bounding box center [465, 200] width 683 height 325
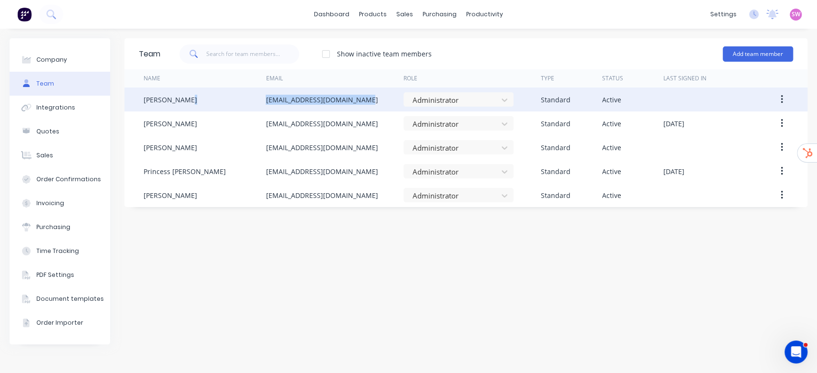
drag, startPoint x: 364, startPoint y: 98, endPoint x: 257, endPoint y: 94, distance: 107.3
click at [257, 94] on div "Luke Rushton luke+shoalhaven@scrs.net.au Administrator Standard Active" at bounding box center [465, 100] width 683 height 24
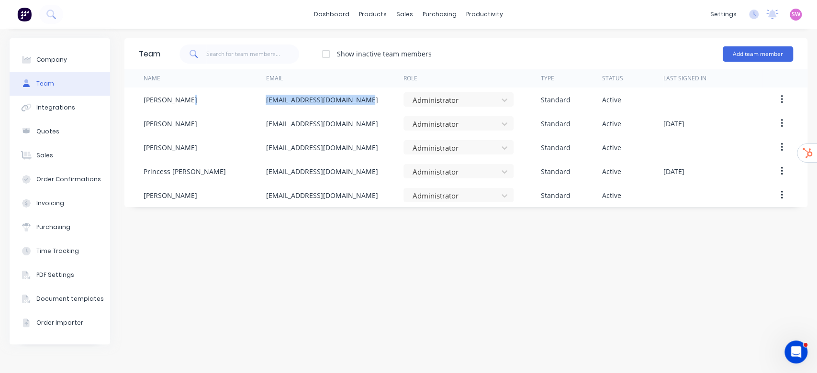
copy div "luke+shoalhaven@scrs.net.au"
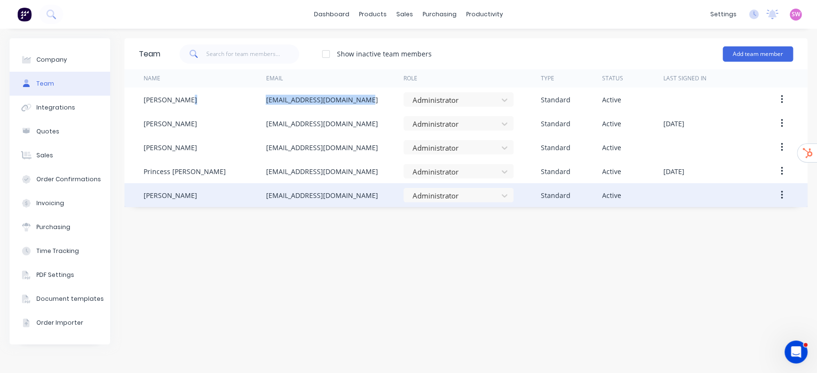
drag, startPoint x: 261, startPoint y: 191, endPoint x: 388, endPoint y: 198, distance: 127.5
click at [388, 198] on div "Trevor Delaney takeoffs+shoalhaven@scrs.net.au Administrator Standard Active" at bounding box center [465, 195] width 683 height 24
copy div "takeoffs+shoalhaven@scrs.net.au"
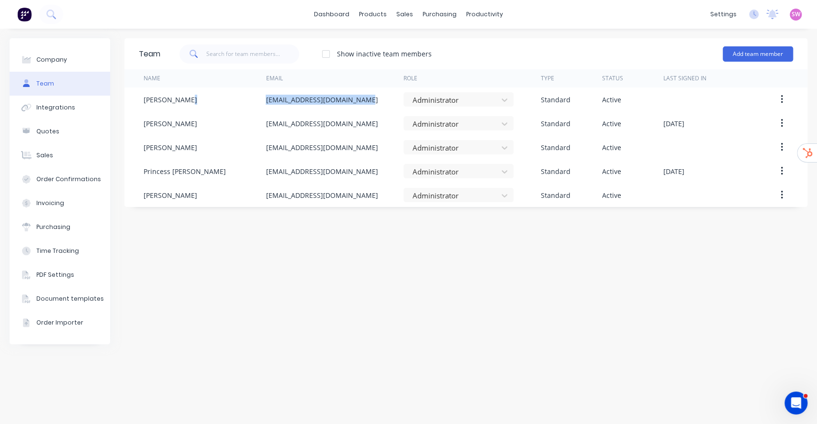
click at [339, 256] on div "Team Show inactive team members Add team member Name Email Role Type Status Las…" at bounding box center [465, 226] width 683 height 377
click at [336, 9] on link "dashboard" at bounding box center [331, 14] width 45 height 14
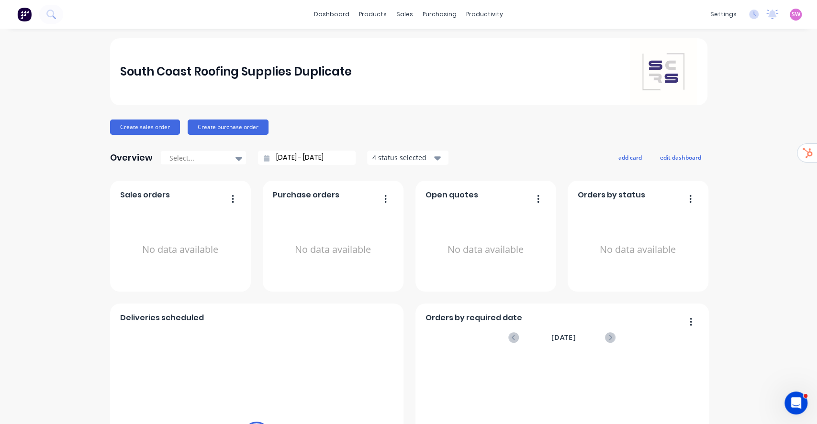
click at [792, 14] on span "SW" at bounding box center [796, 14] width 9 height 9
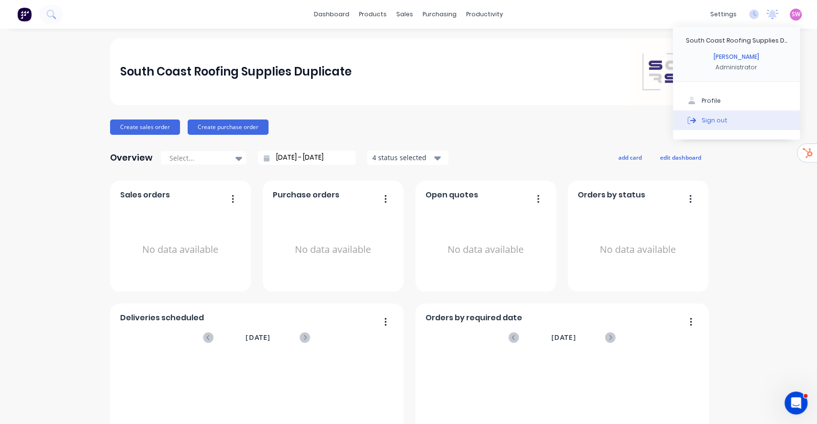
click at [721, 119] on button "Sign out" at bounding box center [736, 120] width 127 height 19
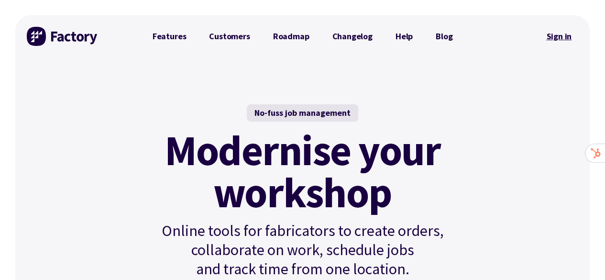
click at [555, 35] on link "Sign in" at bounding box center [559, 36] width 39 height 22
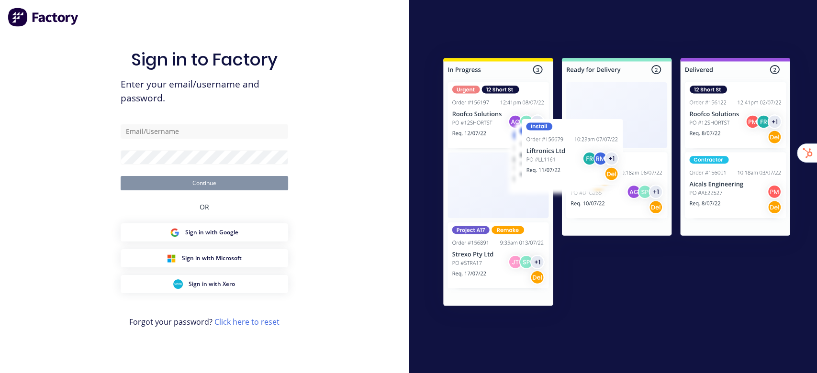
type input "[EMAIL_ADDRESS][DOMAIN_NAME]"
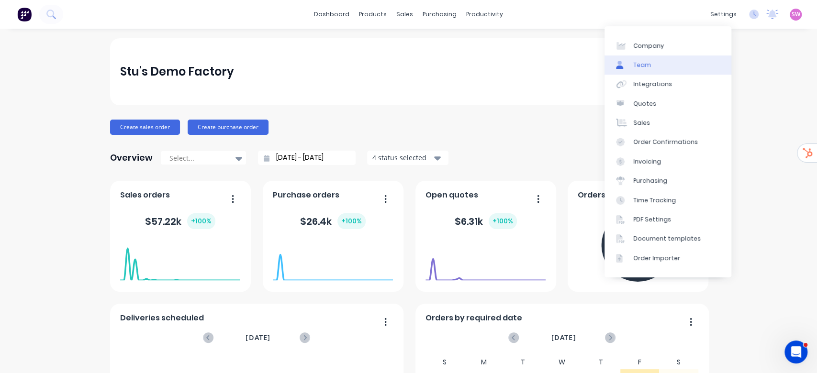
click at [654, 62] on link "Team" at bounding box center [667, 65] width 127 height 19
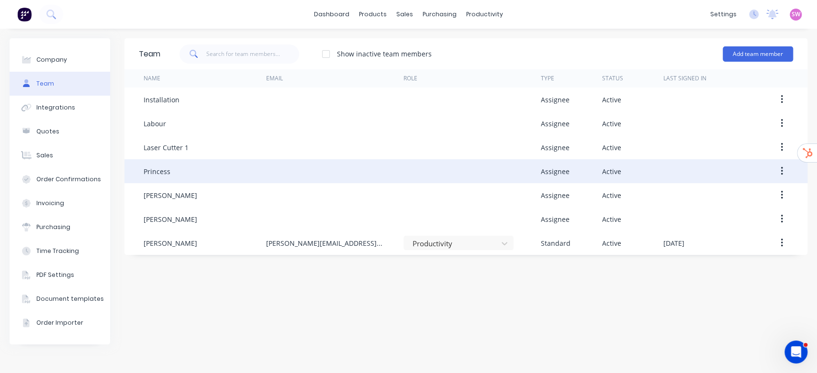
click at [781, 162] on div at bounding box center [777, 171] width 31 height 24
click at [784, 172] on button "button" at bounding box center [781, 171] width 22 height 17
click at [734, 235] on div "Delete" at bounding box center [748, 235] width 74 height 14
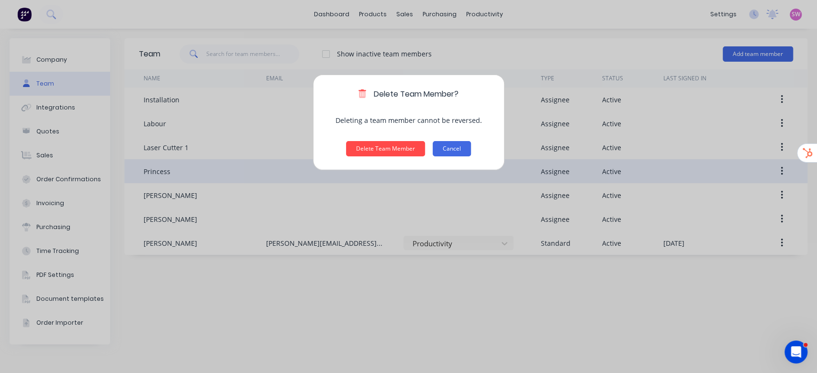
click at [459, 153] on button "Cancel" at bounding box center [452, 148] width 38 height 15
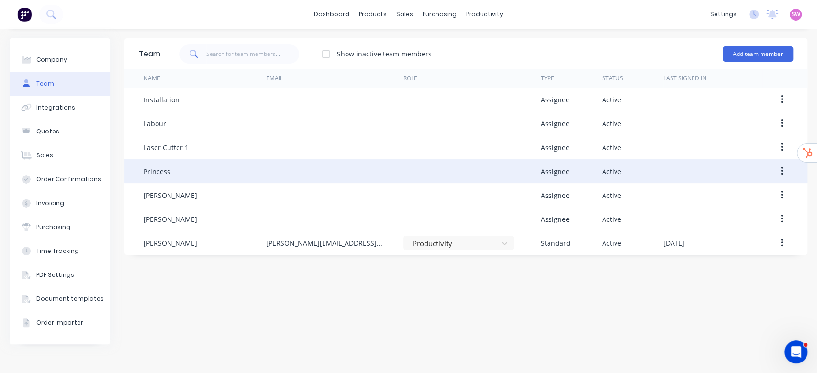
click at [785, 171] on button "button" at bounding box center [781, 171] width 22 height 17
click at [716, 220] on div "Disable" at bounding box center [748, 216] width 74 height 14
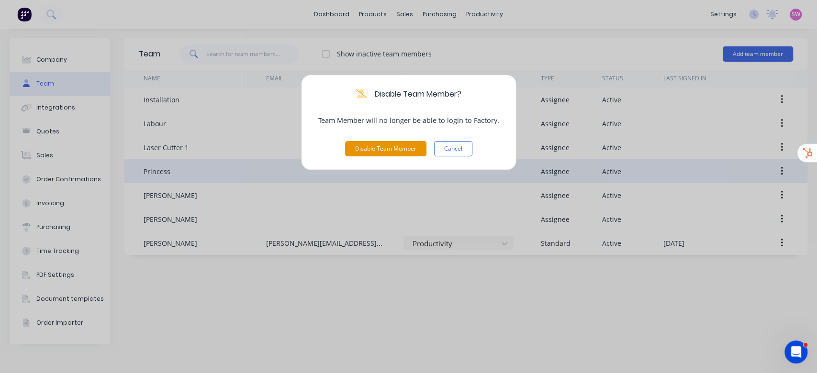
click at [392, 141] on button "Disable Team Member" at bounding box center [385, 148] width 81 height 15
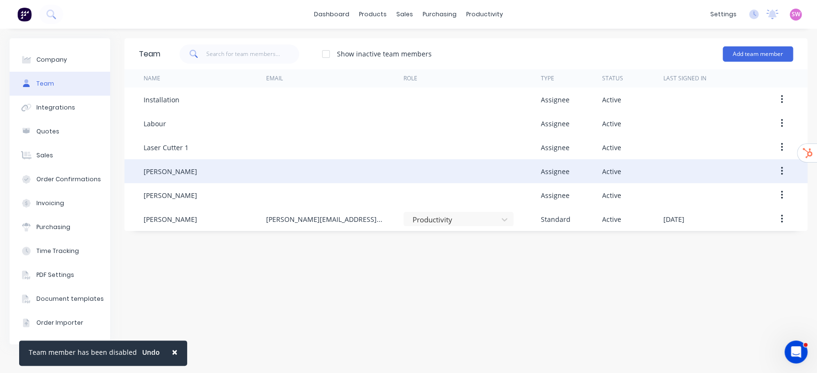
click at [779, 165] on button "button" at bounding box center [781, 171] width 22 height 17
click at [733, 216] on div "Disable" at bounding box center [748, 216] width 74 height 14
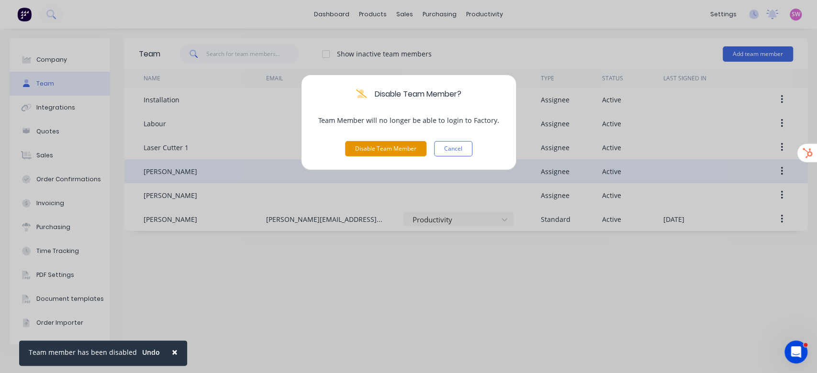
click at [375, 144] on button "Disable Team Member" at bounding box center [385, 148] width 81 height 15
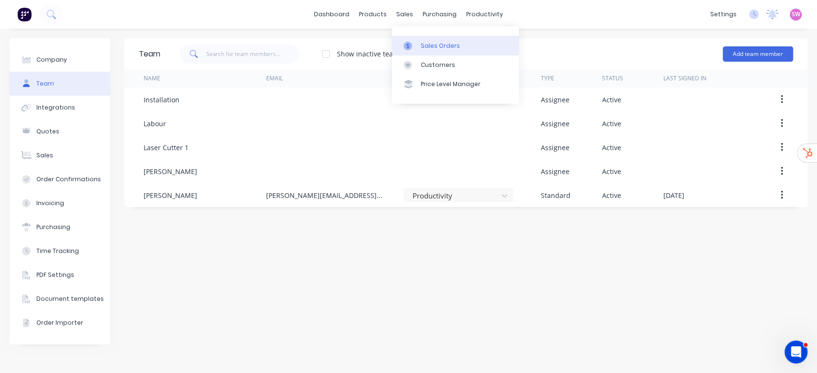
click at [410, 40] on link "Sales Orders" at bounding box center [455, 45] width 127 height 19
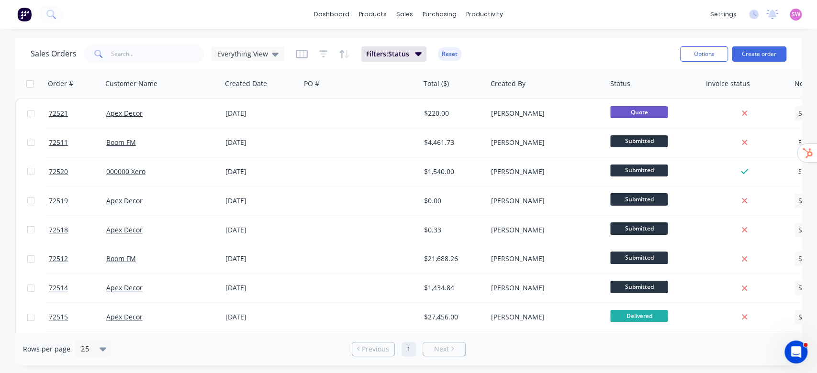
click at [567, 58] on div "Sales Orders Everything View Filters: Status Reset" at bounding box center [352, 53] width 642 height 23
click at [491, 102] on div "Timesheets" at bounding box center [505, 104] width 36 height 9
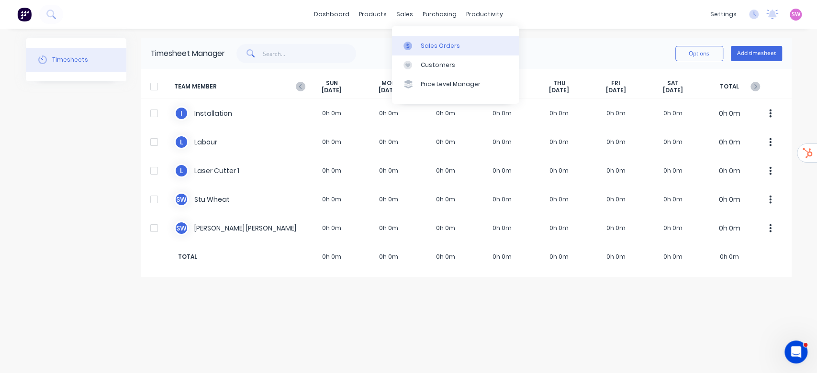
click at [428, 43] on div "Sales Orders" at bounding box center [440, 46] width 39 height 9
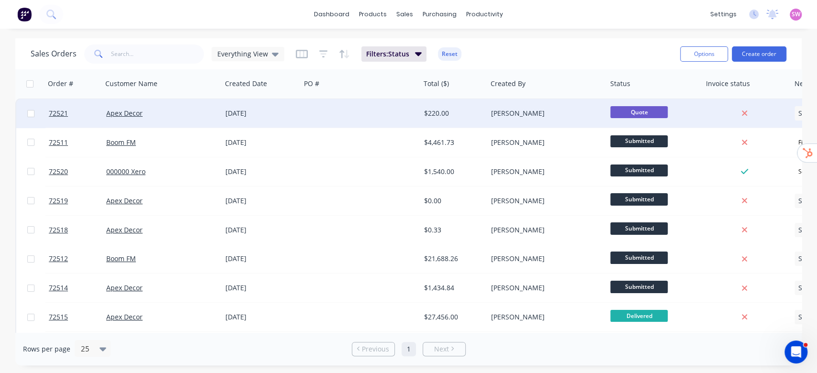
click at [380, 110] on div at bounding box center [361, 113] width 120 height 29
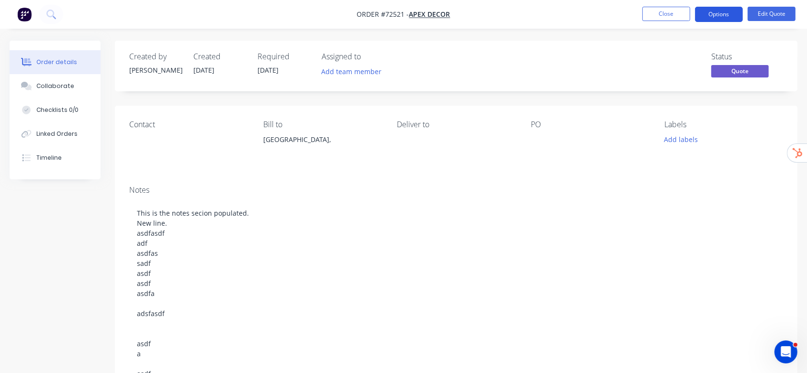
click at [729, 14] on button "Options" at bounding box center [719, 14] width 48 height 15
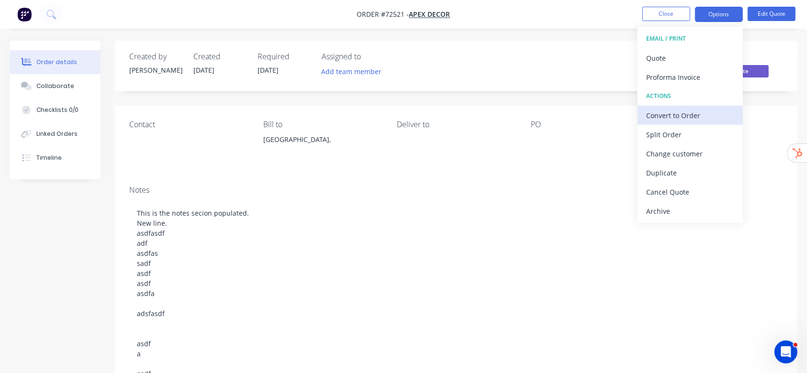
click at [714, 120] on div "Convert to Order" at bounding box center [690, 116] width 88 height 14
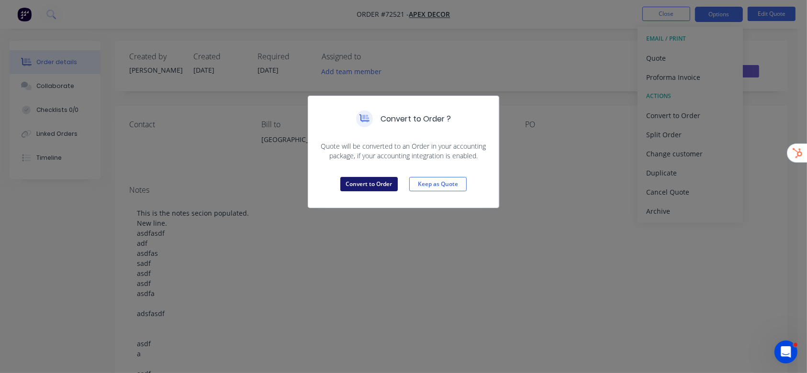
click at [380, 183] on button "Convert to Order" at bounding box center [368, 184] width 57 height 14
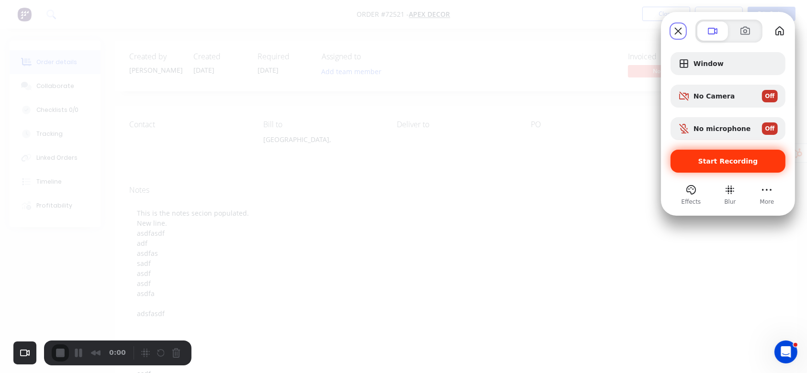
click at [747, 162] on span "Start Recording" at bounding box center [728, 161] width 60 height 8
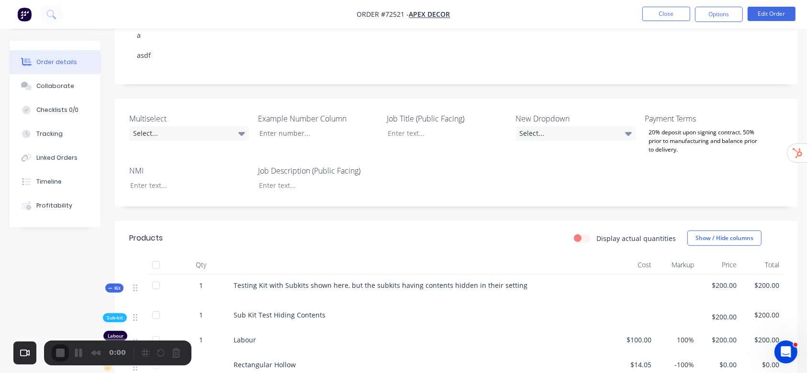
scroll to position [576, 0]
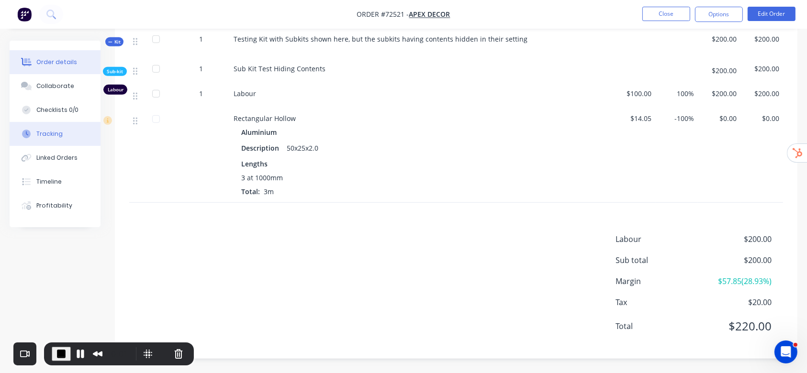
click at [47, 131] on div "Tracking" at bounding box center [49, 134] width 26 height 9
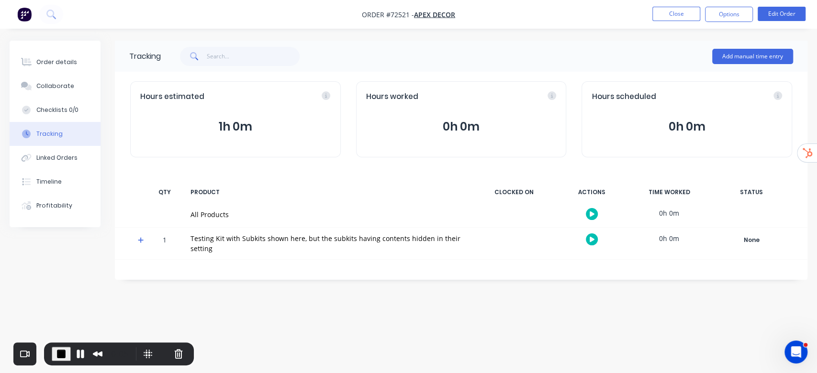
click at [144, 242] on span at bounding box center [143, 242] width 10 height 10
click at [140, 269] on icon at bounding box center [141, 272] width 6 height 7
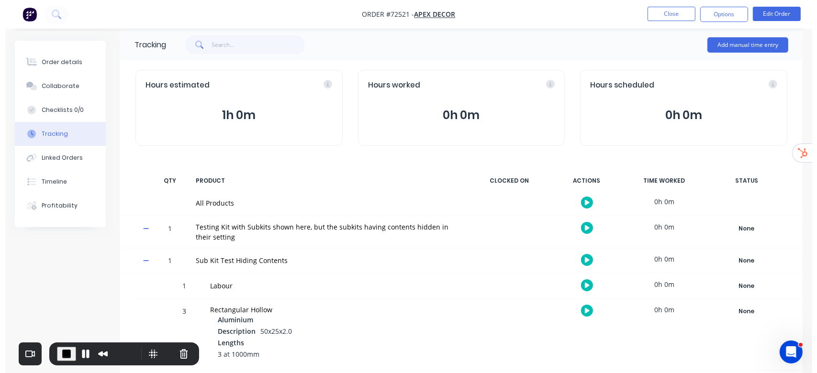
scroll to position [18, 0]
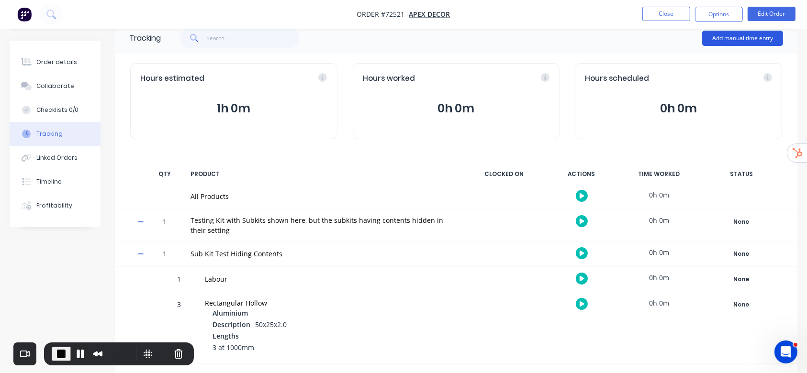
click at [730, 36] on button "Add manual time entry" at bounding box center [742, 38] width 81 height 15
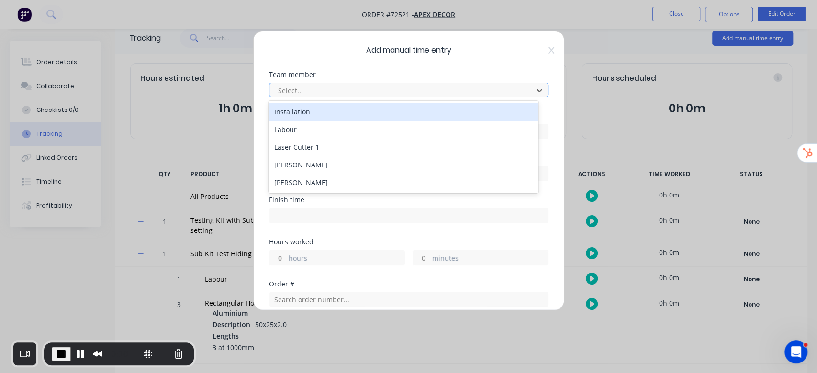
click at [380, 89] on div at bounding box center [402, 91] width 251 height 12
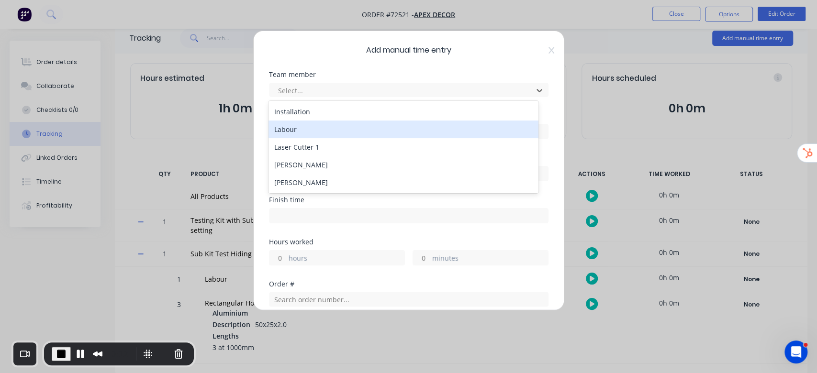
click at [321, 130] on div "Labour" at bounding box center [403, 130] width 270 height 18
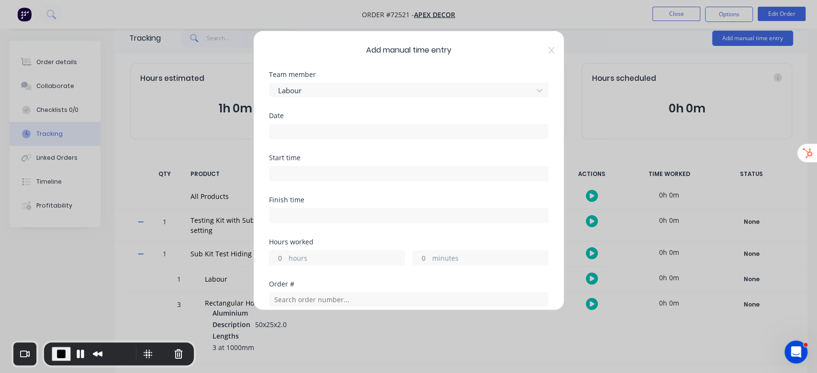
click at [341, 134] on input at bounding box center [408, 131] width 279 height 14
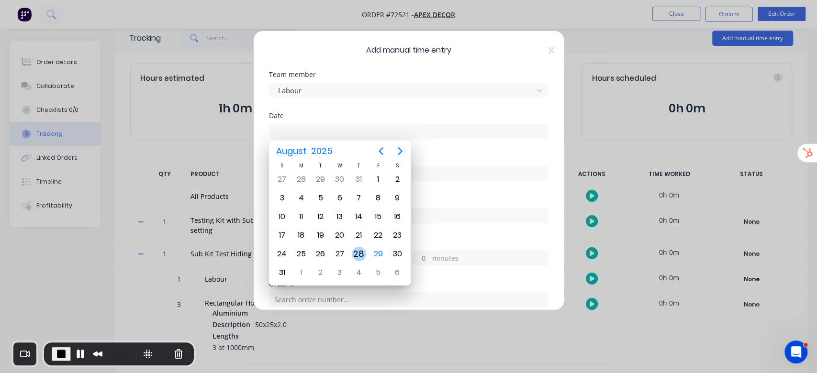
click at [358, 257] on div "28" at bounding box center [359, 254] width 14 height 14
type input "28/08/2025"
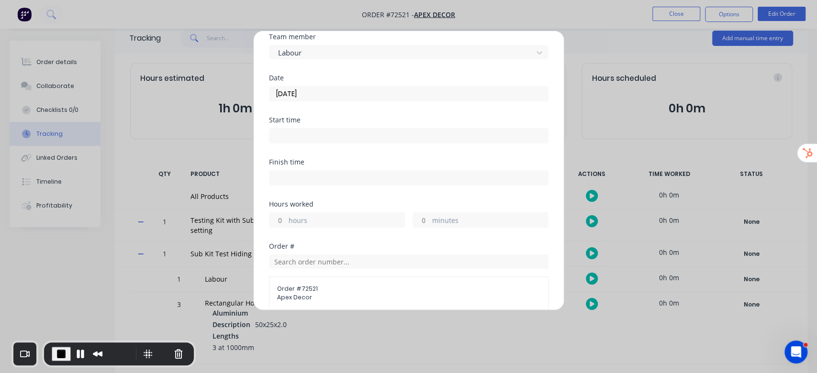
scroll to position [64, 0]
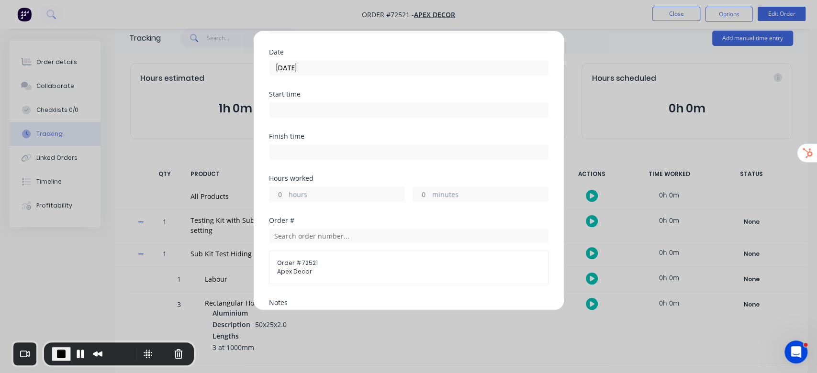
click at [279, 187] on input "hours" at bounding box center [277, 194] width 17 height 14
type input "2"
click at [445, 126] on div "Start time" at bounding box center [408, 112] width 279 height 42
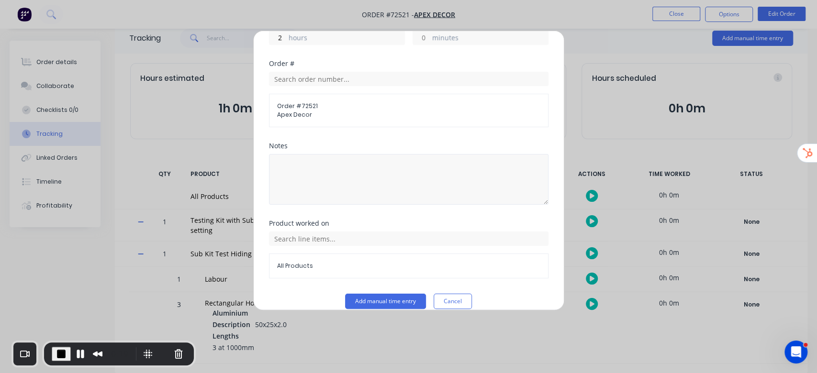
scroll to position [232, 0]
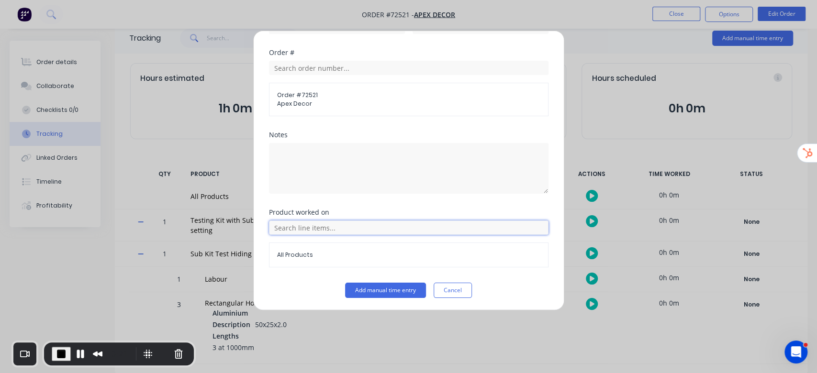
click at [352, 221] on input "text" at bounding box center [408, 228] width 279 height 14
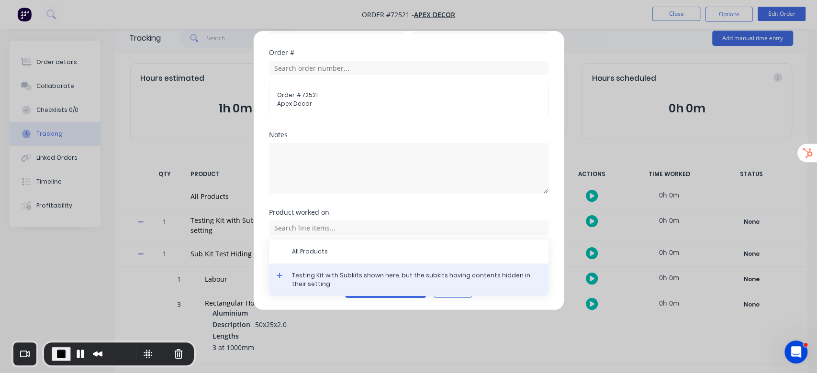
click at [272, 271] on div "Testing Kit with Subkits shown here, but the subkits having contents hidden in …" at bounding box center [408, 280] width 279 height 33
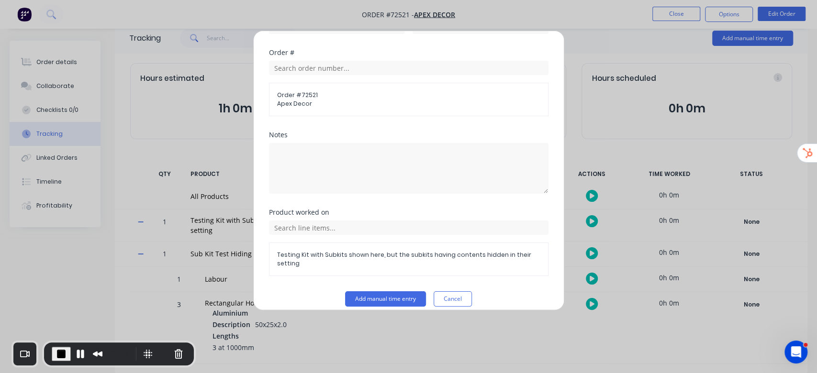
click at [307, 259] on span "Testing Kit with Subkits shown here, but the subkits having contents hidden in …" at bounding box center [408, 259] width 263 height 17
click at [314, 228] on input "text" at bounding box center [408, 228] width 279 height 14
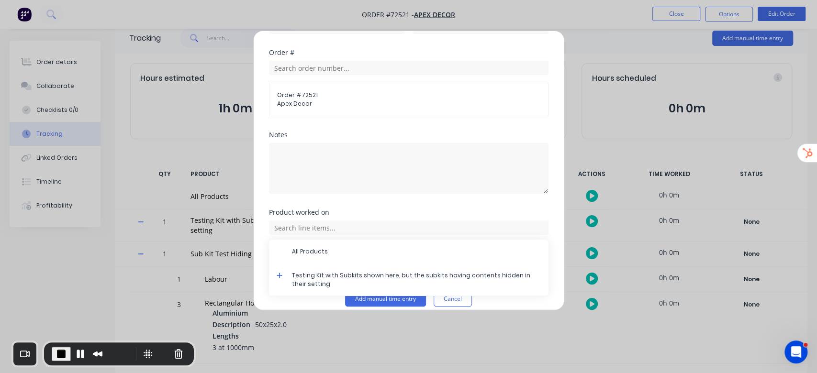
click at [279, 276] on icon at bounding box center [280, 275] width 6 height 7
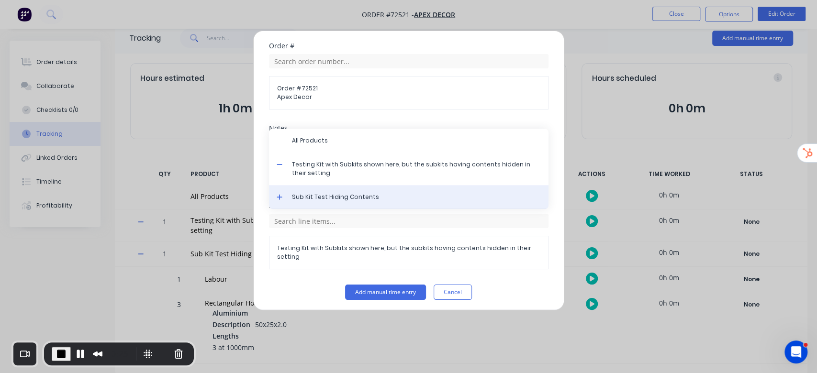
scroll to position [240, 0]
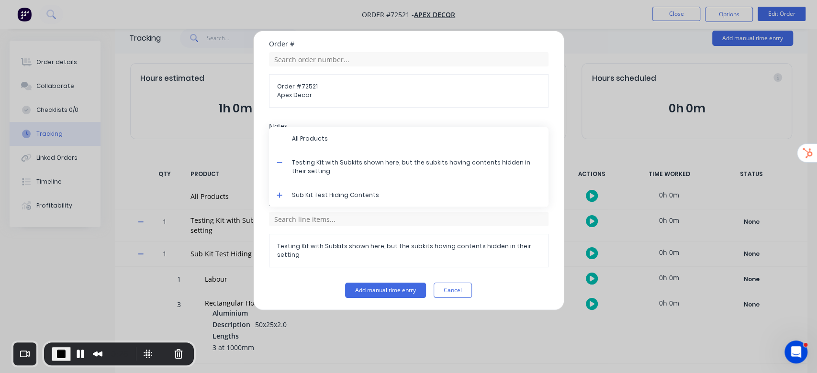
click at [278, 194] on icon at bounding box center [280, 195] width 6 height 6
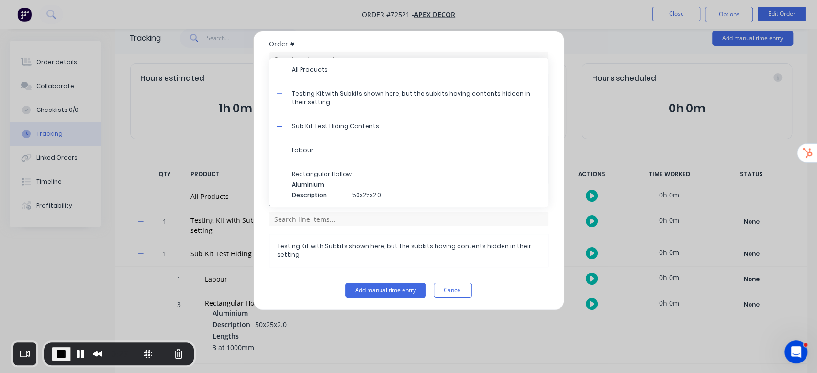
click at [337, 147] on span "Labour" at bounding box center [416, 150] width 249 height 9
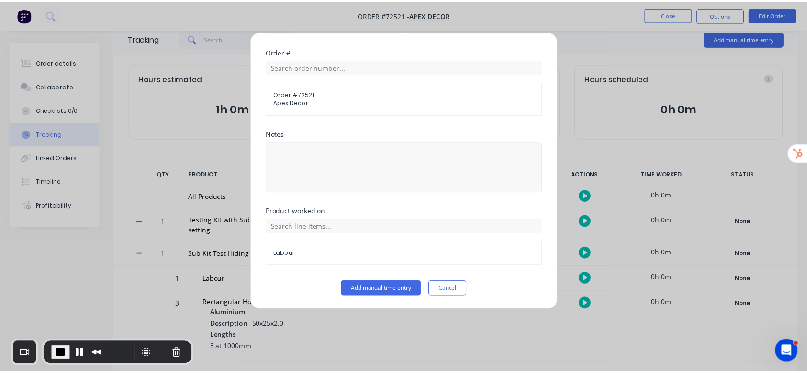
scroll to position [232, 0]
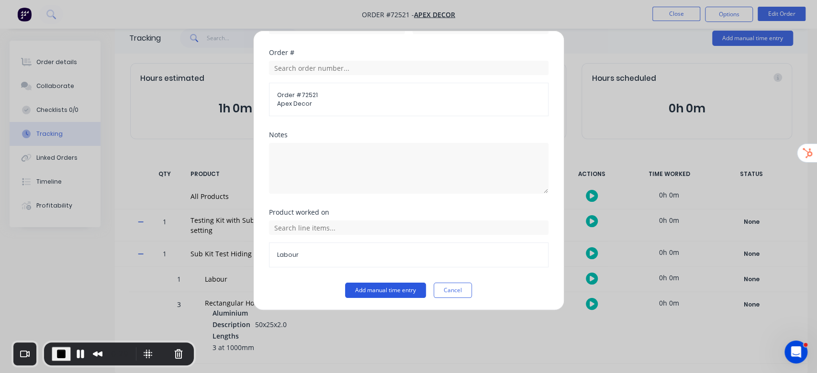
click at [387, 288] on button "Add manual time entry" at bounding box center [385, 290] width 81 height 15
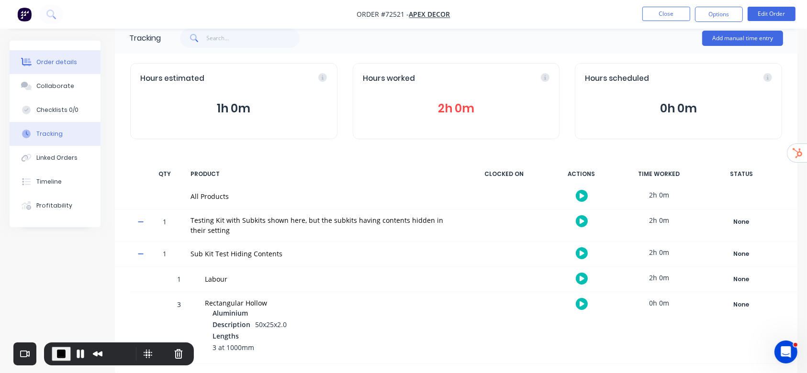
click at [66, 58] on div "Order details" at bounding box center [56, 62] width 41 height 9
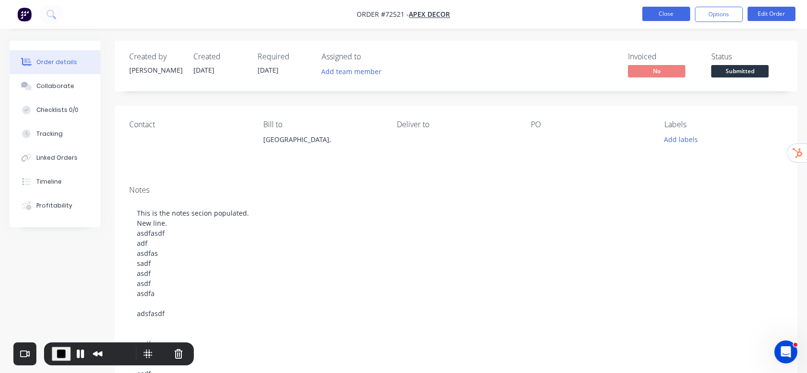
click at [654, 17] on button "Close" at bounding box center [666, 14] width 48 height 14
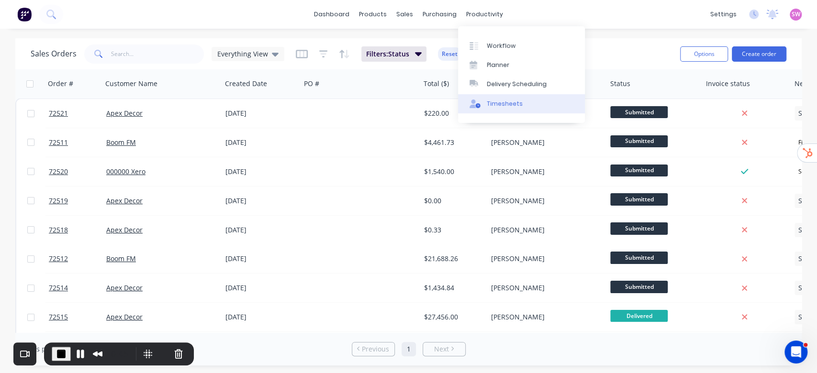
click at [497, 101] on div "Timesheets" at bounding box center [505, 104] width 36 height 9
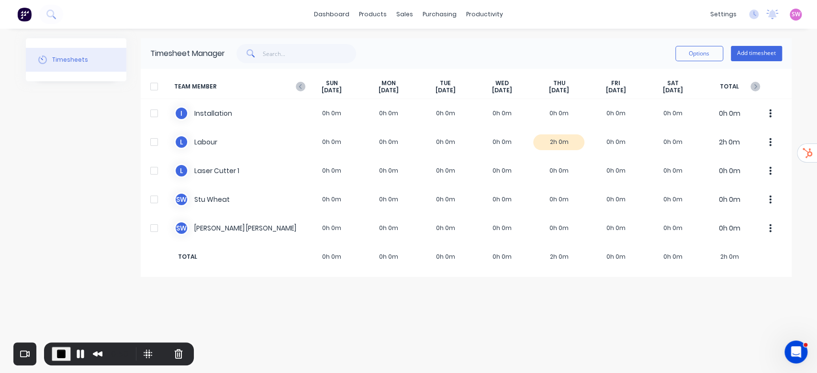
click at [798, 16] on span "SW" at bounding box center [796, 14] width 9 height 9
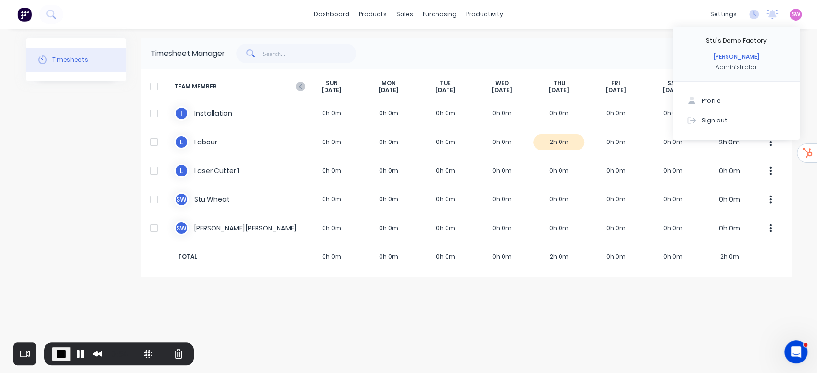
click at [57, 350] on span "End Recording" at bounding box center [61, 353] width 11 height 11
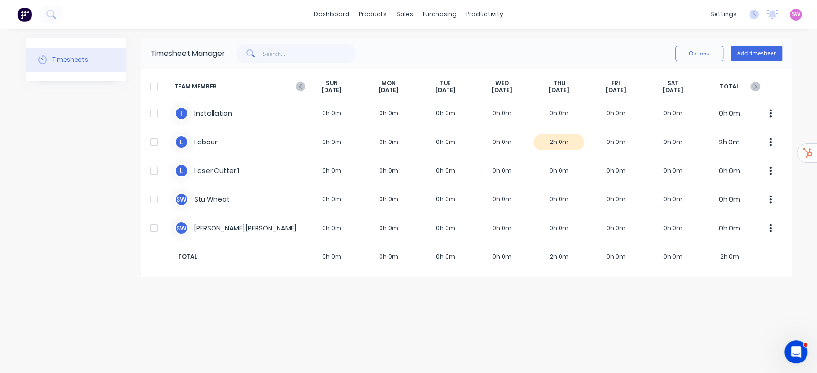
click at [525, 44] on div "Options Add timesheet" at bounding box center [503, 53] width 557 height 19
click at [772, 57] on button "Add timesheet" at bounding box center [756, 53] width 51 height 15
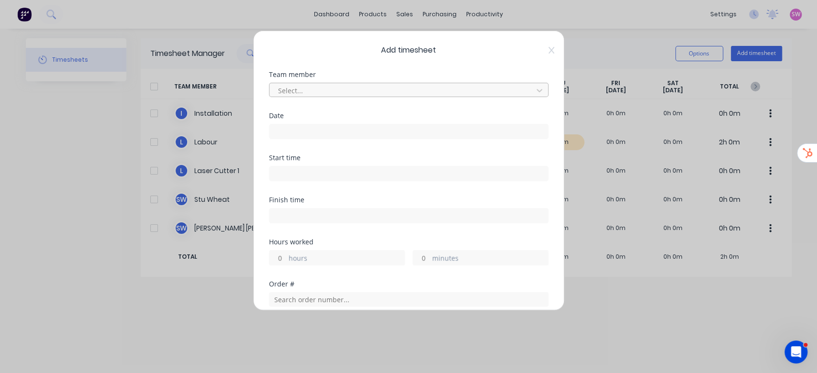
click at [402, 89] on div at bounding box center [402, 91] width 251 height 12
click at [616, 51] on div "Add timesheet Team member 5 results available. Use Up and Down to choose option…" at bounding box center [408, 186] width 817 height 373
click at [548, 48] on icon at bounding box center [551, 50] width 6 height 8
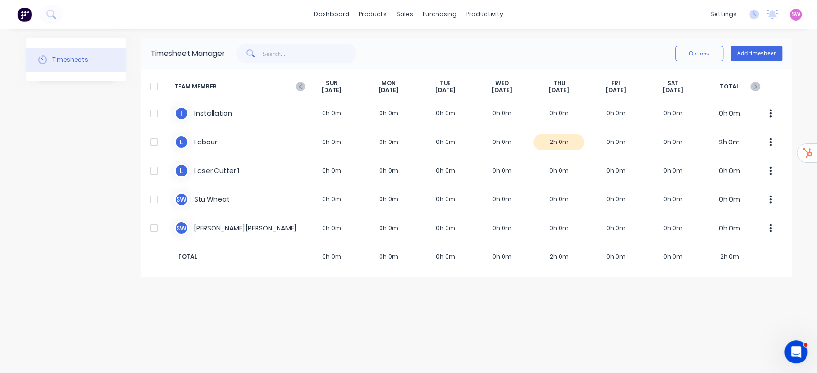
click at [458, 32] on div "dashboard products sales purchasing productivity dashboard products Product Cat…" at bounding box center [408, 186] width 817 height 373
click at [425, 38] on link "Sales Orders" at bounding box center [455, 45] width 127 height 19
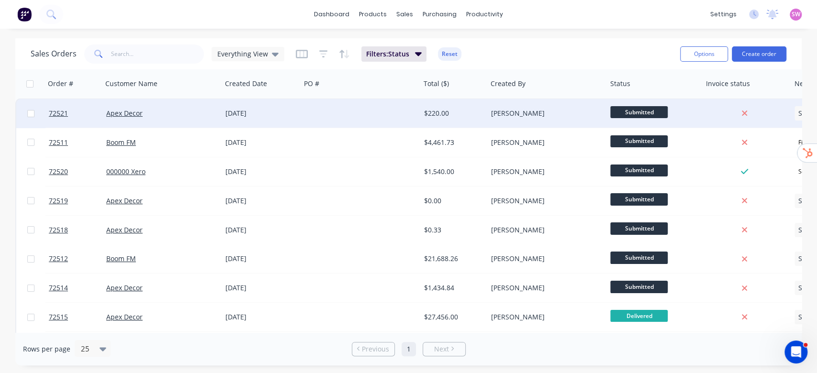
click at [396, 114] on div at bounding box center [361, 113] width 120 height 29
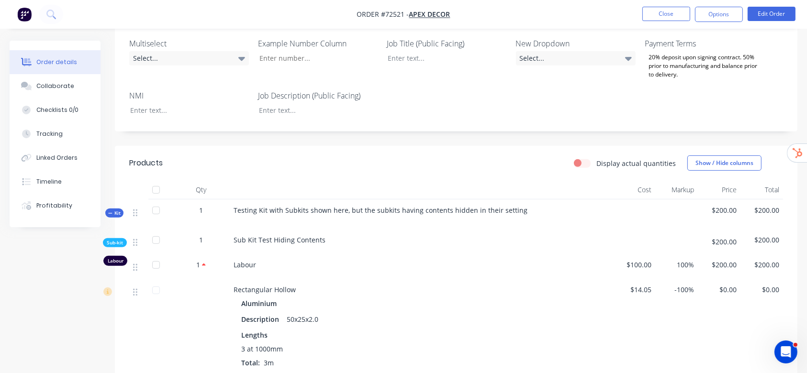
scroll to position [447, 0]
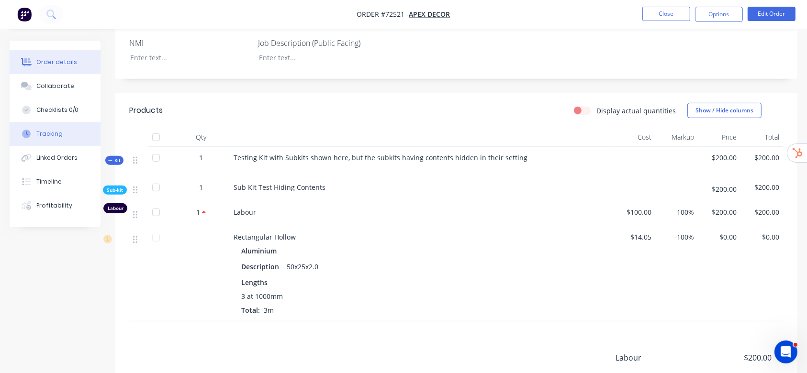
click at [46, 142] on button "Tracking" at bounding box center [55, 134] width 91 height 24
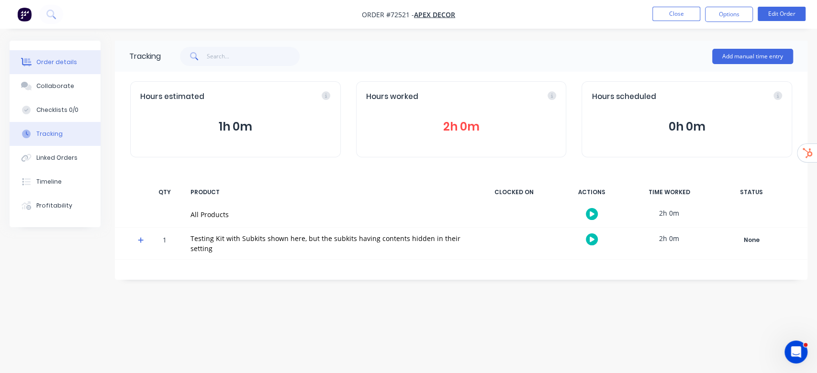
click at [33, 53] on button "Order details" at bounding box center [55, 62] width 91 height 24
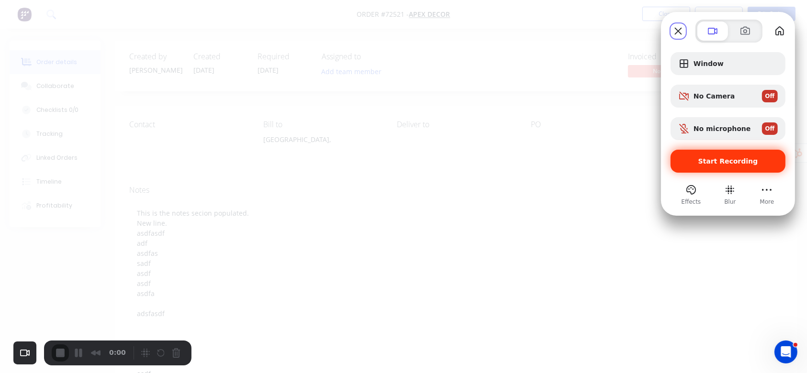
click at [759, 156] on div "Start Recording" at bounding box center [727, 161] width 115 height 23
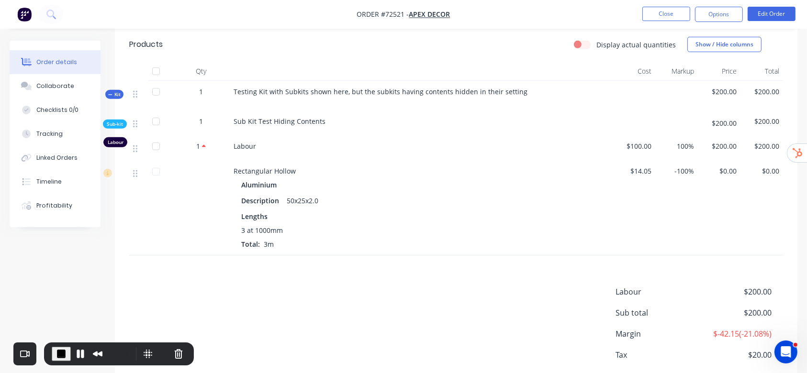
scroll to position [574, 0]
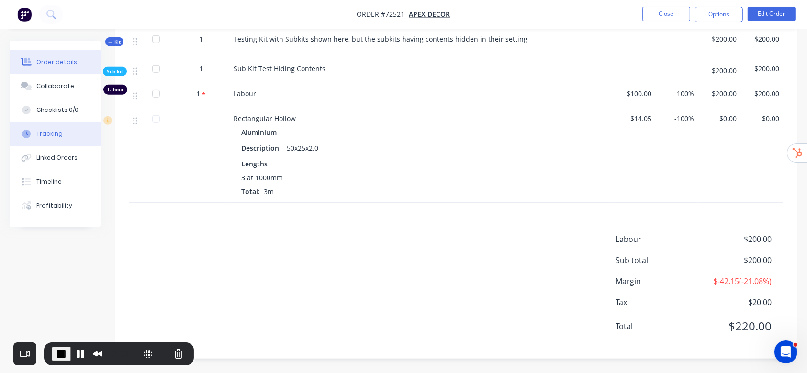
click at [65, 135] on button "Tracking" at bounding box center [55, 134] width 91 height 24
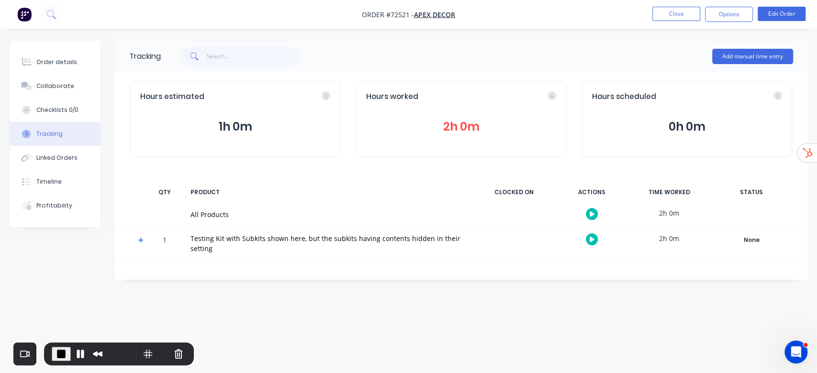
click at [139, 237] on icon at bounding box center [141, 240] width 6 height 7
click at [141, 272] on icon at bounding box center [141, 272] width 6 height 6
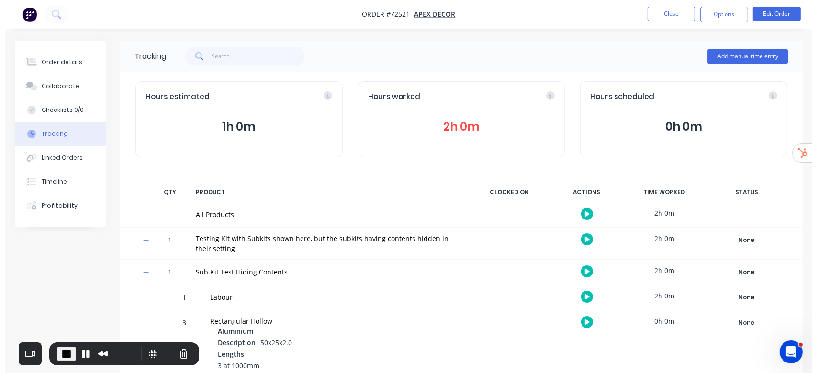
scroll to position [18, 0]
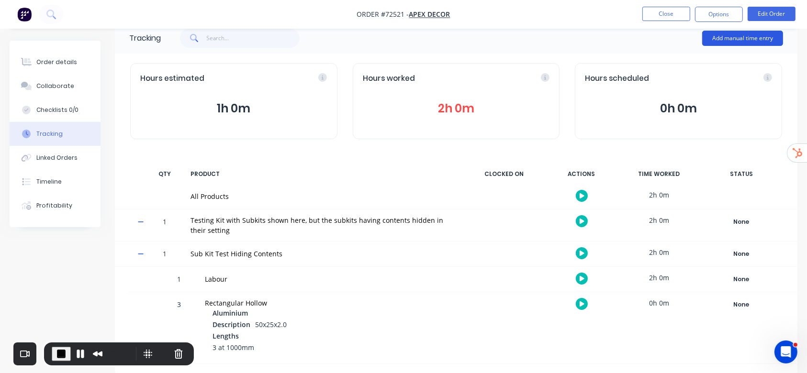
click at [771, 37] on button "Add manual time entry" at bounding box center [742, 38] width 81 height 15
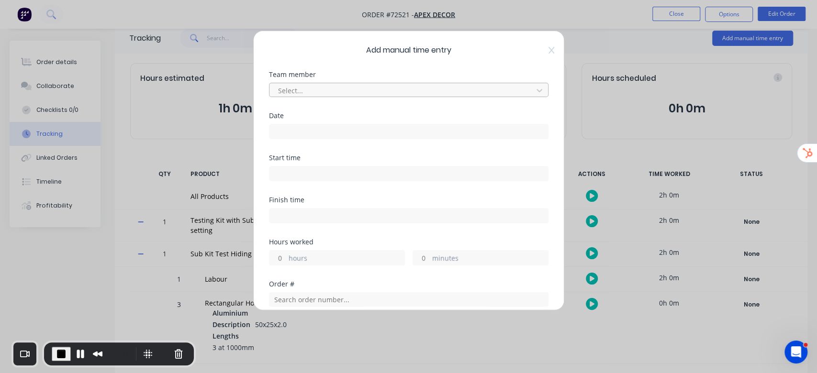
click at [360, 90] on div at bounding box center [402, 91] width 251 height 12
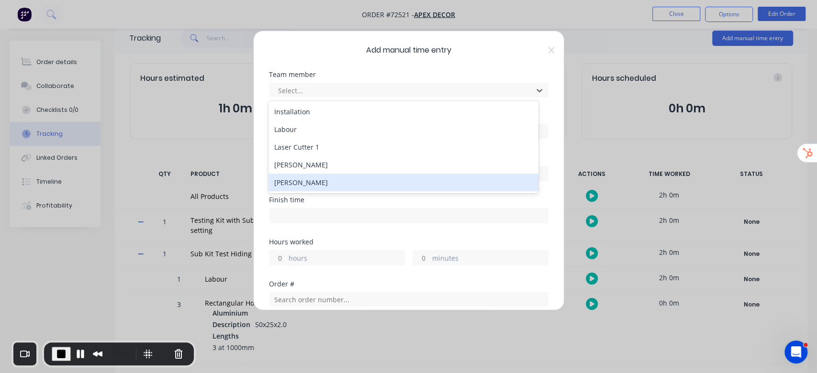
click at [320, 181] on div "[PERSON_NAME]" at bounding box center [403, 183] width 270 height 18
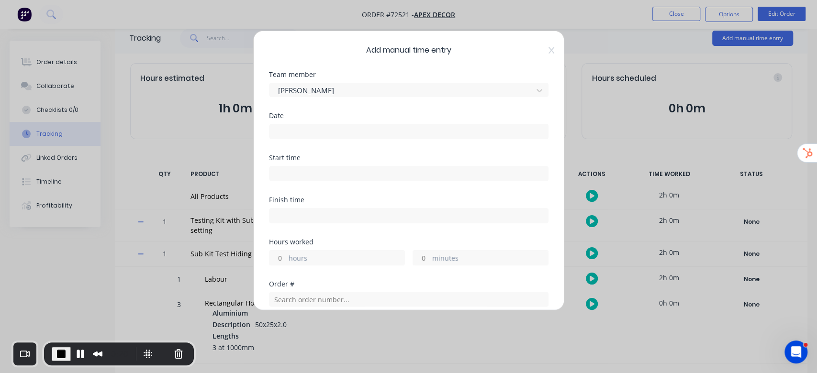
click at [342, 135] on input at bounding box center [408, 131] width 279 height 14
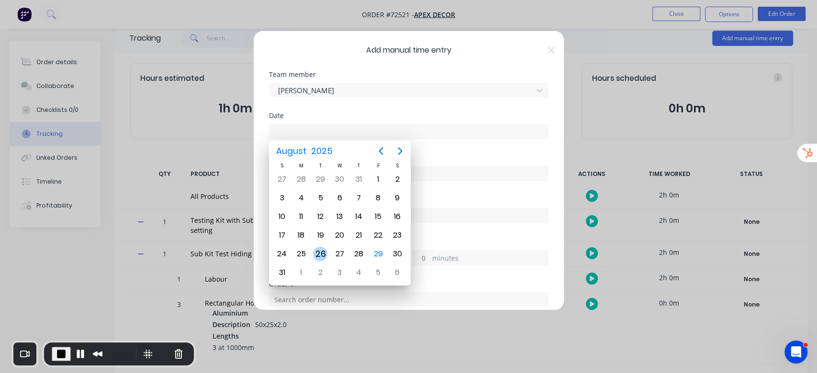
click at [314, 246] on div "26" at bounding box center [320, 254] width 19 height 18
type input "26/08/2025"
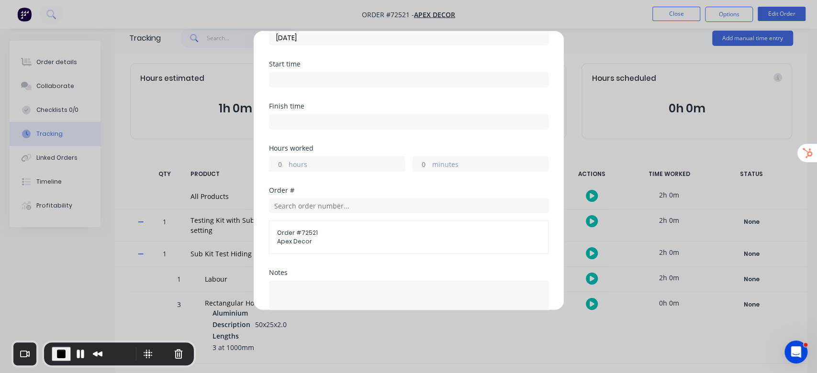
scroll to position [127, 0]
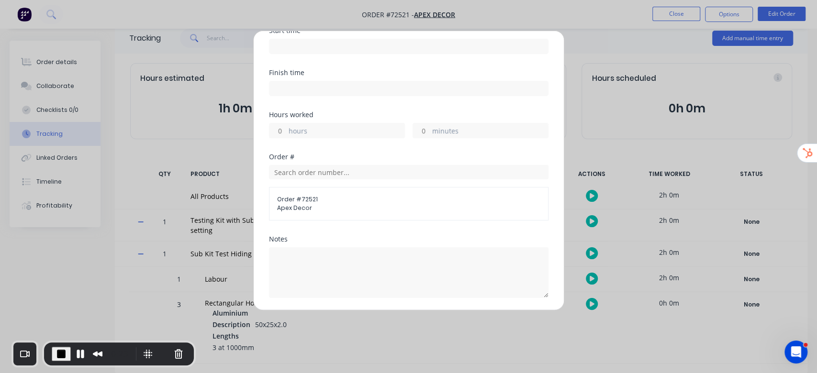
click at [273, 125] on input "hours" at bounding box center [277, 130] width 17 height 14
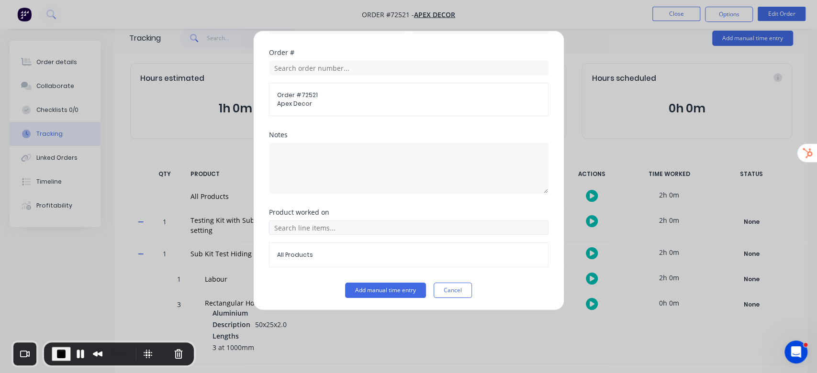
type input "2"
click at [309, 227] on input "text" at bounding box center [408, 228] width 279 height 14
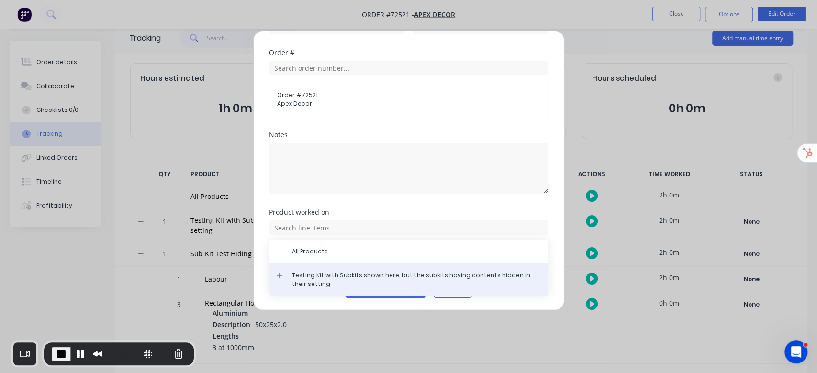
click at [278, 269] on div "Testing Kit with Subkits shown here, but the subkits having contents hidden in …" at bounding box center [408, 280] width 279 height 33
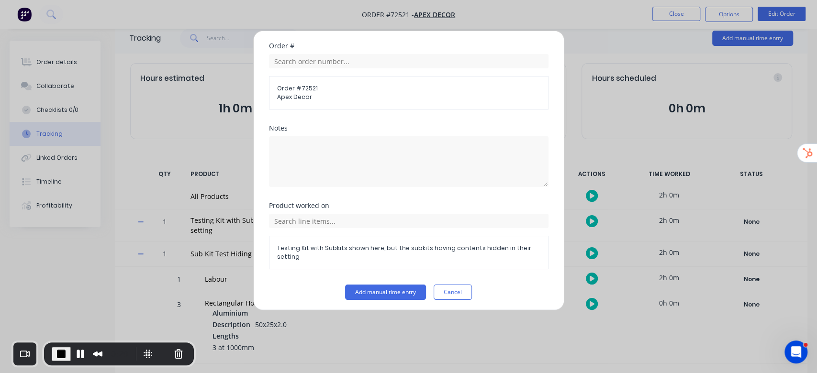
scroll to position [240, 0]
drag, startPoint x: 281, startPoint y: 238, endPoint x: 287, endPoint y: 246, distance: 10.1
click at [282, 239] on div "Testing Kit with Subkits shown here, but the subkits having contents hidden in …" at bounding box center [408, 250] width 279 height 33
click at [310, 222] on input "text" at bounding box center [408, 219] width 279 height 14
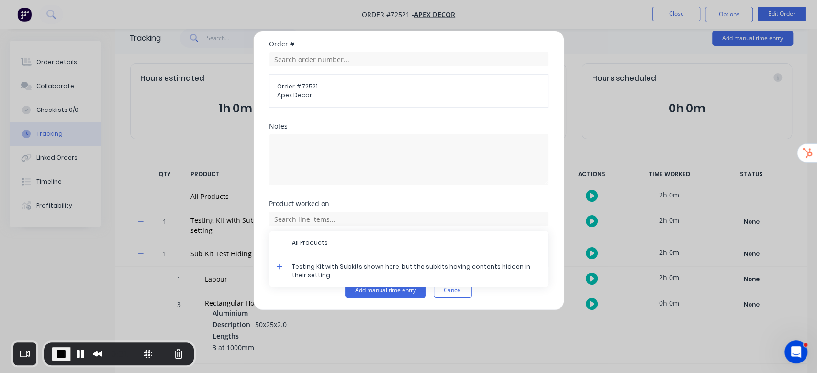
click at [278, 265] on icon at bounding box center [280, 267] width 6 height 7
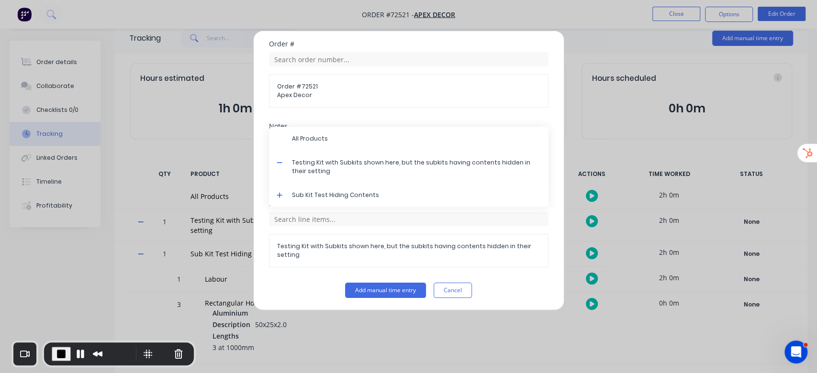
click at [279, 194] on icon at bounding box center [280, 195] width 6 height 6
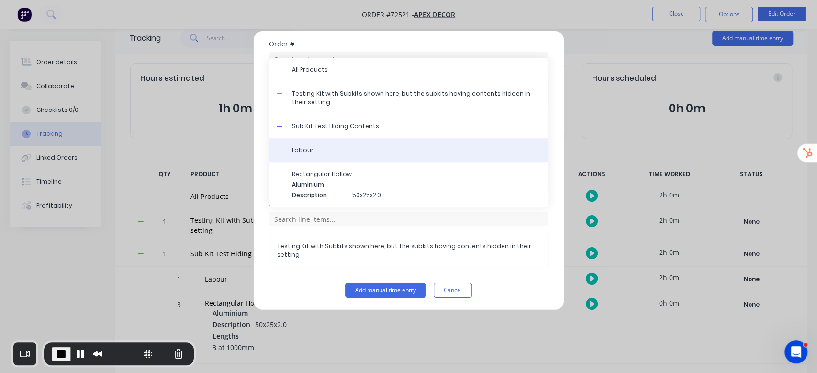
click at [356, 149] on span "Labour" at bounding box center [416, 150] width 249 height 9
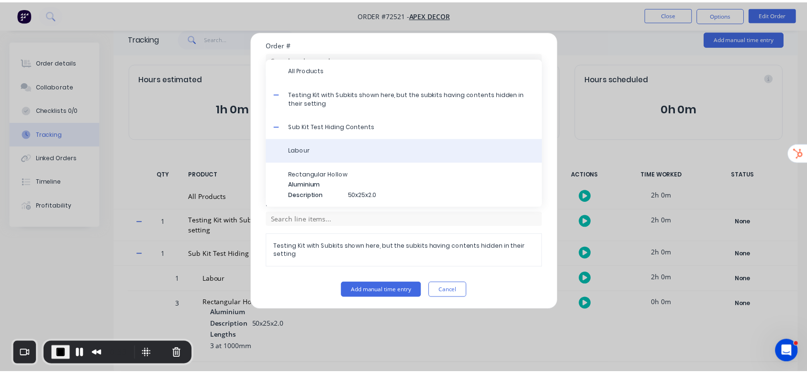
scroll to position [232, 0]
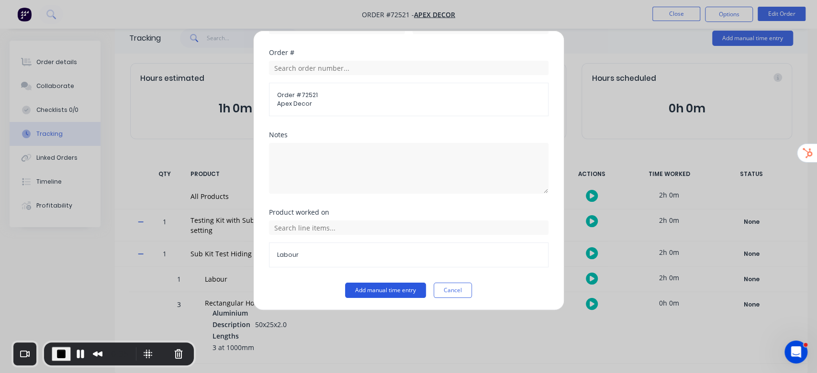
click at [391, 293] on button "Add manual time entry" at bounding box center [385, 290] width 81 height 15
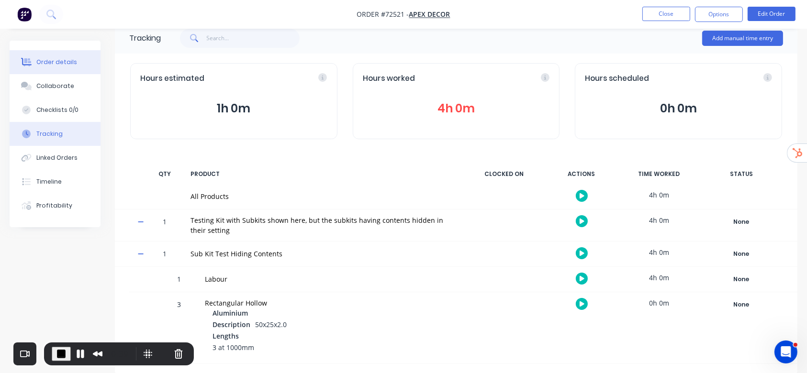
click at [55, 59] on div "Order details" at bounding box center [56, 62] width 41 height 9
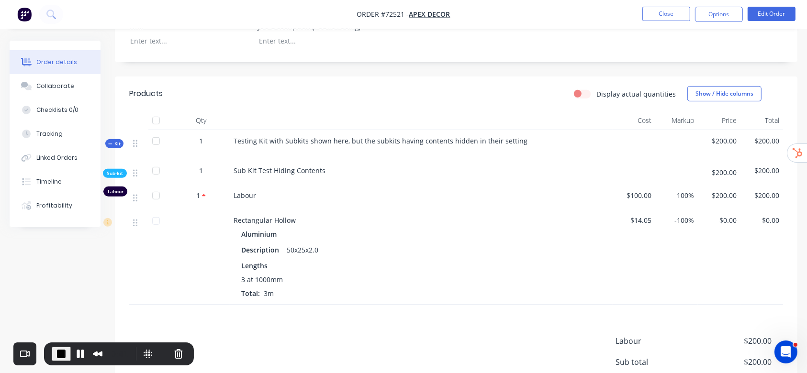
scroll to position [465, 0]
click at [55, 134] on div "Tracking" at bounding box center [49, 134] width 26 height 9
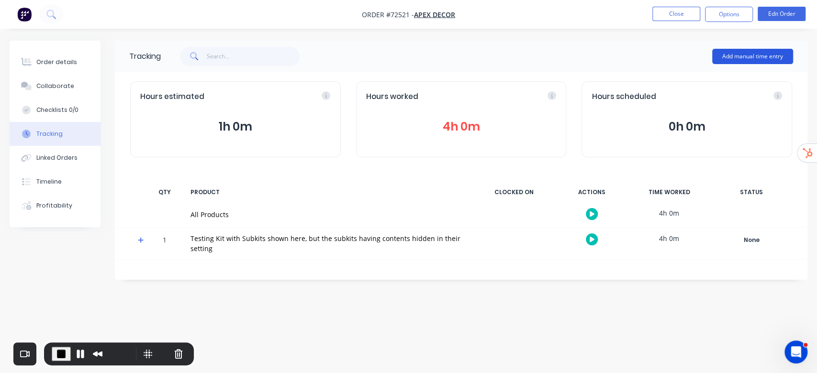
click at [745, 58] on button "Add manual time entry" at bounding box center [752, 56] width 81 height 15
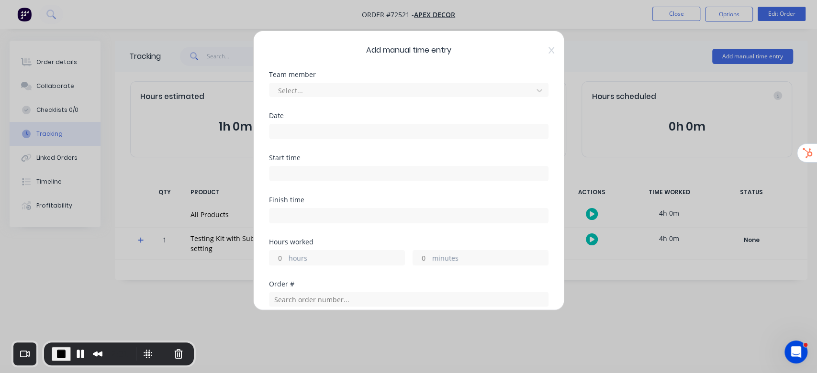
click at [677, 44] on div "Add manual time entry Team member Select... Date Start time Finish time Hours w…" at bounding box center [408, 186] width 817 height 373
click at [685, 10] on div "Add manual time entry Team member Select... Date Start time Finish time Hours w…" at bounding box center [408, 186] width 817 height 373
click at [548, 46] on icon at bounding box center [551, 50] width 6 height 8
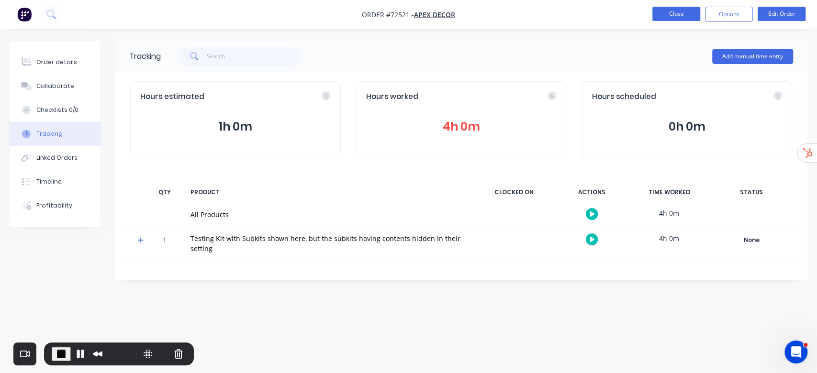
click at [661, 16] on button "Close" at bounding box center [676, 14] width 48 height 14
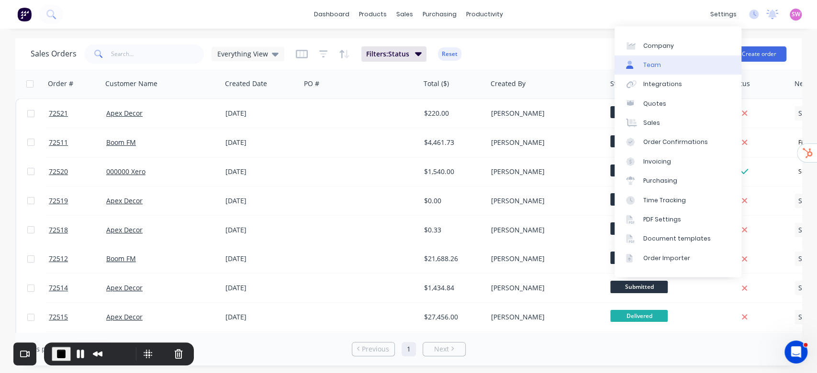
click at [654, 63] on div "Team" at bounding box center [652, 65] width 18 height 9
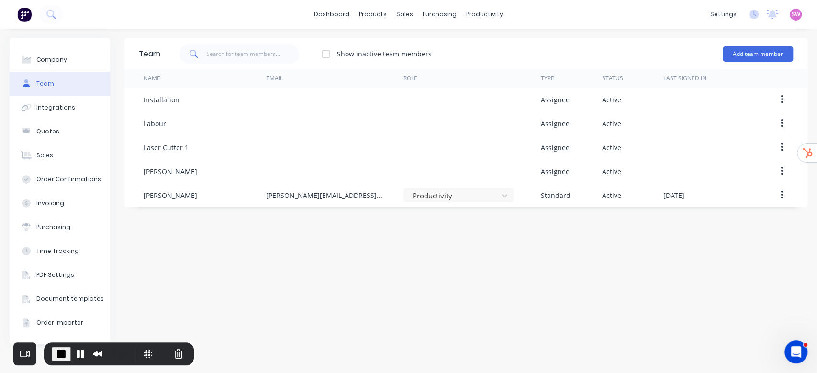
click at [327, 56] on div at bounding box center [325, 54] width 19 height 19
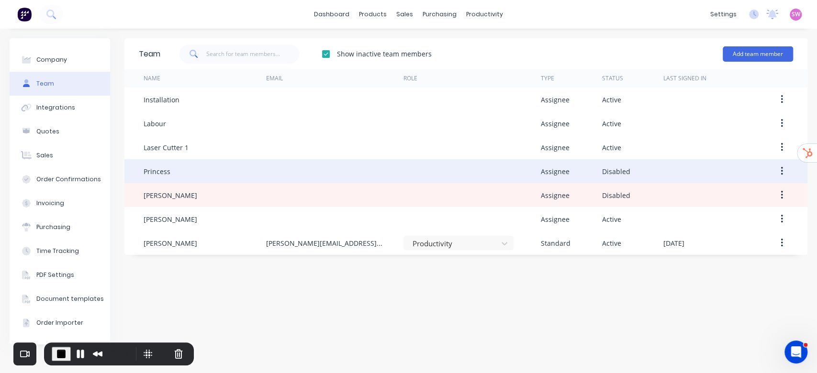
click at [778, 172] on button "button" at bounding box center [781, 171] width 22 height 17
click at [755, 200] on div "Reenable" at bounding box center [748, 197] width 74 height 14
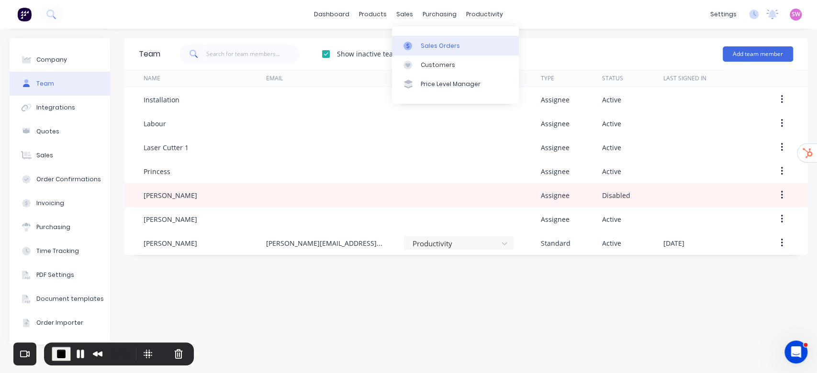
click at [429, 42] on div "Sales Orders" at bounding box center [440, 46] width 39 height 9
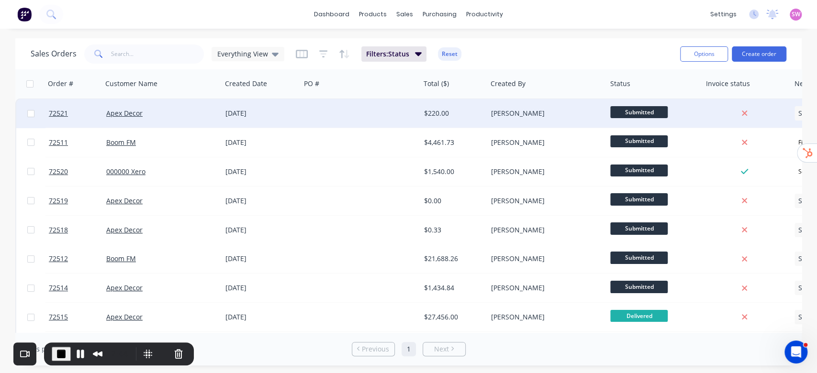
click at [358, 120] on div at bounding box center [361, 113] width 120 height 29
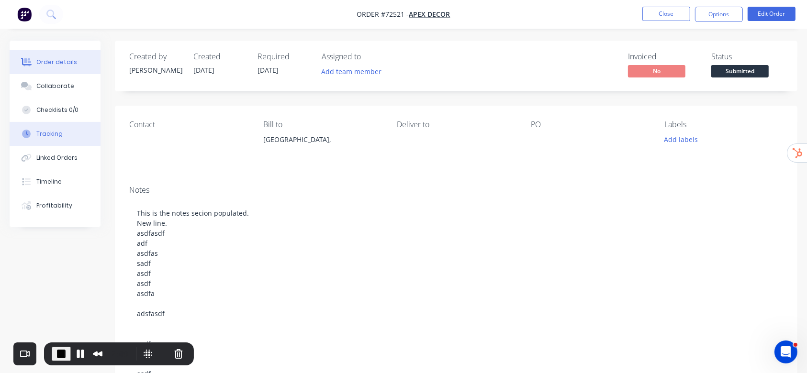
click at [47, 132] on div "Tracking" at bounding box center [49, 134] width 26 height 9
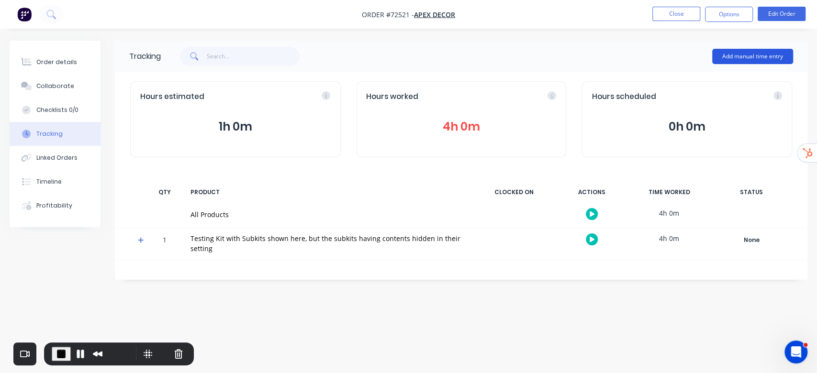
click at [739, 55] on button "Add manual time entry" at bounding box center [752, 56] width 81 height 15
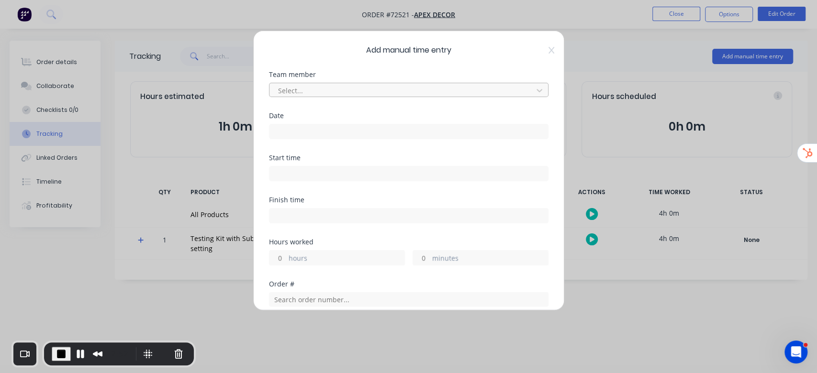
click at [395, 88] on div at bounding box center [402, 91] width 251 height 12
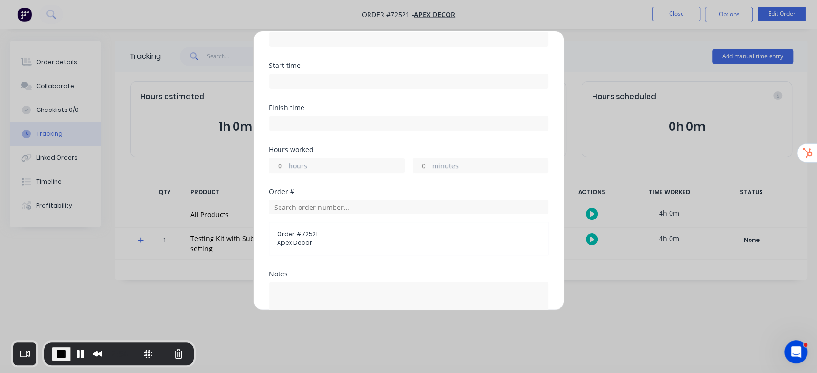
scroll to position [64, 0]
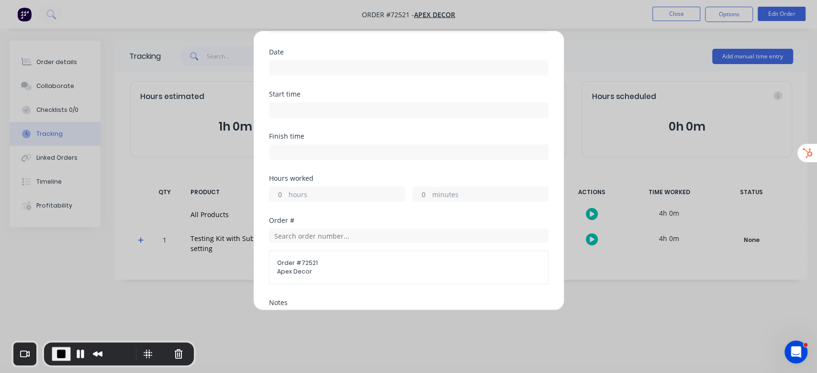
click at [351, 58] on div at bounding box center [408, 67] width 279 height 18
click at [351, 59] on div at bounding box center [408, 67] width 279 height 18
click at [348, 63] on input at bounding box center [408, 68] width 279 height 14
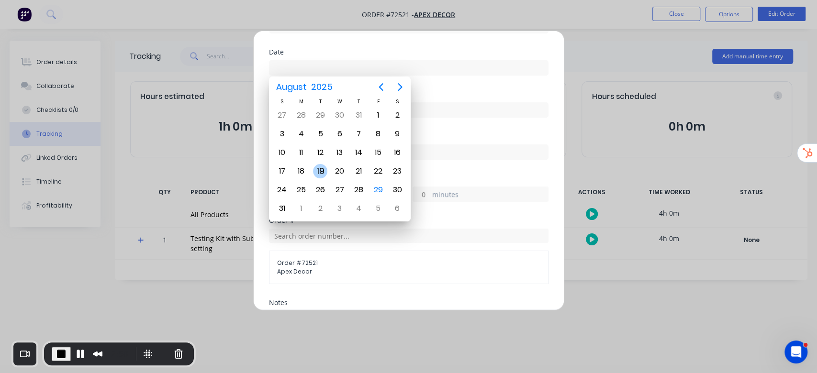
click at [327, 170] on div "19" at bounding box center [320, 171] width 14 height 14
type input "19/08/2025"
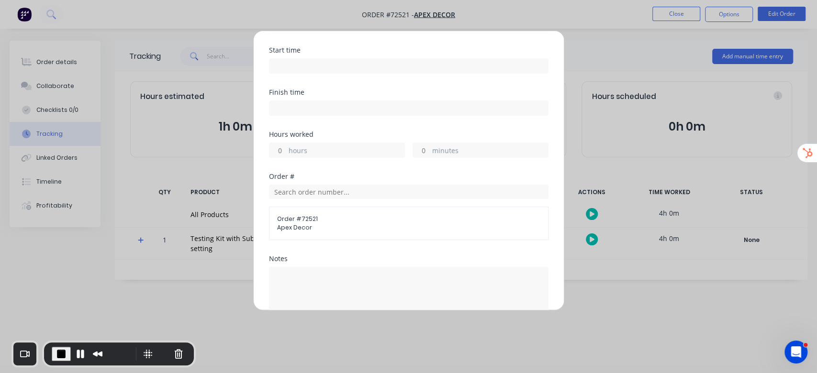
scroll to position [127, 0]
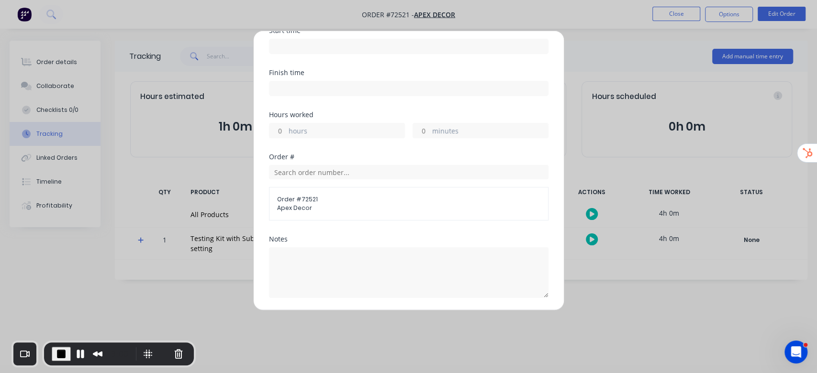
click at [279, 130] on input "hours" at bounding box center [277, 130] width 17 height 14
type input "2"
click at [489, 116] on div "Hours worked" at bounding box center [408, 115] width 279 height 7
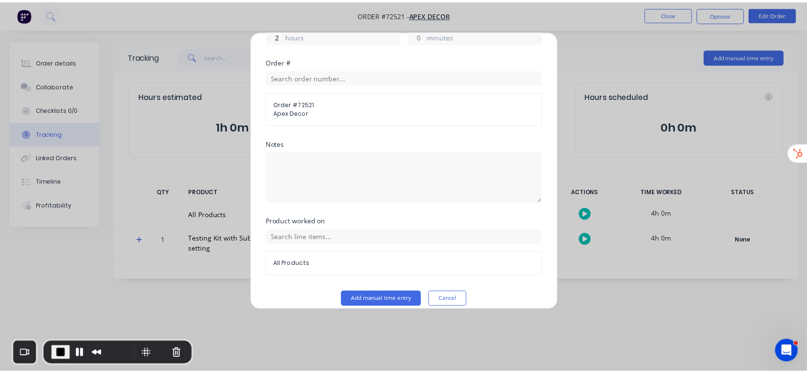
scroll to position [232, 0]
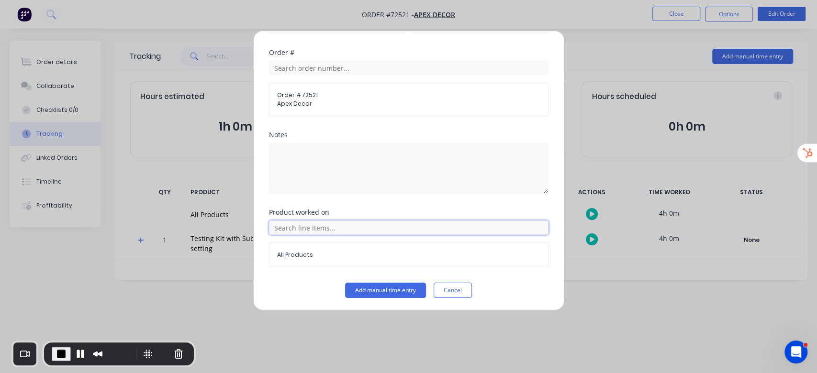
click at [329, 228] on input "text" at bounding box center [408, 228] width 279 height 14
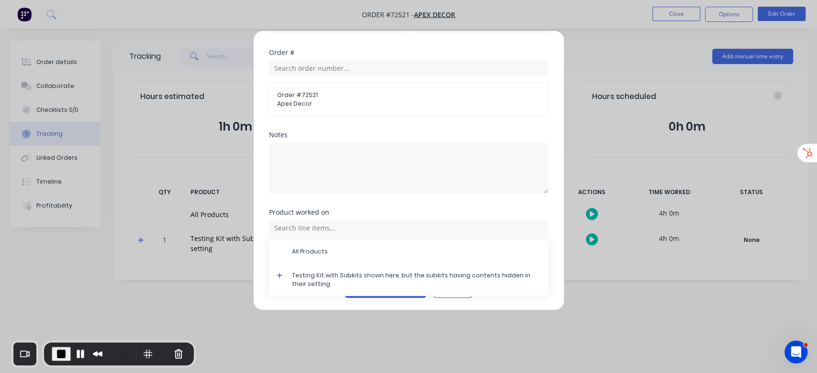
click at [279, 277] on icon at bounding box center [280, 275] width 6 height 7
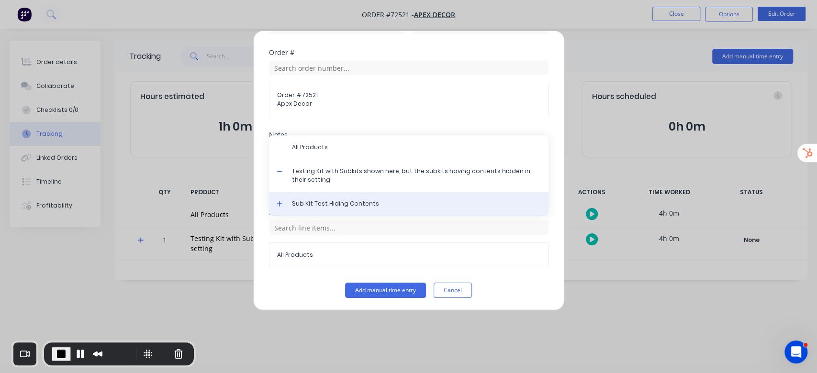
click at [276, 198] on div "Sub Kit Test Hiding Contents" at bounding box center [408, 204] width 279 height 24
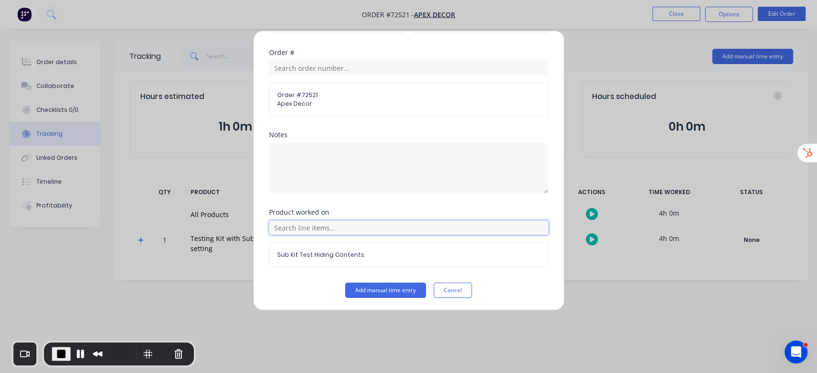
click at [308, 230] on input "text" at bounding box center [408, 228] width 279 height 14
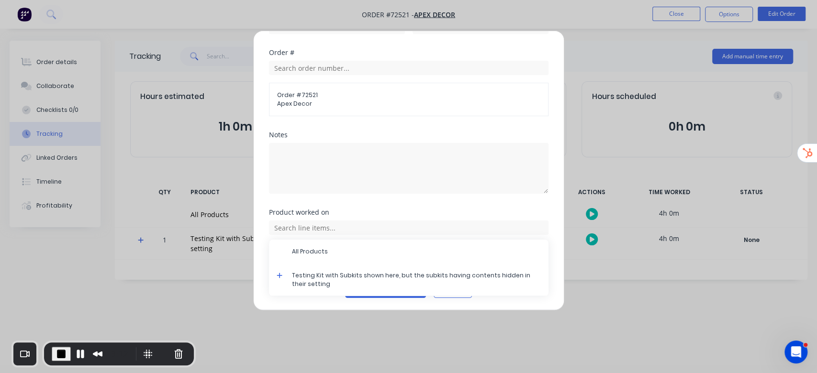
click at [278, 272] on icon at bounding box center [280, 275] width 6 height 7
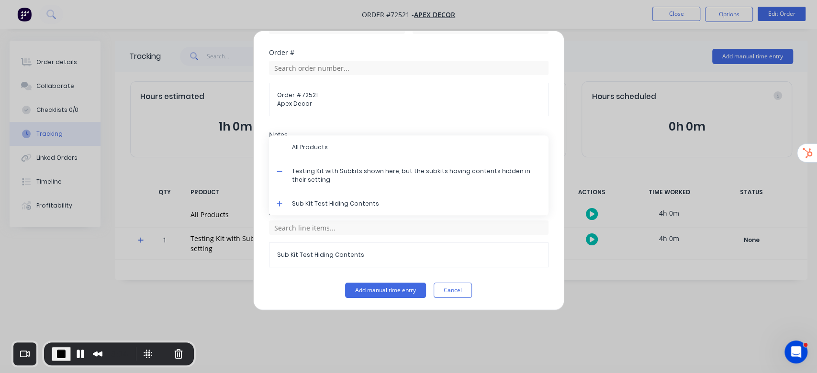
click at [277, 201] on icon at bounding box center [280, 204] width 6 height 7
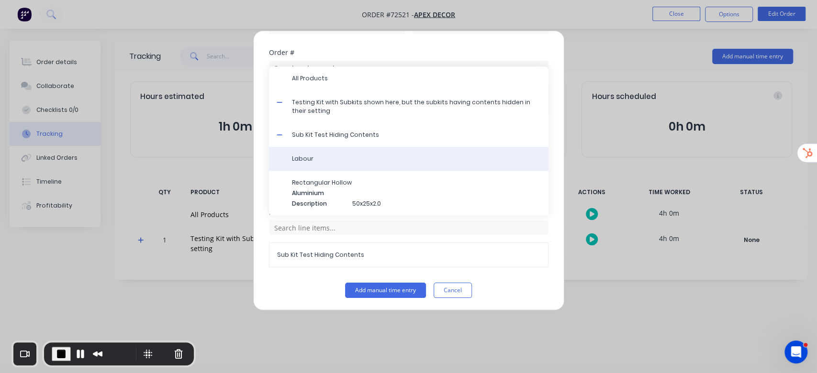
click at [368, 155] on span "Labour" at bounding box center [416, 159] width 249 height 9
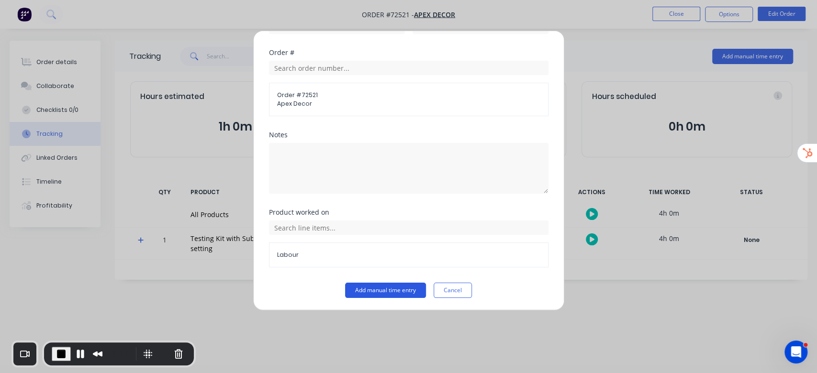
click at [371, 285] on button "Add manual time entry" at bounding box center [385, 290] width 81 height 15
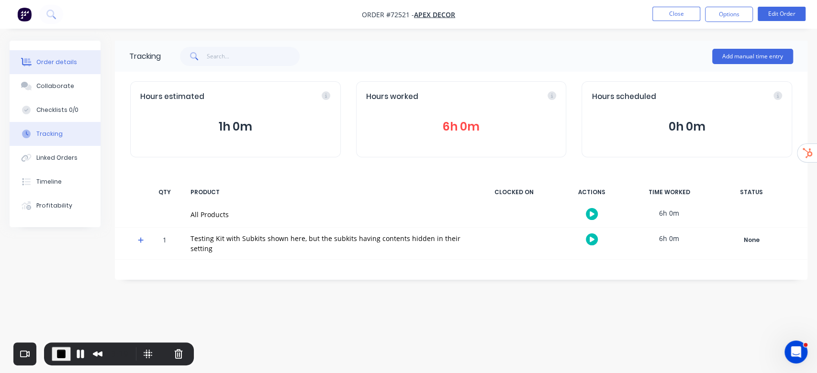
click at [73, 56] on button "Order details" at bounding box center [55, 62] width 91 height 24
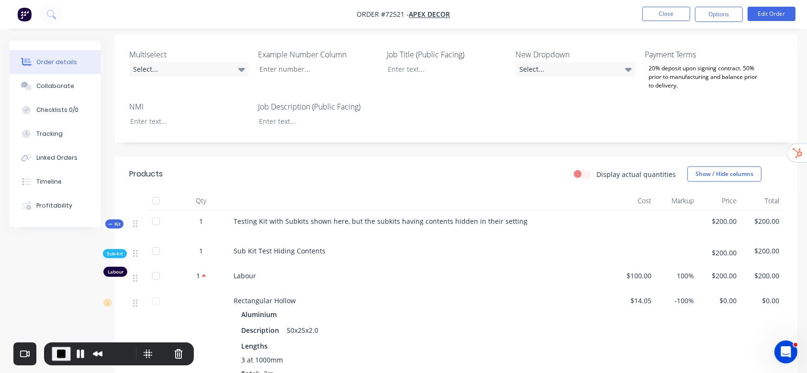
scroll to position [574, 0]
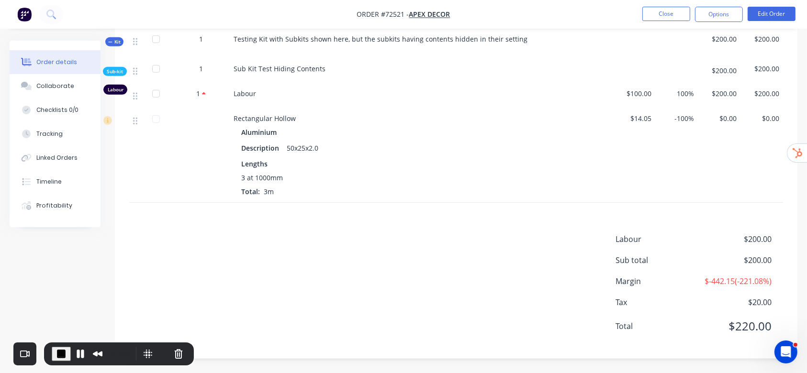
click at [458, 219] on div "Products Display actual quantities Show / Hide columns Qty Cost Markup Price To…" at bounding box center [456, 167] width 682 height 384
click at [71, 136] on button "Tracking" at bounding box center [55, 134] width 91 height 24
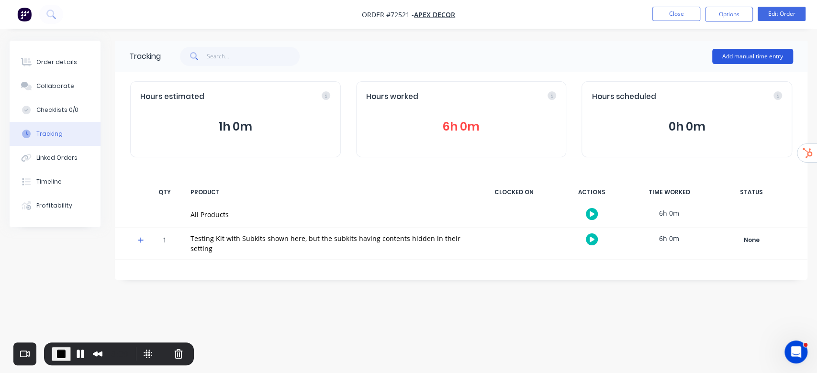
click at [755, 53] on button "Add manual time entry" at bounding box center [752, 56] width 81 height 15
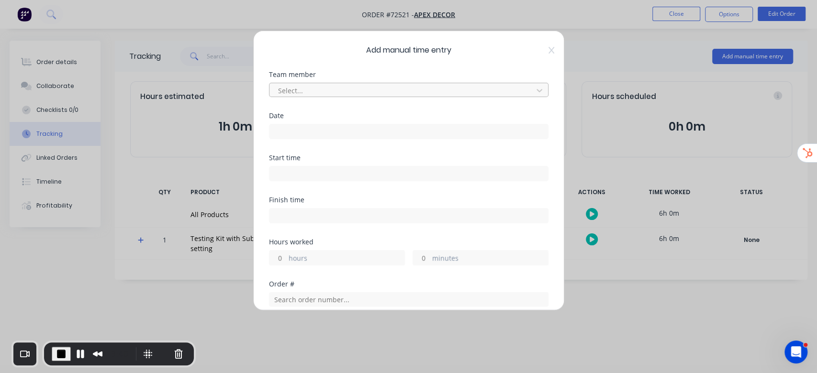
click at [364, 89] on div at bounding box center [402, 91] width 251 height 12
click at [318, 129] on input at bounding box center [408, 131] width 279 height 14
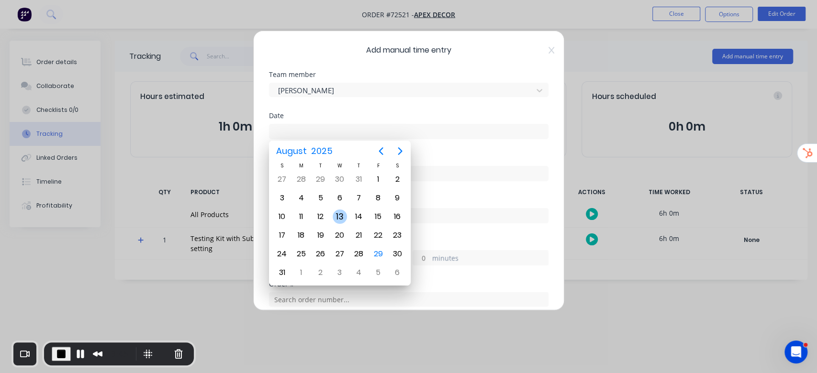
click at [339, 215] on div "13" at bounding box center [340, 217] width 14 height 14
type input "13/08/2025"
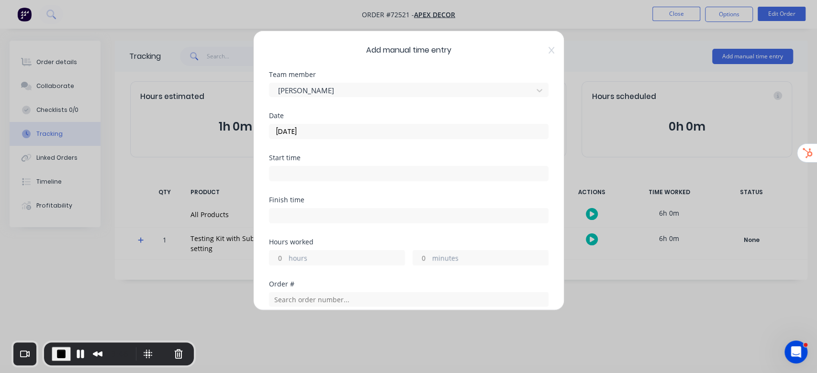
click at [285, 255] on input "hours" at bounding box center [277, 258] width 17 height 14
type input "3"
click at [402, 187] on div "Start time" at bounding box center [408, 176] width 279 height 42
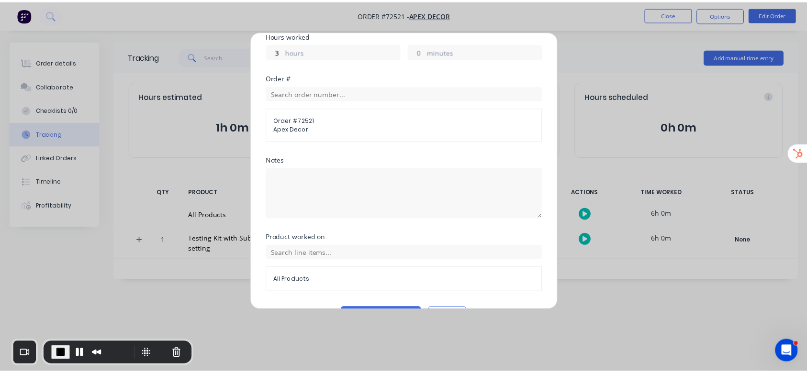
scroll to position [232, 0]
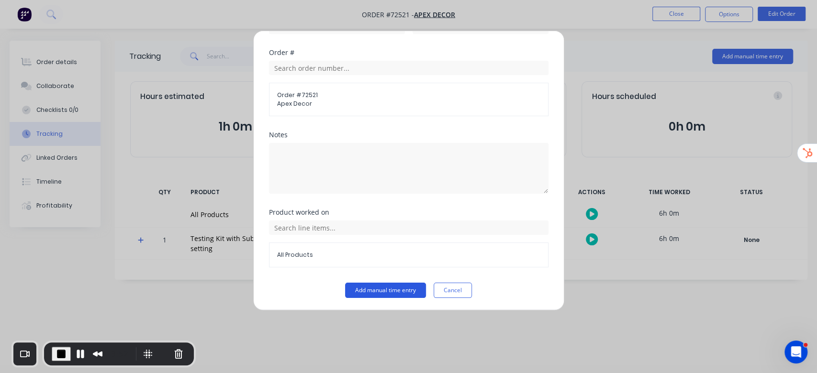
click at [404, 285] on button "Add manual time entry" at bounding box center [385, 290] width 81 height 15
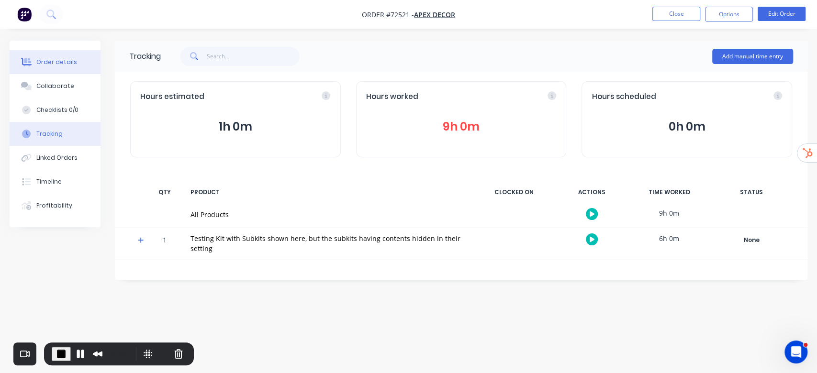
click at [63, 58] on div "Order details" at bounding box center [56, 62] width 41 height 9
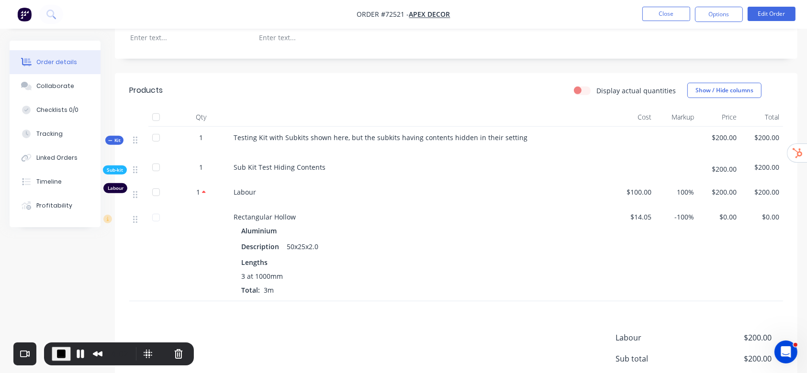
scroll to position [447, 0]
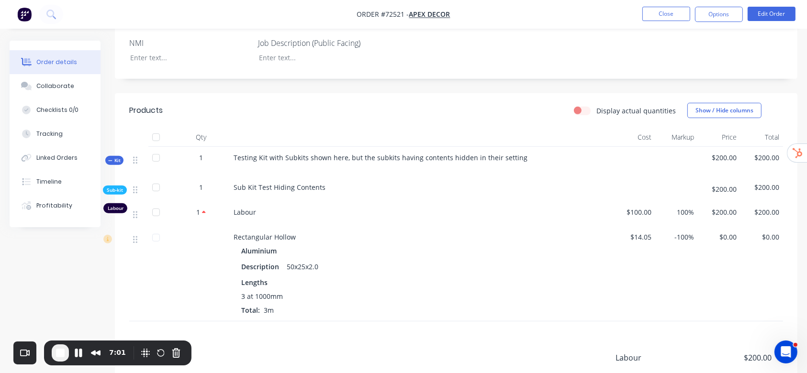
click at [29, 15] on img "button" at bounding box center [24, 14] width 14 height 14
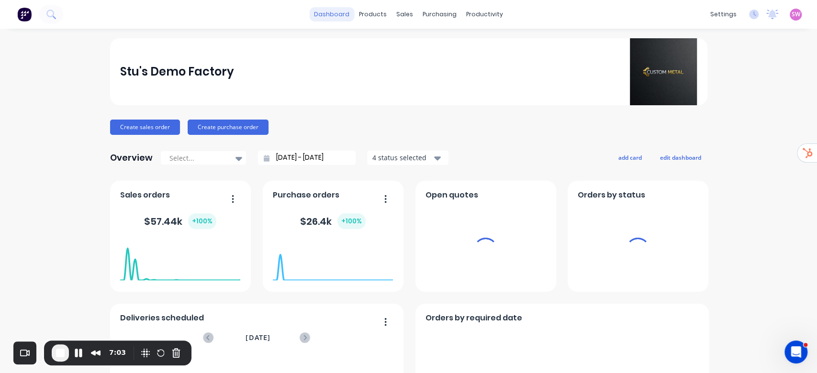
click at [341, 14] on link "dashboard" at bounding box center [331, 14] width 45 height 14
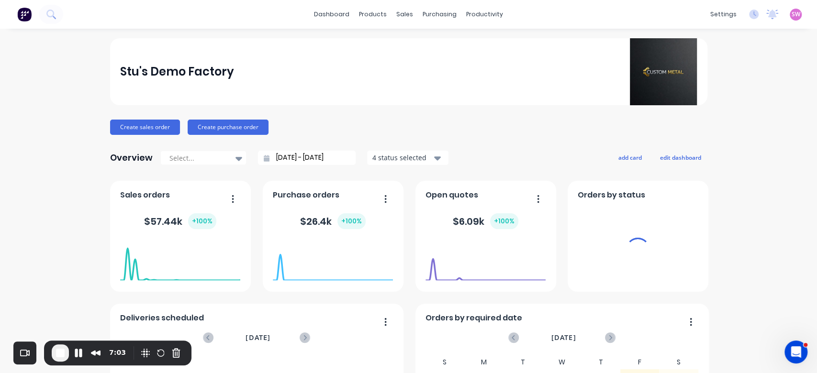
click at [792, 16] on span "SW" at bounding box center [796, 14] width 9 height 9
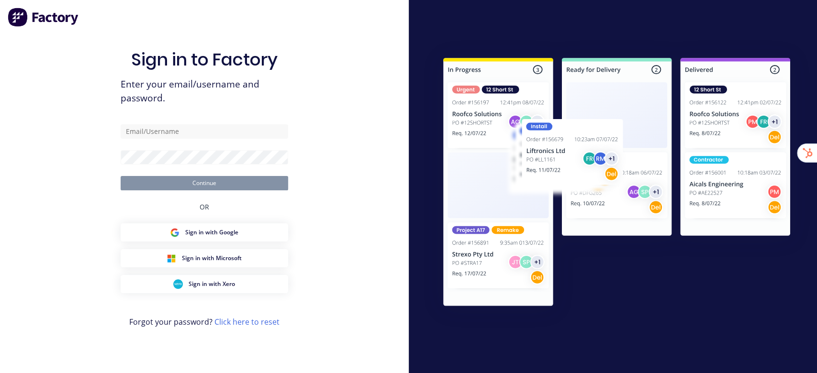
type input "[EMAIL_ADDRESS][DOMAIN_NAME]"
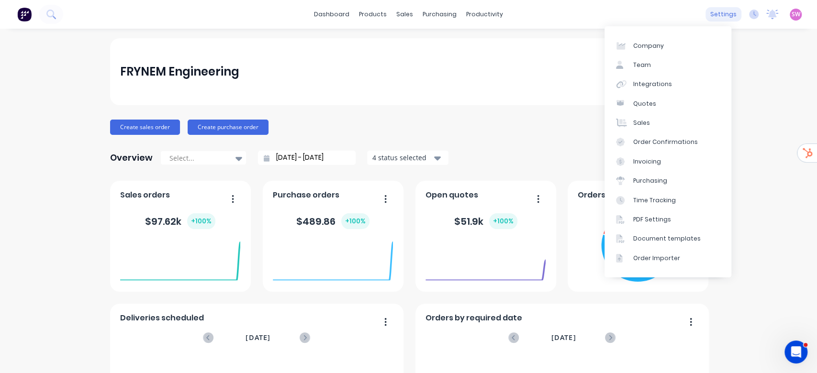
click at [712, 17] on div "settings" at bounding box center [723, 14] width 36 height 14
click at [648, 62] on div "Team" at bounding box center [642, 65] width 18 height 9
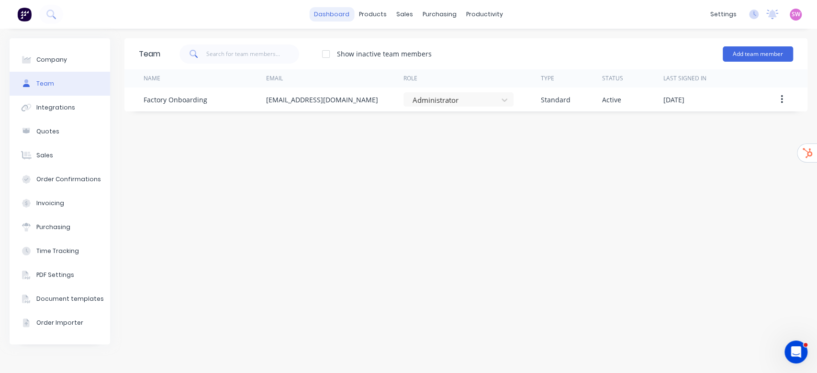
click at [335, 19] on link "dashboard" at bounding box center [331, 14] width 45 height 14
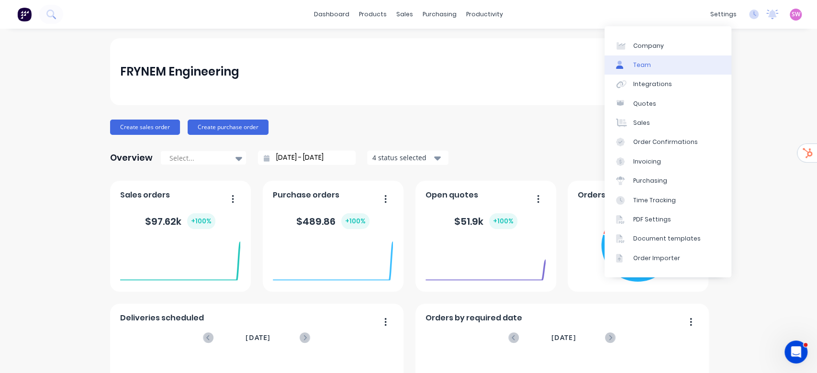
click at [686, 63] on link "Team" at bounding box center [667, 65] width 127 height 19
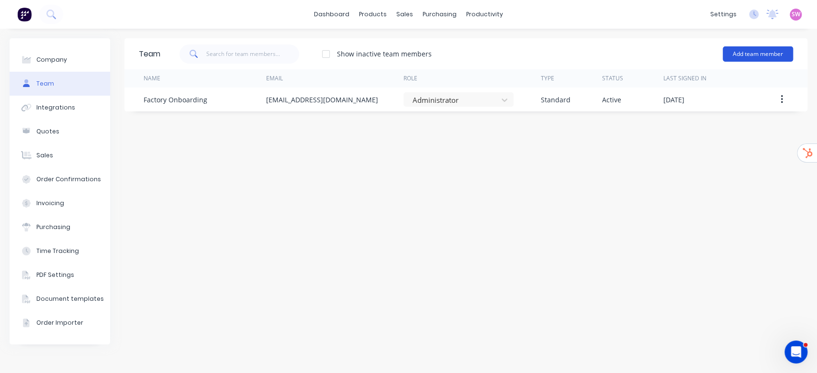
click at [767, 56] on button "Add team member" at bounding box center [758, 53] width 70 height 15
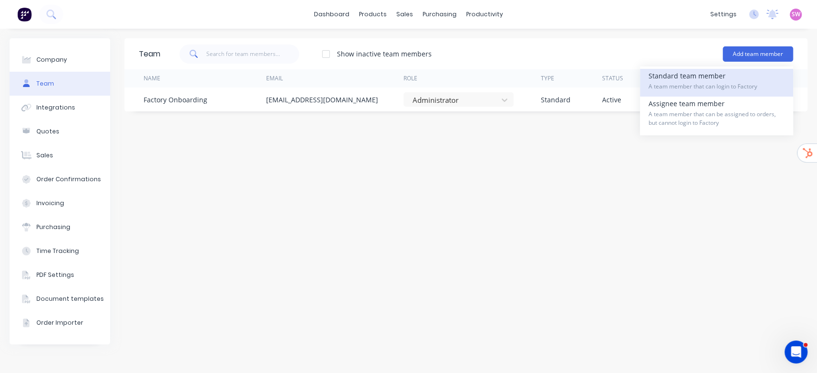
click at [685, 88] on span "A team member that can login to Factory" at bounding box center [716, 86] width 136 height 9
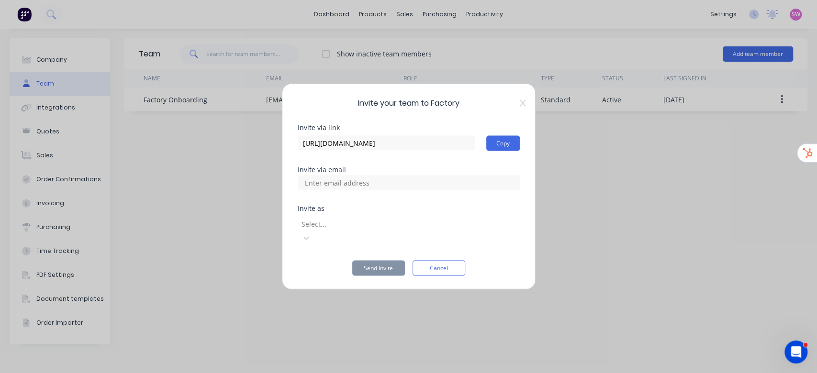
click at [347, 190] on input at bounding box center [348, 183] width 96 height 14
paste input "[EMAIL_ADDRESS][PERSON_NAME][DOMAIN_NAME]"
type input "[EMAIL_ADDRESS][PERSON_NAME][DOMAIN_NAME]"
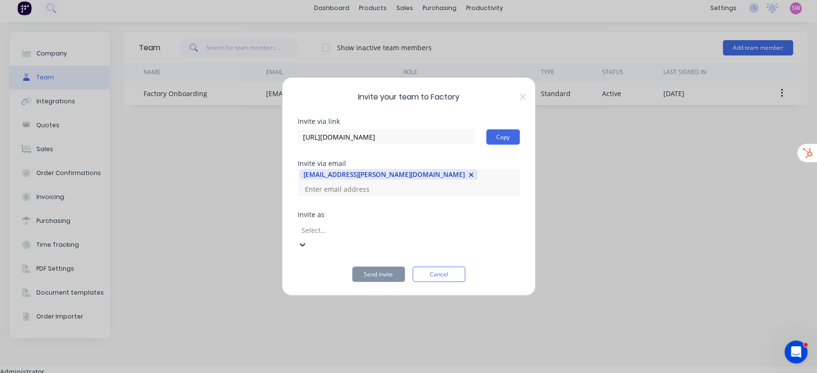
click at [387, 235] on div at bounding box center [370, 230] width 138 height 12
click at [365, 366] on div "Administrator Access and make changes to all elements of Factory." at bounding box center [408, 376] width 817 height 20
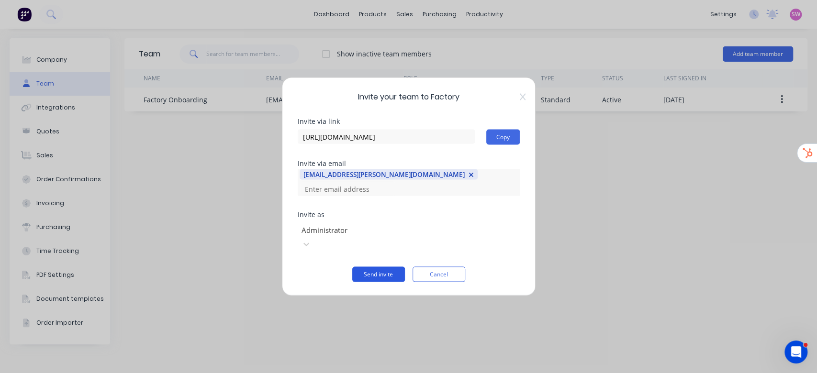
click at [384, 267] on button "Send invite" at bounding box center [378, 274] width 53 height 15
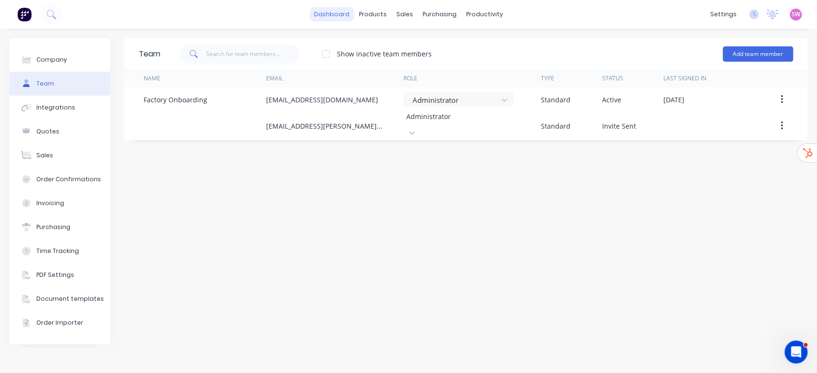
click at [346, 18] on link "dashboard" at bounding box center [331, 14] width 45 height 14
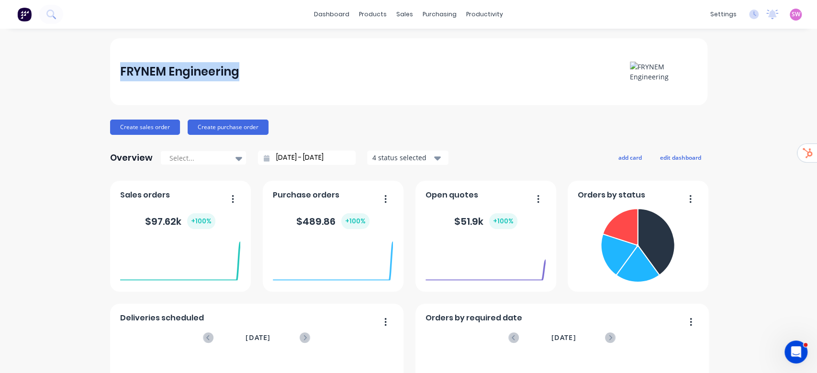
drag, startPoint x: 231, startPoint y: 72, endPoint x: 114, endPoint y: 73, distance: 116.3
click at [114, 73] on div "FRYNEM Engineering" at bounding box center [408, 71] width 597 height 67
copy div "FRYNEM Engineering"
click at [324, 17] on link "dashboard" at bounding box center [331, 14] width 45 height 14
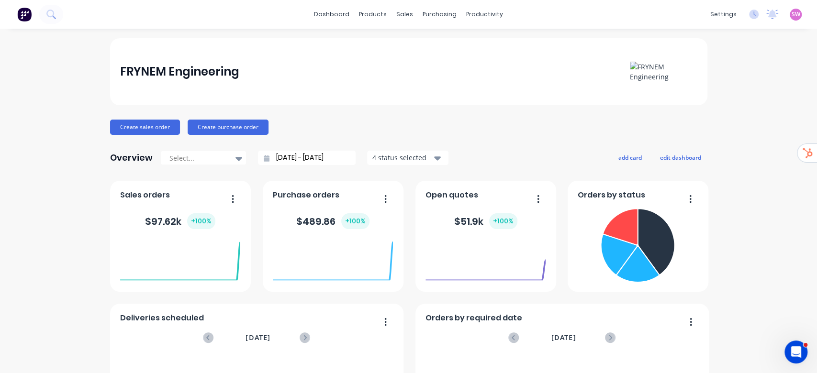
click at [792, 15] on span "SW" at bounding box center [796, 14] width 9 height 9
click at [727, 122] on button "Sign out" at bounding box center [736, 120] width 127 height 19
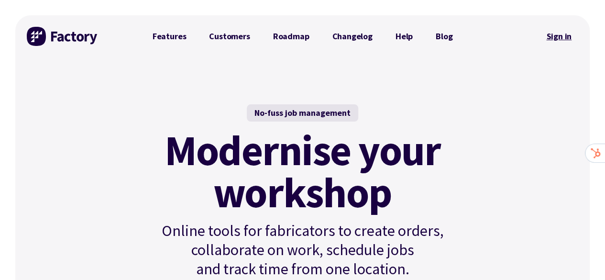
click at [565, 33] on link "Sign in" at bounding box center [559, 36] width 39 height 22
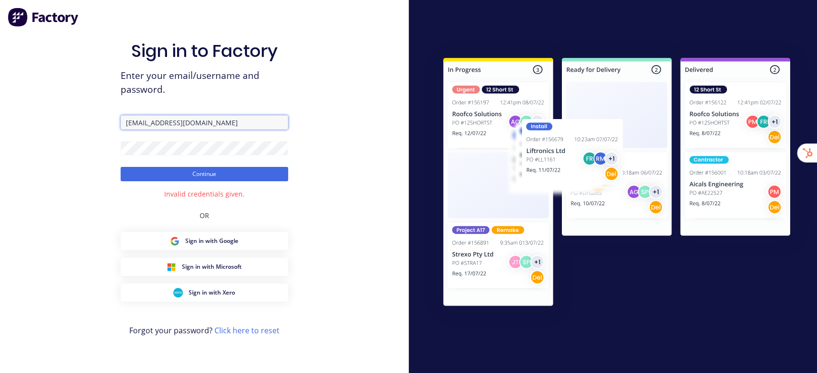
drag, startPoint x: 149, startPoint y: 125, endPoint x: 265, endPoint y: 132, distance: 116.0
click at [265, 132] on form "[EMAIL_ADDRESS][DOMAIN_NAME] Continue" at bounding box center [204, 148] width 167 height 66
type input "[PERSON_NAME][EMAIL_ADDRESS][DOMAIN_NAME]"
click at [121, 167] on button "Continue" at bounding box center [204, 174] width 167 height 14
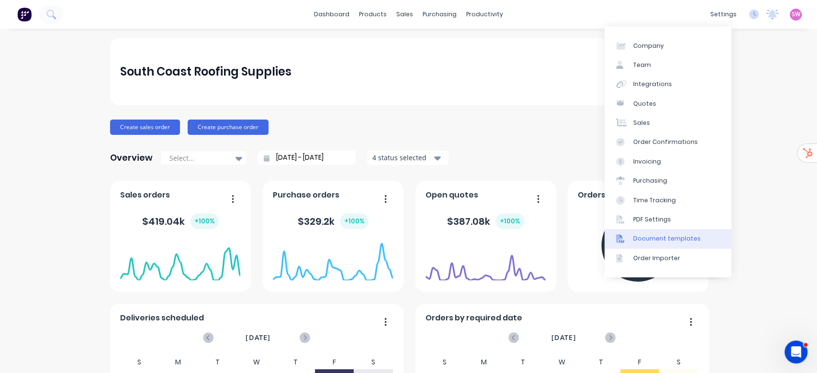
click at [681, 239] on div "Document templates" at bounding box center [666, 238] width 67 height 9
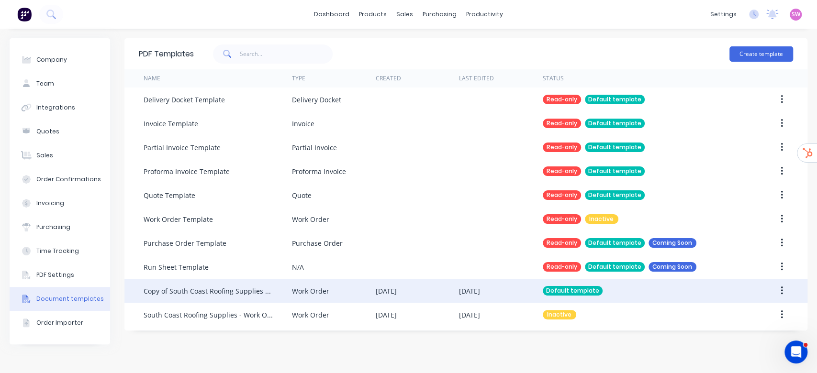
click at [616, 290] on div "Default template" at bounding box center [640, 291] width 195 height 24
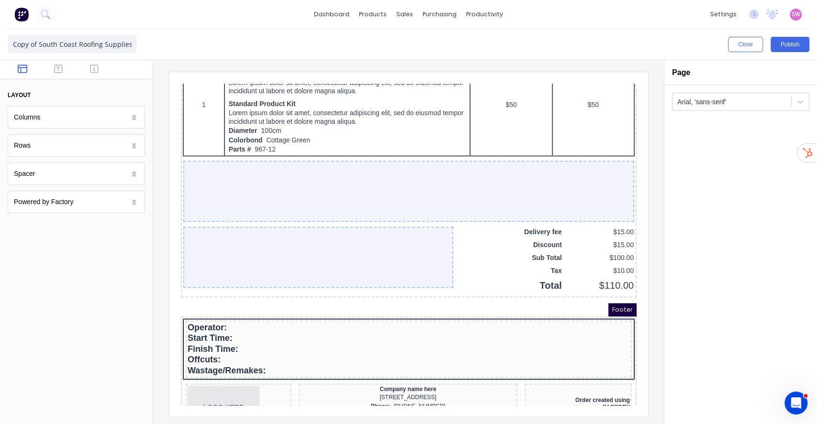
scroll to position [797, 0]
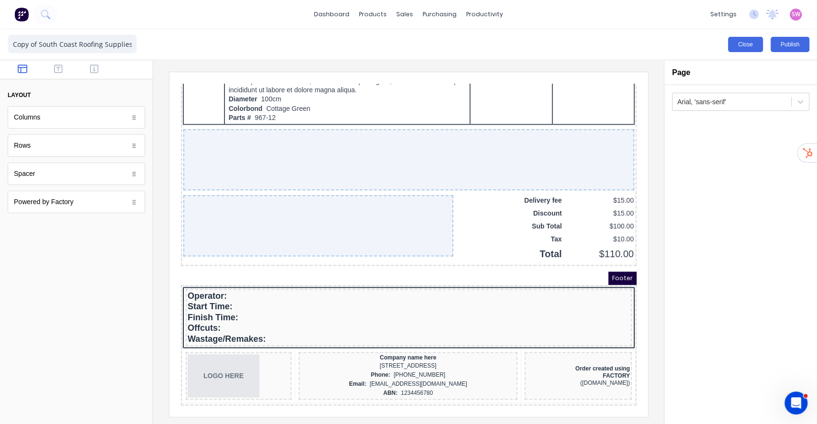
click at [756, 44] on button "Close" at bounding box center [745, 44] width 35 height 15
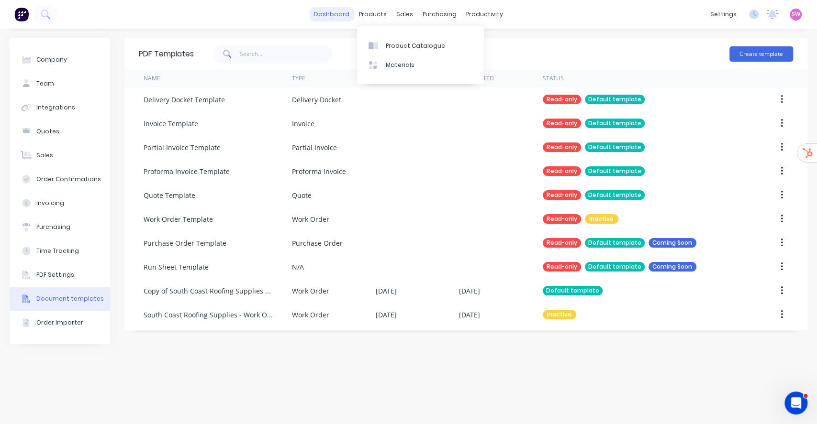
click at [338, 18] on link "dashboard" at bounding box center [331, 14] width 45 height 14
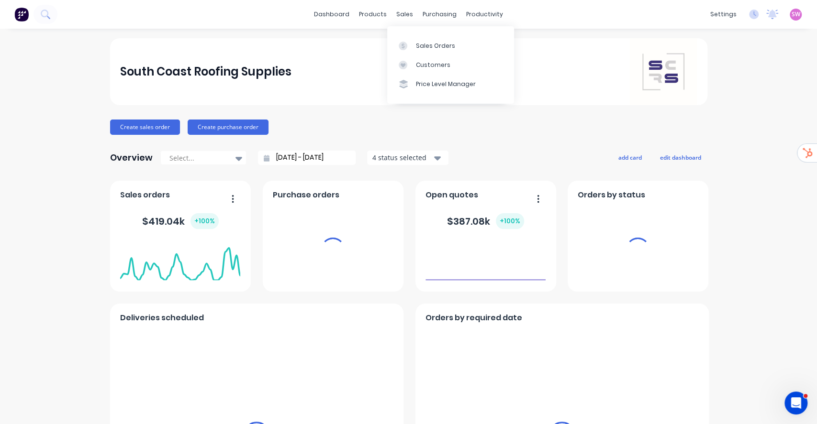
click at [792, 13] on span "SW" at bounding box center [796, 14] width 9 height 9
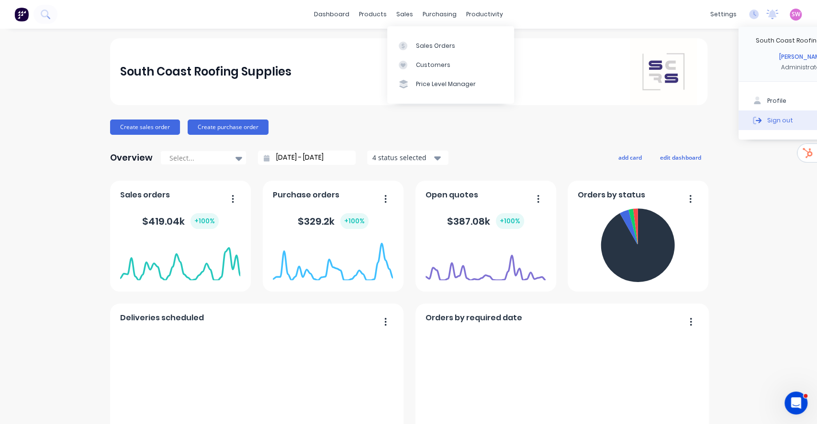
click at [770, 124] on button "Sign out" at bounding box center [801, 120] width 127 height 19
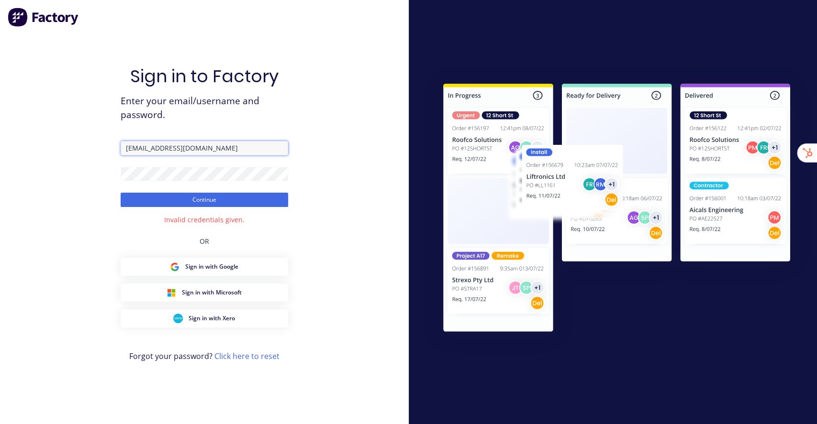
drag, startPoint x: 150, startPoint y: 146, endPoint x: 251, endPoint y: 150, distance: 101.5
click at [251, 150] on input "[EMAIL_ADDRESS][DOMAIN_NAME]" at bounding box center [204, 148] width 167 height 14
type input "[PERSON_NAME][EMAIL_ADDRESS][DOMAIN_NAME]"
click at [191, 201] on button "Continue" at bounding box center [204, 200] width 167 height 14
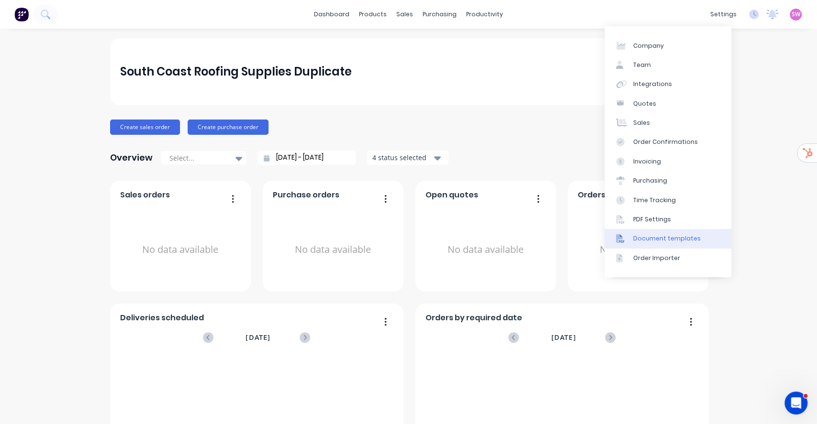
click at [672, 241] on div "Document templates" at bounding box center [666, 238] width 67 height 9
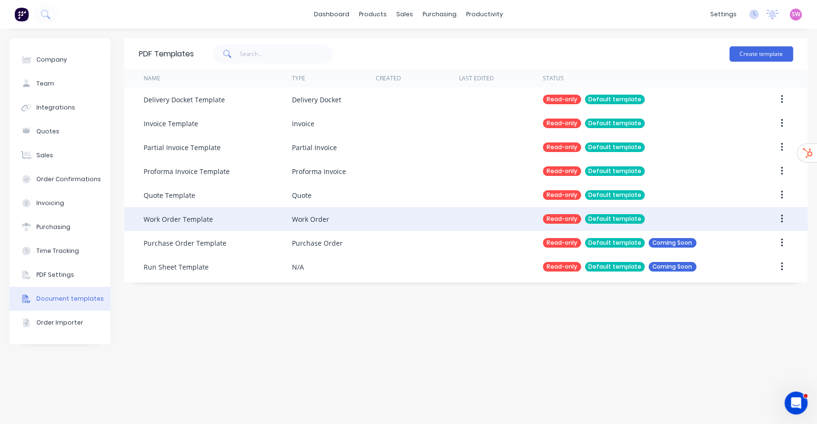
click at [555, 212] on div "Read-only Default template" at bounding box center [640, 219] width 195 height 24
click at [785, 215] on button "button" at bounding box center [781, 219] width 22 height 17
click at [750, 247] on div "Duplicate" at bounding box center [748, 244] width 74 height 14
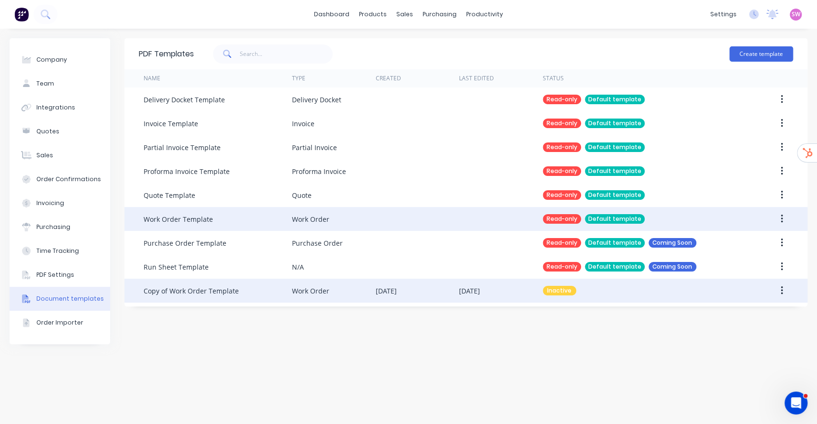
click at [603, 291] on div "Inactive" at bounding box center [640, 291] width 195 height 24
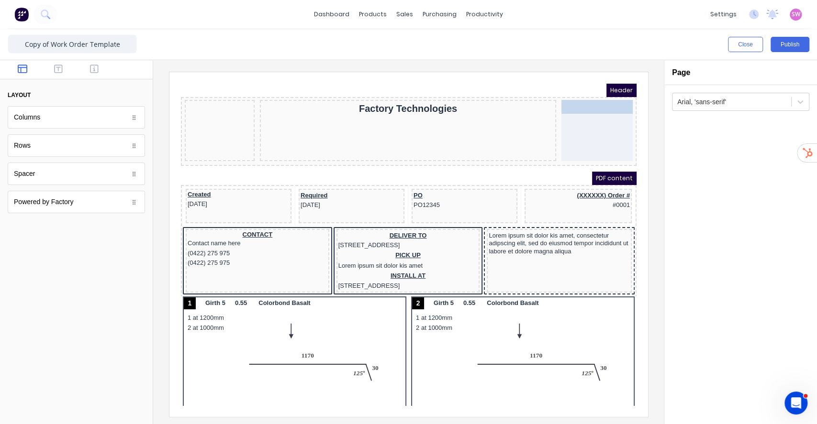
drag, startPoint x: 190, startPoint y: 92, endPoint x: 605, endPoint y: 102, distance: 415.5
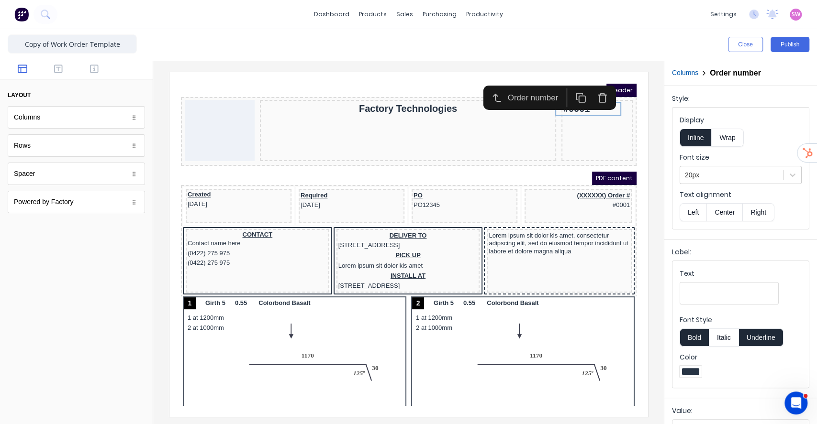
click at [767, 212] on button "Right" at bounding box center [759, 212] width 32 height 18
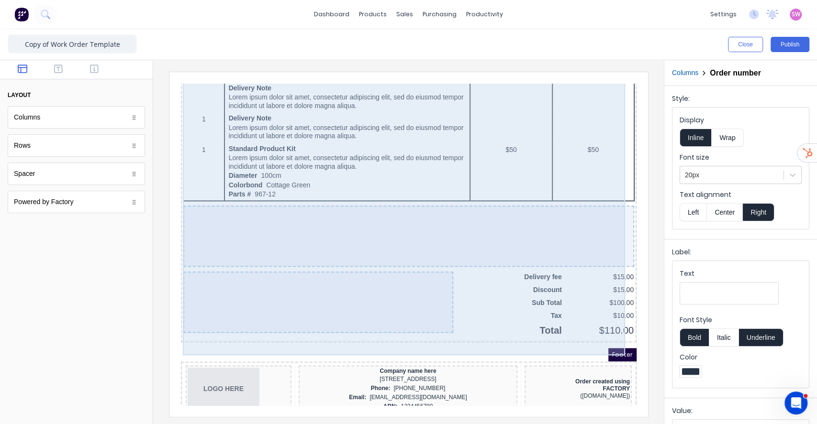
scroll to position [732, 0]
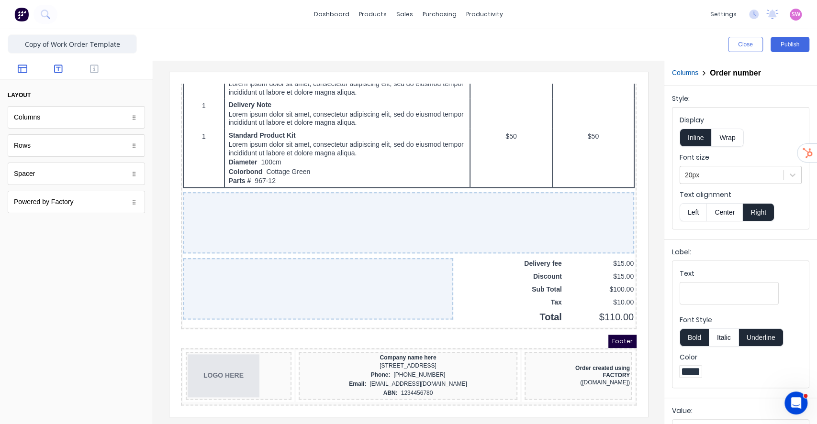
click at [56, 70] on icon "button" at bounding box center [58, 69] width 9 height 10
click at [16, 62] on div at bounding box center [76, 69] width 153 height 19
click at [23, 70] on icon "button" at bounding box center [23, 69] width 10 height 10
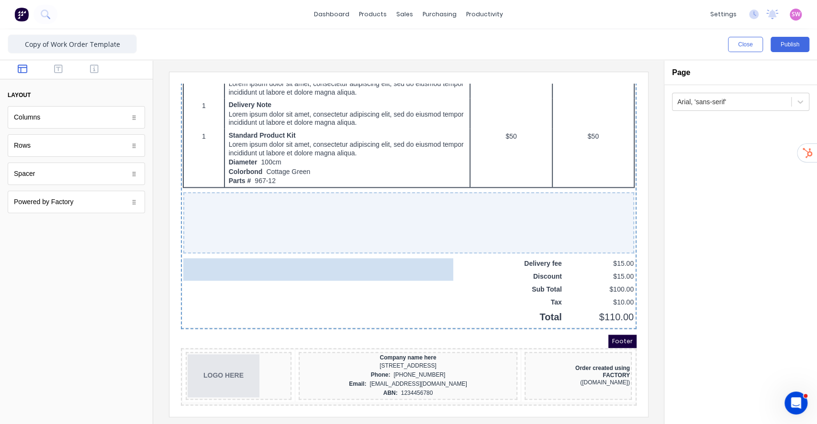
scroll to position [755, 0]
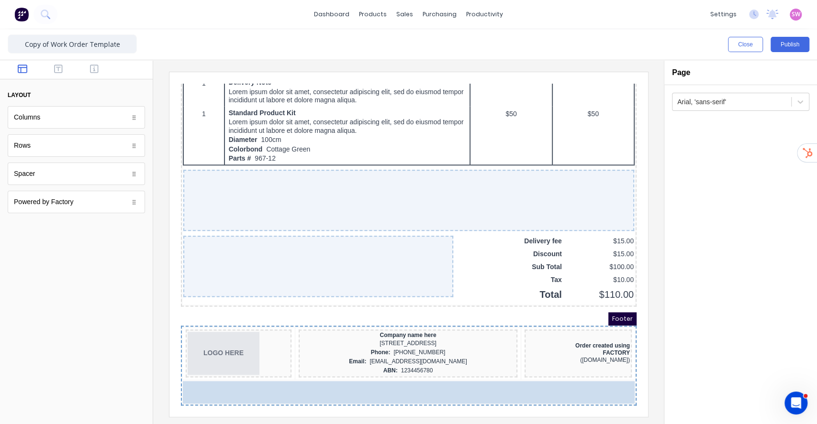
drag, startPoint x: 44, startPoint y: 145, endPoint x: 149, endPoint y: 312, distance: 198.1
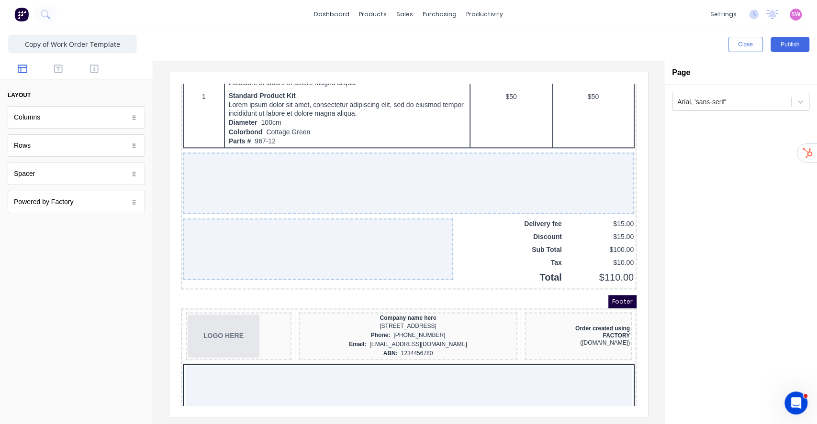
drag, startPoint x: 335, startPoint y: 375, endPoint x: 402, endPoint y: 341, distance: 74.5
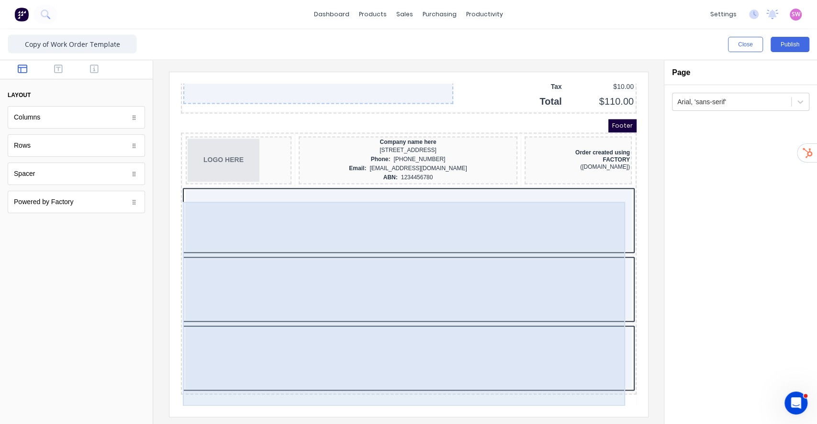
scroll to position [937, 0]
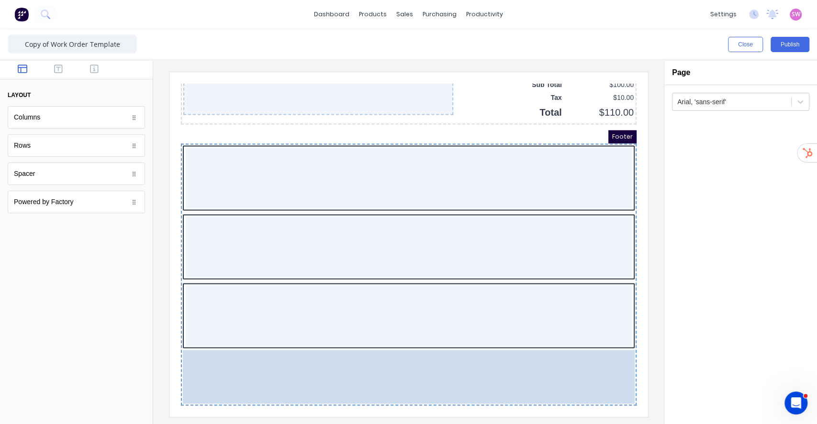
drag, startPoint x: 284, startPoint y: 170, endPoint x: 275, endPoint y: 368, distance: 197.4
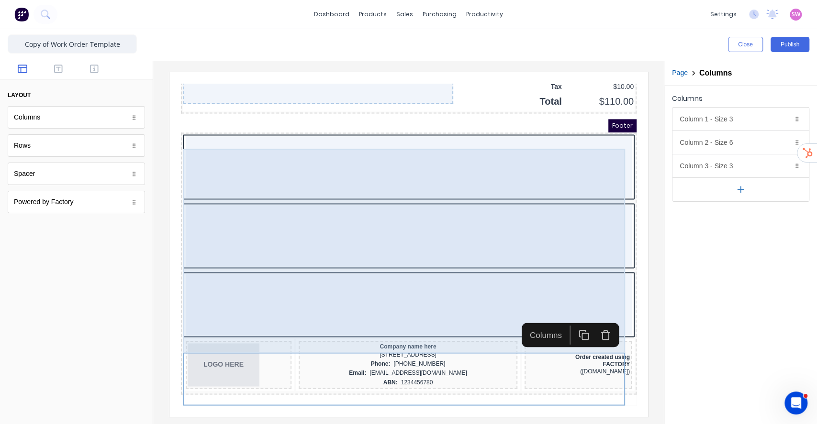
click at [422, 186] on div at bounding box center [397, 155] width 446 height 61
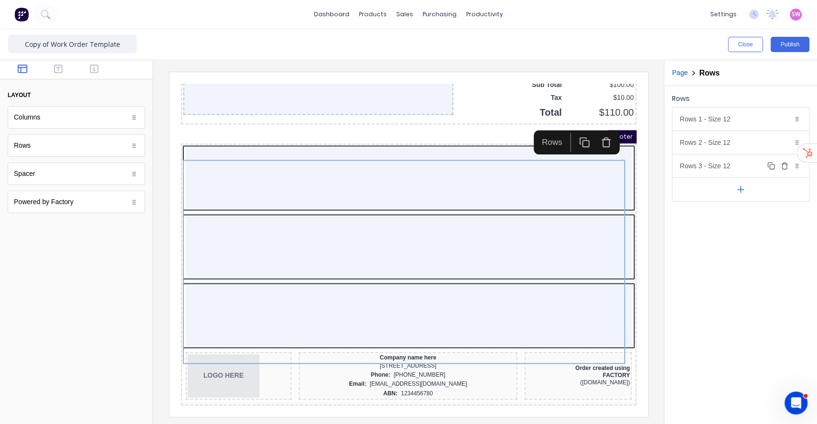
click at [784, 164] on icon "button" at bounding box center [785, 166] width 8 height 8
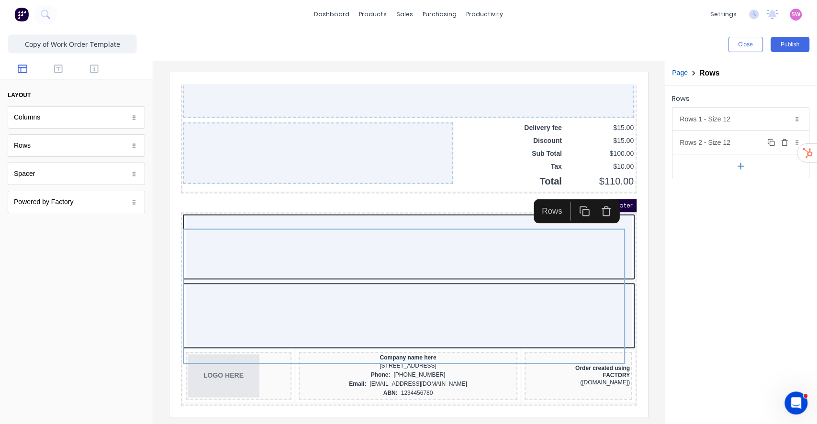
click at [786, 140] on icon "button" at bounding box center [785, 143] width 8 height 8
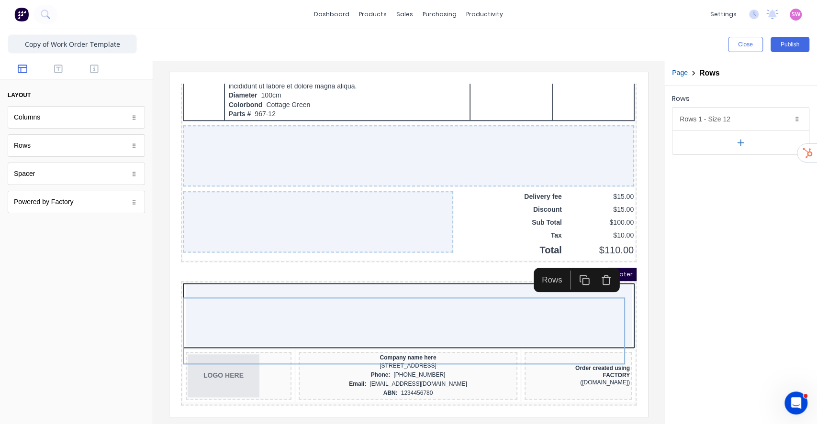
click at [65, 62] on div at bounding box center [76, 69] width 153 height 19
click at [57, 67] on icon "button" at bounding box center [58, 69] width 9 height 9
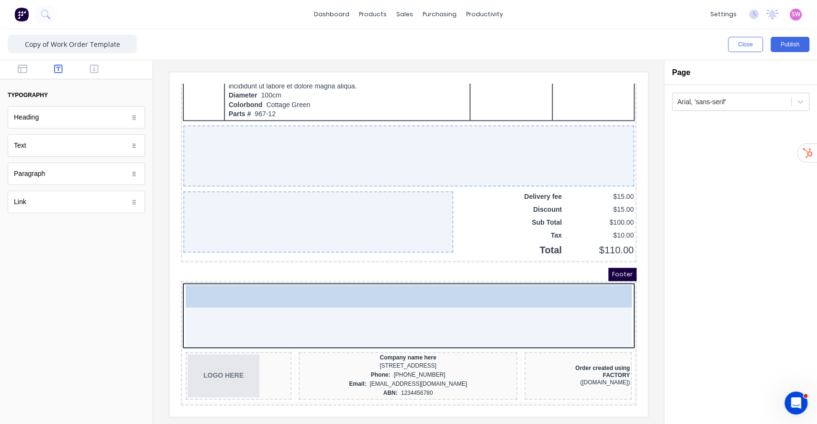
drag, startPoint x: 55, startPoint y: 143, endPoint x: 266, endPoint y: 291, distance: 258.0
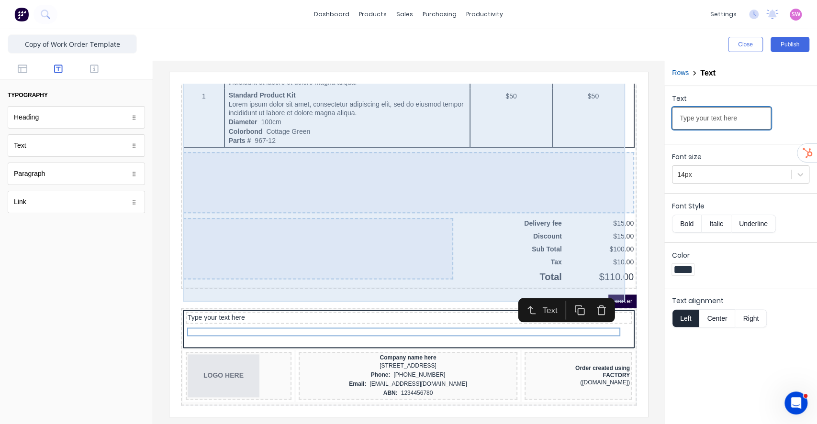
drag, startPoint x: 913, startPoint y: 185, endPoint x: 464, endPoint y: 85, distance: 459.9
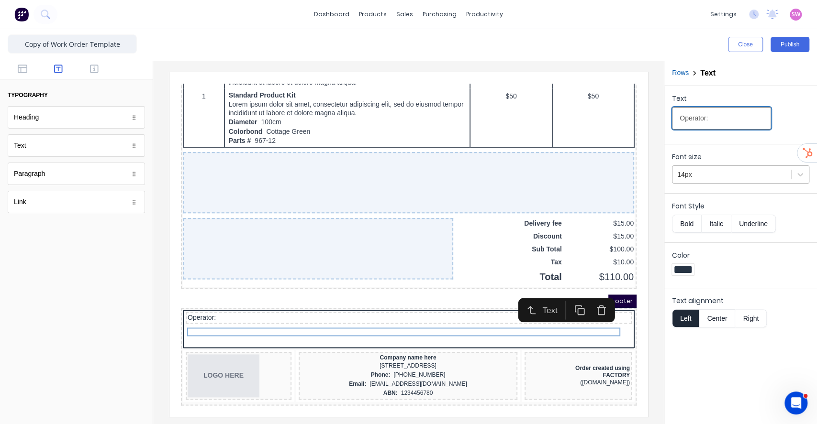
type input "Operator:"
click at [766, 180] on div "14px" at bounding box center [731, 175] width 119 height 16
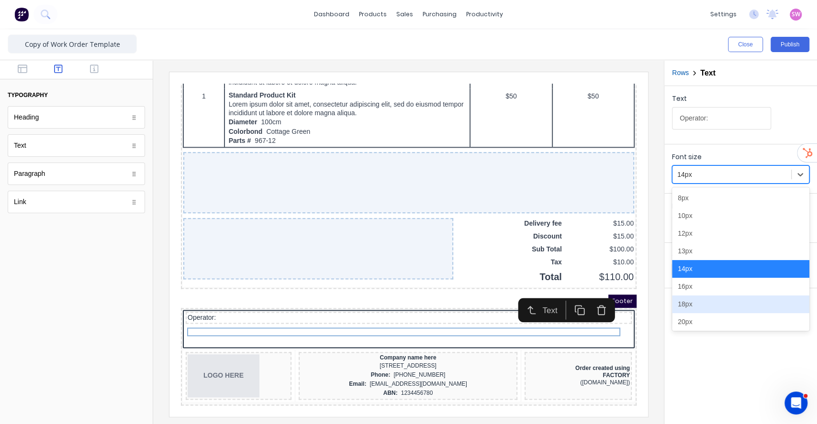
click at [690, 309] on div "18px" at bounding box center [740, 305] width 137 height 18
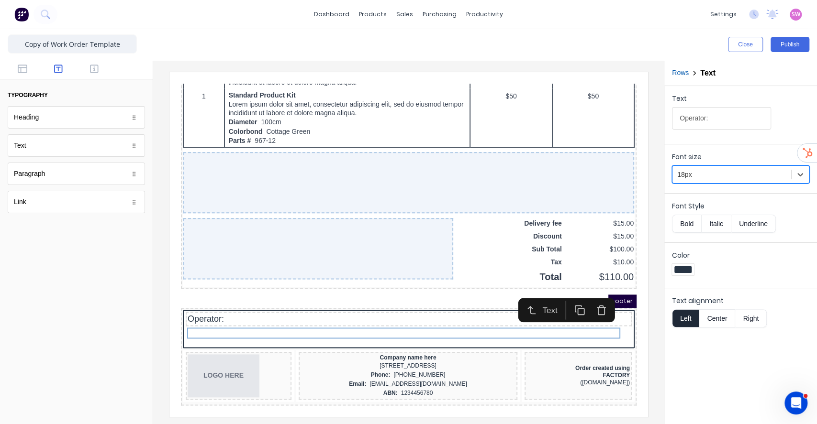
click at [680, 220] on button "Bold" at bounding box center [686, 224] width 29 height 18
click at [576, 290] on button "button" at bounding box center [568, 299] width 22 height 19
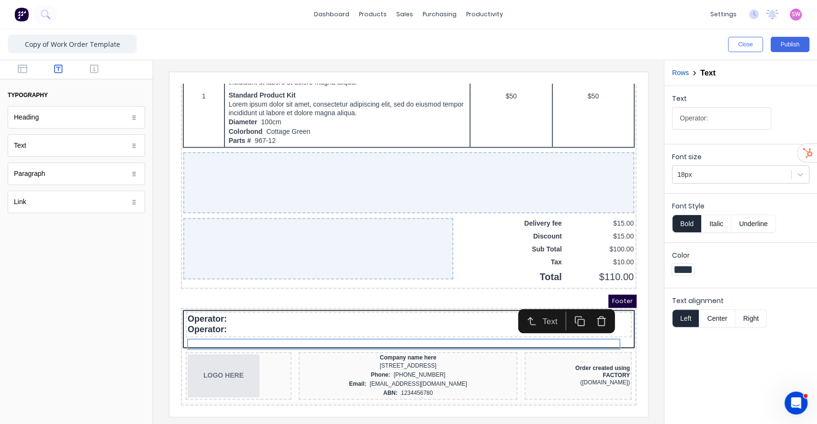
click at [564, 304] on icon "button" at bounding box center [567, 309] width 11 height 11
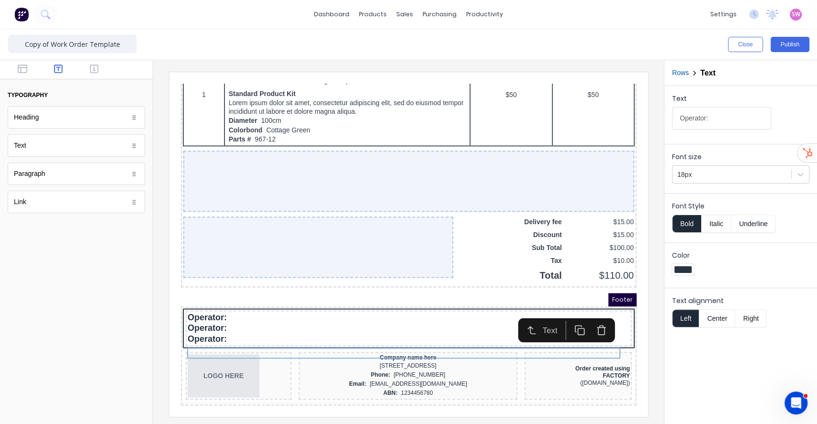
click at [564, 310] on div at bounding box center [578, 319] width 49 height 19
click at [566, 317] on rect "button" at bounding box center [569, 320] width 6 height 6
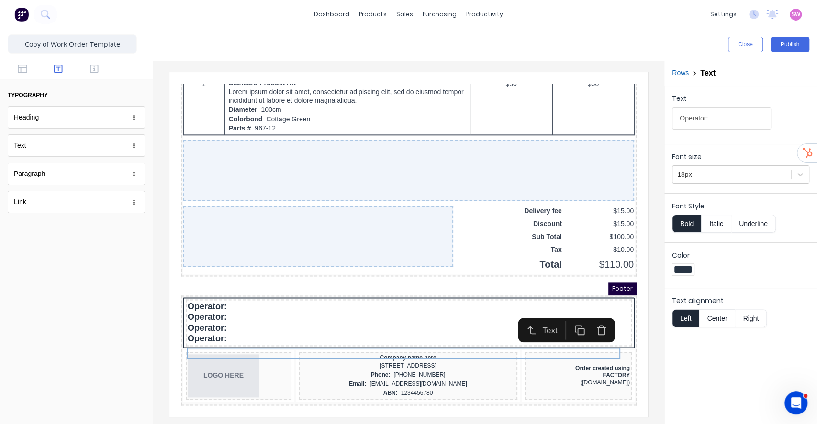
click at [565, 307] on div "Text" at bounding box center [554, 319] width 97 height 24
click at [564, 309] on button "button" at bounding box center [568, 318] width 22 height 19
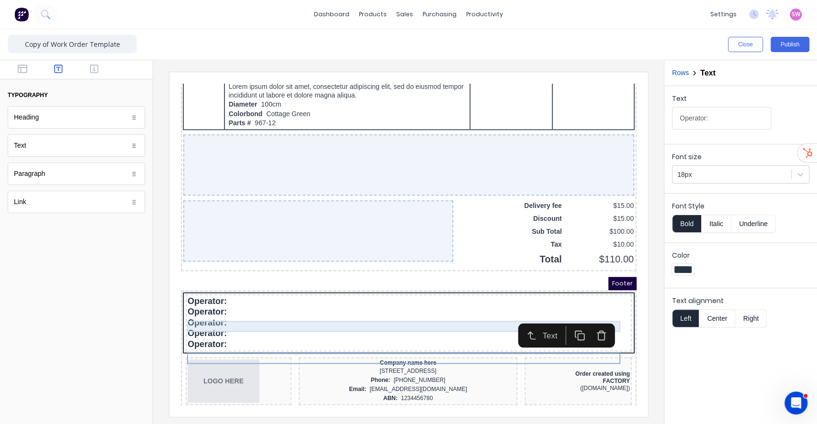
click at [242, 306] on div "Operator:" at bounding box center [397, 300] width 442 height 11
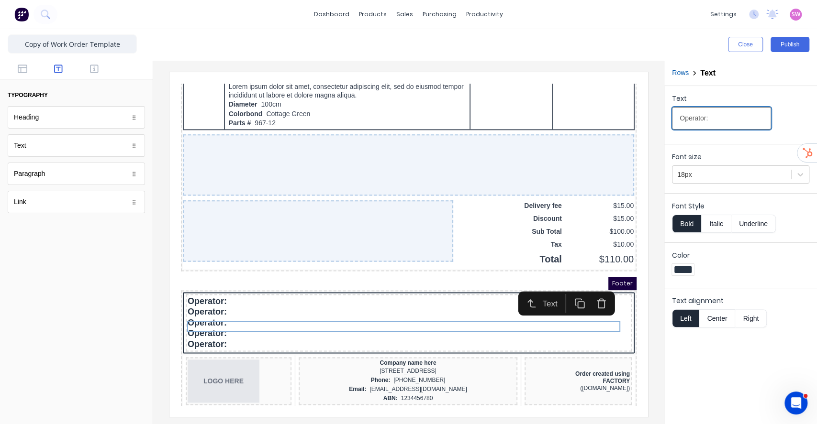
drag, startPoint x: 903, startPoint y: 196, endPoint x: 592, endPoint y: 107, distance: 323.1
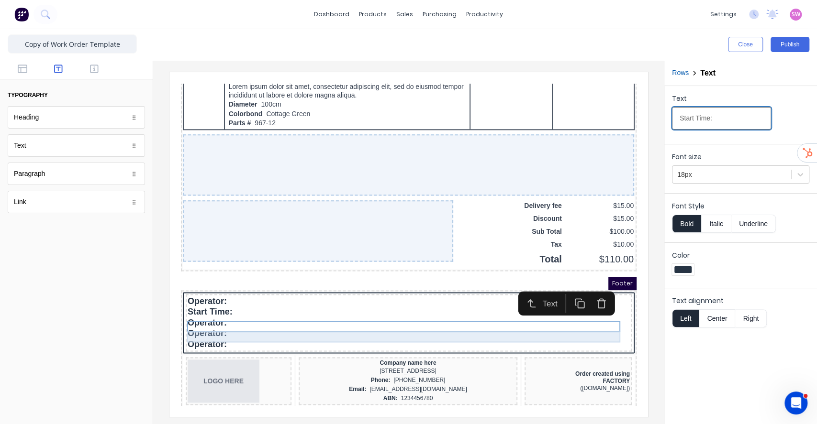
type input "Start Time:"
click at [212, 317] on div "Operator:" at bounding box center [397, 311] width 442 height 11
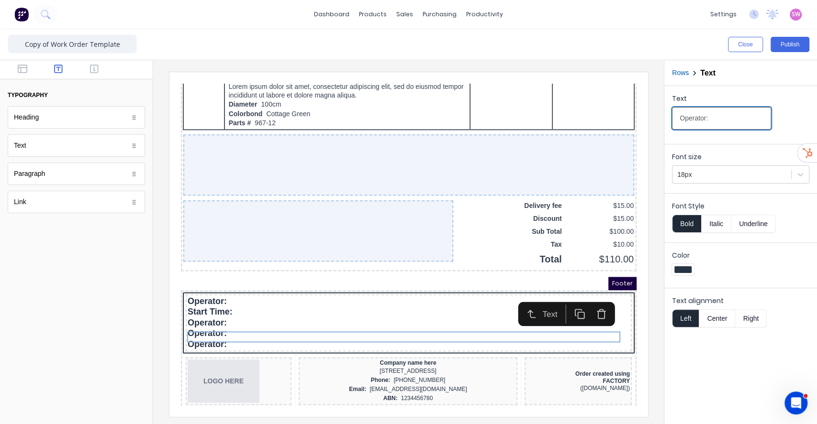
drag, startPoint x: 890, startPoint y: 189, endPoint x: 565, endPoint y: 90, distance: 339.1
type input "Finish Time:"
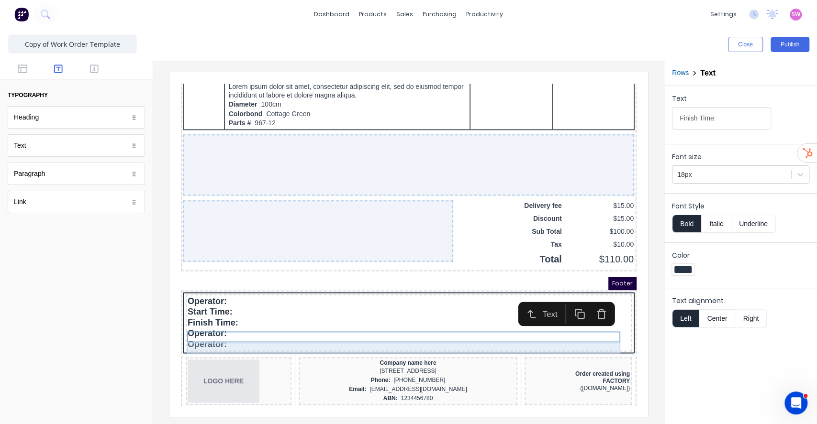
click at [201, 328] on div "Operator:" at bounding box center [397, 322] width 442 height 11
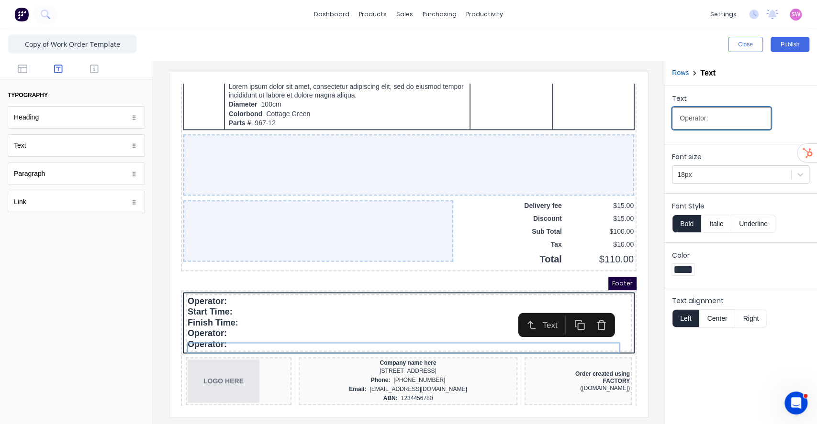
drag, startPoint x: 897, startPoint y: 193, endPoint x: 551, endPoint y: 102, distance: 358.1
type input "Offcuts:"
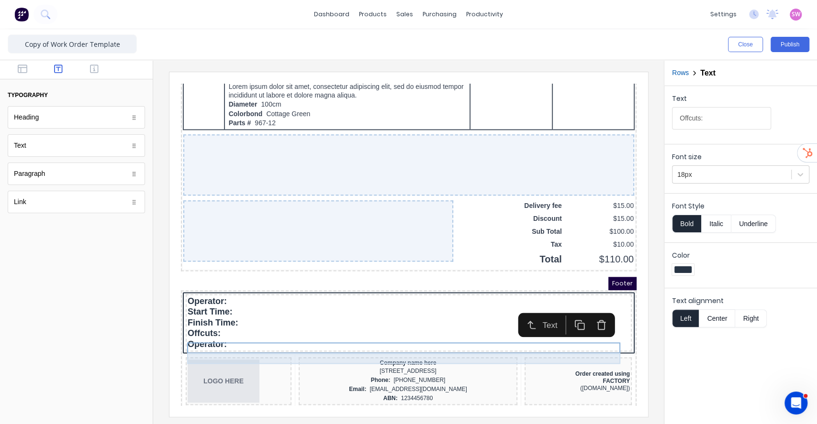
click at [205, 339] on div "Operator:" at bounding box center [397, 333] width 442 height 11
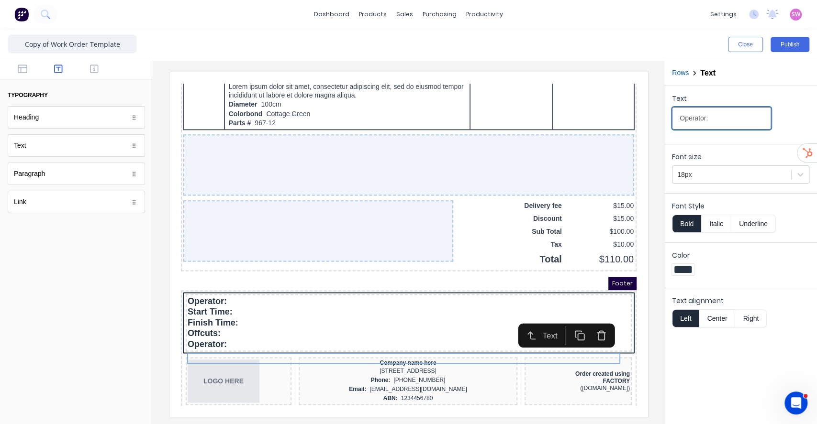
drag, startPoint x: 900, startPoint y: 196, endPoint x: 606, endPoint y: 112, distance: 305.8
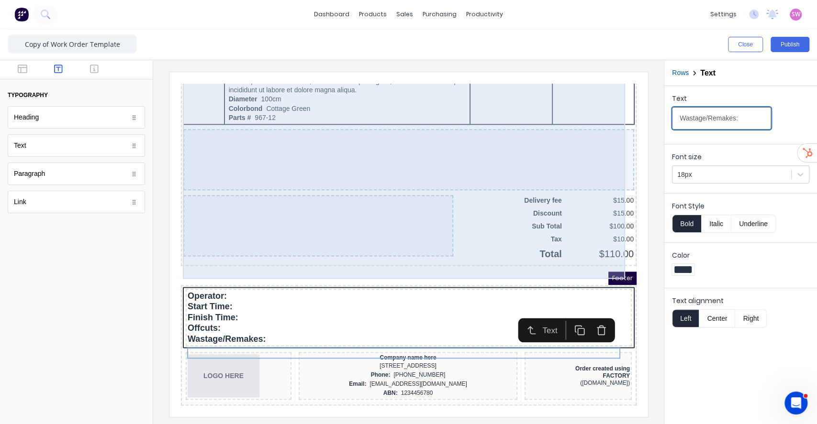
scroll to position [795, 0]
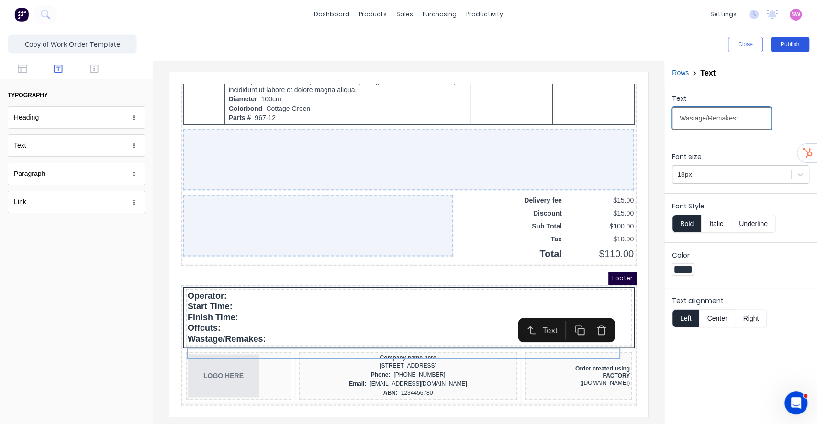
type input "Wastage/Remakes:"
click at [785, 45] on button "Publish" at bounding box center [789, 44] width 39 height 15
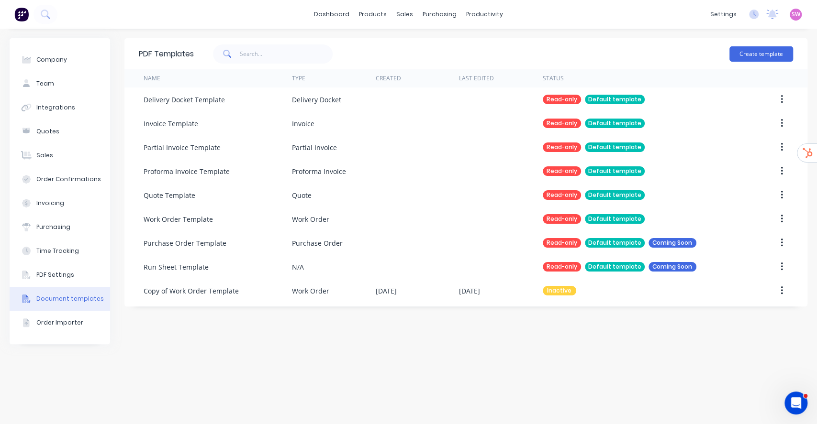
click at [785, 290] on button "button" at bounding box center [781, 290] width 22 height 17
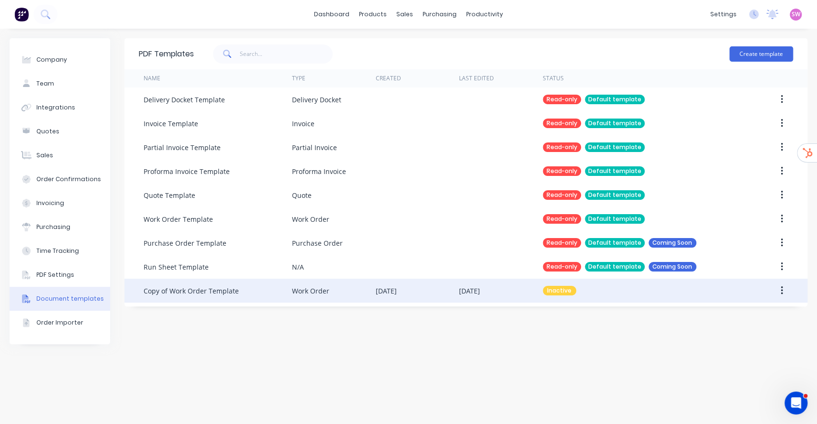
click at [784, 289] on button "button" at bounding box center [781, 290] width 22 height 17
click at [735, 335] on div "Make default" at bounding box center [748, 335] width 74 height 14
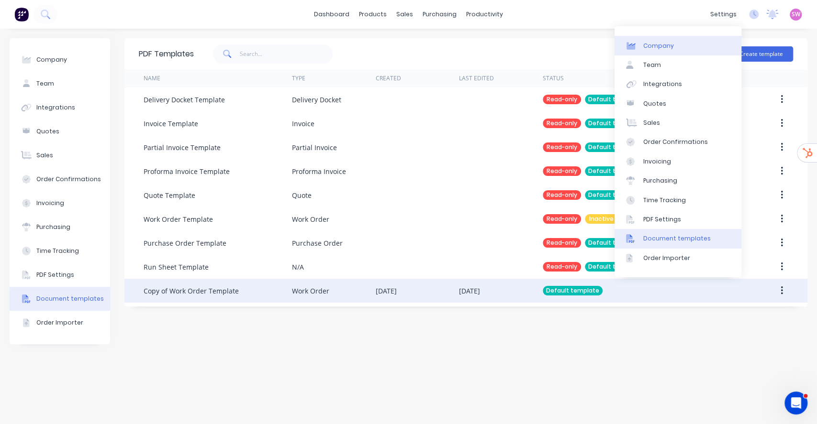
click at [672, 44] on link "Company" at bounding box center [677, 45] width 127 height 19
select select "AU"
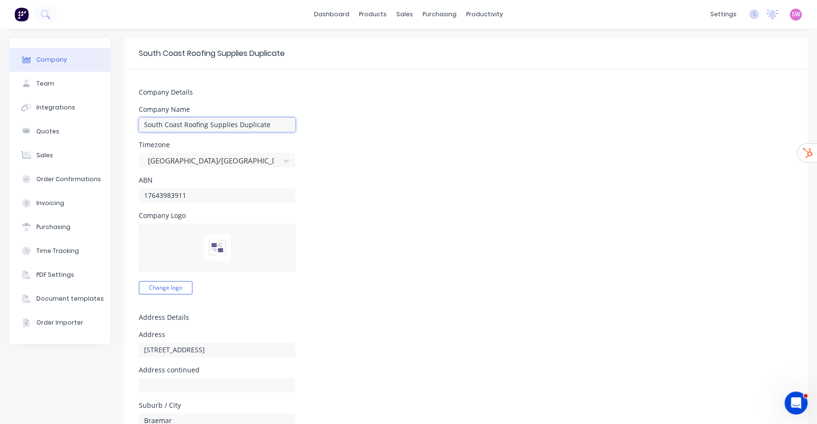
click at [260, 125] on input "South Coast Roofing Supplies Duplicate" at bounding box center [217, 125] width 156 height 14
click at [248, 124] on input "South Coast Roofing Supplies Duplicate" at bounding box center [217, 125] width 156 height 14
type input "South Coast Roofing Supplies"
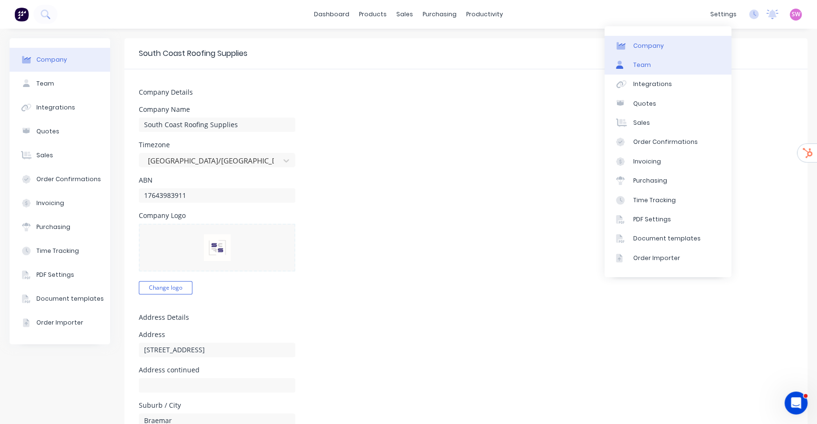
click at [665, 59] on link "Team" at bounding box center [667, 65] width 127 height 19
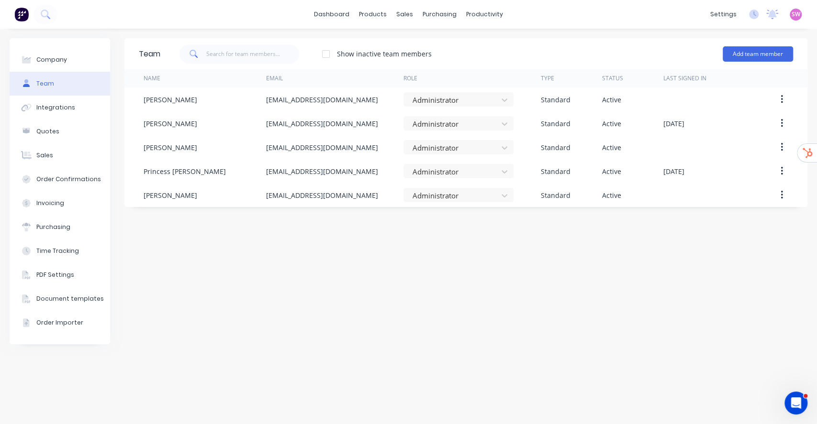
click at [303, 252] on div "Team Show inactive team members Add team member Name Email Role Type Status Las…" at bounding box center [465, 226] width 683 height 377
click at [373, 243] on div "Team Show inactive team members Add team member Name Email Role Type Status Las…" at bounding box center [465, 226] width 683 height 377
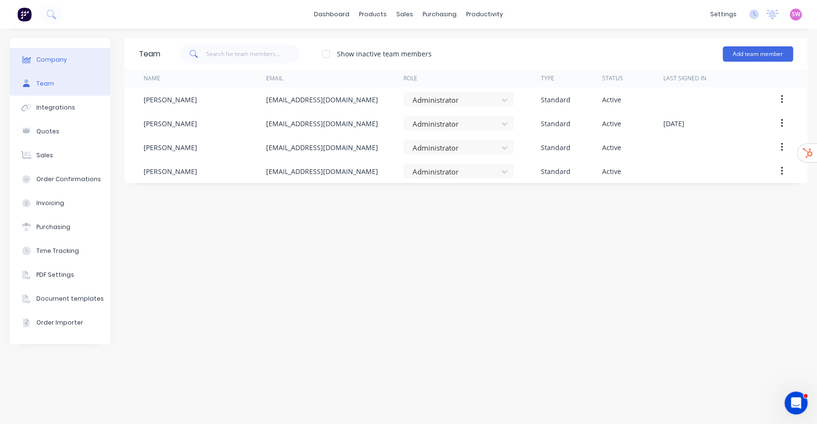
click at [50, 59] on div "Company" at bounding box center [51, 60] width 31 height 9
select select "AU"
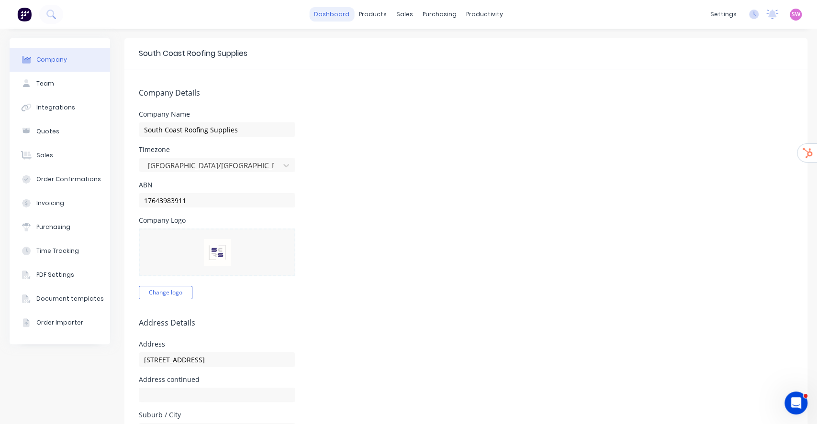
click at [323, 7] on link "dashboard" at bounding box center [331, 14] width 45 height 14
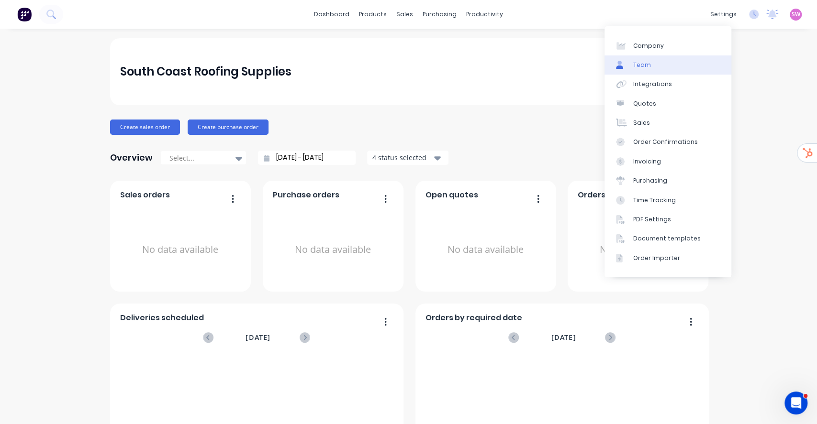
click at [662, 67] on link "Team" at bounding box center [667, 65] width 127 height 19
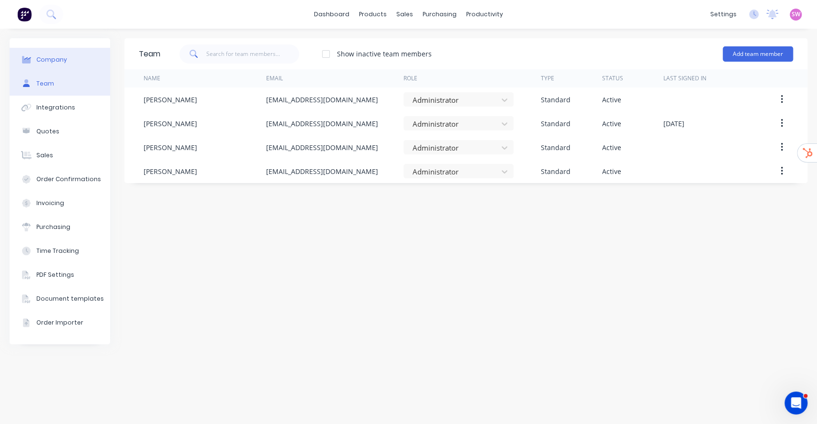
click at [68, 51] on button "Company" at bounding box center [60, 60] width 100 height 24
select select "AU"
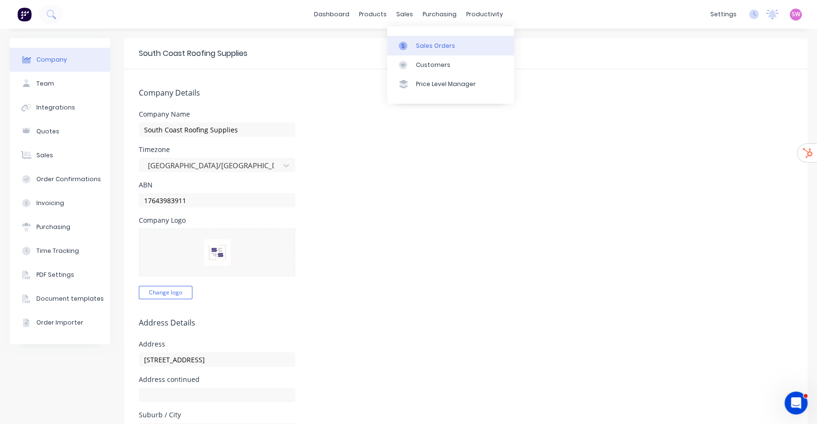
click at [434, 50] on div "Sales Orders" at bounding box center [435, 46] width 39 height 9
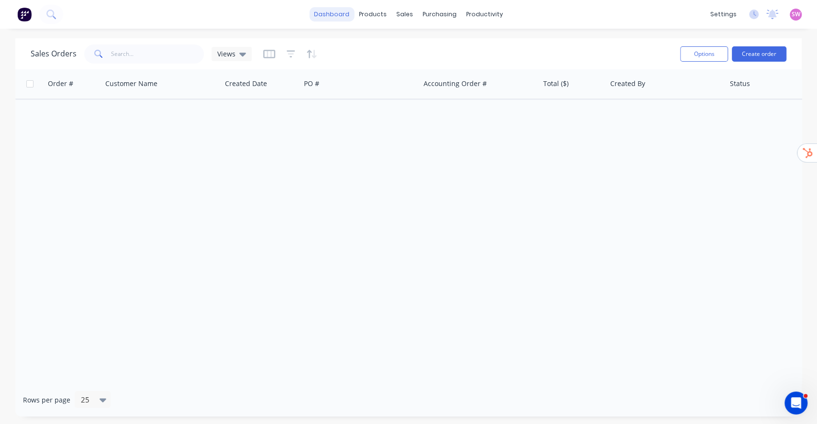
click at [341, 16] on link "dashboard" at bounding box center [331, 14] width 45 height 14
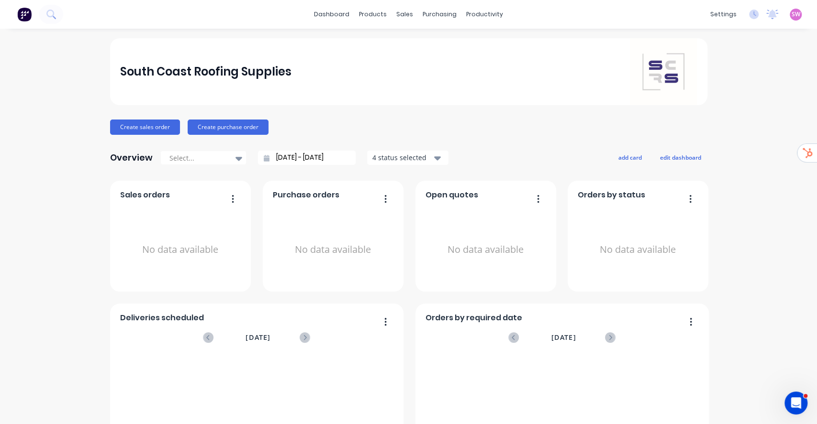
click at [792, 15] on span "SW" at bounding box center [796, 14] width 9 height 9
click at [718, 122] on button "Sign out" at bounding box center [736, 120] width 127 height 19
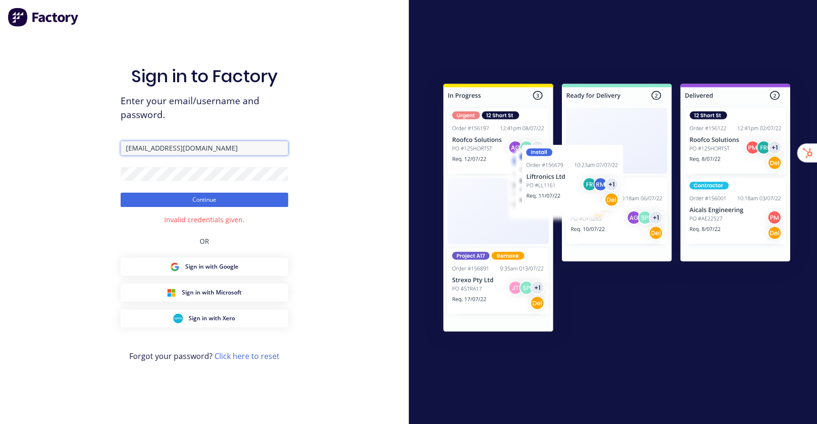
drag, startPoint x: 194, startPoint y: 147, endPoint x: 258, endPoint y: 141, distance: 64.4
click at [260, 145] on input "[EMAIL_ADDRESS][DOMAIN_NAME]" at bounding box center [204, 148] width 167 height 14
type input "[PERSON_NAME][EMAIL_ADDRESS][DOMAIN_NAME]"
click at [121, 193] on button "Continue" at bounding box center [204, 200] width 167 height 14
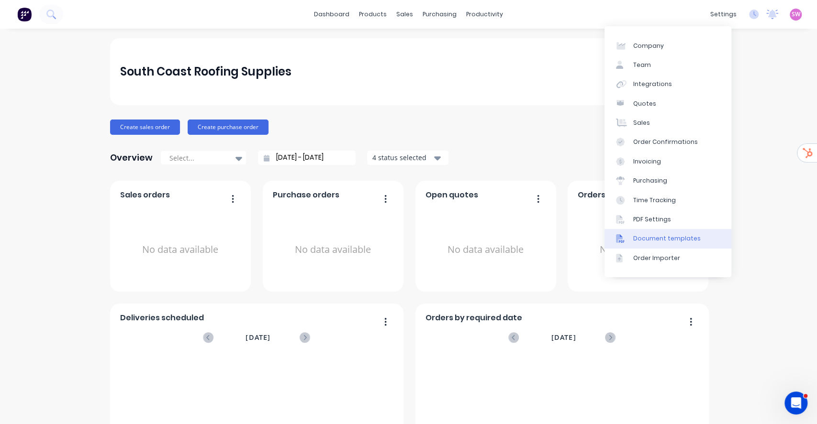
click at [674, 240] on div "Document templates" at bounding box center [666, 238] width 67 height 9
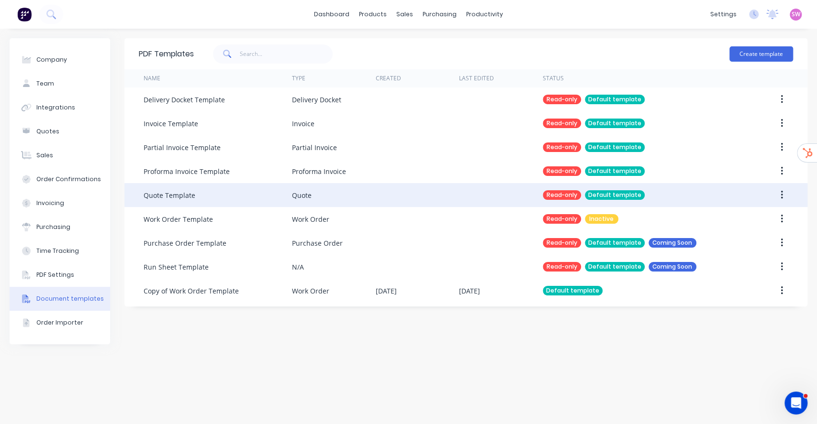
click at [655, 197] on div "Read-only Default template" at bounding box center [640, 195] width 195 height 24
click at [782, 197] on icon "button" at bounding box center [782, 195] width 2 height 11
click at [756, 218] on div "Duplicate" at bounding box center [748, 220] width 74 height 14
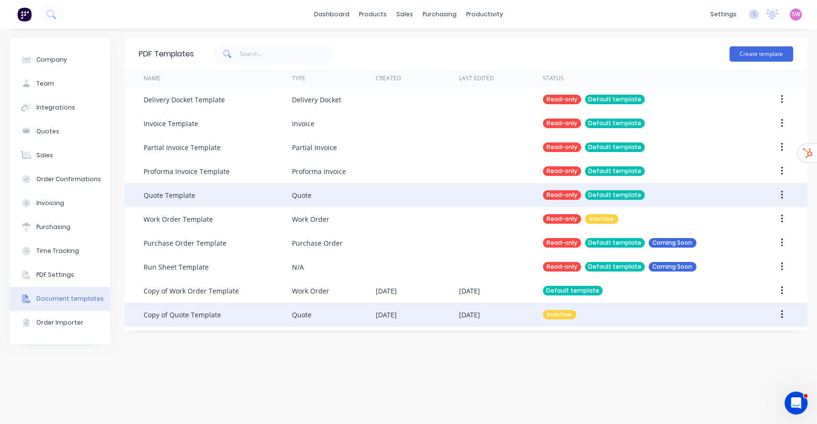
click at [701, 314] on div "Inactive" at bounding box center [640, 315] width 195 height 24
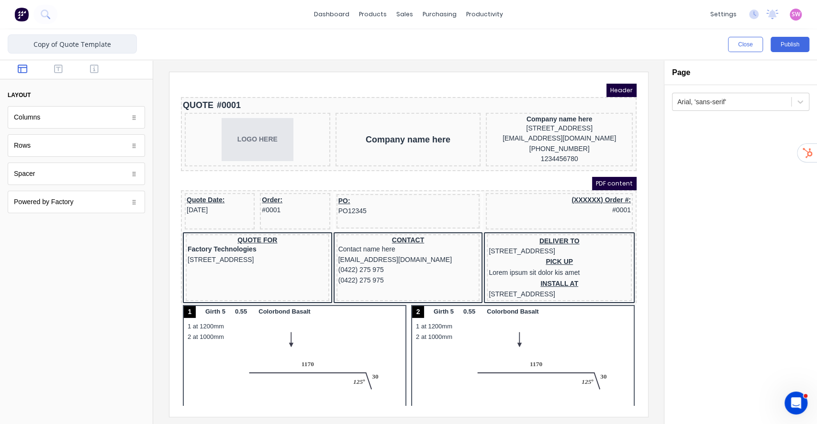
drag, startPoint x: 60, startPoint y: 40, endPoint x: 0, endPoint y: 0, distance: 71.5
click at [0, 40] on div "Copy of Quote Template Close Publish Components layout Columns Columns Rows Row…" at bounding box center [408, 226] width 817 height 395
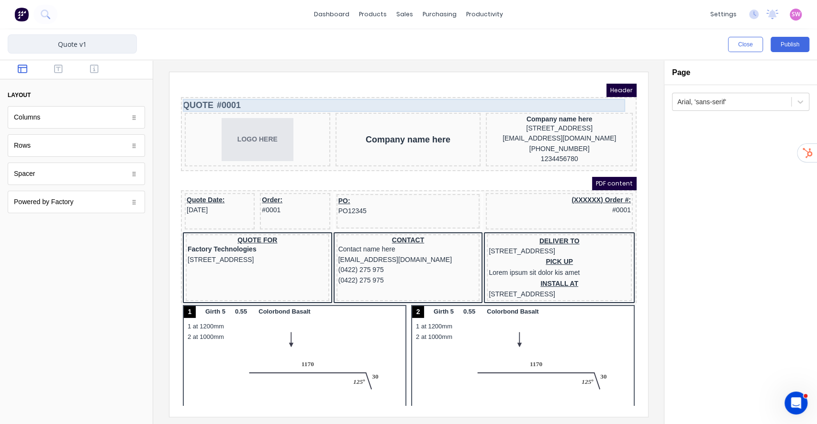
type input "Quote v1"
click at [215, 91] on div "QUOTE #0001" at bounding box center [397, 94] width 452 height 13
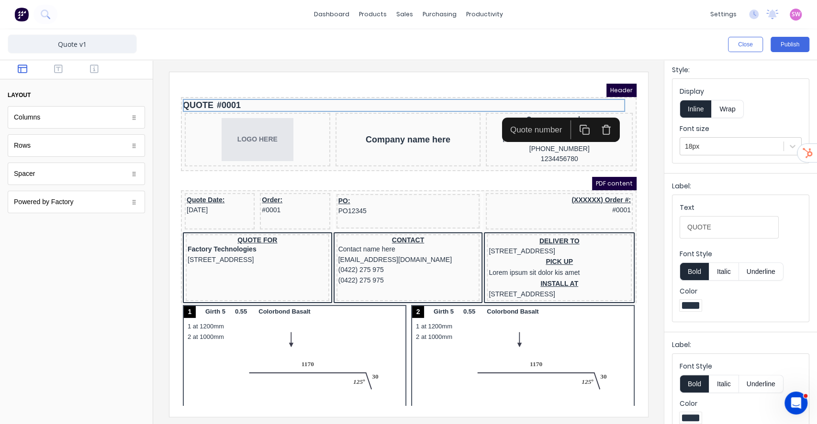
scroll to position [45, 0]
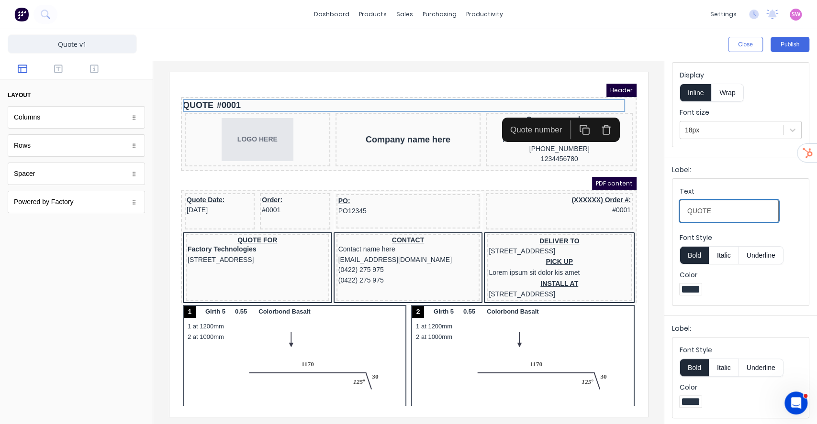
click at [749, 214] on input "QUOTE" at bounding box center [729, 211] width 99 height 22
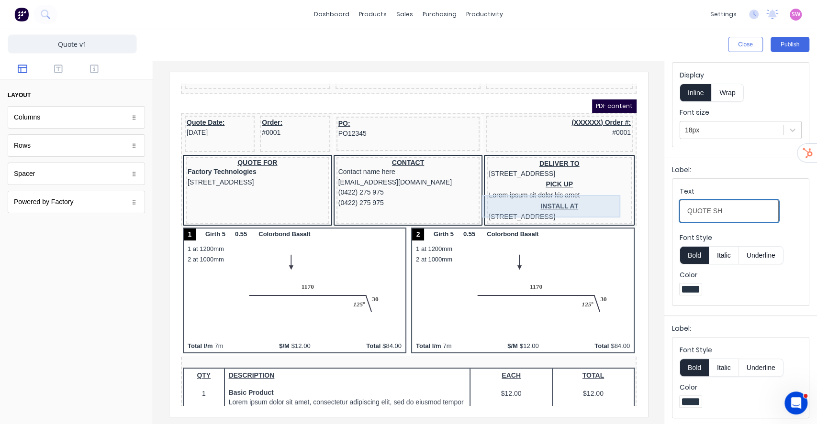
scroll to position [0, 0]
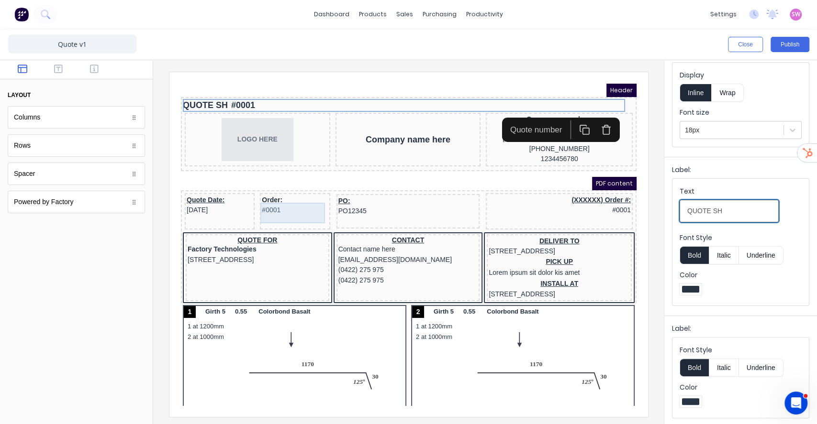
type input "QUOTE SH"
click at [262, 202] on div "Order: #0001" at bounding box center [283, 194] width 66 height 21
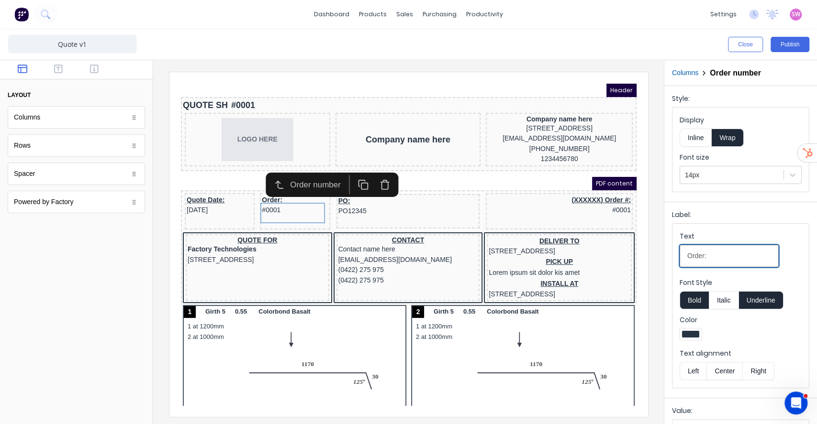
click at [689, 255] on input "Order:" at bounding box center [729, 256] width 99 height 22
click at [683, 260] on input "Order:" at bounding box center [729, 256] width 99 height 22
type input "SH Order:"
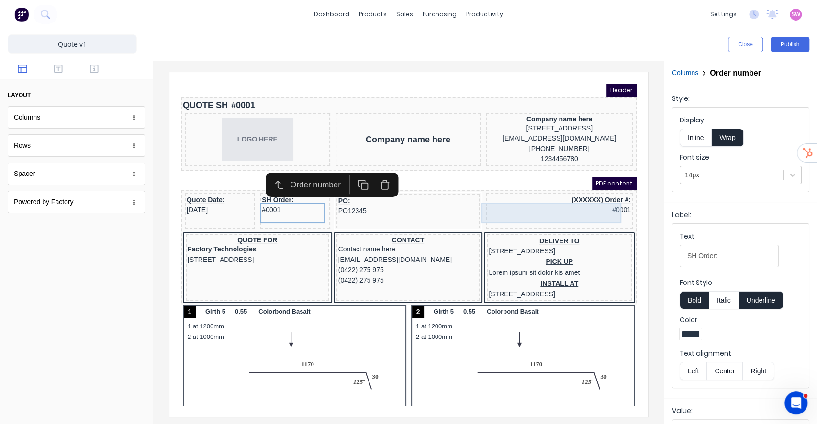
click at [580, 193] on div "(XXXXXX) Order #: #0001" at bounding box center [547, 194] width 143 height 21
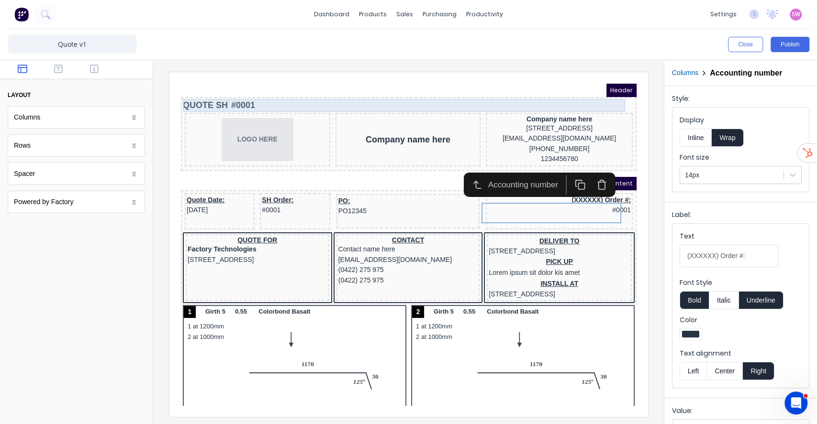
click at [228, 94] on div "QUOTE SH #0001" at bounding box center [397, 94] width 452 height 13
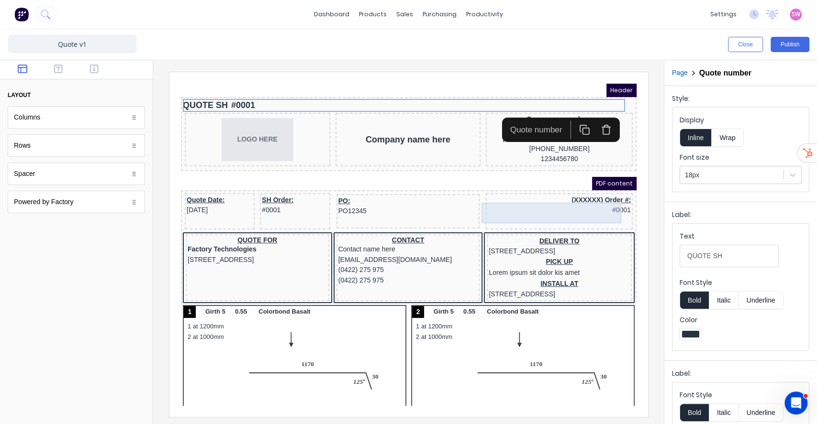
click at [593, 204] on div "(XXXXXX) Order #: #0001" at bounding box center [547, 194] width 143 height 21
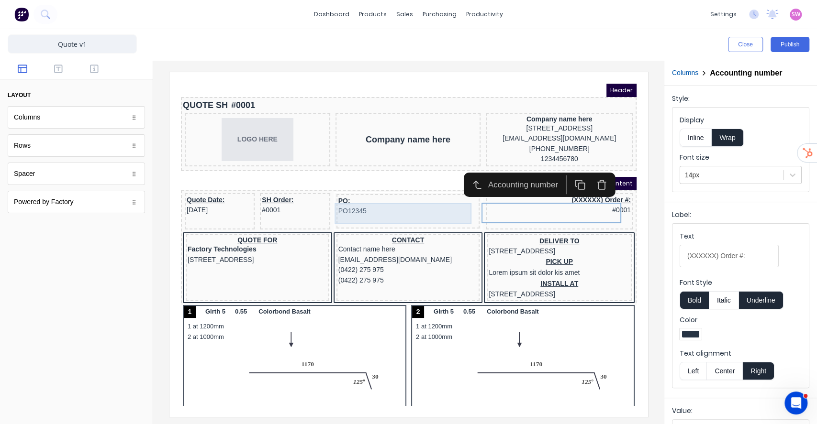
click at [339, 205] on div "PO: PO12345" at bounding box center [396, 195] width 140 height 21
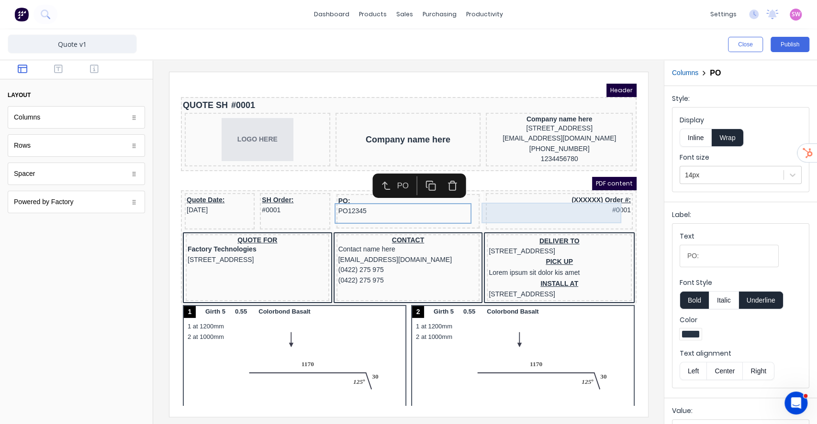
click at [588, 198] on div "(XXXXXX) Order #: #0001" at bounding box center [547, 194] width 143 height 21
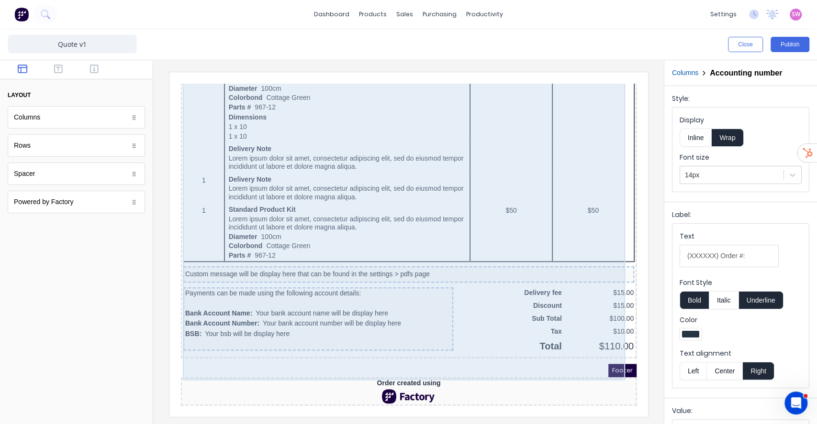
scroll to position [686, 0]
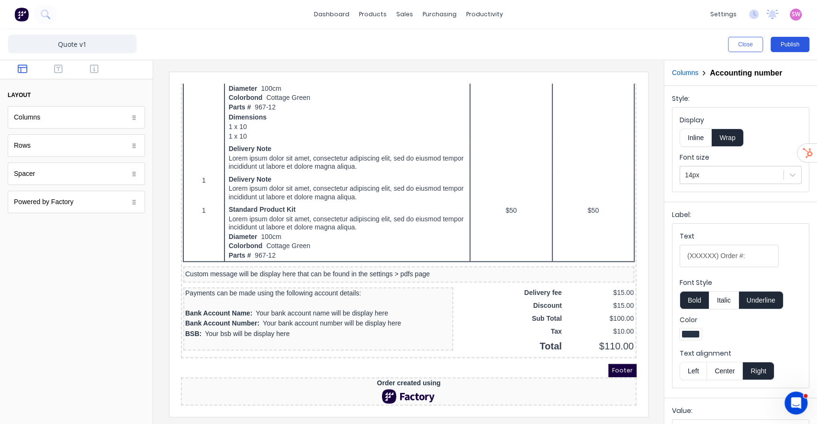
click at [800, 45] on button "Publish" at bounding box center [789, 44] width 39 height 15
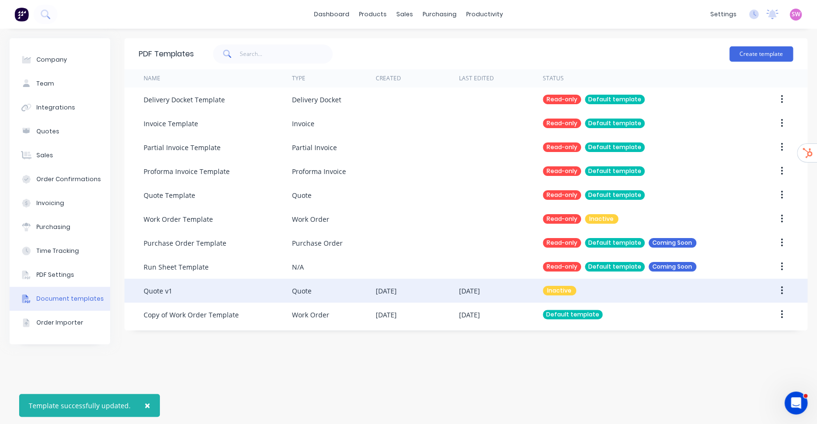
click at [781, 288] on icon "button" at bounding box center [782, 291] width 2 height 11
click at [747, 335] on div "Make default" at bounding box center [748, 335] width 74 height 14
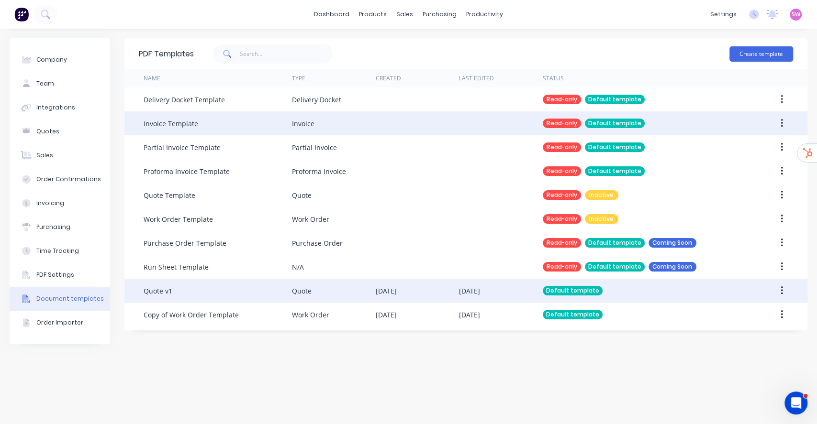
click at [627, 129] on div "Read-only Default template" at bounding box center [640, 124] width 195 height 24
click at [789, 118] on button "button" at bounding box center [781, 123] width 22 height 17
click at [737, 146] on div "Duplicate" at bounding box center [748, 149] width 74 height 14
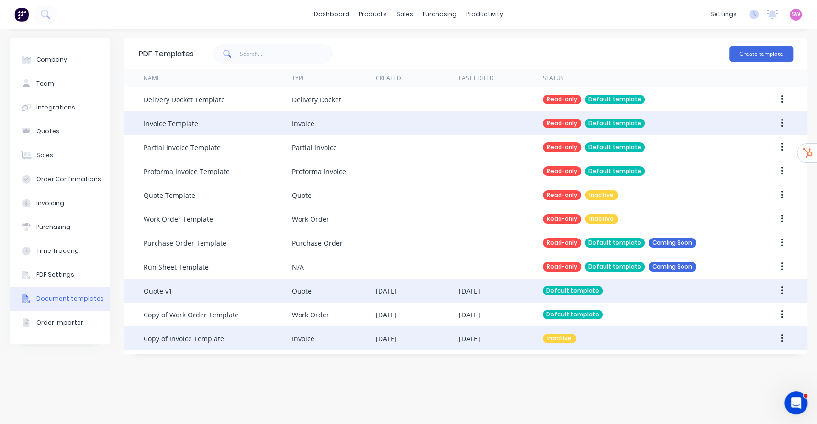
click at [480, 339] on div "[DATE]" at bounding box center [469, 339] width 21 height 10
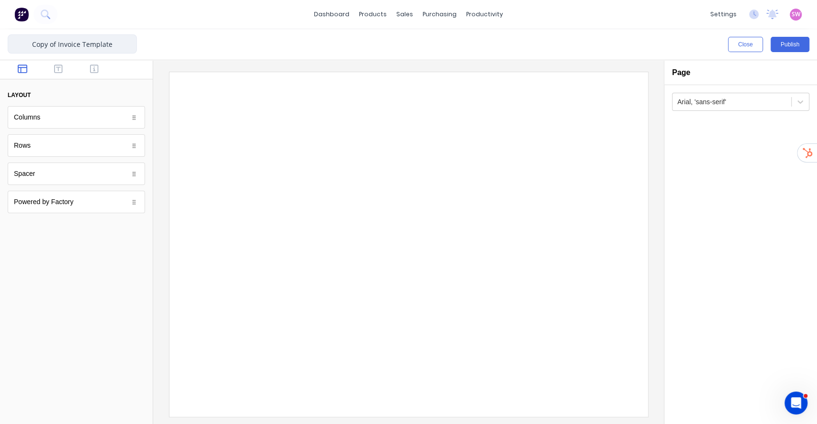
click at [91, 44] on input "Copy of Invoice Template" at bounding box center [72, 43] width 129 height 19
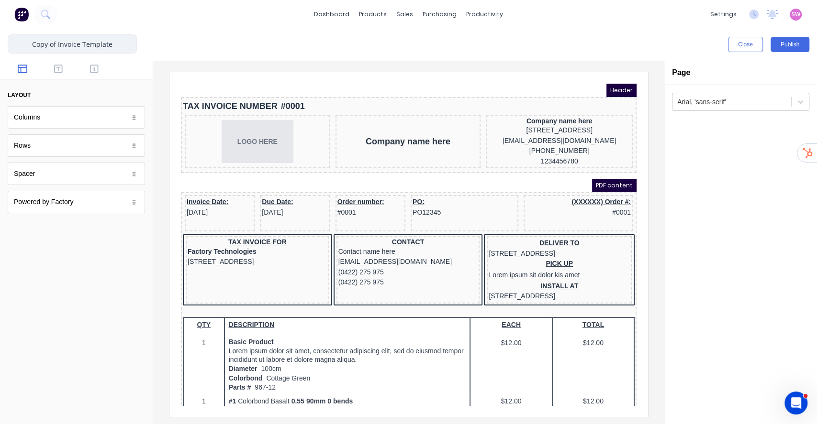
drag, startPoint x: 57, startPoint y: 45, endPoint x: 0, endPoint y: 44, distance: 57.4
click at [0, 52] on div "Copy of Invoice Template Close Publish Components layout Columns Columns Rows R…" at bounding box center [408, 226] width 817 height 395
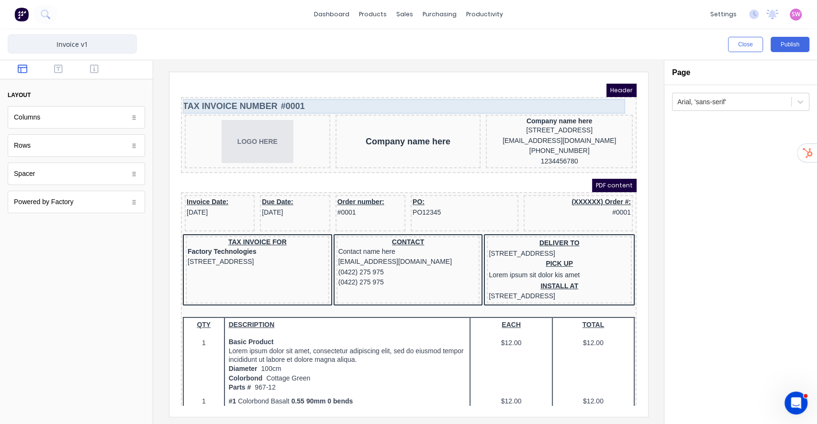
type input "Invoice v1"
click at [263, 90] on div "TAX INVOICE NUMBER #0001" at bounding box center [397, 95] width 452 height 15
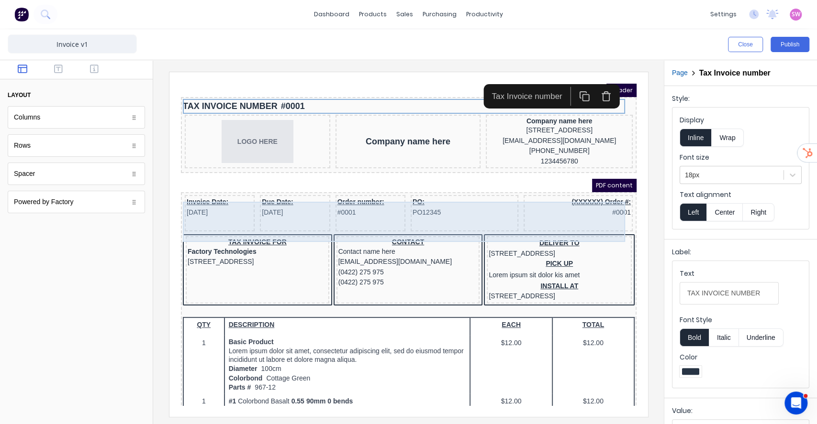
click at [357, 214] on div "Order number: #0001" at bounding box center [359, 202] width 70 height 36
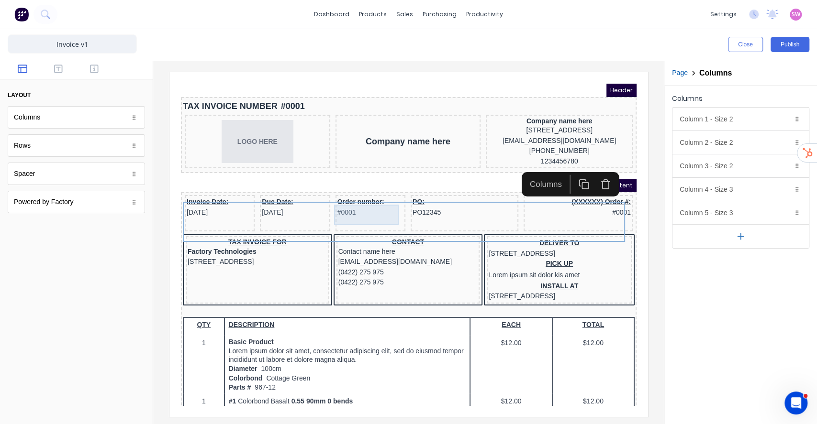
click at [362, 203] on div "Order number: #0001" at bounding box center [358, 196] width 66 height 21
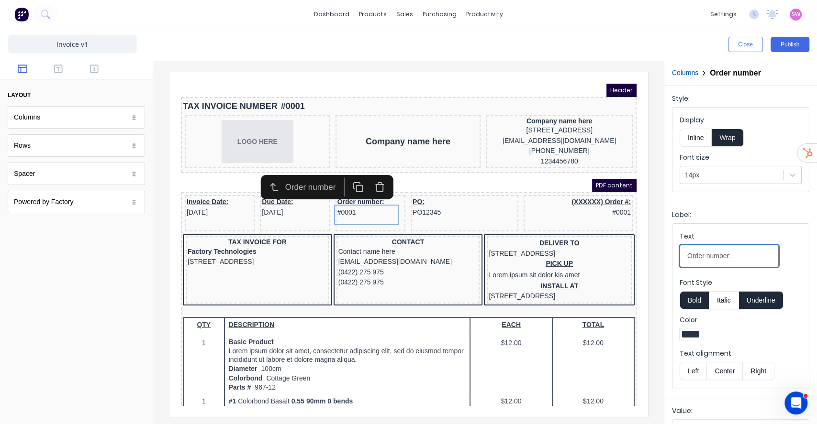
click at [730, 259] on input "Order number:" at bounding box center [729, 256] width 99 height 22
click at [689, 250] on input "Order number:" at bounding box center [729, 256] width 99 height 22
type input "SH Order number:"
click at [793, 41] on button "Publish" at bounding box center [789, 44] width 39 height 15
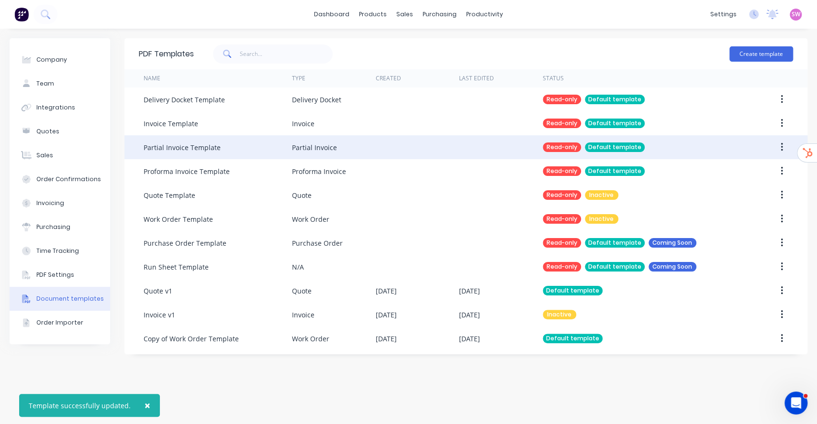
click at [659, 148] on div "Read-only Default template" at bounding box center [640, 147] width 195 height 24
click at [785, 146] on button "button" at bounding box center [781, 147] width 22 height 17
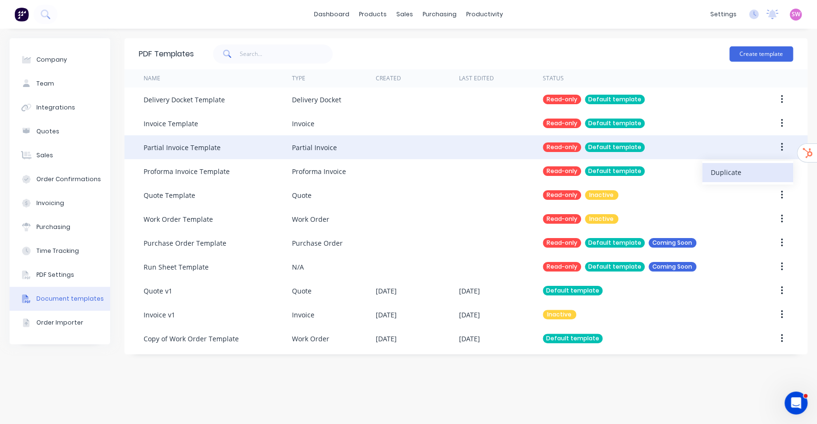
click at [722, 179] on div "Duplicate" at bounding box center [748, 173] width 74 height 14
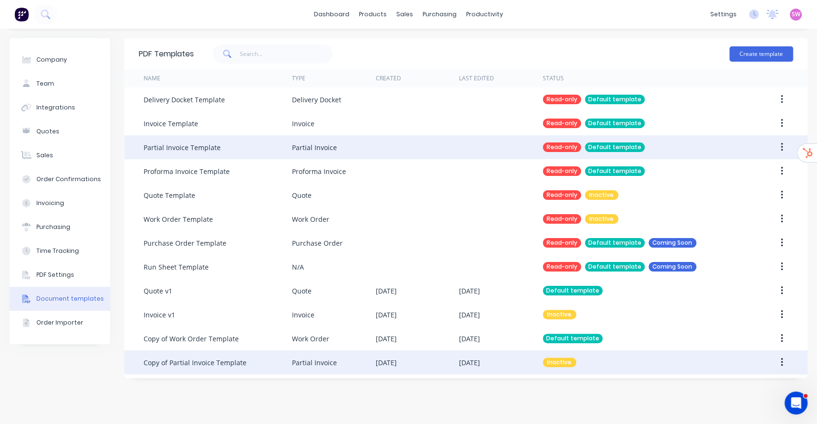
click at [513, 362] on div "29 Aug 2025" at bounding box center [500, 363] width 83 height 24
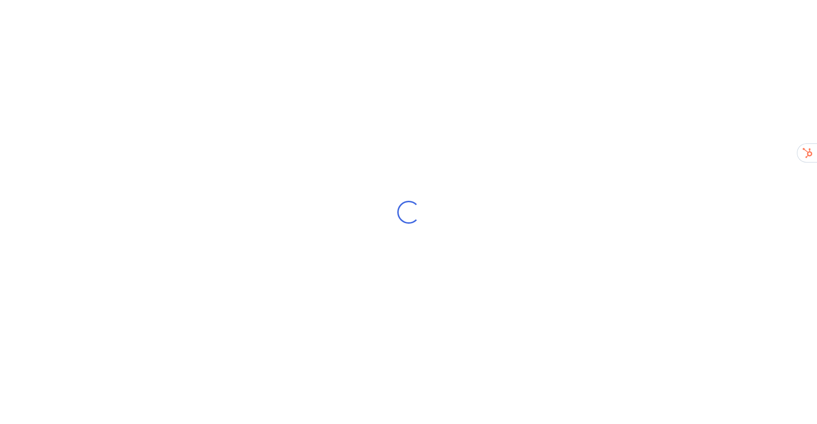
click at [786, 336] on div "Loading..." at bounding box center [408, 212] width 817 height 424
